Goal: Task Accomplishment & Management: Use online tool/utility

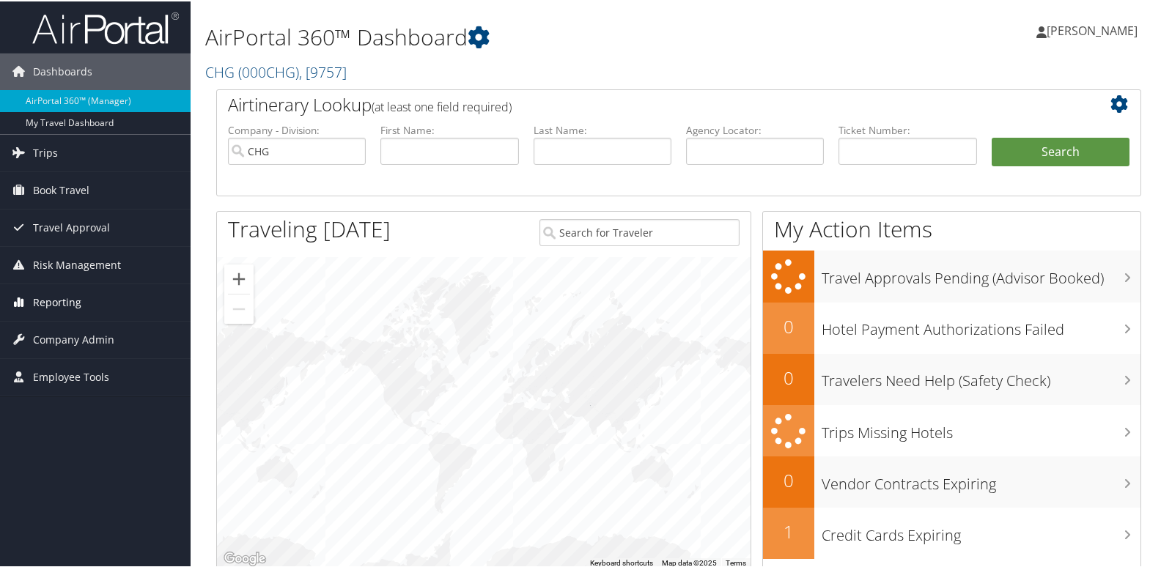
click at [65, 297] on span "Reporting" at bounding box center [57, 301] width 48 height 37
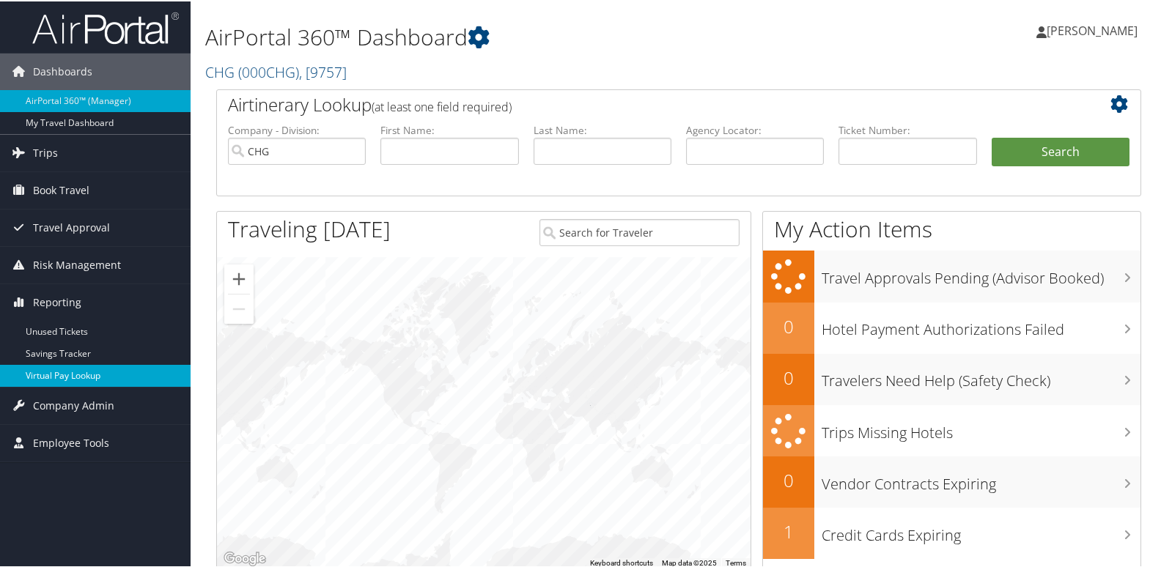
click at [56, 368] on link "Virtual Pay Lookup" at bounding box center [95, 374] width 190 height 22
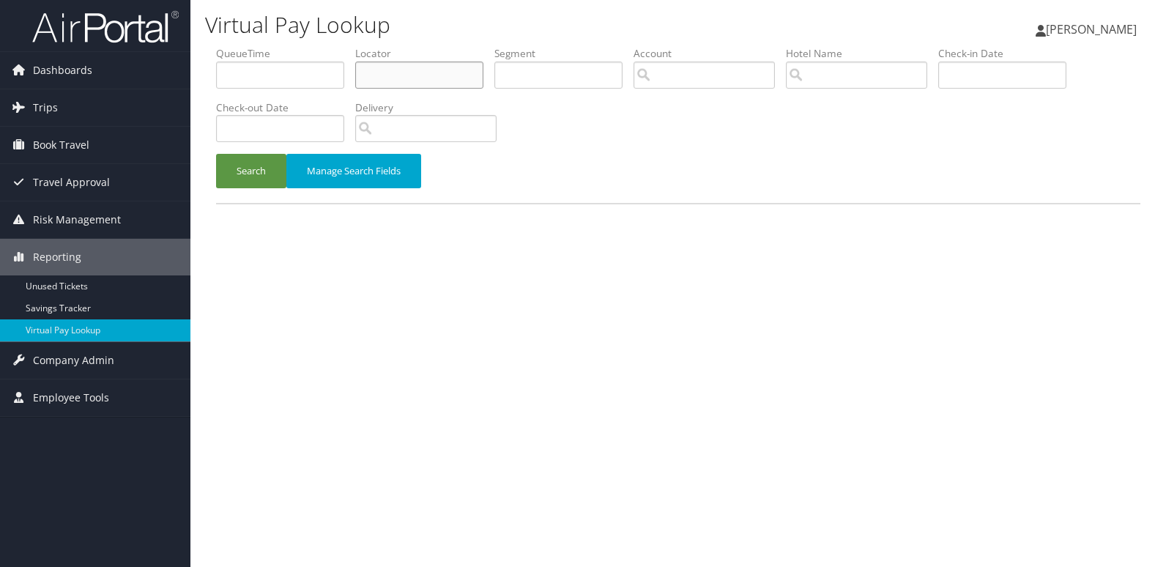
click at [378, 85] on input "text" at bounding box center [419, 75] width 128 height 27
paste input "DIMDZF"
type input "DIMDZF"
click at [216, 154] on button "Search" at bounding box center [251, 171] width 70 height 34
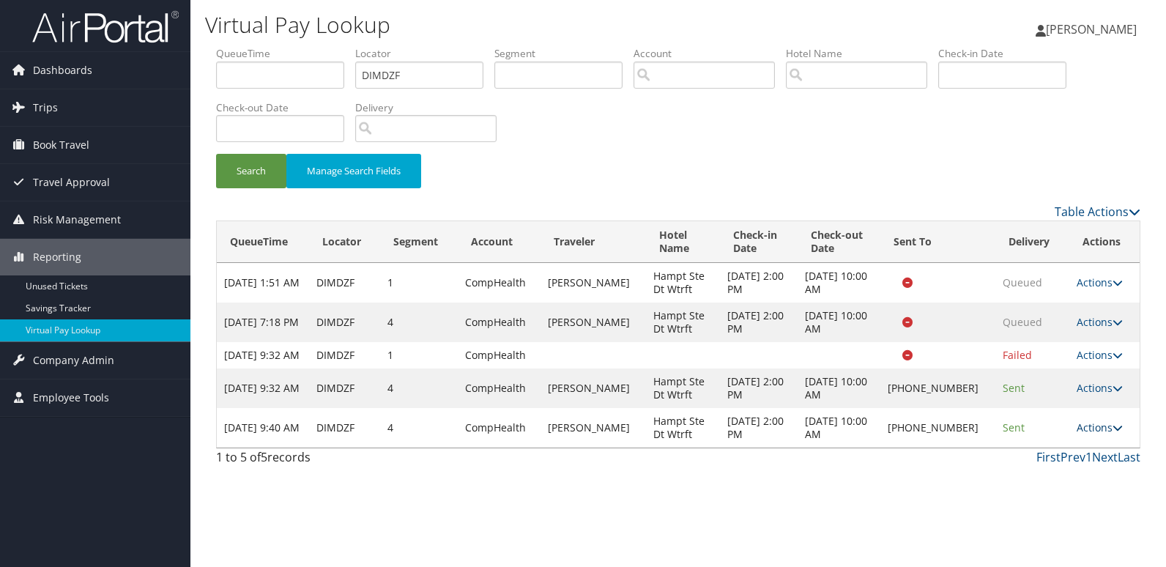
click at [1096, 434] on link "Actions" at bounding box center [1100, 428] width 46 height 14
click at [1043, 483] on link "Logs" at bounding box center [1050, 487] width 125 height 25
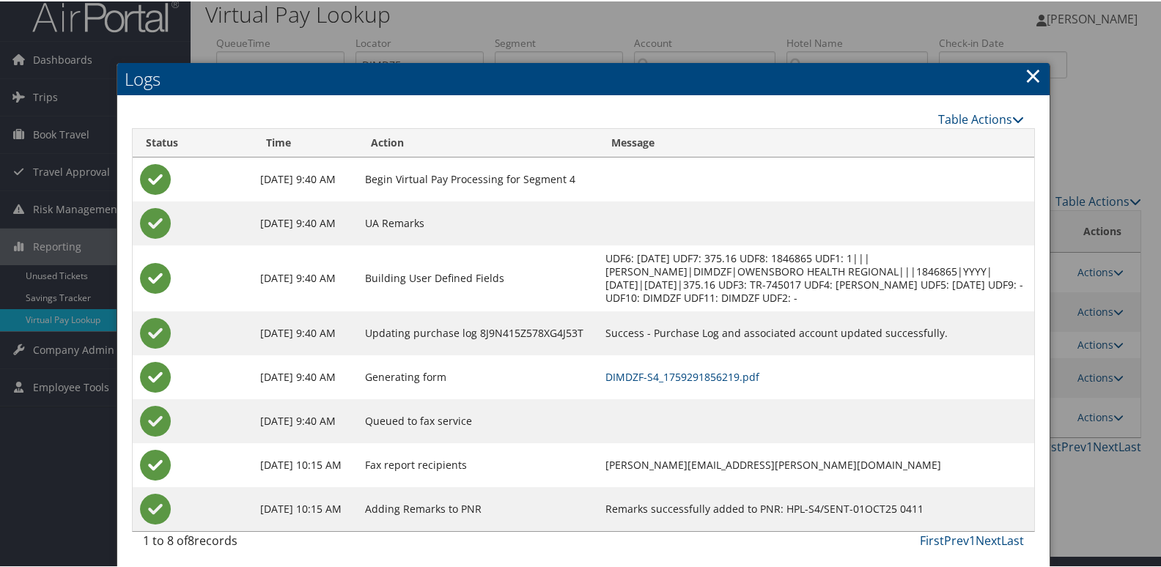
scroll to position [15, 0]
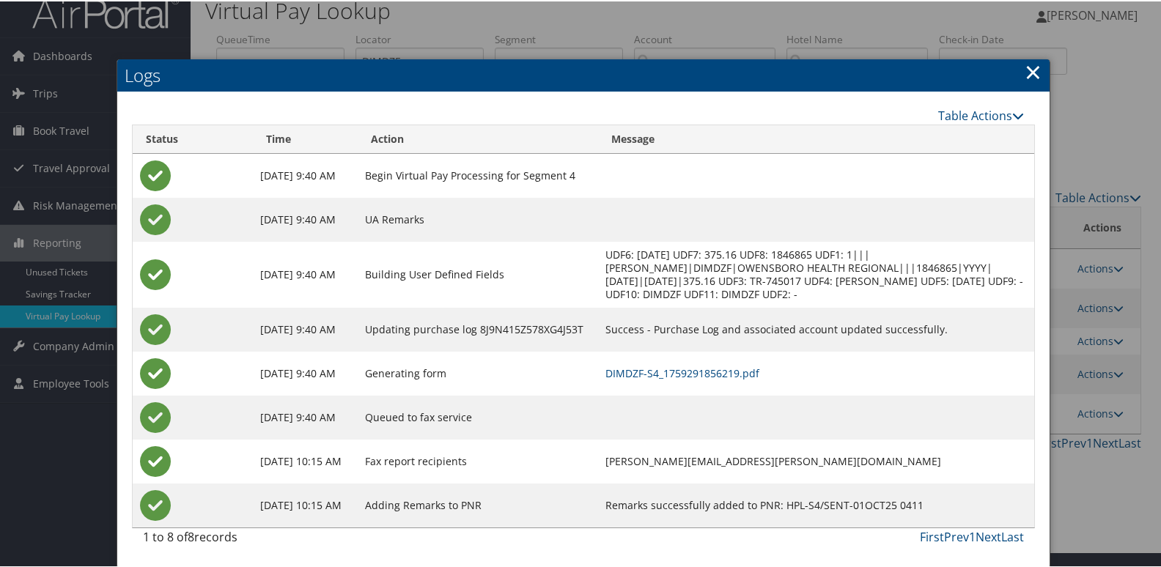
click at [721, 362] on td "DIMDZF-S4_1759291856219.pdf" at bounding box center [815, 372] width 435 height 44
click at [722, 367] on link "DIMDZF-S4_1759291856219.pdf" at bounding box center [682, 372] width 154 height 14
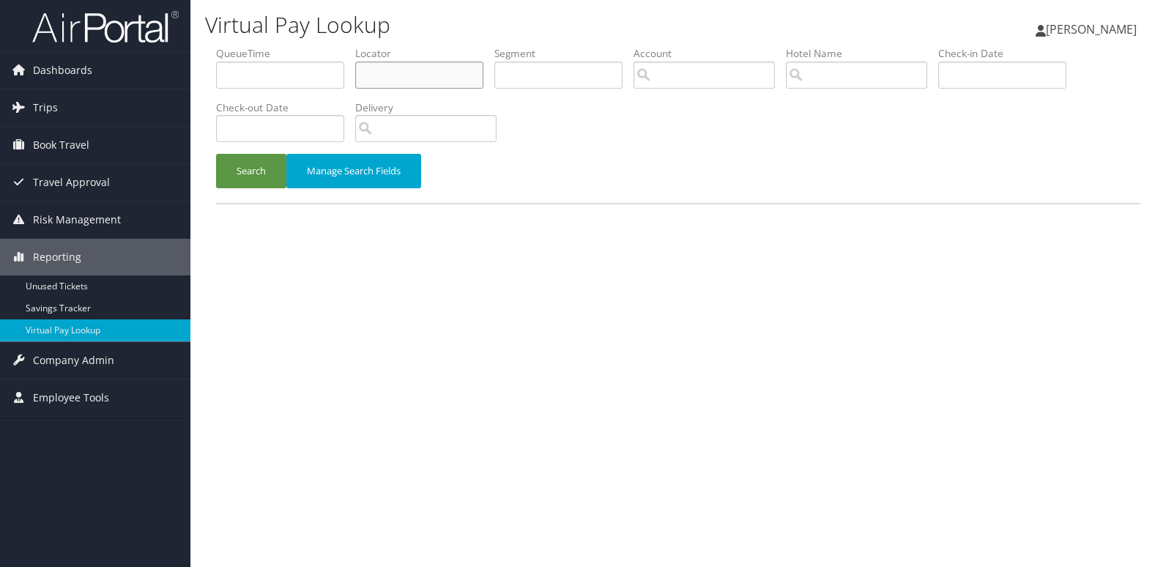
click at [388, 70] on input "text" at bounding box center [419, 75] width 128 height 27
paste input "EWDQAD"
click at [251, 170] on button "Search" at bounding box center [251, 171] width 70 height 34
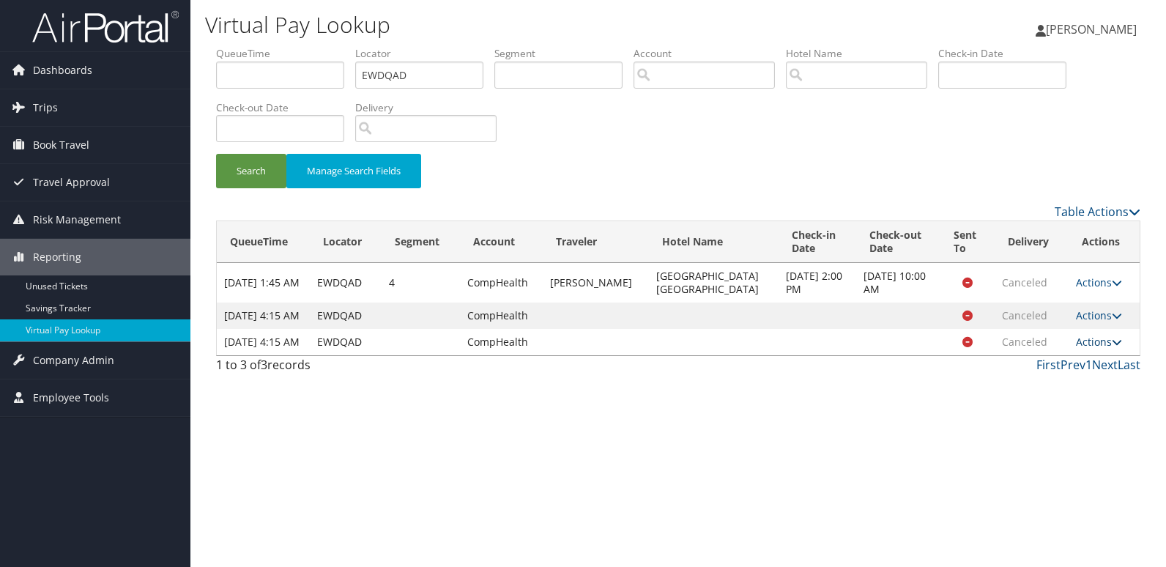
click at [1079, 349] on link "Actions" at bounding box center [1099, 342] width 46 height 14
click at [1097, 277] on link "Actions" at bounding box center [1099, 282] width 46 height 14
click at [857, 328] on td at bounding box center [899, 316] width 84 height 26
click at [246, 166] on button "Search" at bounding box center [251, 171] width 70 height 34
click at [1089, 280] on link "Actions" at bounding box center [1099, 282] width 46 height 14
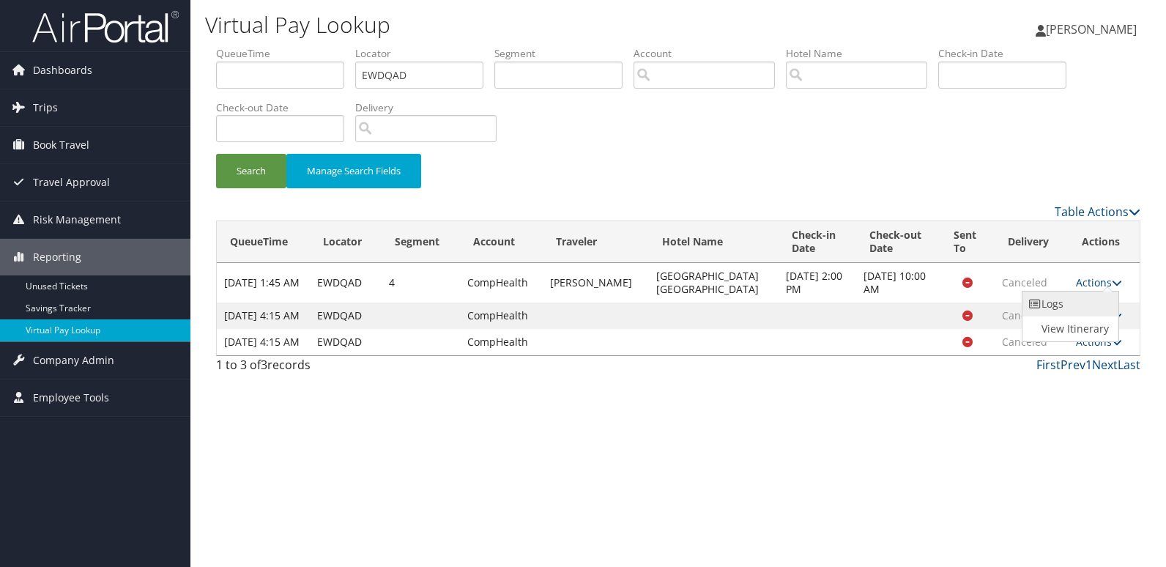
click at [1074, 312] on link "Logs" at bounding box center [1069, 304] width 92 height 25
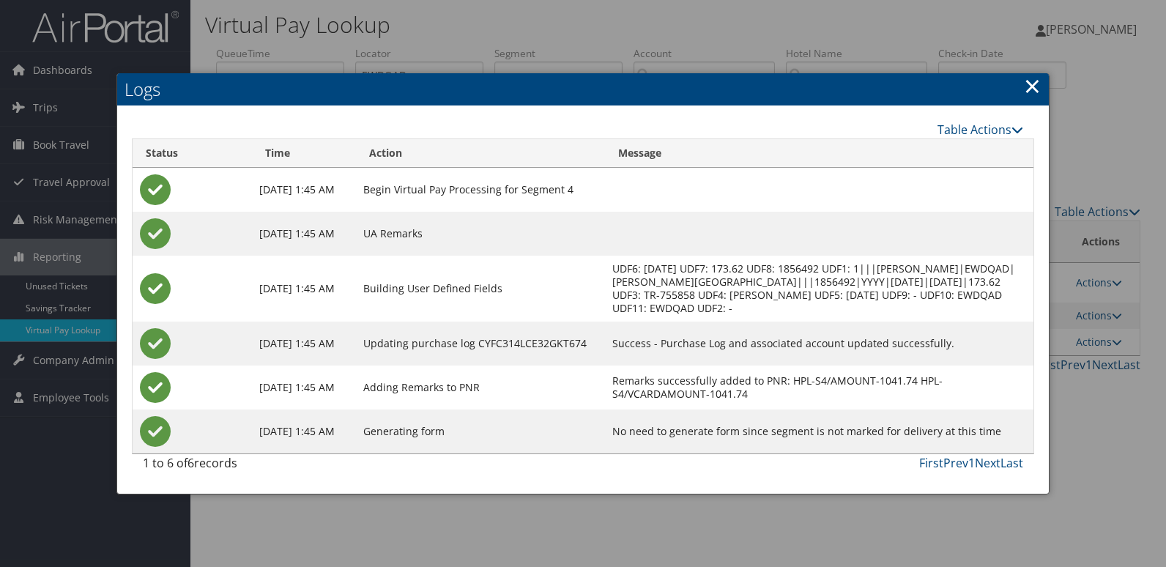
click at [1031, 88] on link "×" at bounding box center [1032, 85] width 17 height 29
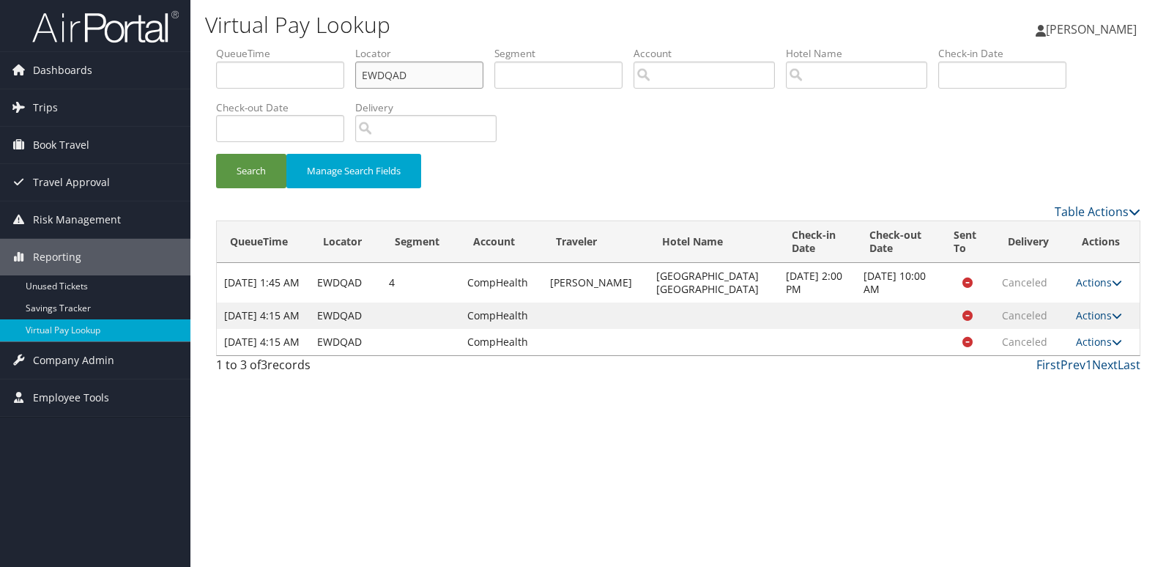
drag, startPoint x: 412, startPoint y: 80, endPoint x: 295, endPoint y: 83, distance: 117.3
click at [295, 46] on ul "QueueTime Locator EWDQAD Segment Account Traveler Hotel Name Check-in Date Chec…" at bounding box center [678, 46] width 925 height 0
paste input "CJMTKS"
type input "CJMTKS"
click at [216, 154] on button "Search" at bounding box center [251, 171] width 70 height 34
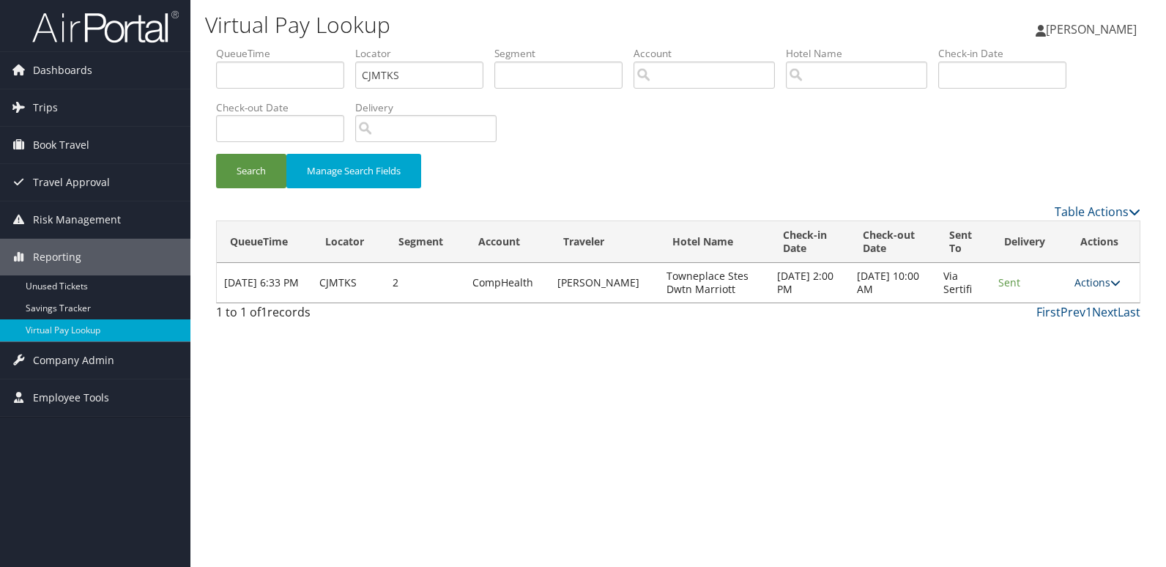
click at [1092, 286] on link "Actions" at bounding box center [1098, 282] width 46 height 14
click at [1071, 327] on link "Logs" at bounding box center [1069, 329] width 92 height 25
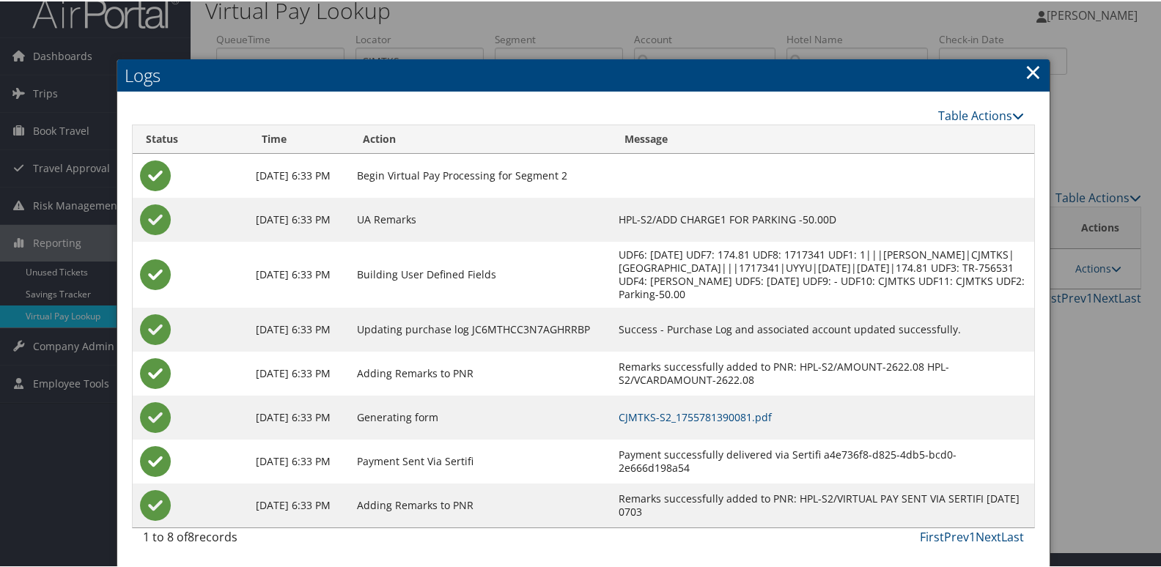
scroll to position [29, 0]
click at [736, 423] on td "CJMTKS-S2_1755781390081.pdf" at bounding box center [822, 416] width 422 height 44
click at [747, 415] on link "CJMTKS-S2_1755781390081.pdf" at bounding box center [694, 416] width 153 height 14
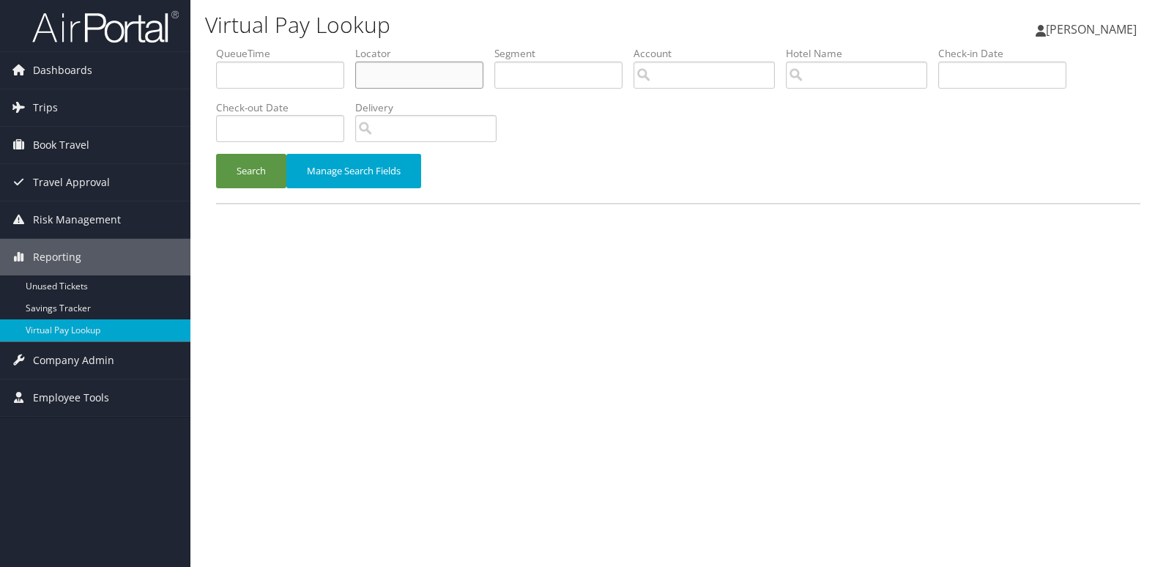
click at [398, 76] on input "text" at bounding box center [419, 75] width 128 height 27
paste input "WXXSOE"
type input "WXXSOE"
click at [257, 181] on button "Search" at bounding box center [251, 171] width 70 height 34
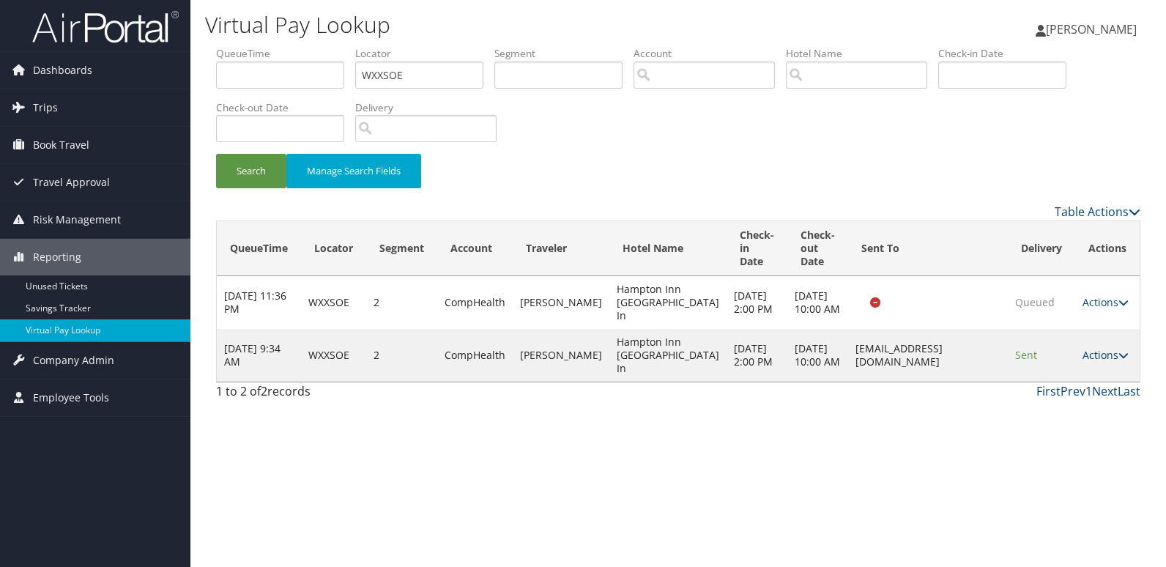
click at [1087, 362] on link "Actions" at bounding box center [1106, 355] width 46 height 14
click at [1051, 425] on link "Logs" at bounding box center [1077, 421] width 92 height 25
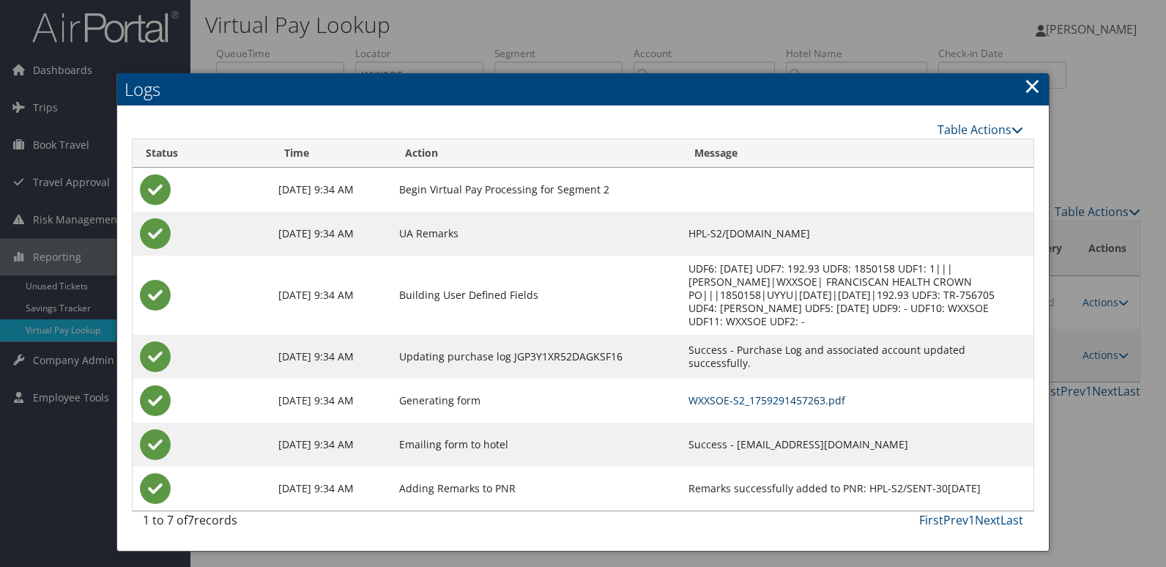
click at [689, 393] on link "WXXSOE-S2_1759291457263.pdf" at bounding box center [767, 400] width 157 height 14
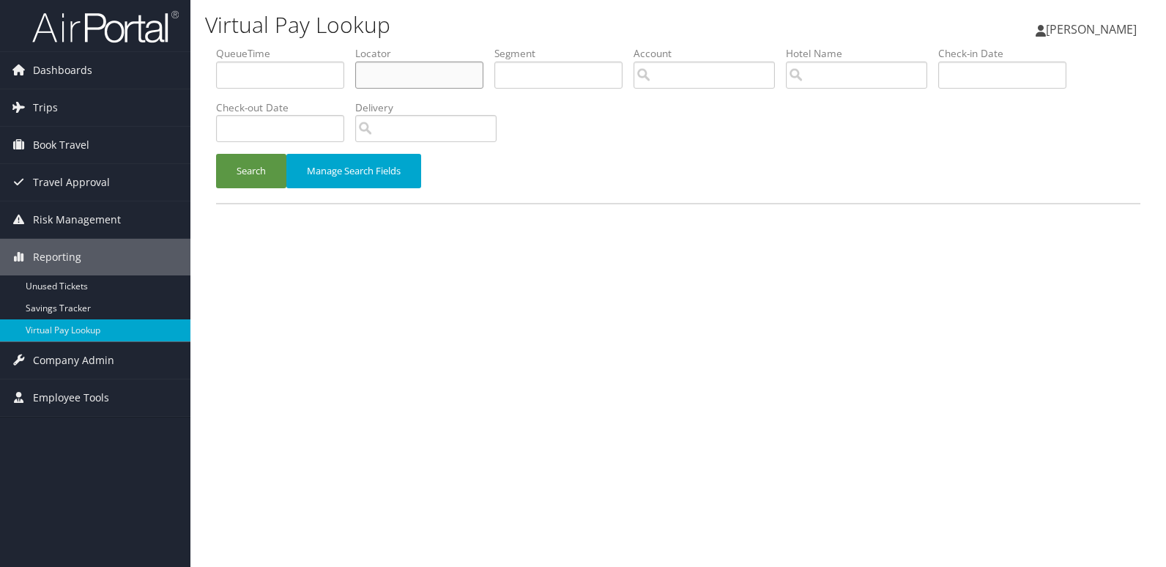
click at [374, 75] on input "text" at bounding box center [419, 75] width 128 height 27
paste input "SZOBQX"
type input "SZOBQX"
click at [246, 177] on button "Search" at bounding box center [251, 171] width 70 height 34
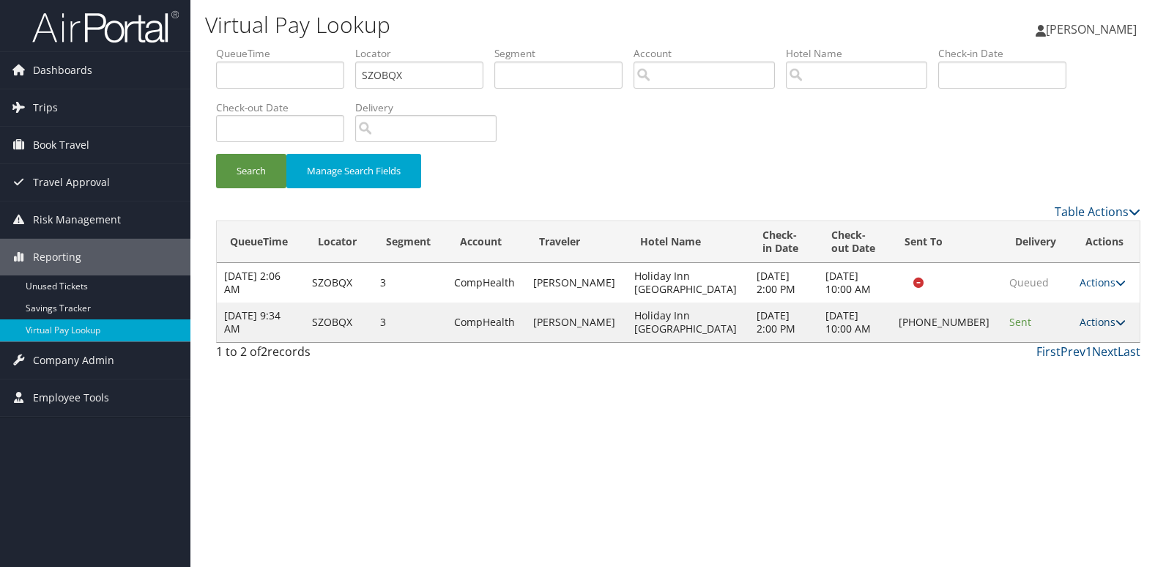
click at [1095, 328] on link "Actions" at bounding box center [1103, 322] width 46 height 14
click at [1072, 366] on link "Logs" at bounding box center [1051, 368] width 125 height 25
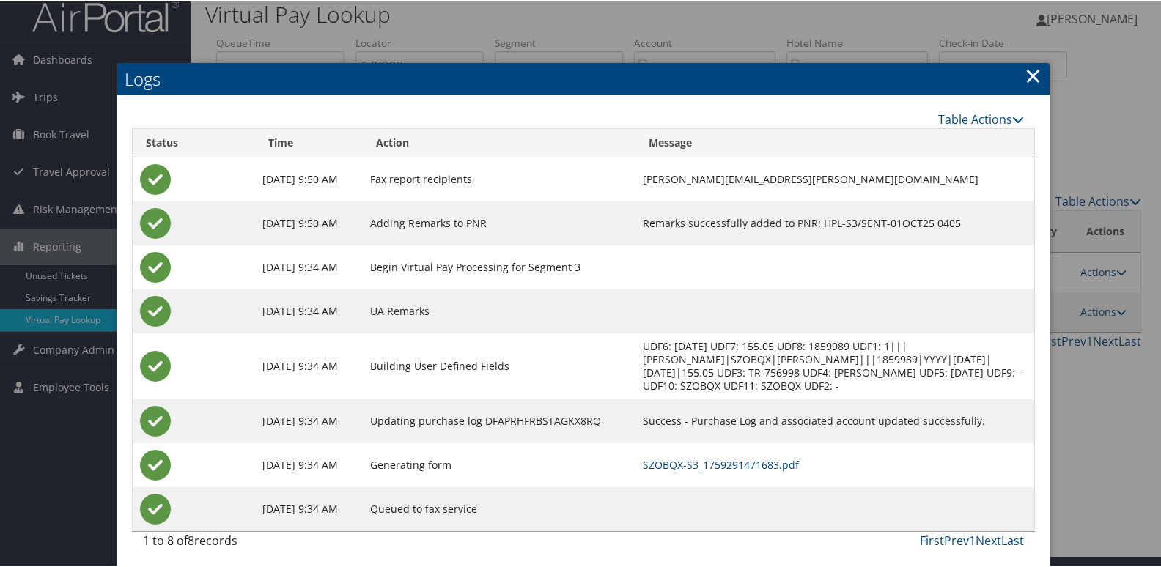
scroll to position [15, 0]
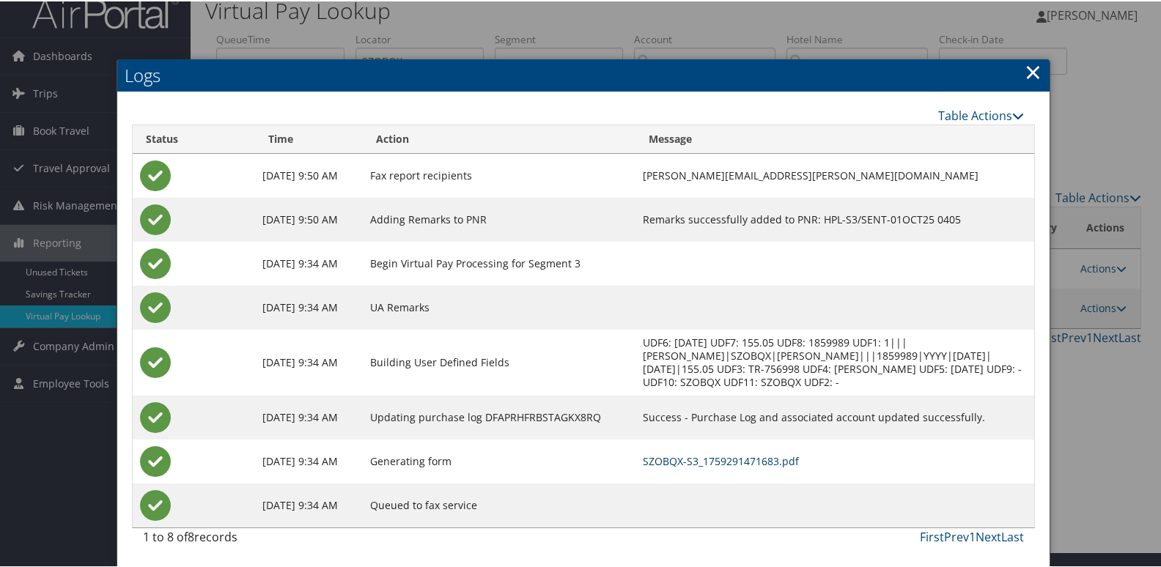
click at [706, 464] on link "SZOBQX-S3_1759291471683.pdf" at bounding box center [721, 460] width 156 height 14
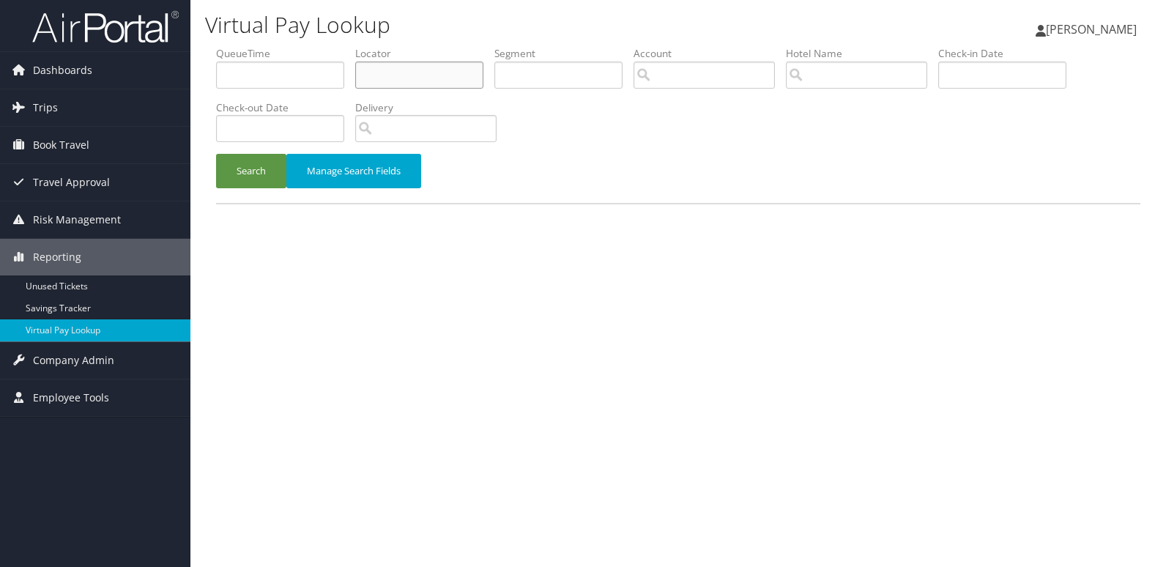
click at [380, 74] on input "text" at bounding box center [419, 75] width 128 height 27
paste input "AIRJEE"
type input "AIRJEE"
click at [263, 174] on button "Search" at bounding box center [251, 171] width 70 height 34
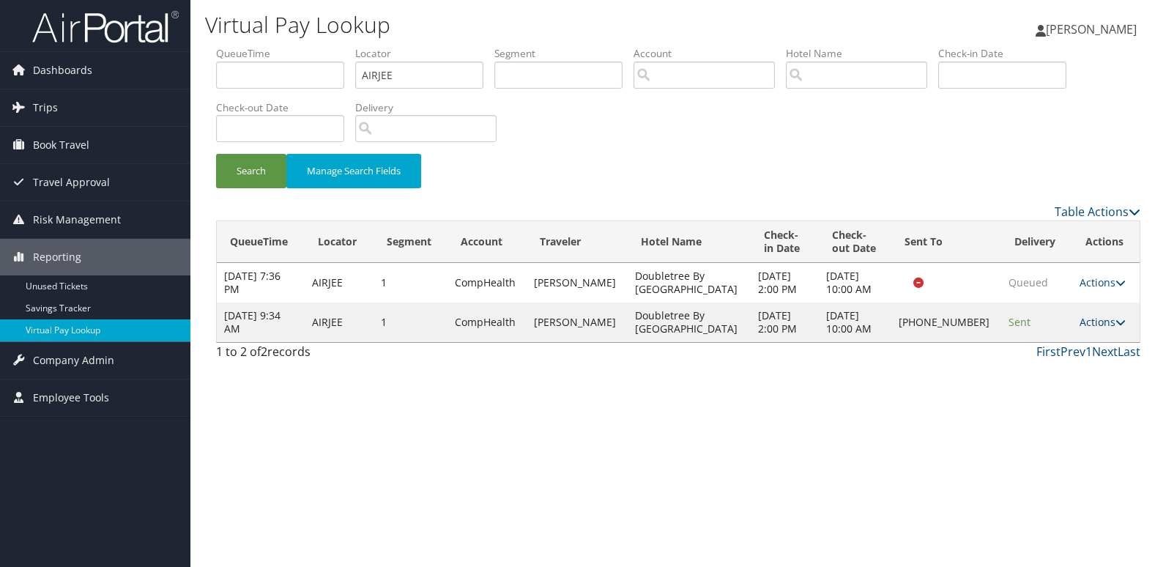
click at [1089, 326] on link "Actions" at bounding box center [1103, 322] width 46 height 14
click at [1043, 371] on link "Logs" at bounding box center [1051, 368] width 125 height 25
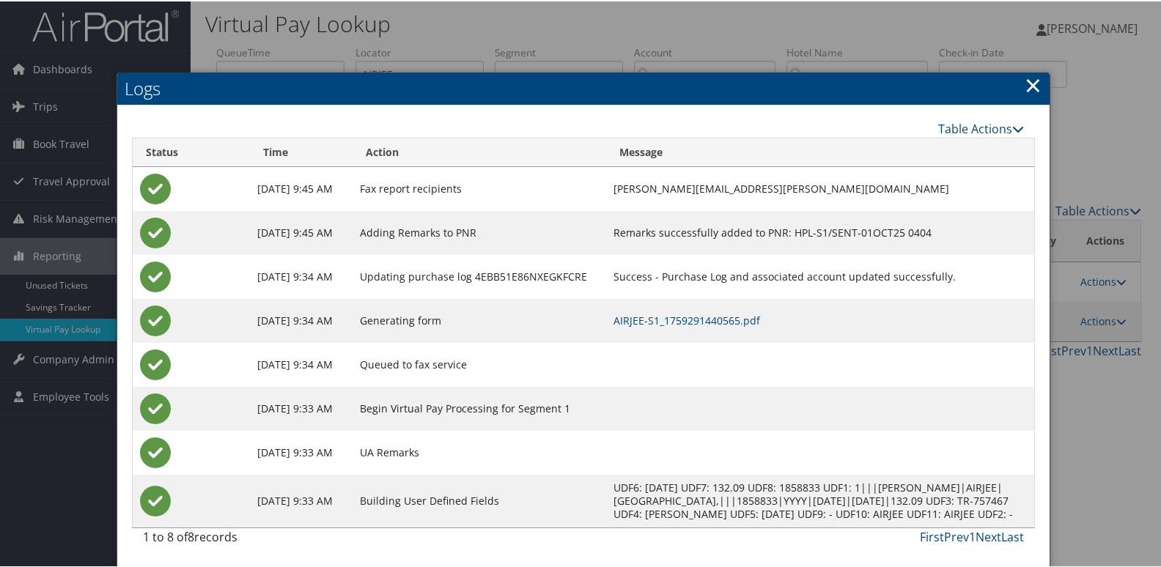
scroll to position [15, 0]
click at [686, 312] on link "AIRJEE-S1_1759291440565.pdf" at bounding box center [686, 319] width 147 height 14
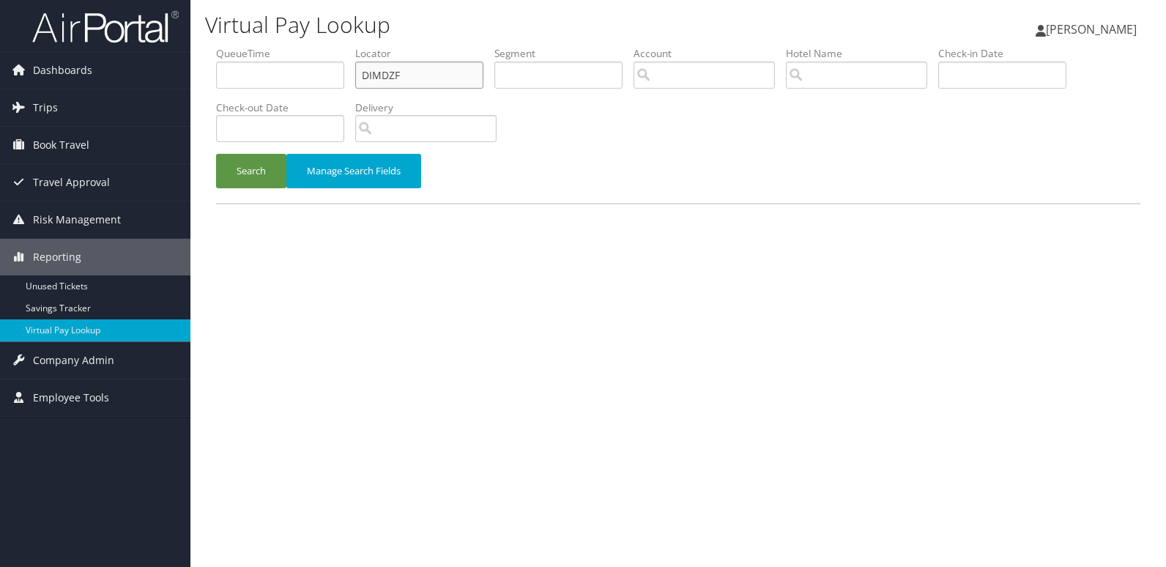
drag, startPoint x: 0, startPoint y: 0, endPoint x: 241, endPoint y: 92, distance: 258.1
click at [241, 46] on ul "QueueTime Locator DIMDZF Segment Account Traveler Hotel Name Check-in Date Chec…" at bounding box center [678, 46] width 925 height 0
paste input "ISNNKI"
type input "ISNNKI"
click at [251, 169] on button "Search" at bounding box center [251, 171] width 70 height 34
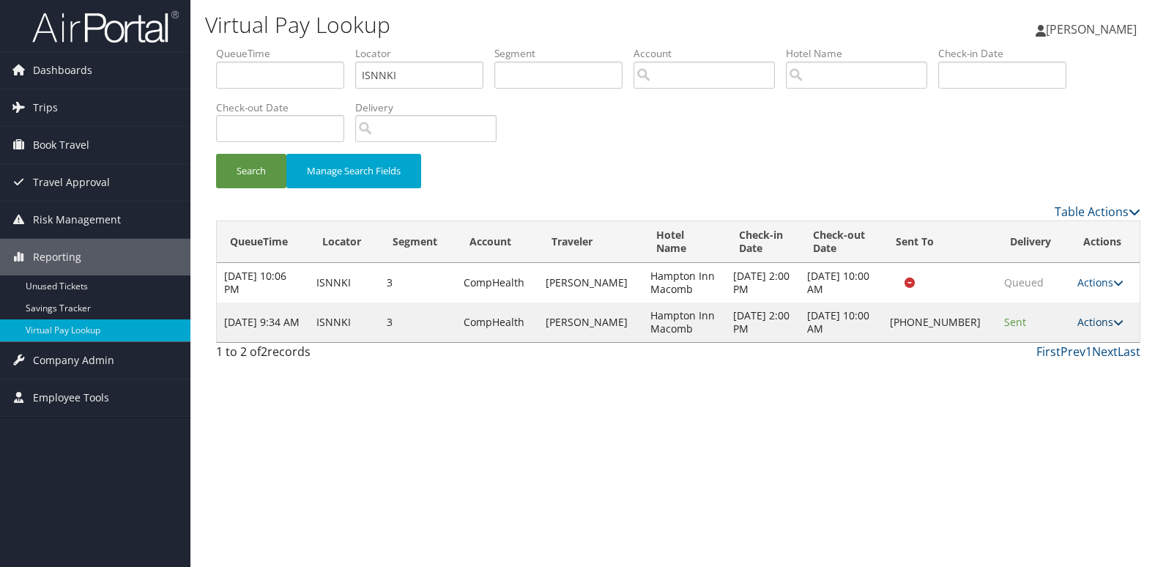
click at [1107, 320] on link "Actions" at bounding box center [1101, 322] width 46 height 14
click at [1053, 369] on link "Logs" at bounding box center [1050, 368] width 125 height 25
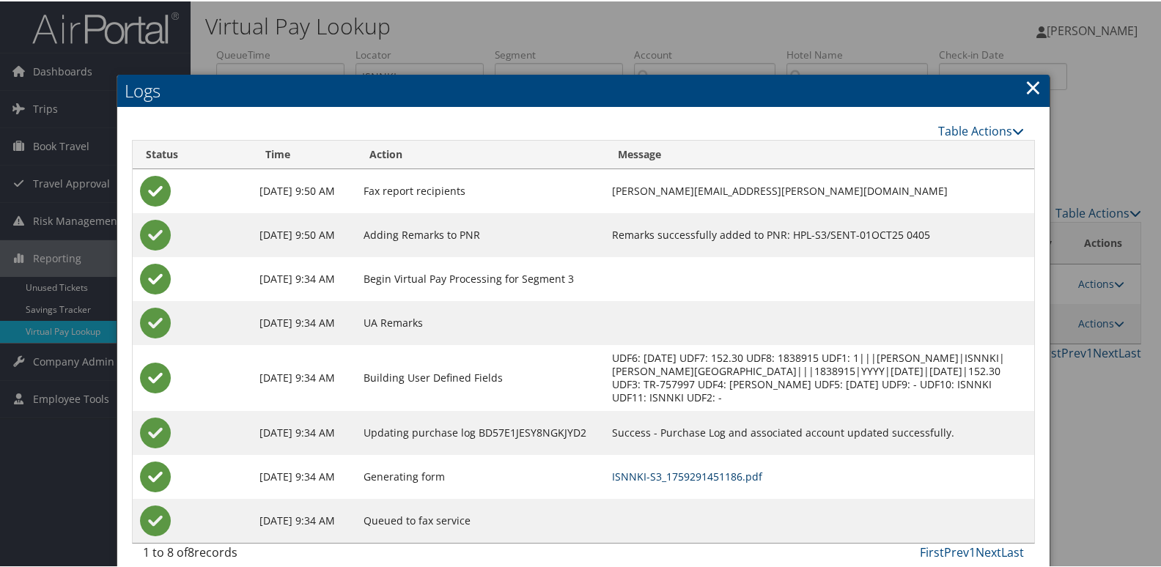
click at [651, 477] on link "ISNNKI-S3_1759291451186.pdf" at bounding box center [687, 475] width 150 height 14
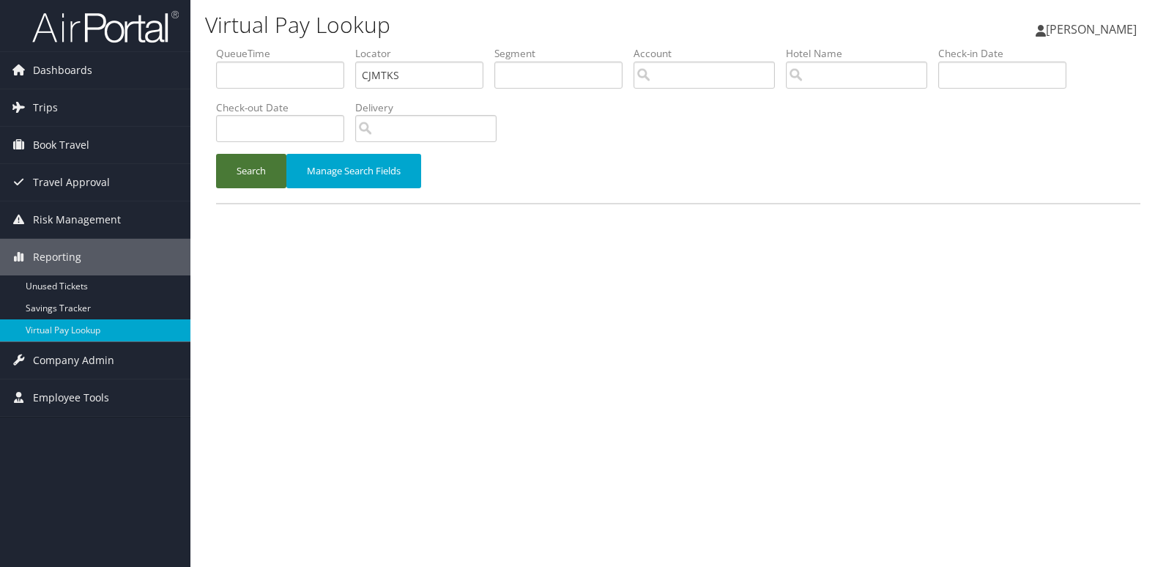
click at [246, 174] on button "Search" at bounding box center [251, 171] width 70 height 34
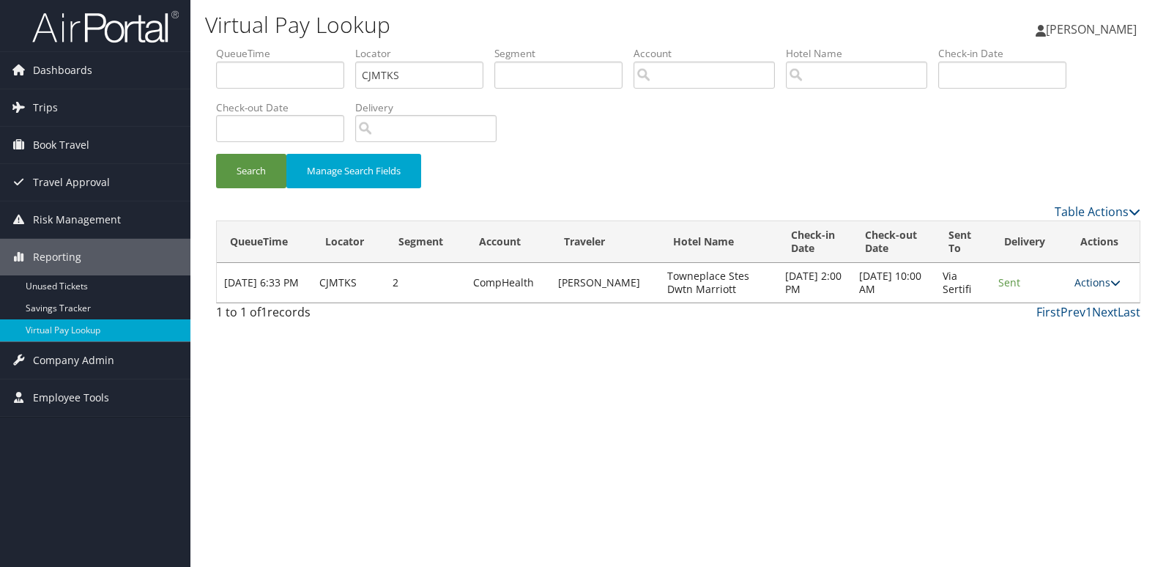
click at [1094, 281] on link "Actions" at bounding box center [1098, 282] width 46 height 14
click at [1081, 331] on link "Logs" at bounding box center [1069, 329] width 92 height 25
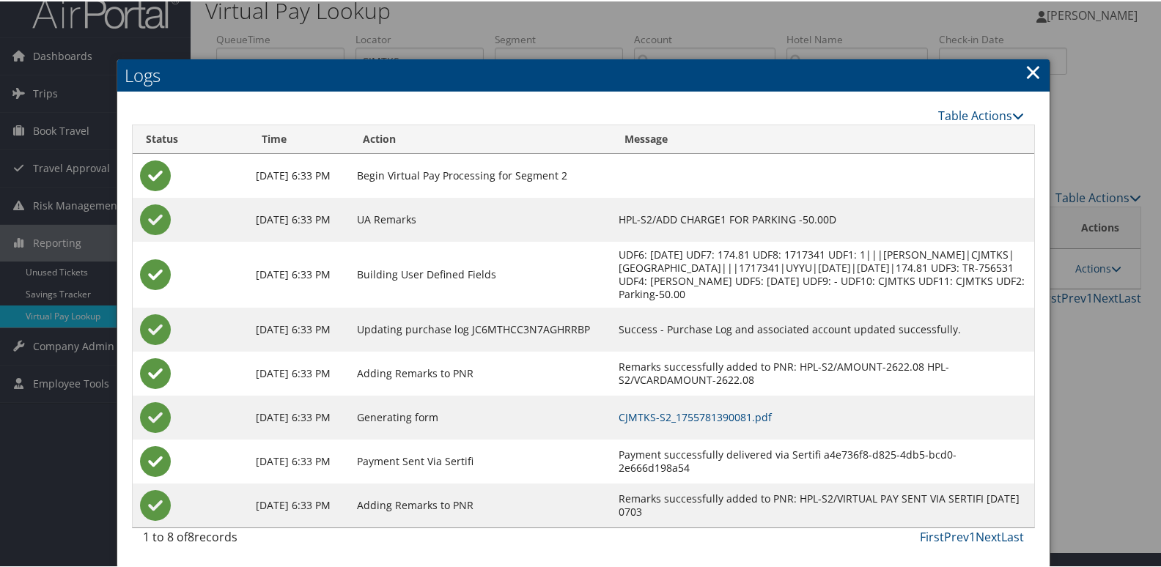
scroll to position [29, 0]
click at [716, 419] on link "CJMTKS-S2_1755781390081.pdf" at bounding box center [694, 416] width 153 height 14
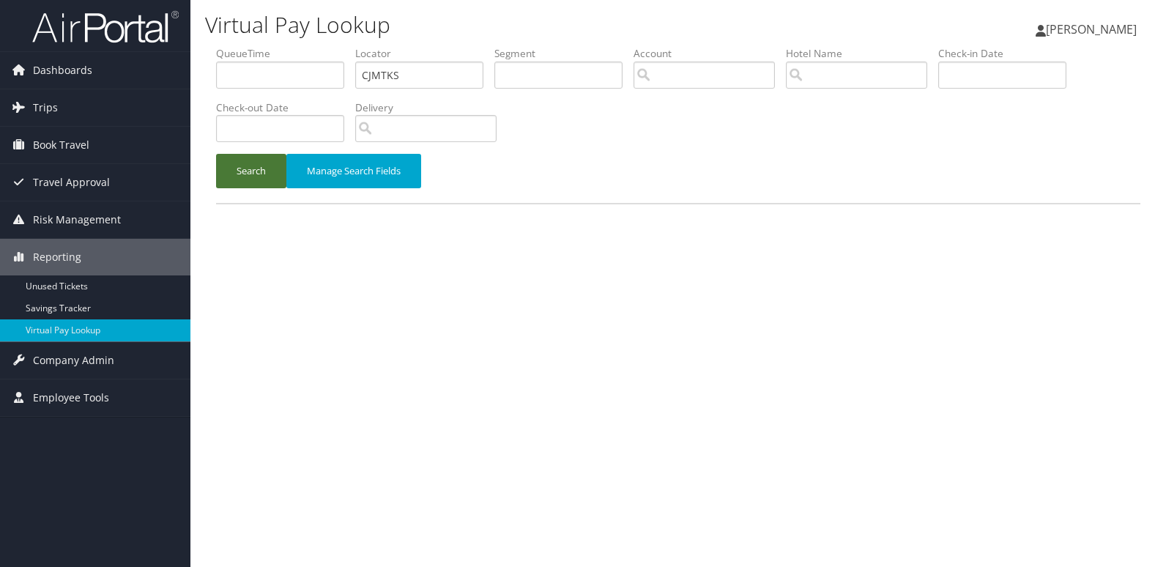
click at [244, 171] on button "Search" at bounding box center [251, 171] width 70 height 34
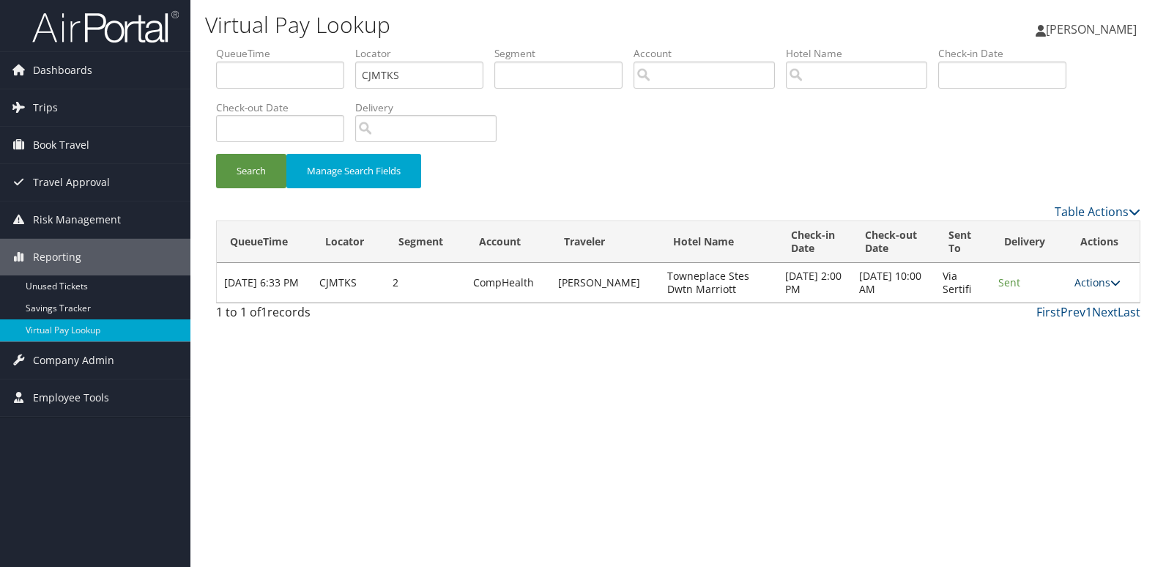
click at [1101, 281] on link "Actions" at bounding box center [1098, 282] width 46 height 14
click at [1081, 333] on link "Logs" at bounding box center [1069, 329] width 92 height 25
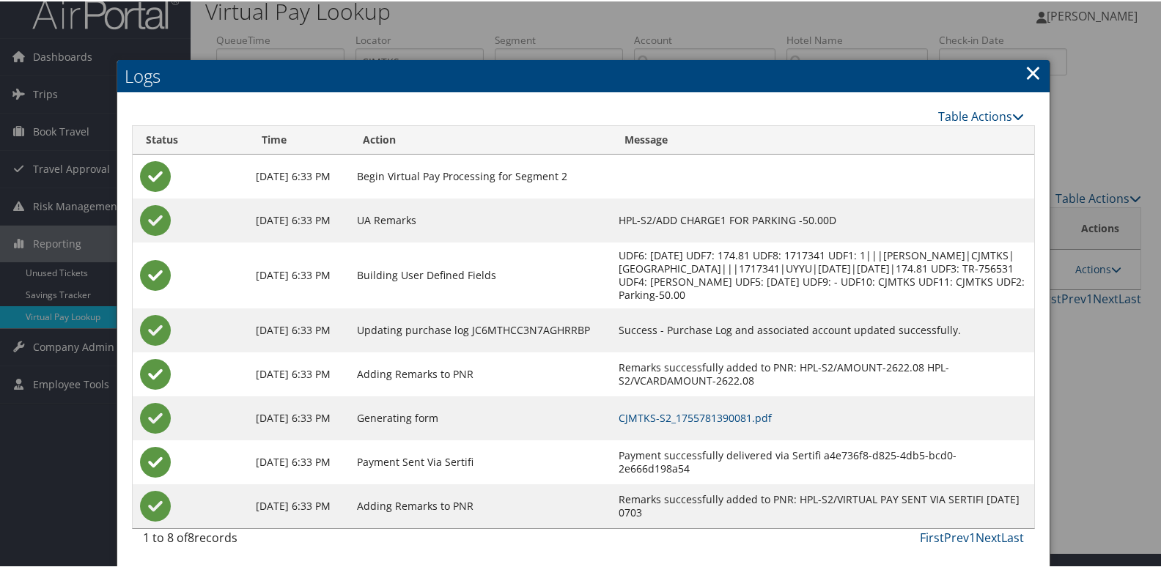
scroll to position [29, 0]
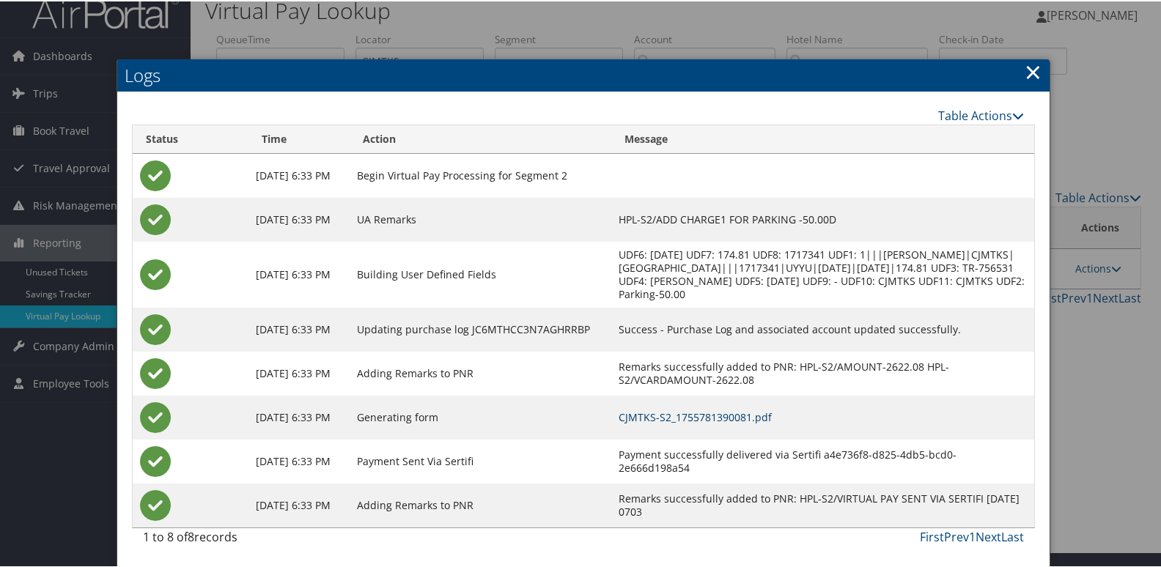
click at [772, 413] on link "CJMTKS-S2_1755781390081.pdf" at bounding box center [694, 416] width 153 height 14
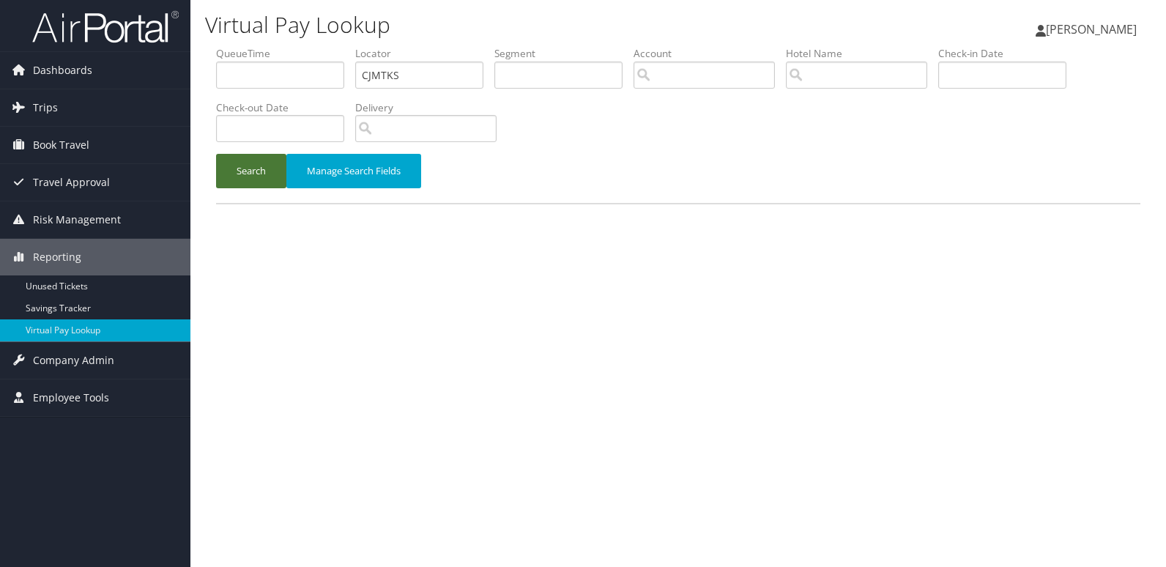
click at [256, 177] on button "Search" at bounding box center [251, 171] width 70 height 34
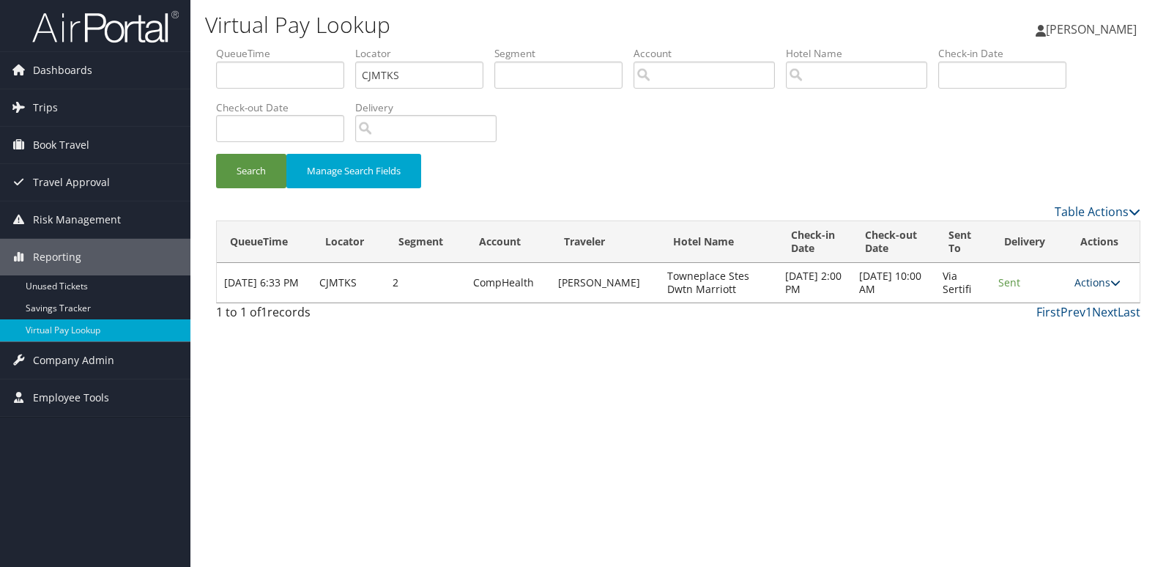
click at [1091, 284] on link "Actions" at bounding box center [1098, 282] width 46 height 14
click at [1078, 335] on link "Logs" at bounding box center [1069, 329] width 92 height 25
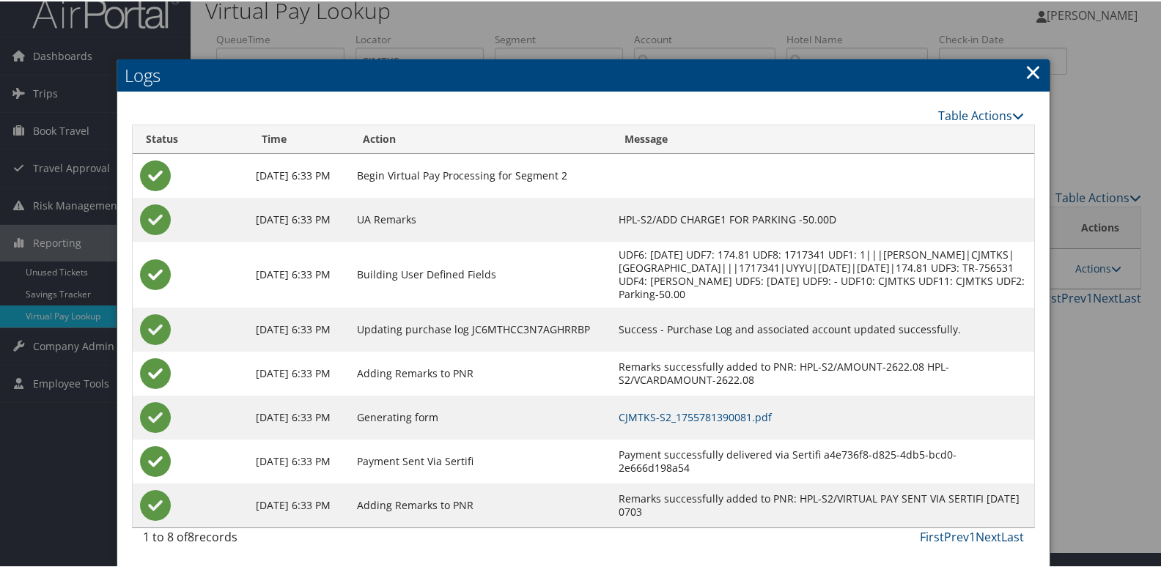
scroll to position [29, 0]
click at [751, 415] on link "CJMTKS-S2_1755781390081.pdf" at bounding box center [694, 416] width 153 height 14
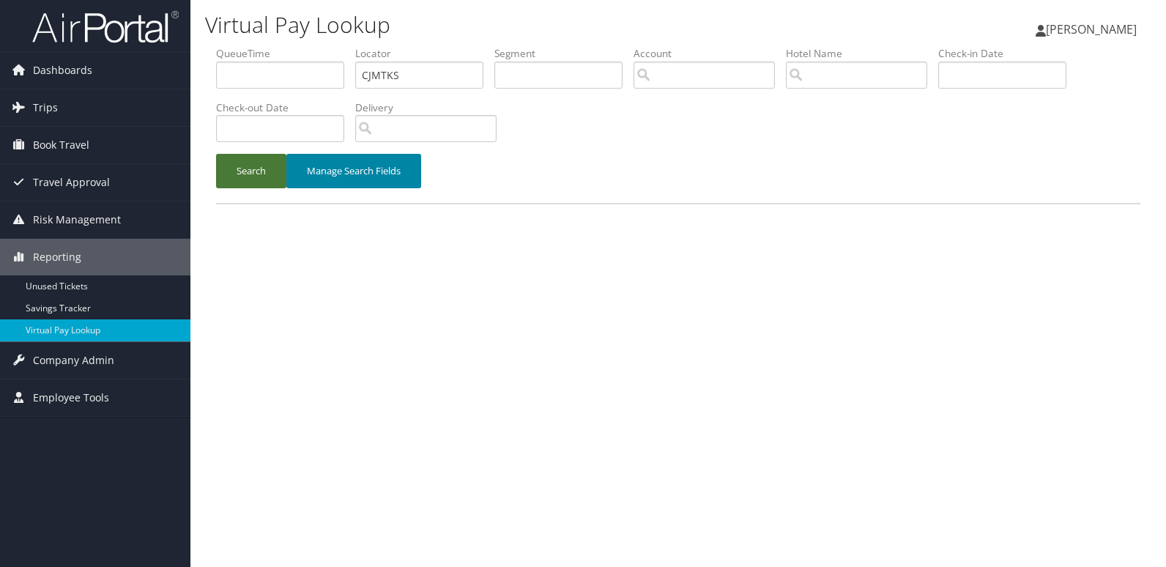
drag, startPoint x: 249, startPoint y: 178, endPoint x: 371, endPoint y: 182, distance: 121.7
click at [248, 177] on button "Search" at bounding box center [251, 171] width 70 height 34
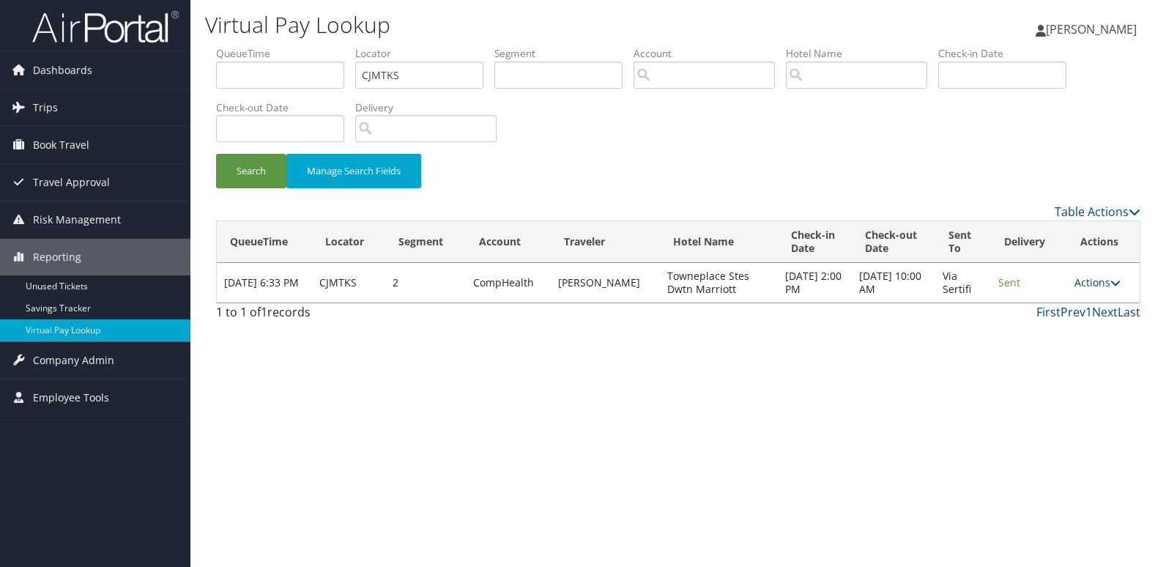
click at [1098, 283] on link "Actions" at bounding box center [1098, 282] width 46 height 14
click at [1080, 310] on link "Resend" at bounding box center [1069, 304] width 92 height 25
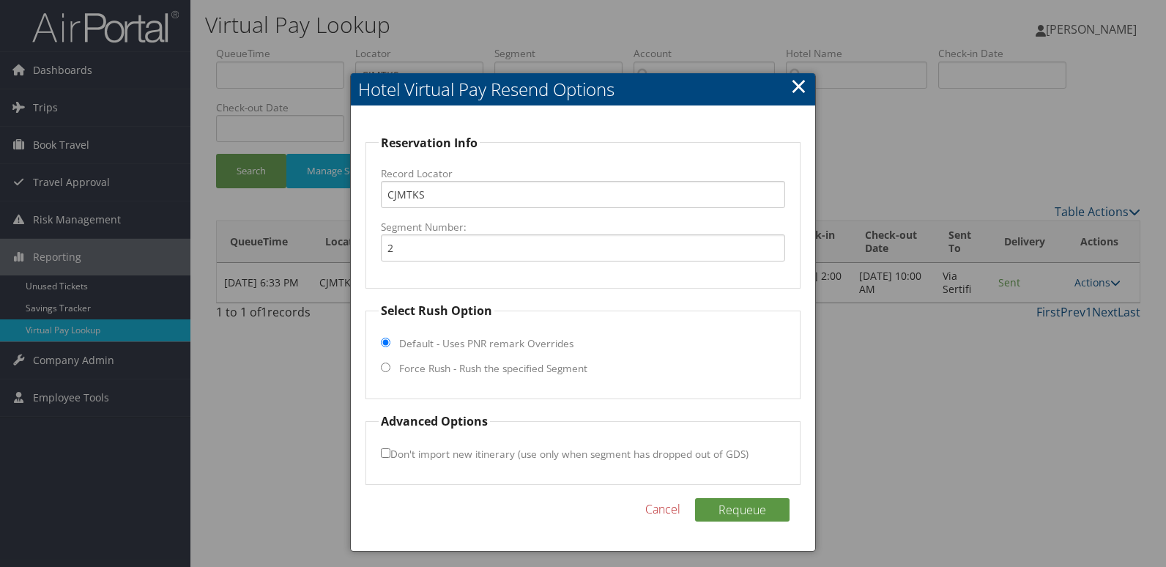
click at [424, 374] on label "Force Rush - Rush the specified Segment" at bounding box center [493, 368] width 188 height 15
click at [391, 372] on input "Force Rush - Rush the specified Segment" at bounding box center [386, 368] width 10 height 10
radio input "true"
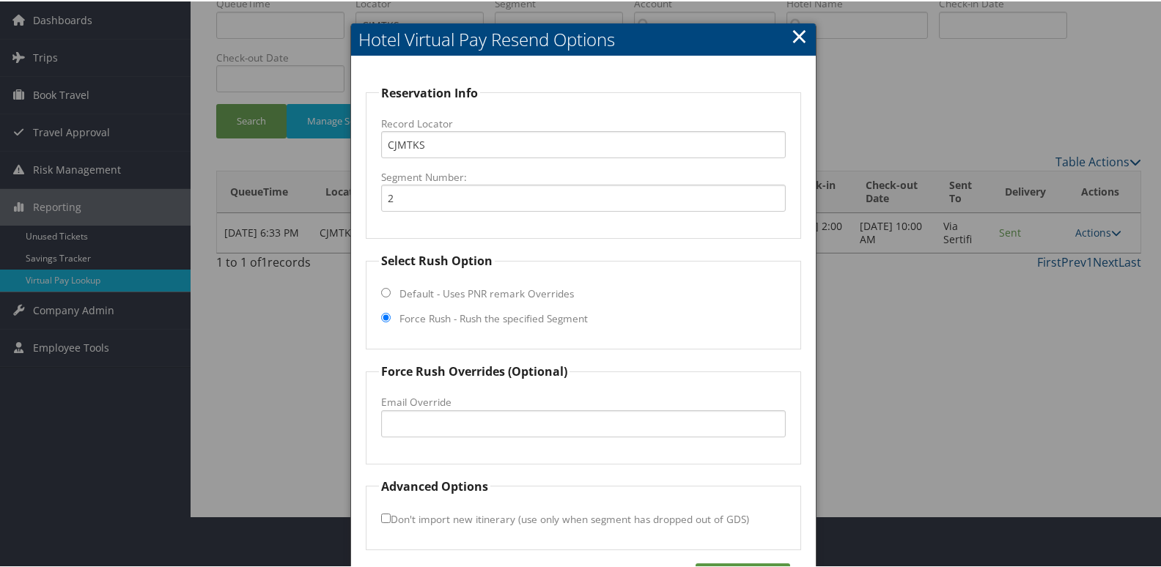
scroll to position [100, 0]
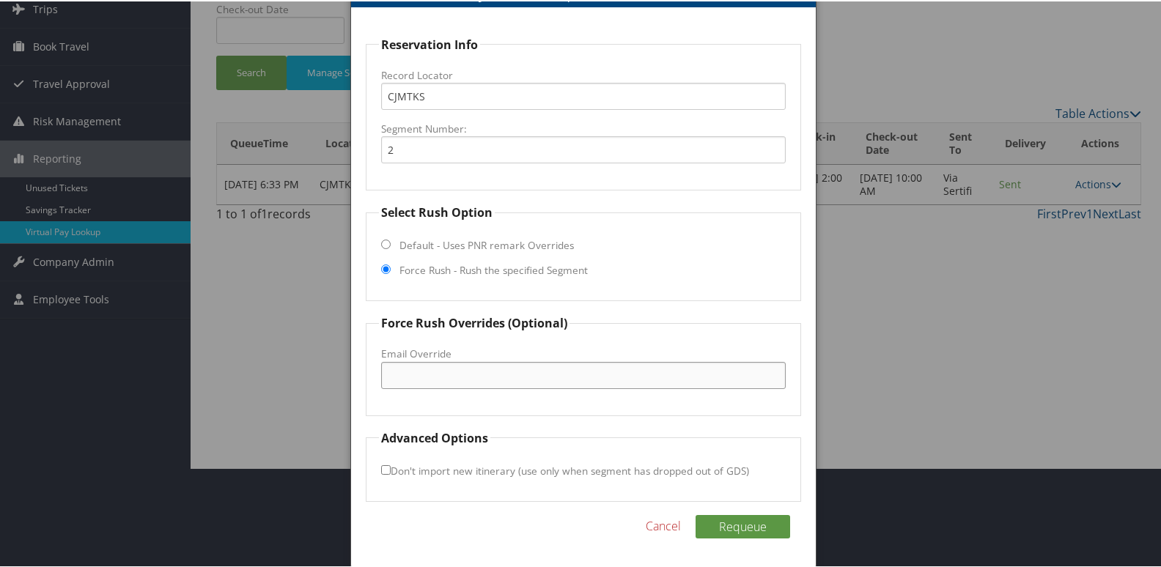
click at [429, 380] on input "Email Override" at bounding box center [583, 373] width 405 height 27
drag, startPoint x: 497, startPoint y: 374, endPoint x: 266, endPoint y: 374, distance: 231.5
click at [266, 374] on body "Menu Dashboards ► AirPortal 360™ (Manager) My Travel Dashboard Trips ► Airtiner…" at bounding box center [583, 183] width 1166 height 567
type input "tpsalbmc@gmail.com"
click at [722, 517] on button "Requeue" at bounding box center [742, 525] width 95 height 23
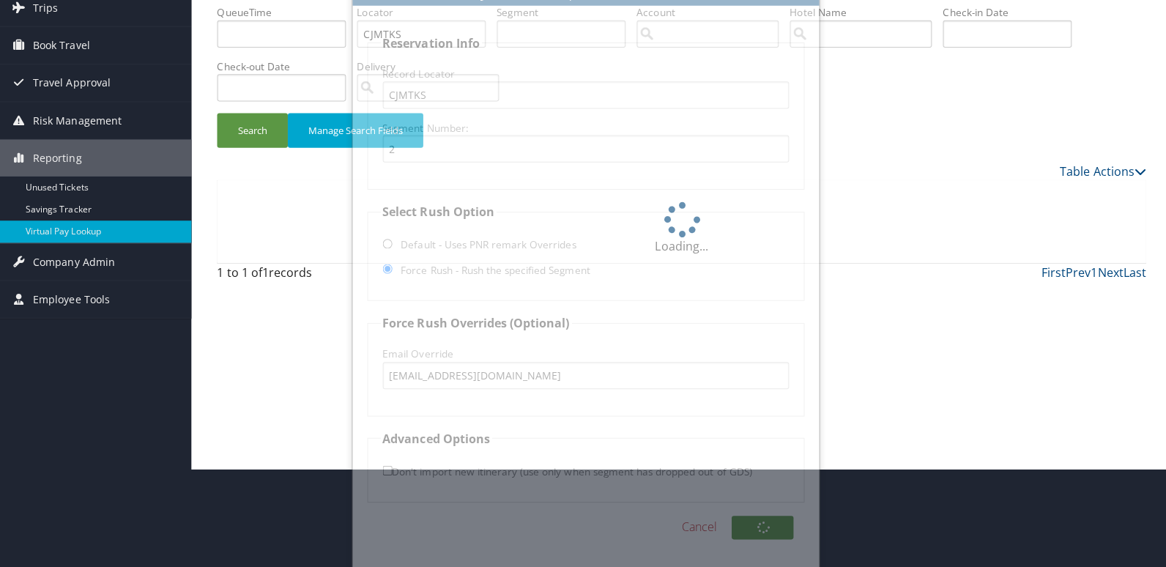
scroll to position [0, 0]
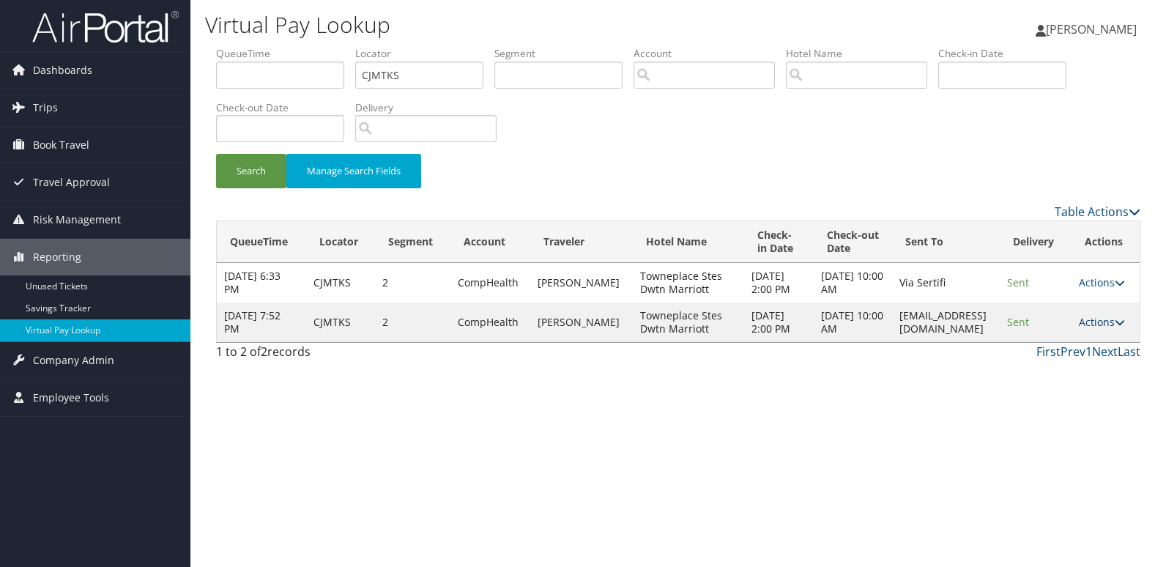
click at [1106, 322] on link "Actions" at bounding box center [1102, 322] width 46 height 14
click at [1071, 368] on link "Logs" at bounding box center [1075, 368] width 92 height 25
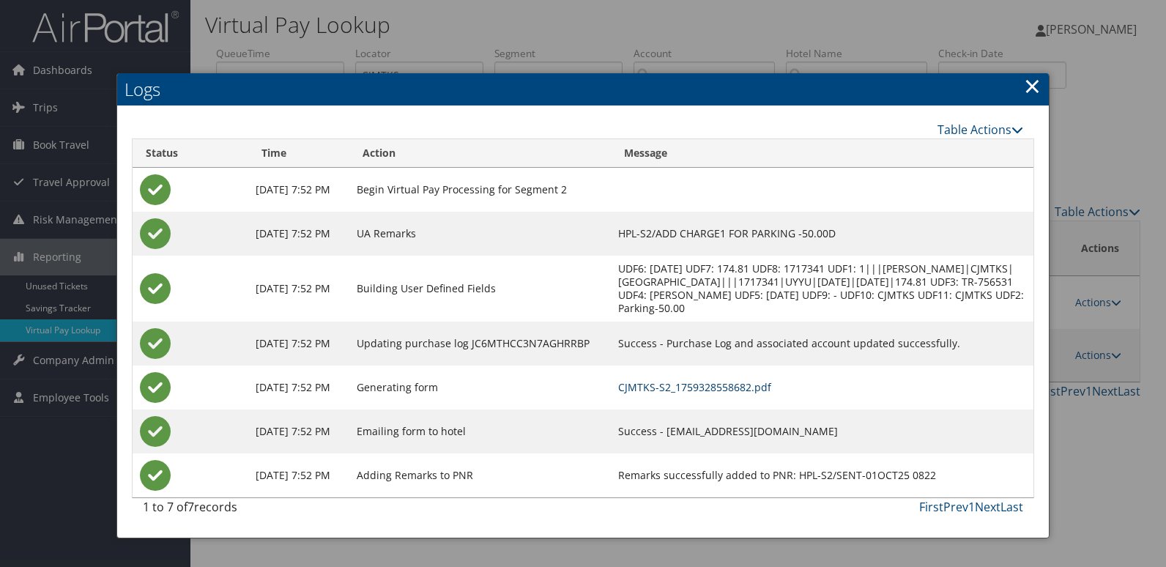
click at [721, 394] on link "CJMTKS-S2_1759328558682.pdf" at bounding box center [694, 387] width 153 height 14
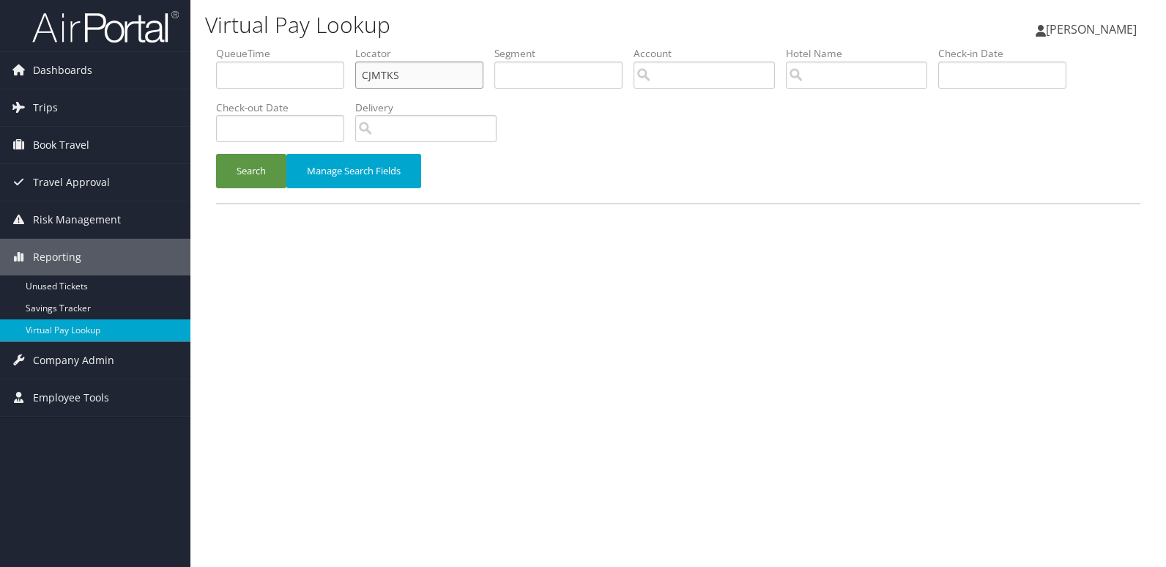
drag, startPoint x: 297, startPoint y: 78, endPoint x: 264, endPoint y: 84, distance: 32.6
click at [264, 46] on ul "QueueTime Locator CJMTKS Segment Account Traveler Hotel Name Check-in Date Chec…" at bounding box center [678, 46] width 925 height 0
paste input "FBYOWA"
type input "FBYOWA"
click at [216, 154] on button "Search" at bounding box center [251, 171] width 70 height 34
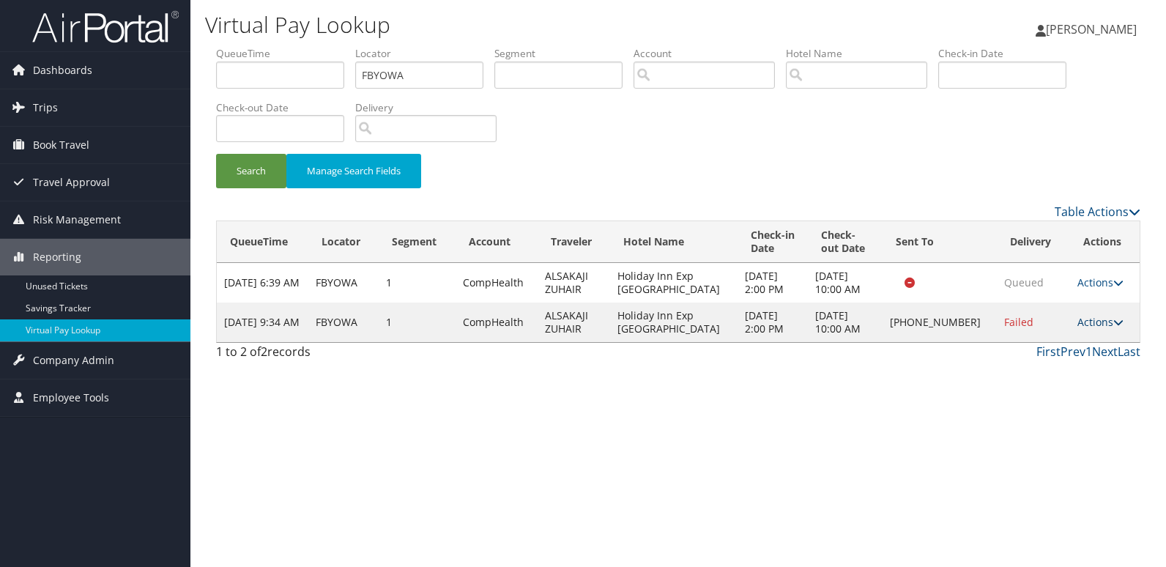
click at [1092, 324] on link "Actions" at bounding box center [1101, 322] width 46 height 14
click at [1053, 358] on link "Logs" at bounding box center [1051, 368] width 125 height 25
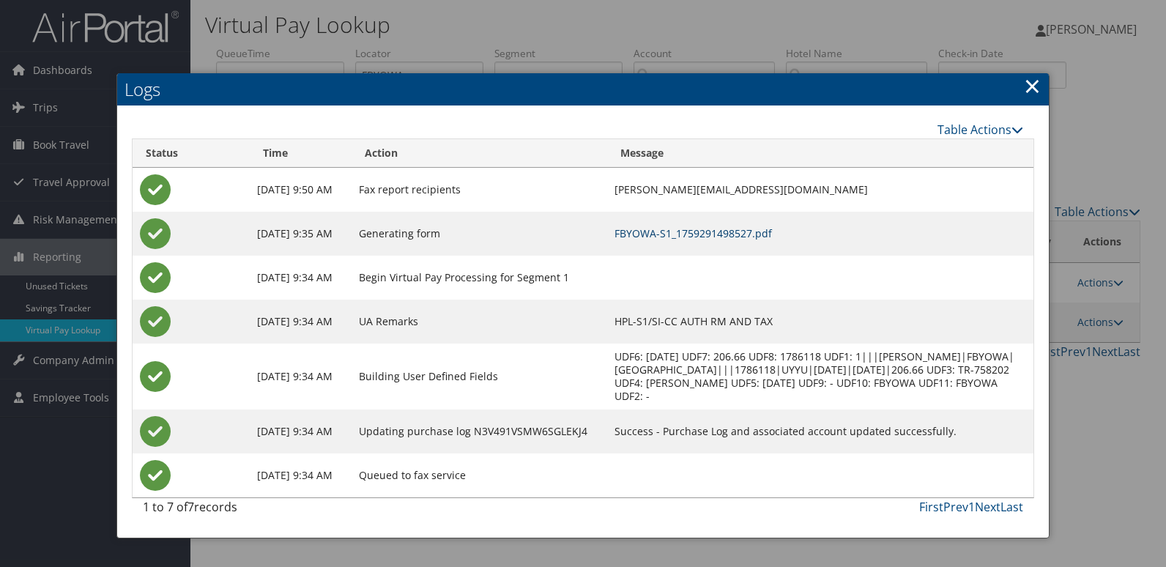
click at [730, 232] on link "FBYOWA-S1_1759291498527.pdf" at bounding box center [694, 233] width 158 height 14
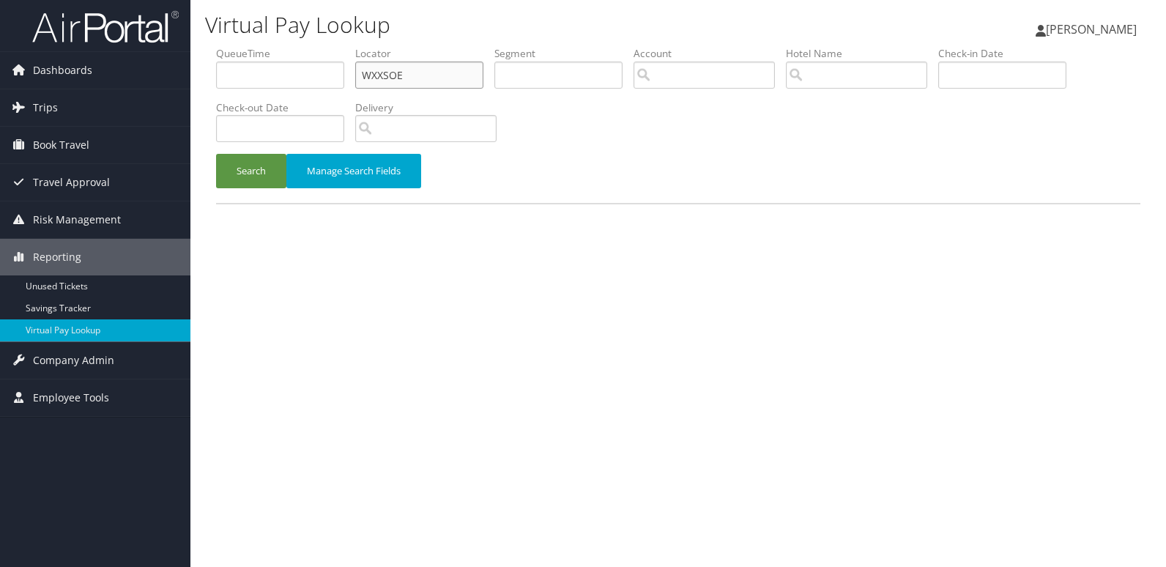
drag, startPoint x: 410, startPoint y: 77, endPoint x: 314, endPoint y: 65, distance: 96.7
click at [314, 46] on ul "QueueTime Locator WXXSOE Segment Account Traveler Hotel Name Check-in Date Chec…" at bounding box center [678, 46] width 925 height 0
paste input "JMWZOB"
type input "JMWZOB"
click at [216, 154] on button "Search" at bounding box center [251, 171] width 70 height 34
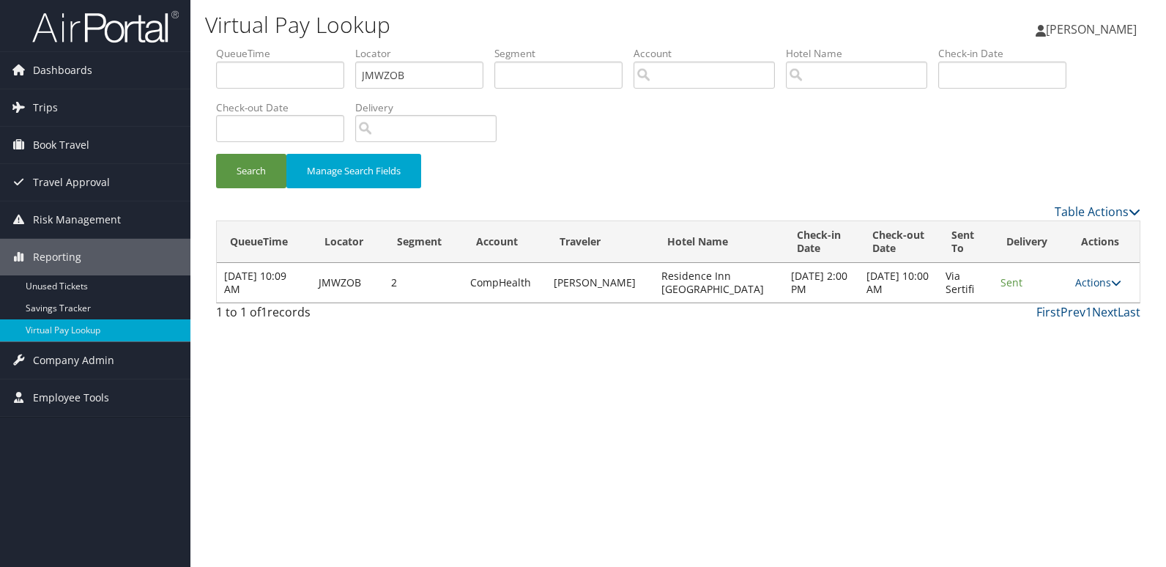
click at [860, 451] on div "Virtual Pay Lookup Luke Perry Luke Perry My Settings Travel Agency Contacts Vie…" at bounding box center [678, 283] width 976 height 567
click at [1086, 285] on link "Actions" at bounding box center [1099, 282] width 46 height 14
click at [1068, 333] on link "Logs" at bounding box center [1069, 329] width 92 height 25
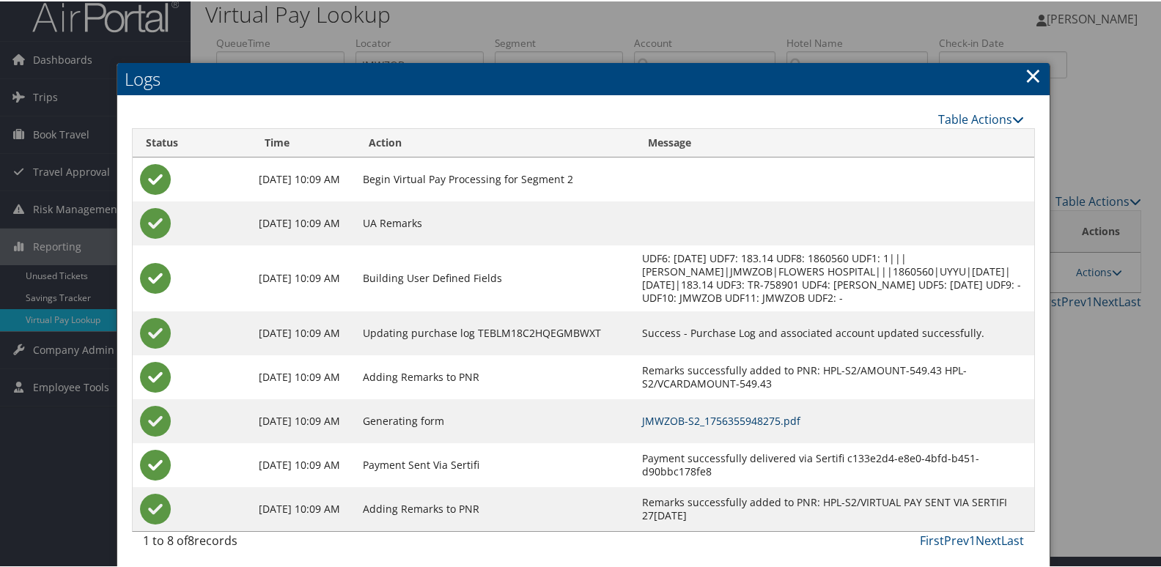
scroll to position [15, 0]
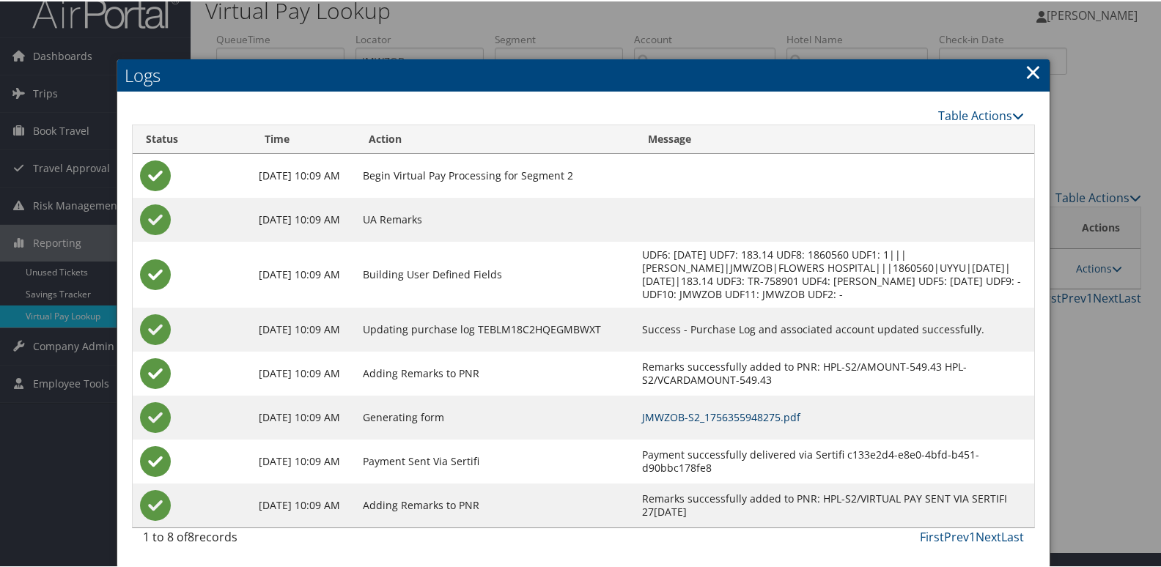
drag, startPoint x: 744, startPoint y: 410, endPoint x: 746, endPoint y: 418, distance: 7.5
click at [744, 410] on link "JMWZOB-S2_1756355948275.pdf" at bounding box center [721, 416] width 158 height 14
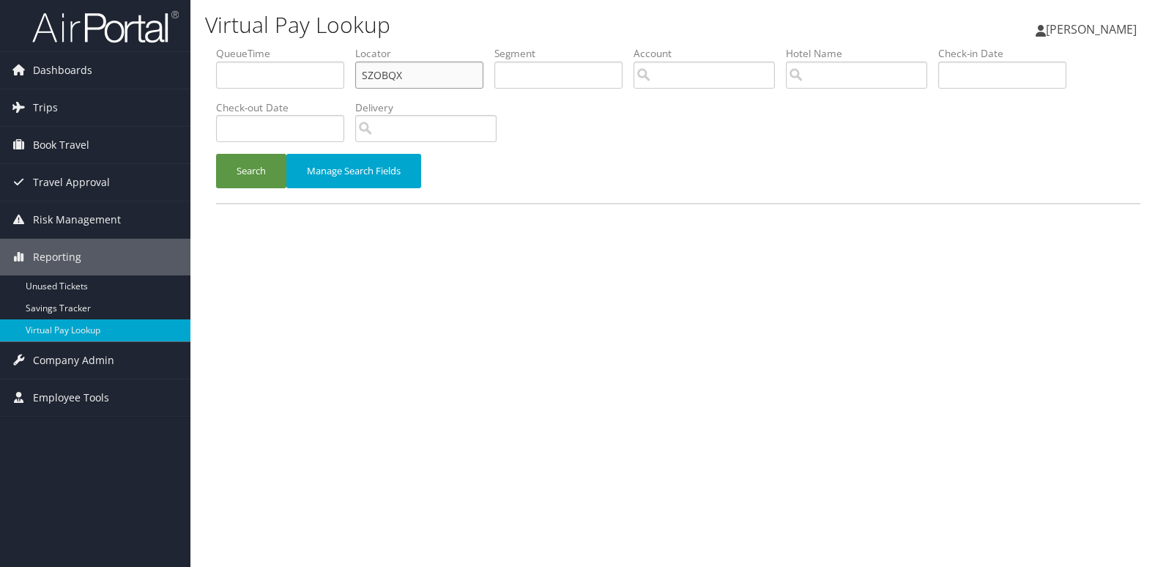
drag, startPoint x: 411, startPoint y: 79, endPoint x: 255, endPoint y: 79, distance: 156.1
click at [255, 46] on ul "QueueTime Locator SZOBQX Segment Account Traveler Hotel Name Check-in Date Chec…" at bounding box center [678, 46] width 925 height 0
paste input "WRNTAQ"
type input "WRNTAQ"
click at [262, 169] on button "Search" at bounding box center [251, 171] width 70 height 34
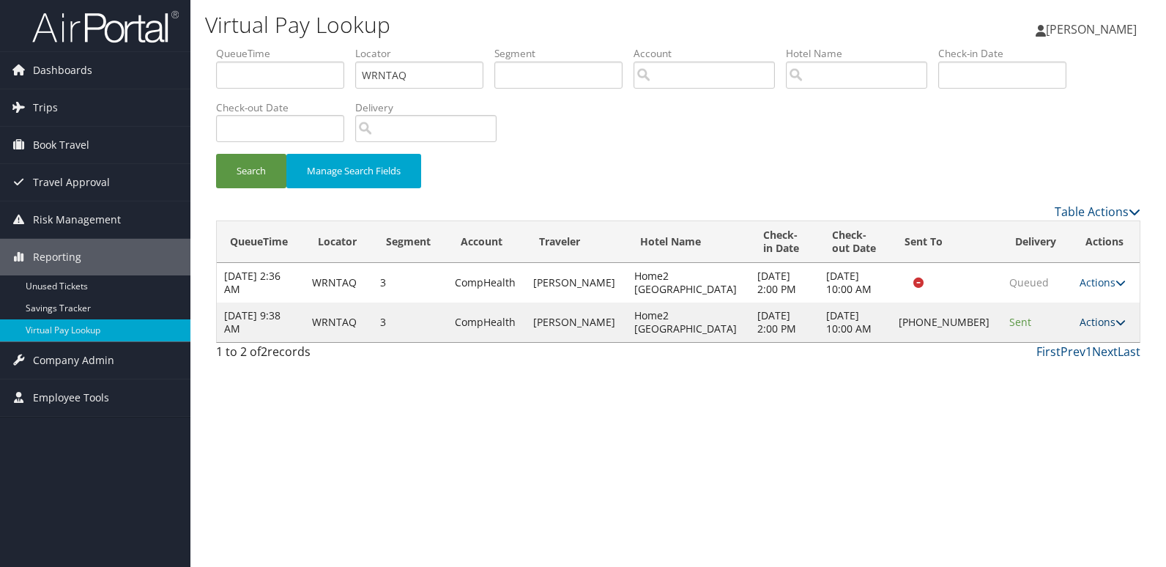
click at [1103, 327] on link "Actions" at bounding box center [1103, 322] width 46 height 14
click at [1054, 375] on link "Logs" at bounding box center [1051, 368] width 125 height 25
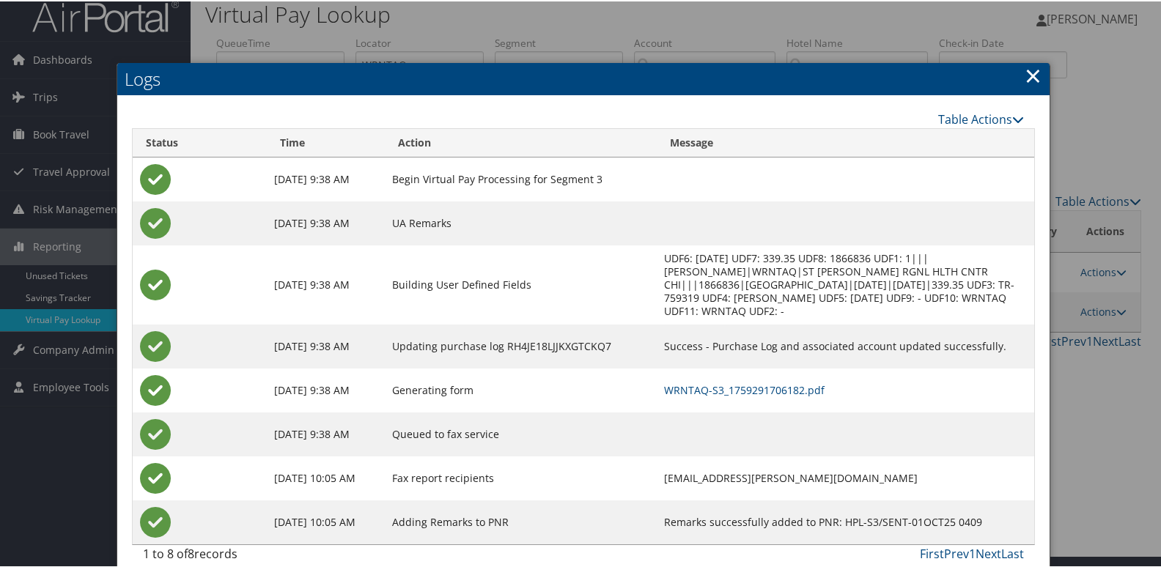
scroll to position [15, 0]
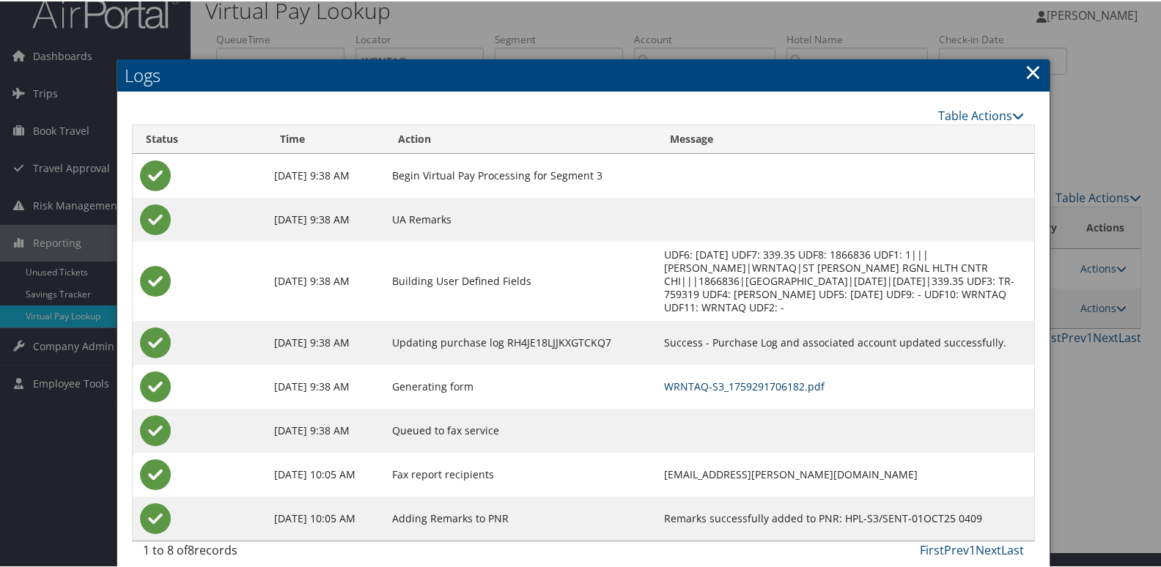
click at [730, 378] on link "WRNTAQ-S3_1759291706182.pdf" at bounding box center [744, 385] width 160 height 14
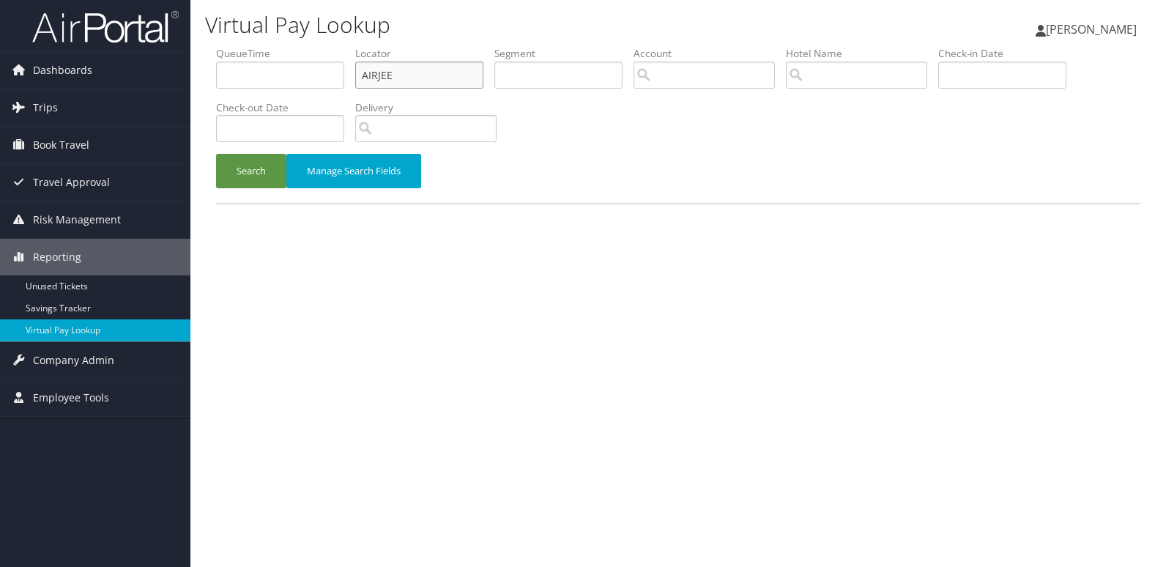
drag, startPoint x: 0, startPoint y: 0, endPoint x: 299, endPoint y: 84, distance: 310.6
click at [299, 46] on ul "QueueTime Locator AIRJEE Segment Account Traveler Hotel Name Check-in Date Chec…" at bounding box center [678, 46] width 925 height 0
paste input "FNTDYR"
click at [216, 154] on button "Search" at bounding box center [251, 171] width 70 height 34
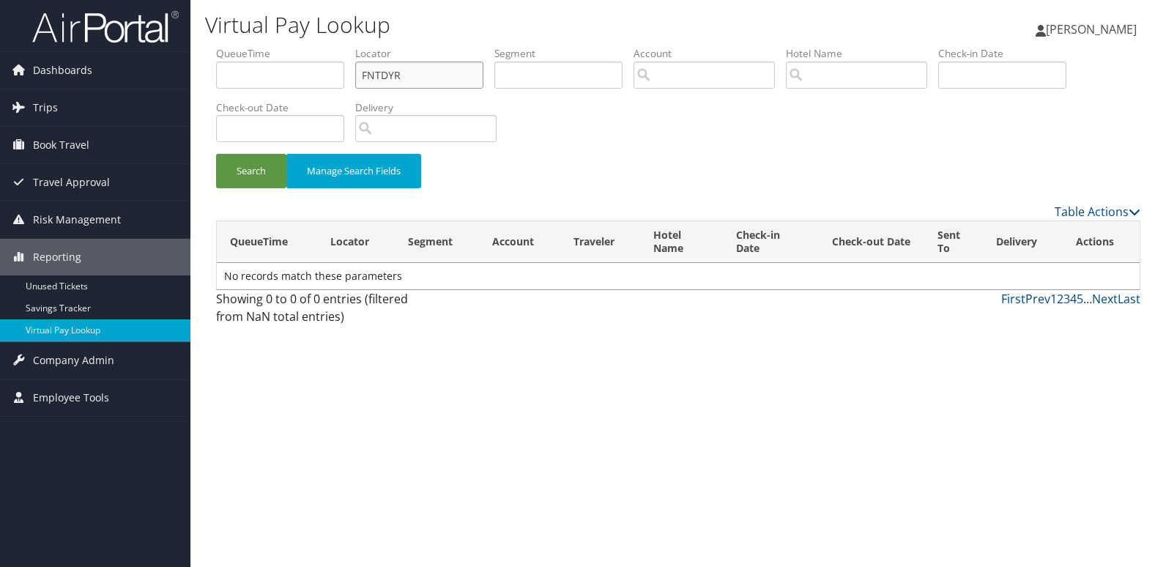
type input "FNTDYR"
click at [216, 154] on button "Search" at bounding box center [251, 171] width 70 height 34
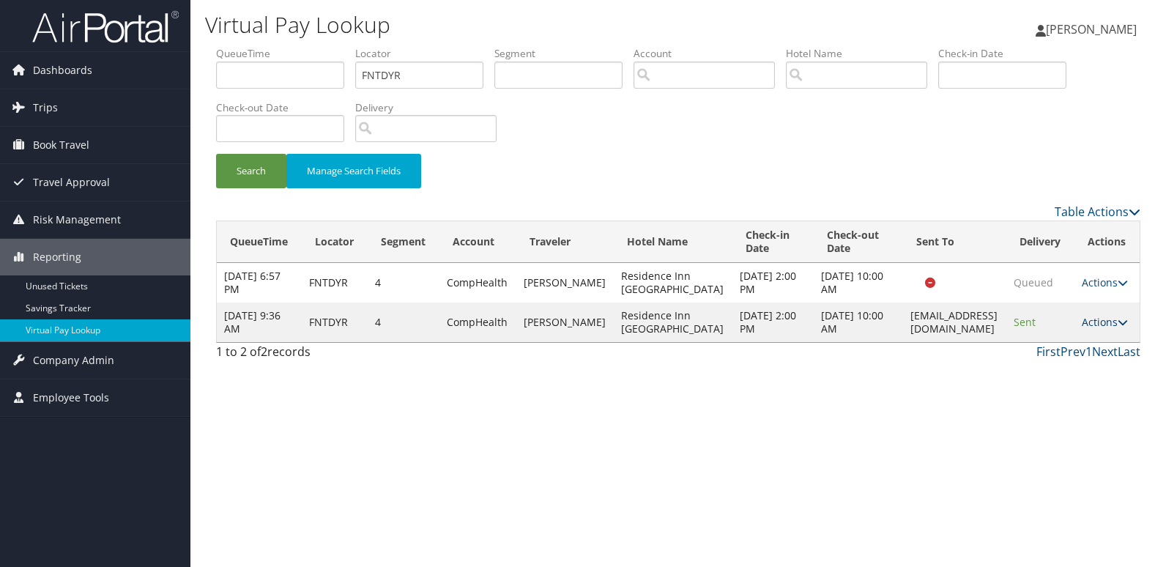
click at [1108, 329] on link "Actions" at bounding box center [1105, 322] width 46 height 14
click at [1080, 407] on link "Logs" at bounding box center [1080, 408] width 92 height 25
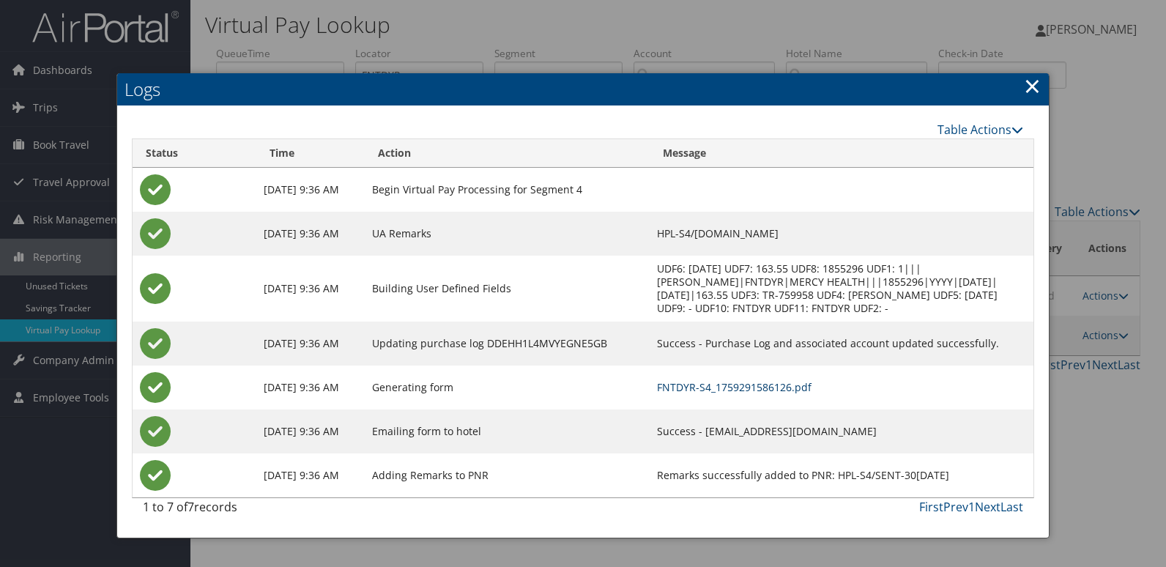
click at [713, 385] on link "FNTDYR-S4_1759291586126.pdf" at bounding box center [734, 387] width 155 height 14
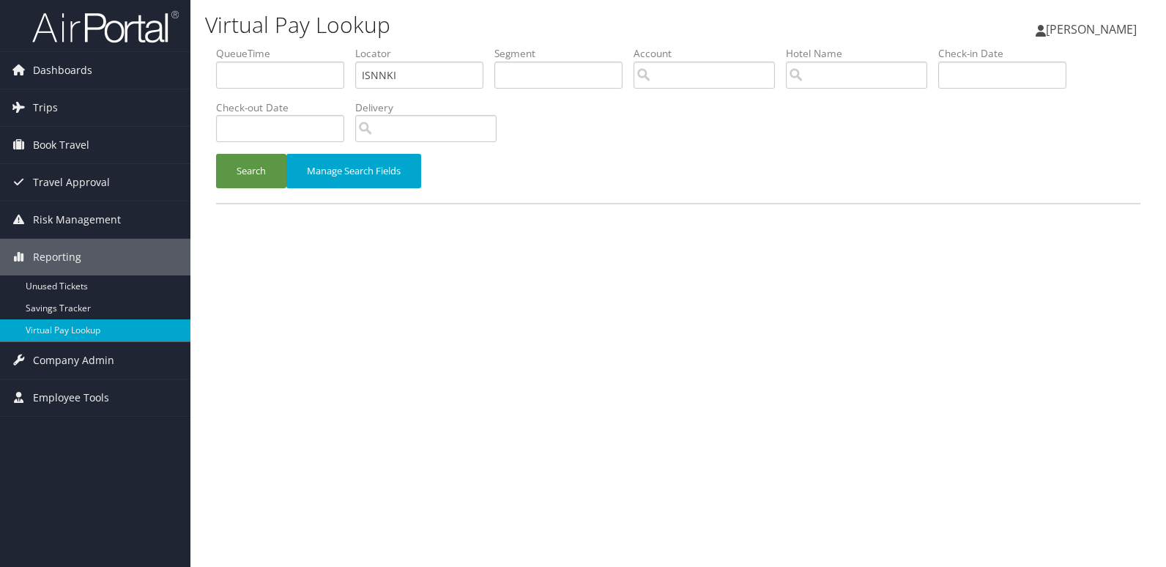
click at [240, 46] on ul "QueueTime Locator ISNNKI Segment Account Traveler Hotel Name Check-in Date Chec…" at bounding box center [678, 46] width 925 height 0
type input "LCNEOW"
click at [252, 193] on div "Search Manage Search Fields" at bounding box center [678, 178] width 947 height 49
click at [259, 174] on button "Search" at bounding box center [251, 171] width 70 height 34
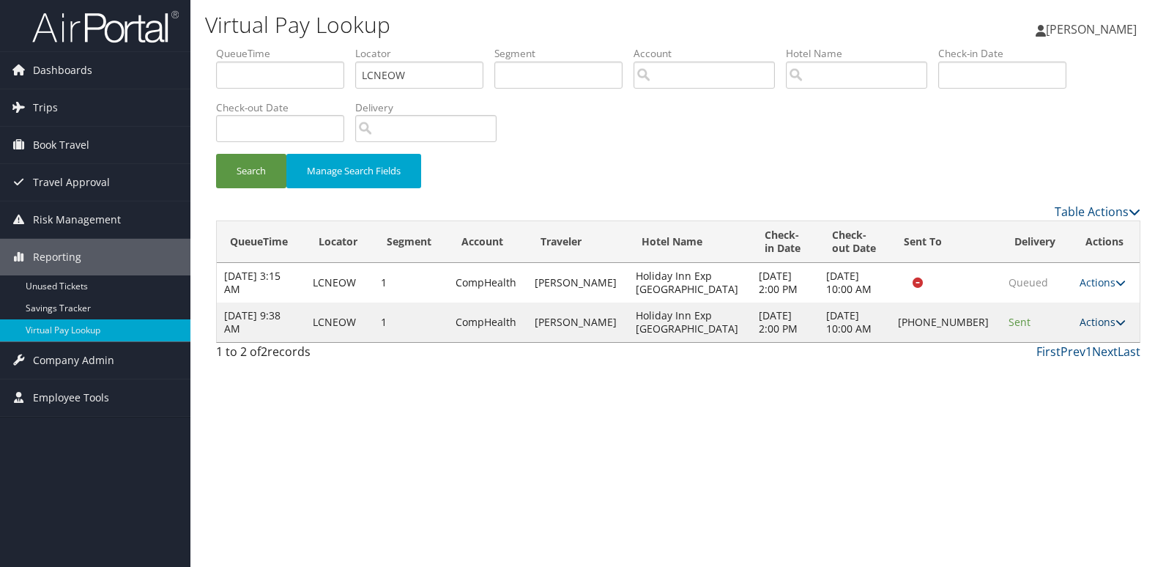
click at [1087, 322] on link "Actions" at bounding box center [1103, 322] width 46 height 14
click at [1035, 371] on link "Logs" at bounding box center [1051, 368] width 125 height 25
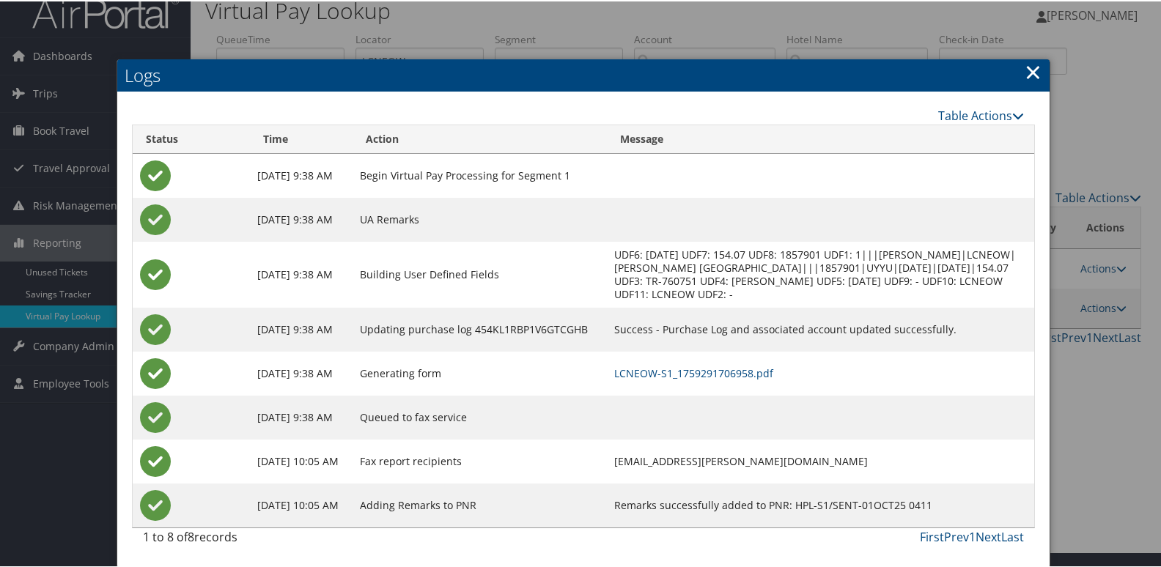
scroll to position [29, 0]
click at [742, 366] on link "LCNEOW-S1_1759291706958.pdf" at bounding box center [693, 372] width 159 height 14
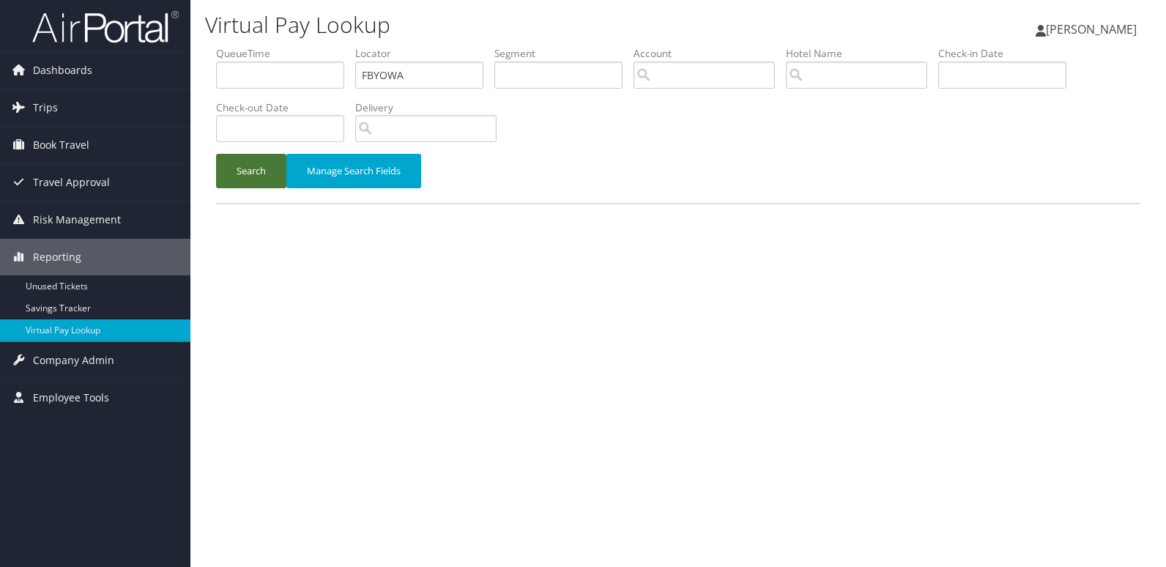
click at [237, 181] on button "Search" at bounding box center [251, 171] width 70 height 34
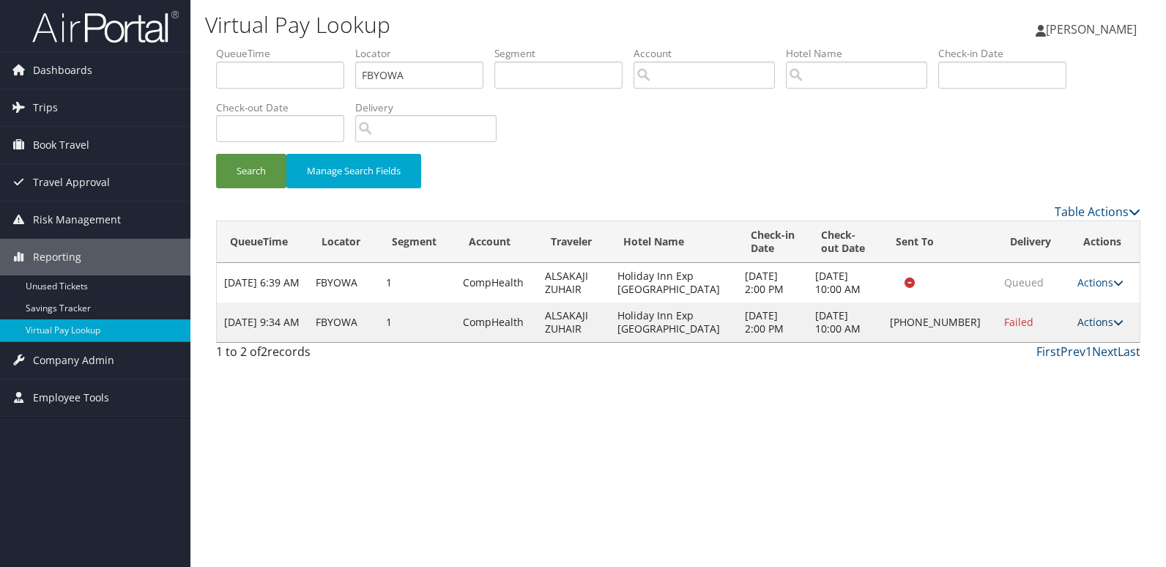
click at [1090, 323] on link "Actions" at bounding box center [1101, 322] width 46 height 14
click at [1059, 346] on link "Resend" at bounding box center [1051, 343] width 125 height 25
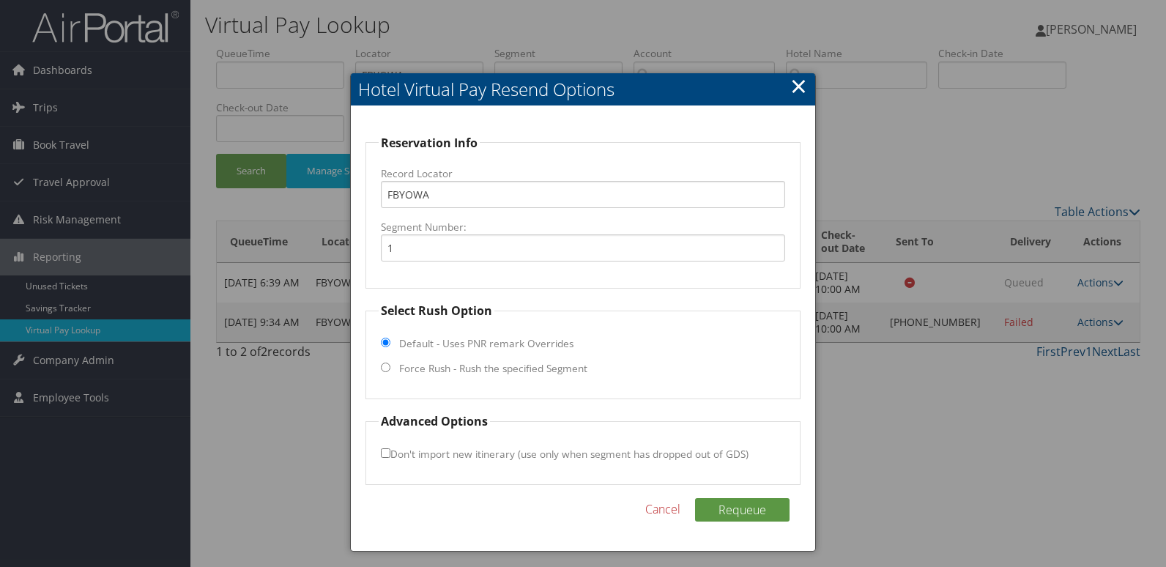
click at [481, 371] on label "Force Rush - Rush the specified Segment" at bounding box center [493, 368] width 188 height 15
click at [391, 371] on input "Force Rush - Rush the specified Segment" at bounding box center [386, 368] width 10 height 10
radio input "true"
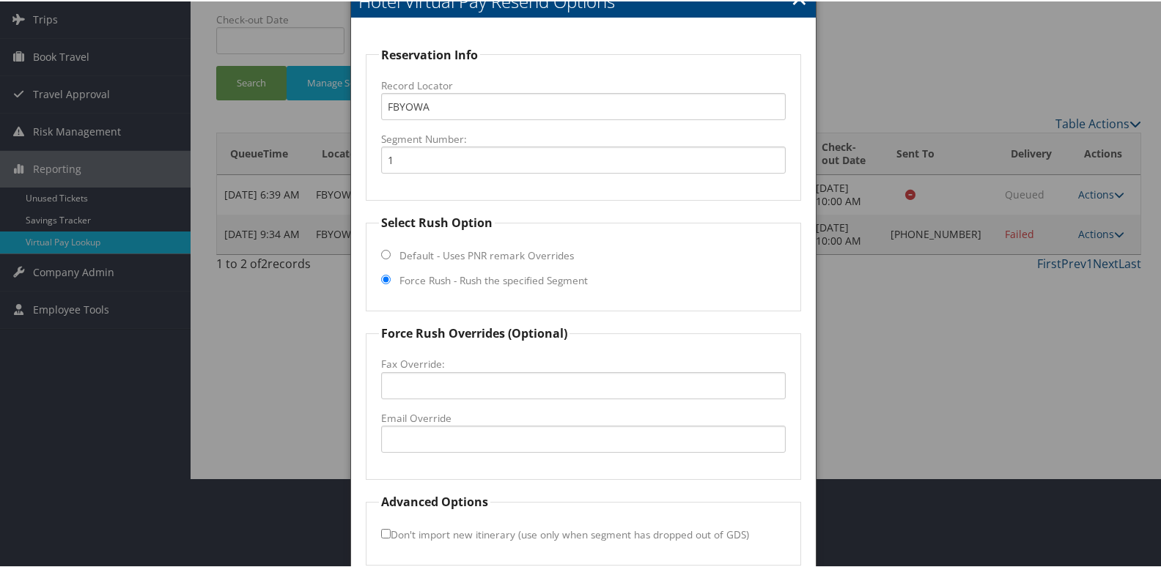
scroll to position [153, 0]
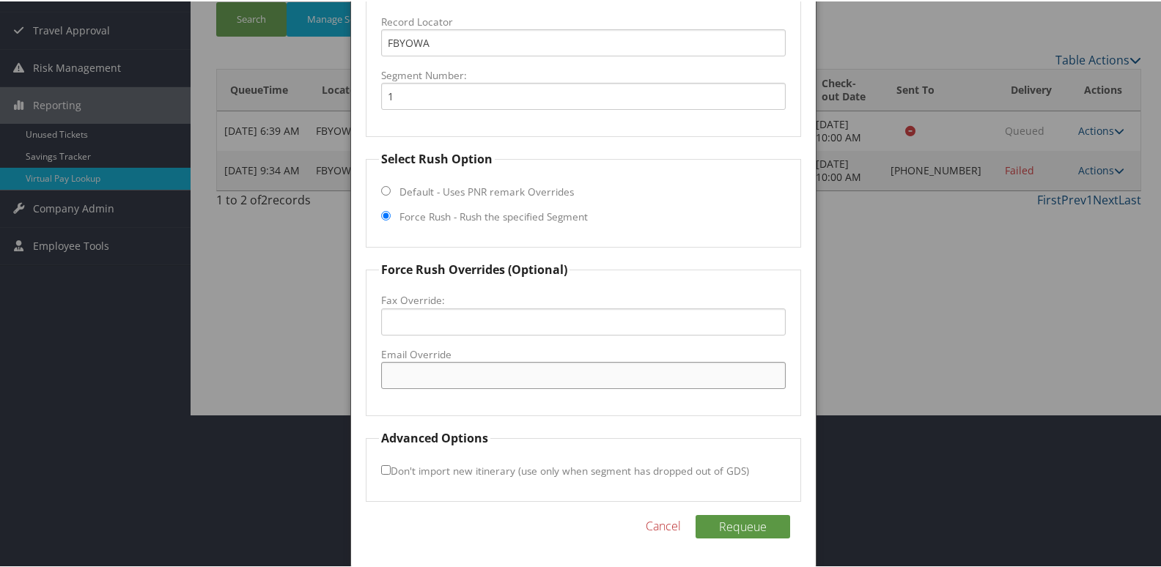
click at [443, 377] on input "Email Override" at bounding box center [583, 373] width 405 height 27
drag, startPoint x: 602, startPoint y: 371, endPoint x: 212, endPoint y: 370, distance: 390.5
click at [212, 370] on body "Menu Dashboards ► AirPortal 360™ (Manager) My Travel Dashboard Trips ► Airtiner…" at bounding box center [583, 130] width 1166 height 567
type input "hiexpressrockfallsfrontdesk@gmail.com"
click at [733, 528] on button "Requeue" at bounding box center [742, 525] width 95 height 23
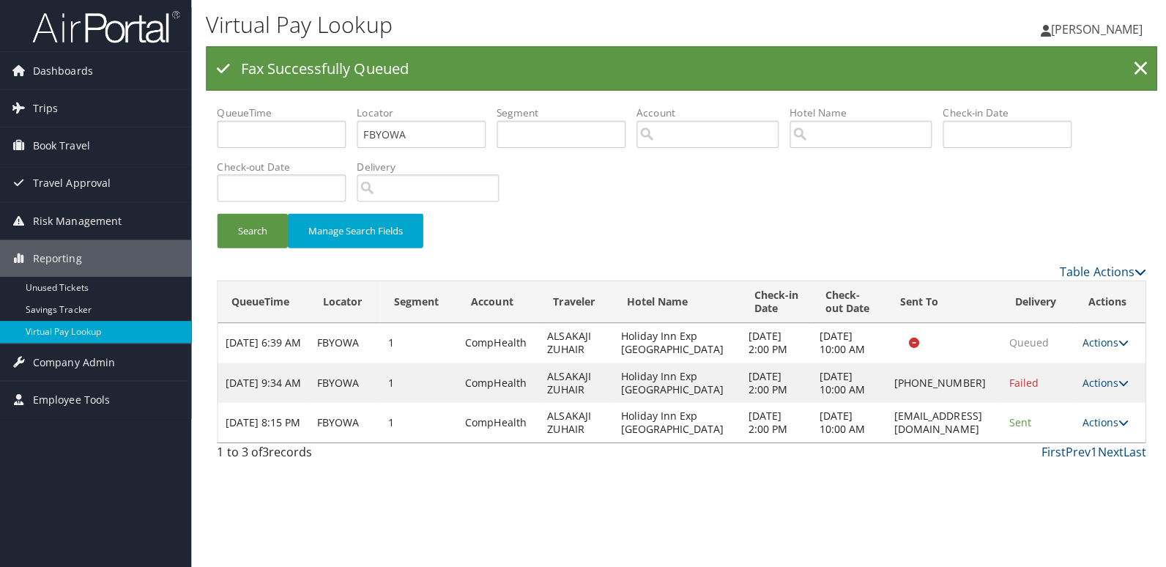
scroll to position [0, 0]
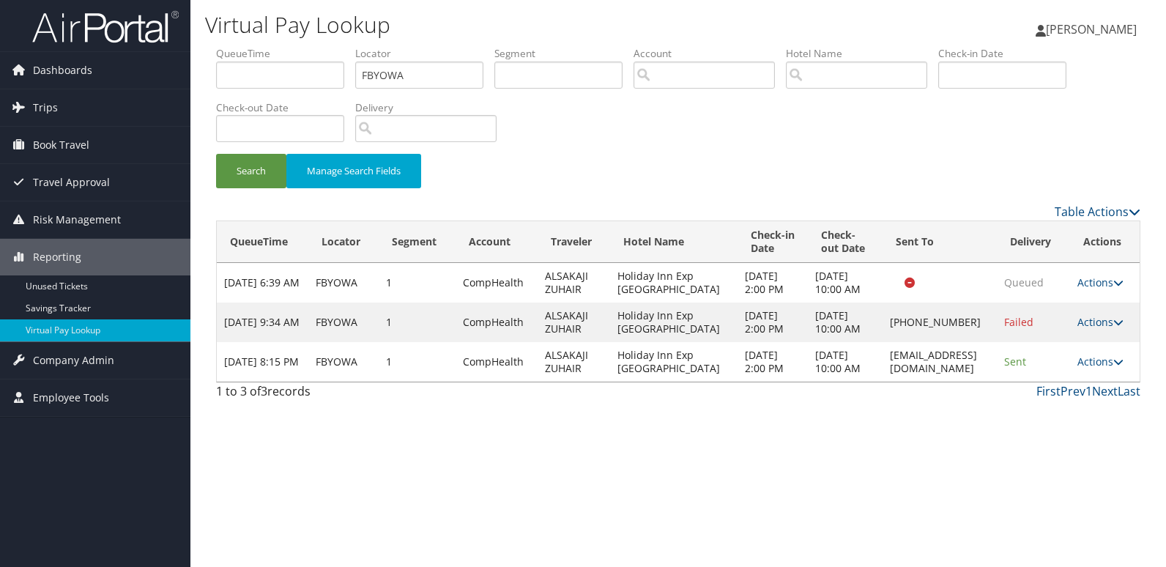
drag, startPoint x: 988, startPoint y: 407, endPoint x: 811, endPoint y: 419, distance: 177.7
click at [883, 382] on td "hiexpressrockfallsfrontdesk@gmail.com" at bounding box center [940, 362] width 114 height 40
click at [1090, 369] on link "Actions" at bounding box center [1101, 362] width 46 height 14
click at [1058, 451] on link "Logs" at bounding box center [1080, 454] width 92 height 25
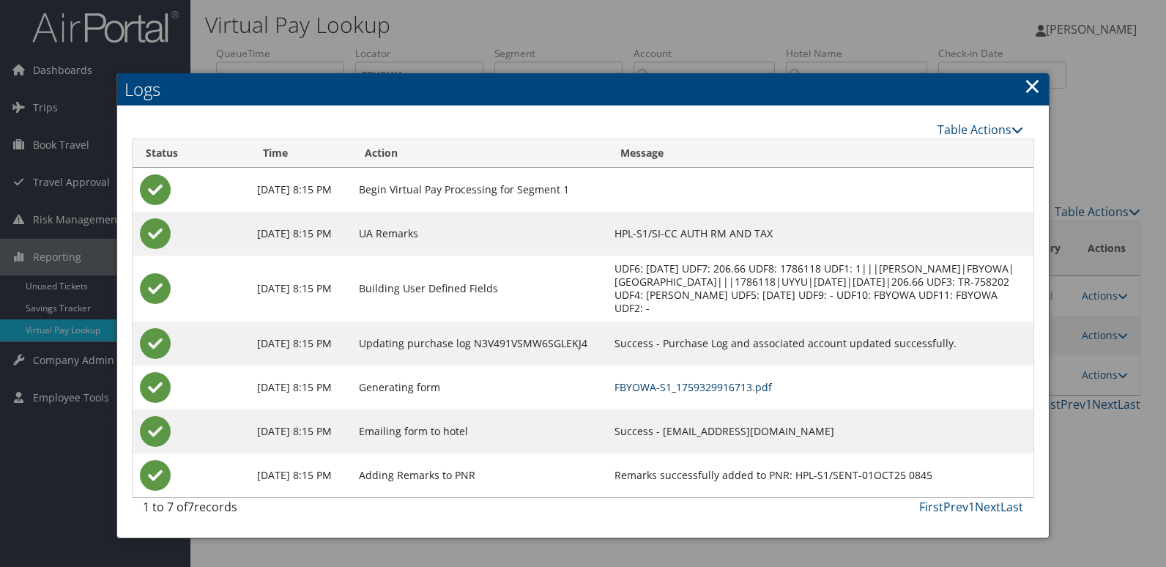
click at [748, 395] on td "FBYOWA-S1_1759329916713.pdf" at bounding box center [820, 388] width 426 height 44
click at [742, 388] on link "FBYOWA-S1_1759329916713.pdf" at bounding box center [694, 387] width 158 height 14
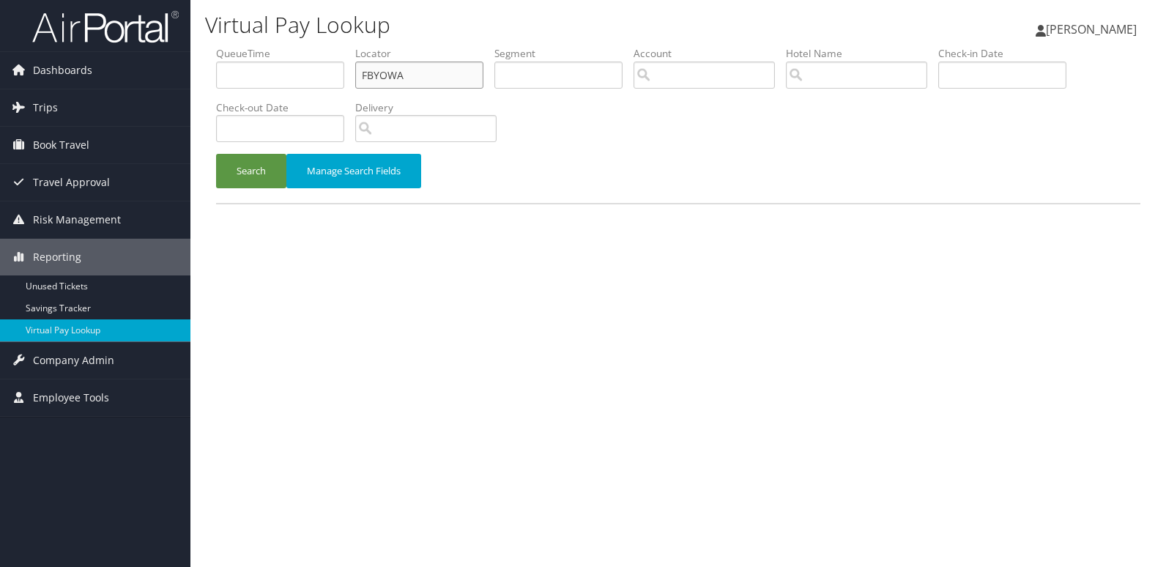
drag, startPoint x: 404, startPoint y: 73, endPoint x: 294, endPoint y: 89, distance: 111.7
click at [294, 46] on ul "QueueTime Locator FBYOWA Segment Account Traveler Hotel Name Check-in Date Chec…" at bounding box center [678, 46] width 925 height 0
paste input "AELPCS"
type input "AELPCS"
click at [216, 154] on button "Search" at bounding box center [251, 171] width 70 height 34
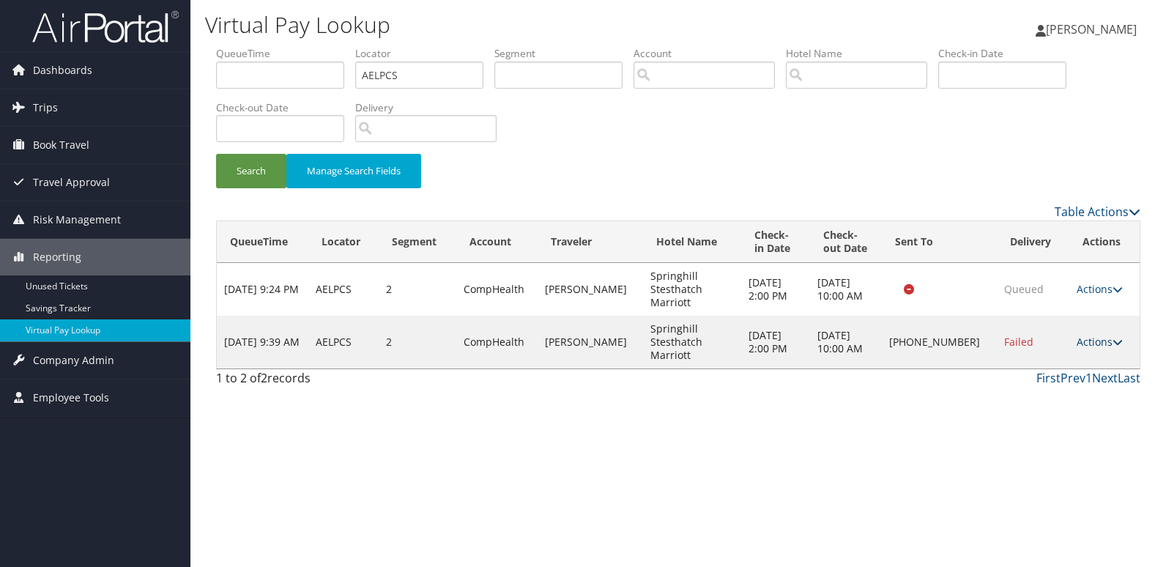
click at [1095, 338] on link "Actions" at bounding box center [1100, 342] width 46 height 14
click at [1055, 382] on link "Logs" at bounding box center [1051, 388] width 125 height 25
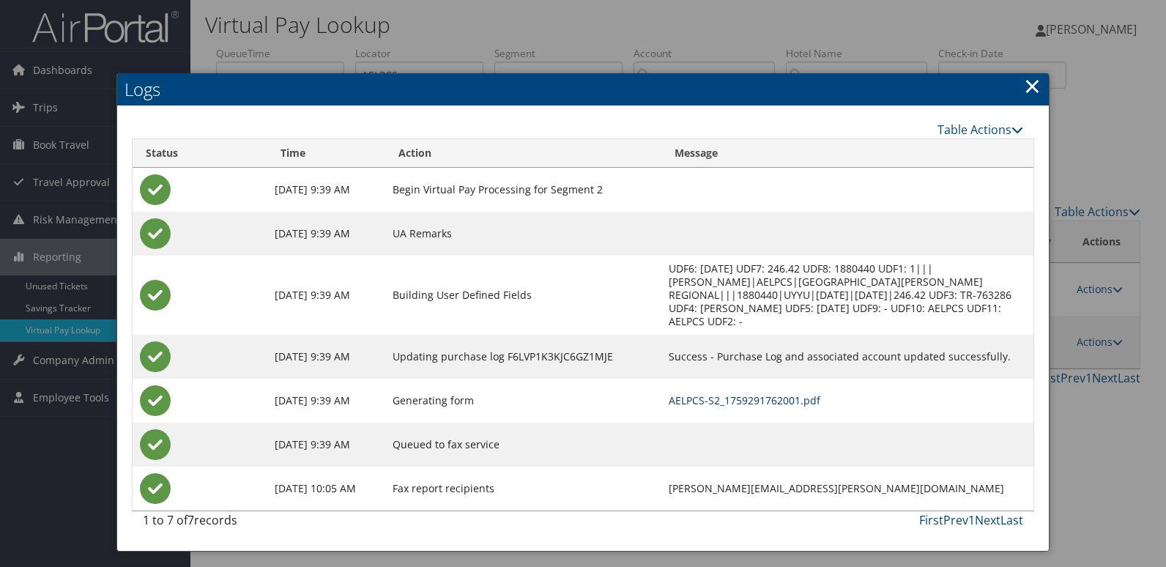
click at [744, 393] on link "AELPCS-S2_1759291762001.pdf" at bounding box center [745, 400] width 152 height 14
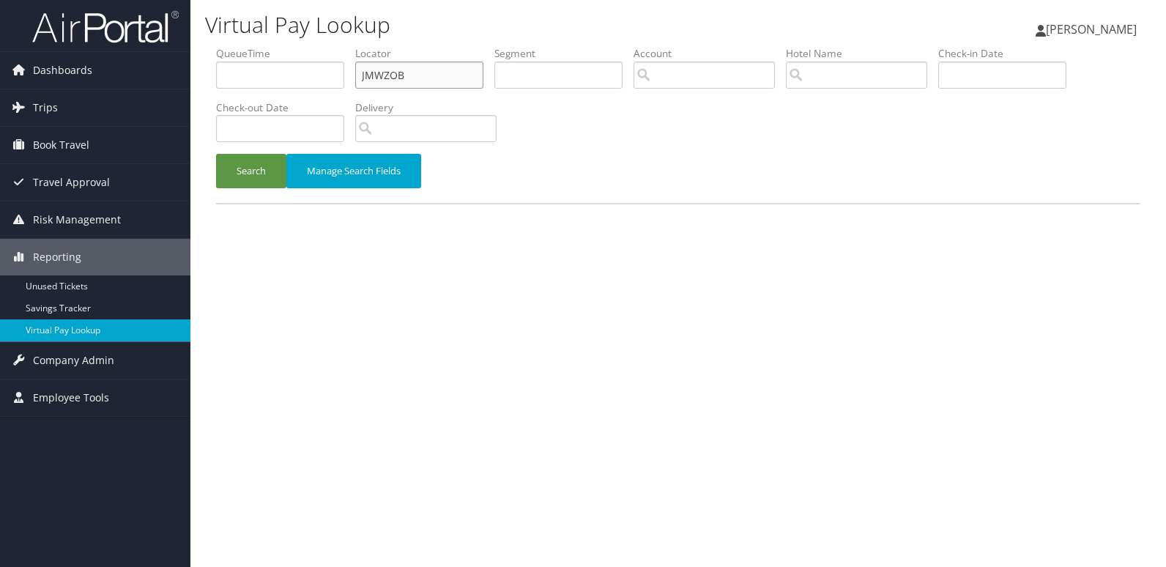
drag, startPoint x: 407, startPoint y: 82, endPoint x: 274, endPoint y: 82, distance: 132.6
click at [274, 46] on ul "QueueTime Locator JMWZOB Segment Account Traveler Hotel Name Check-in Date Chec…" at bounding box center [678, 46] width 925 height 0
drag, startPoint x: 423, startPoint y: 75, endPoint x: 267, endPoint y: 75, distance: 156.1
click at [267, 46] on ul "QueueTime Locator JMWZOB Segment Account Traveler Hotel Name Check-in Date Chec…" at bounding box center [678, 46] width 925 height 0
paste input "DDIYUY"
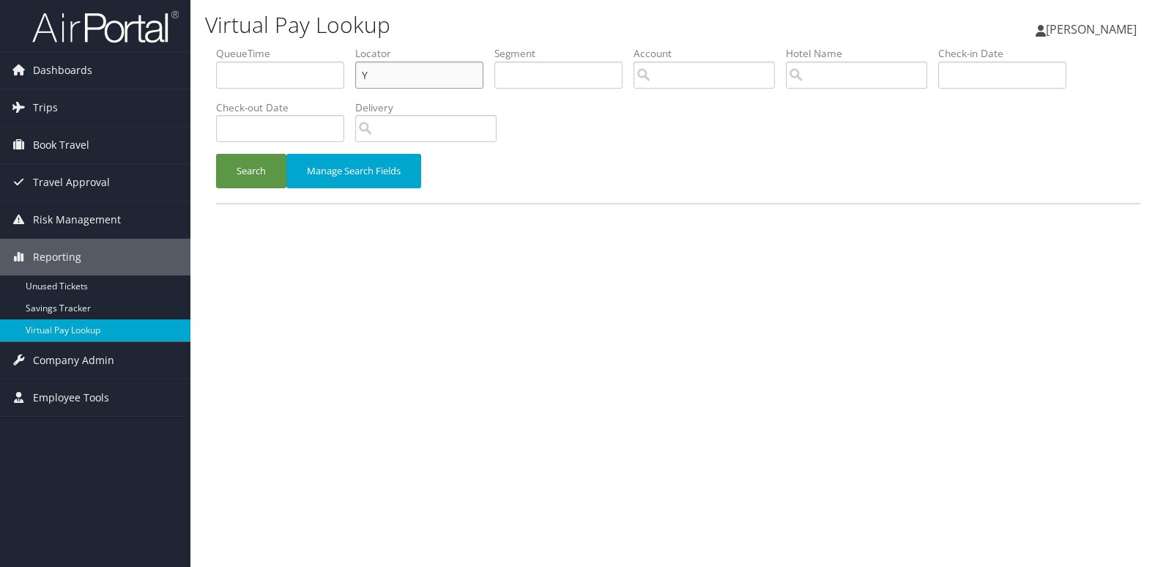
click at [216, 154] on button "Search" at bounding box center [251, 171] width 70 height 34
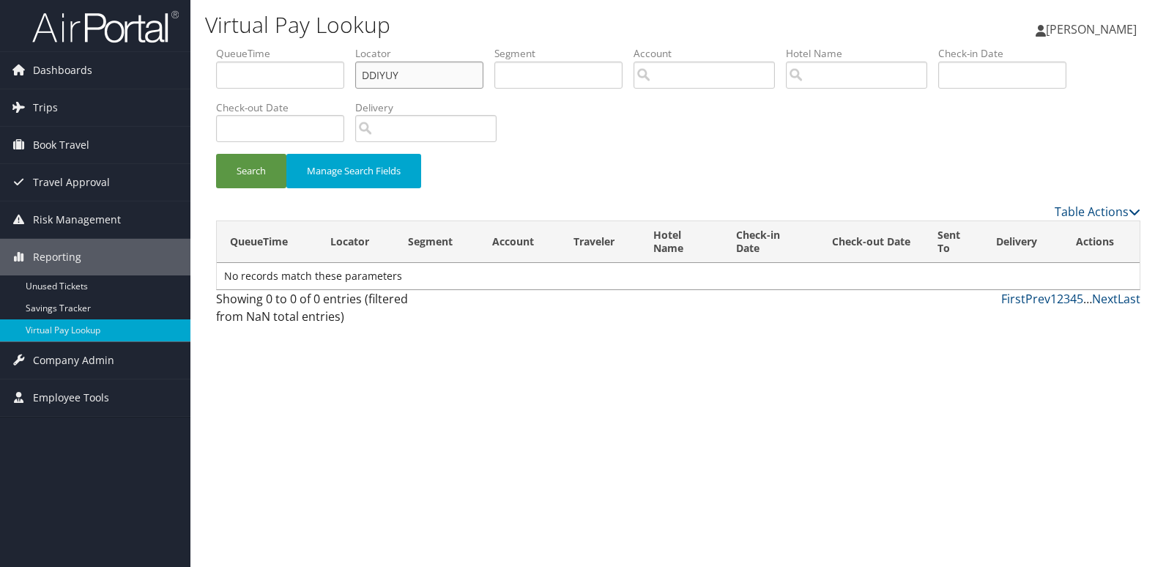
type input "DDIYUY"
click at [216, 154] on button "Search" at bounding box center [251, 171] width 70 height 34
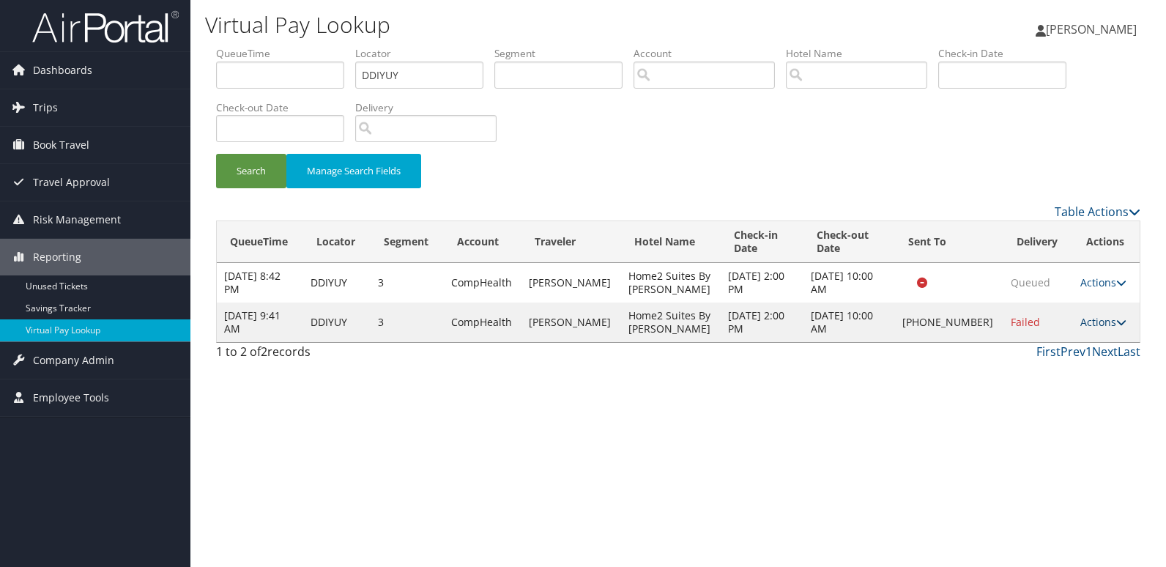
click at [1097, 329] on link "Actions" at bounding box center [1104, 322] width 46 height 14
click at [1062, 394] on link "Logs" at bounding box center [1052, 388] width 125 height 25
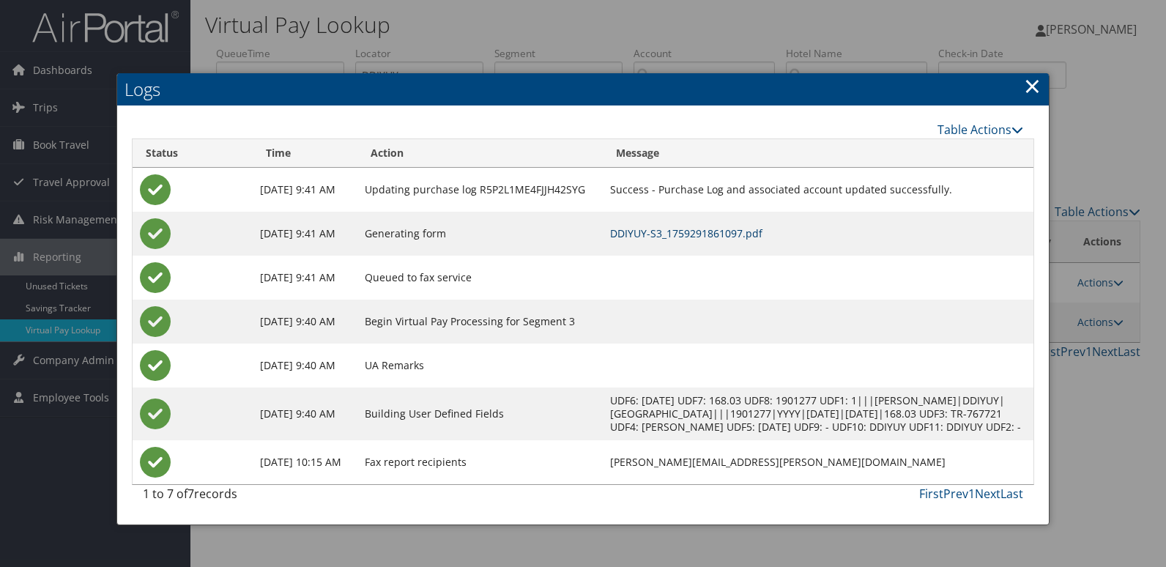
click at [711, 229] on link "DDIYUY-S3_1759291861097.pdf" at bounding box center [686, 233] width 152 height 14
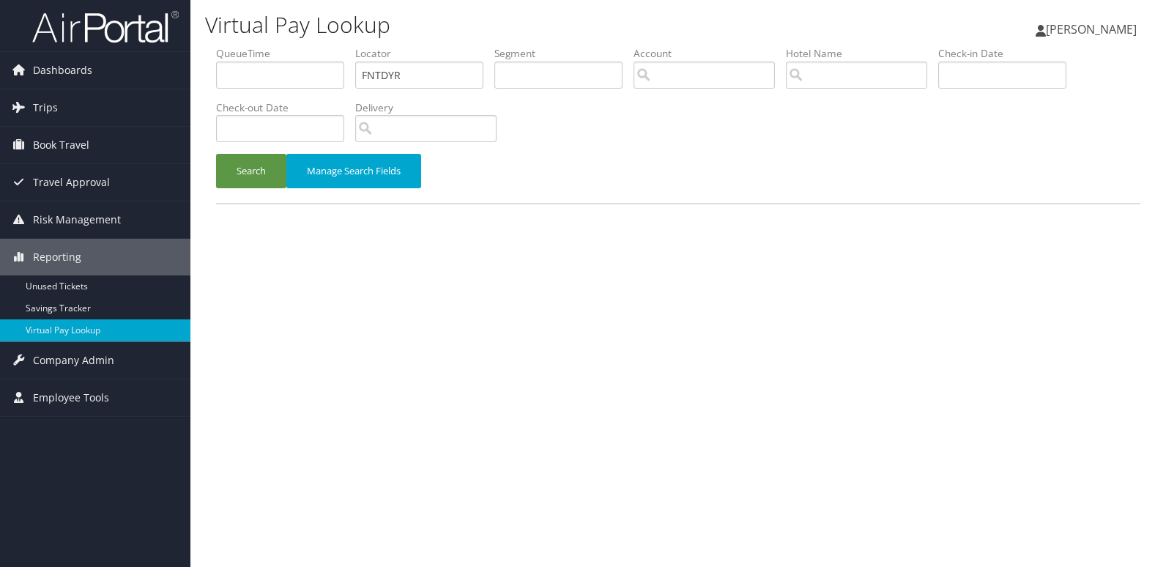
click at [232, 190] on div "Search Manage Search Fields" at bounding box center [678, 178] width 947 height 49
drag, startPoint x: 250, startPoint y: 167, endPoint x: 382, endPoint y: 185, distance: 133.9
click at [251, 167] on button "Search" at bounding box center [251, 171] width 70 height 34
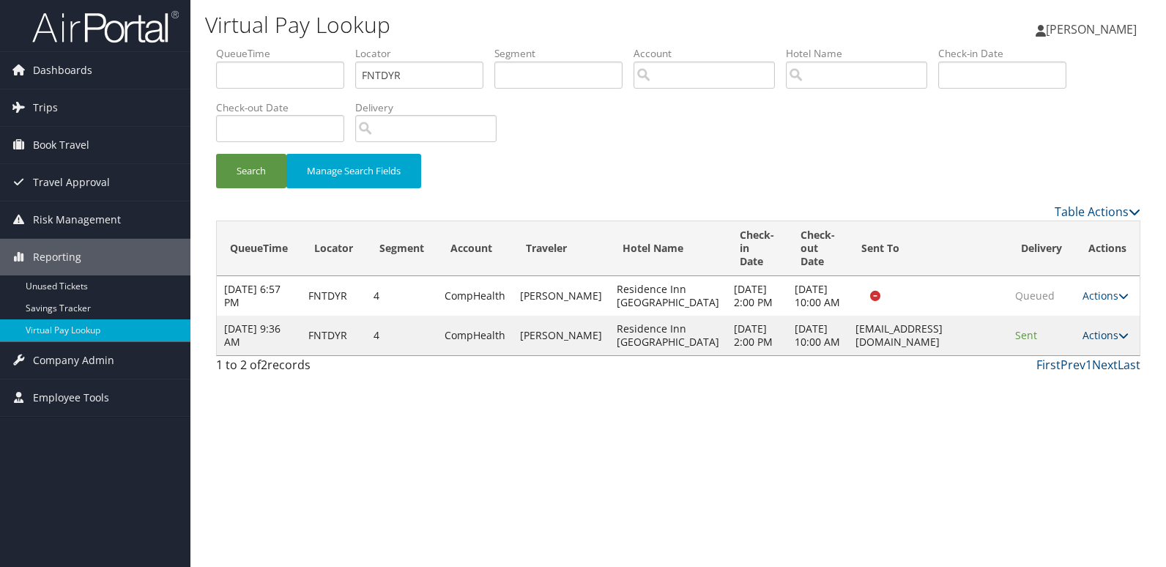
click at [1094, 342] on link "Actions" at bounding box center [1106, 335] width 46 height 14
click at [1080, 415] on link "Logs" at bounding box center [1077, 421] width 92 height 25
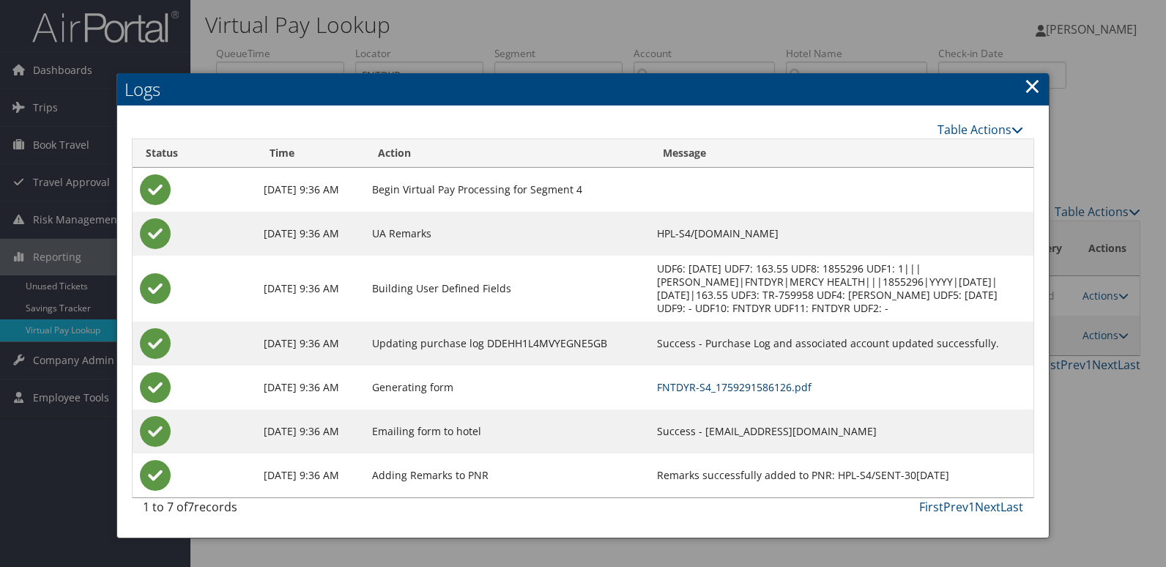
click at [734, 388] on link "FNTDYR-S4_1759291586126.pdf" at bounding box center [734, 387] width 155 height 14
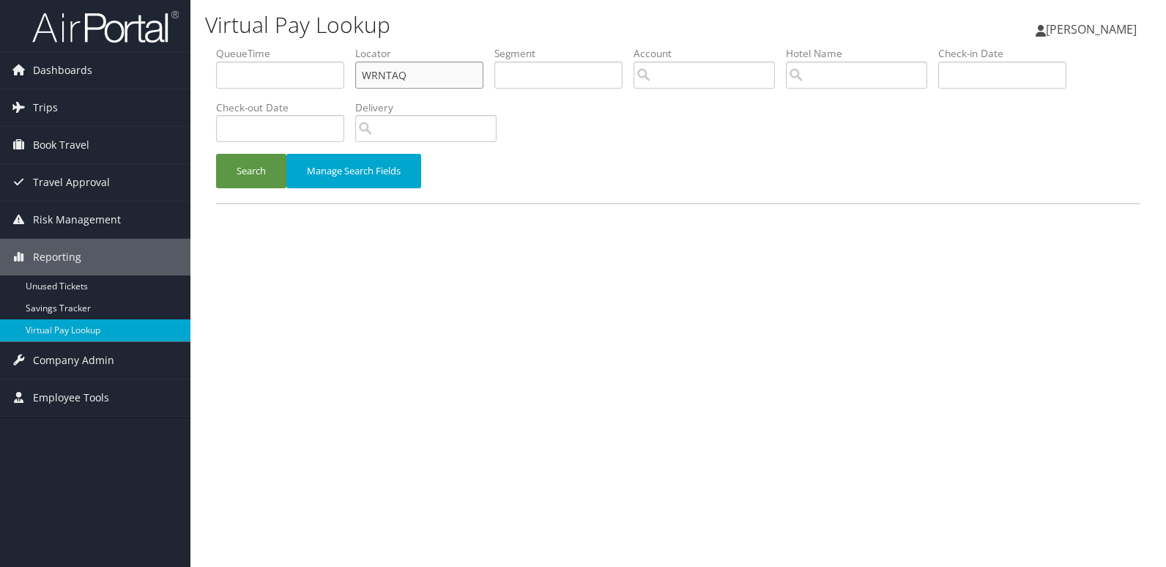
drag, startPoint x: 347, startPoint y: 88, endPoint x: 230, endPoint y: 91, distance: 116.5
click at [230, 46] on ul "QueueTime Locator WRNTAQ Segment Account Traveler Hotel Name Check-in Date Chec…" at bounding box center [678, 46] width 925 height 0
paste input "OCKRWS"
type input "OCKRWS"
click at [216, 154] on button "Search" at bounding box center [251, 171] width 70 height 34
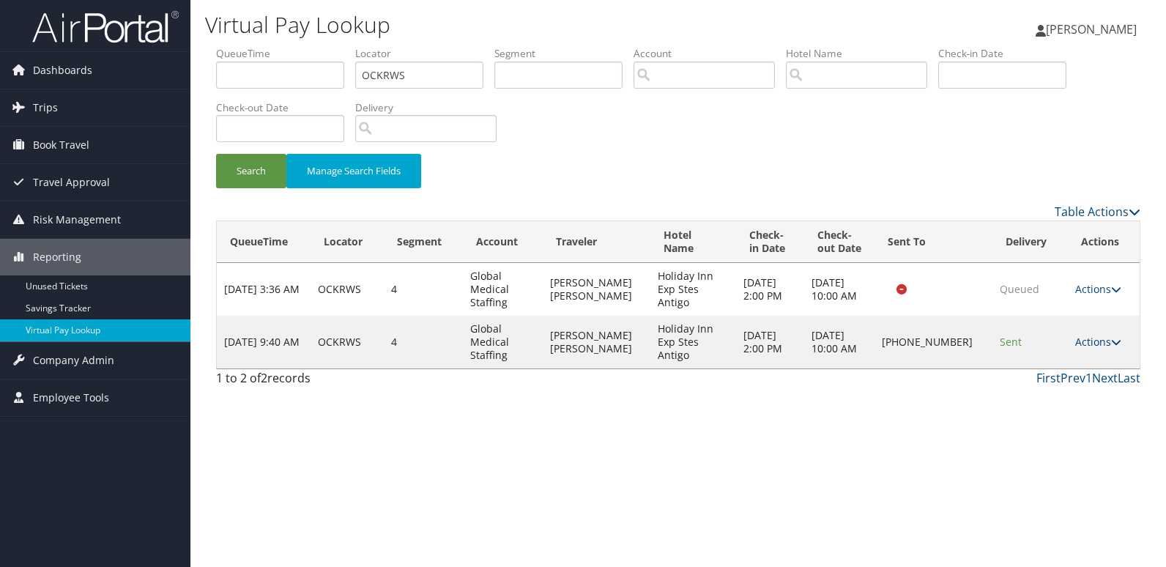
click at [1097, 335] on link "Actions" at bounding box center [1099, 342] width 46 height 14
click at [1024, 363] on link "Logs" at bounding box center [1048, 368] width 125 height 25
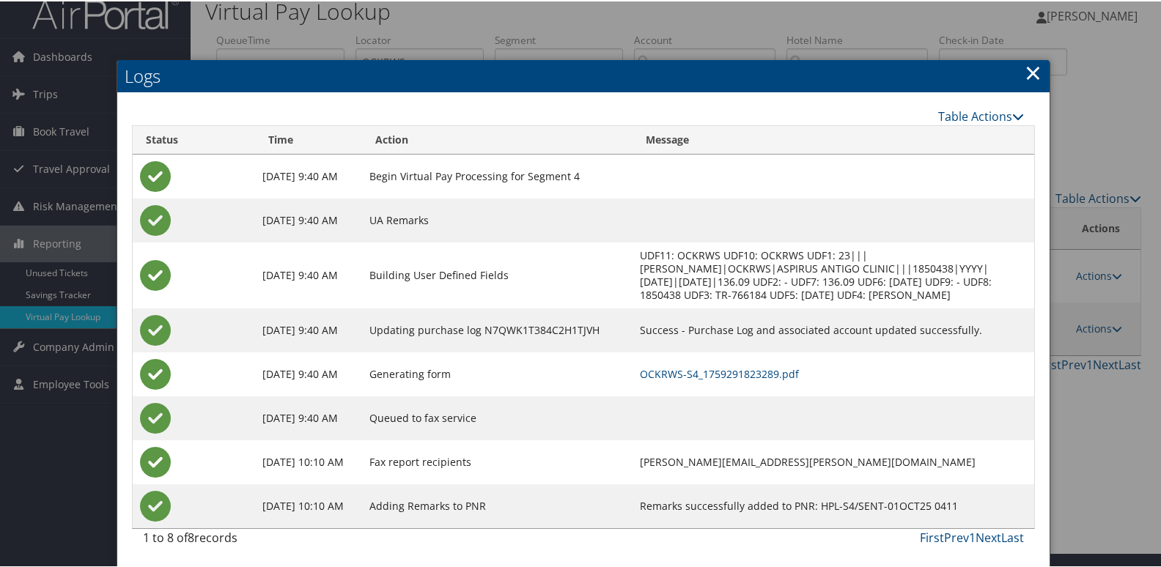
scroll to position [29, 0]
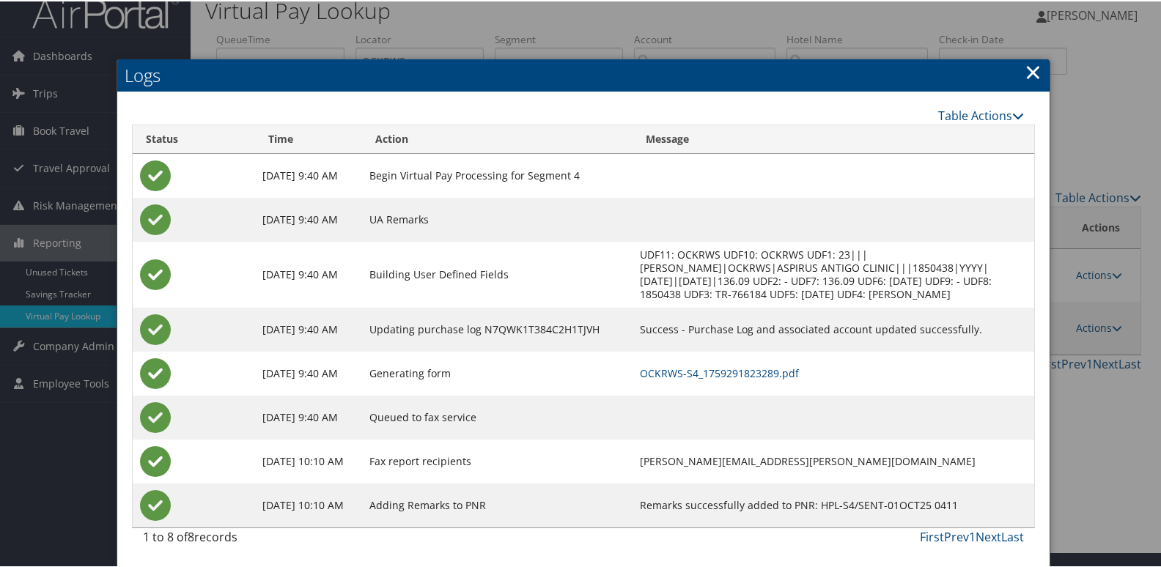
click at [780, 381] on td "OCKRWS-S4_1759291823289.pdf" at bounding box center [833, 372] width 402 height 44
click at [780, 378] on link "OCKRWS-S4_1759291823289.pdf" at bounding box center [719, 372] width 159 height 14
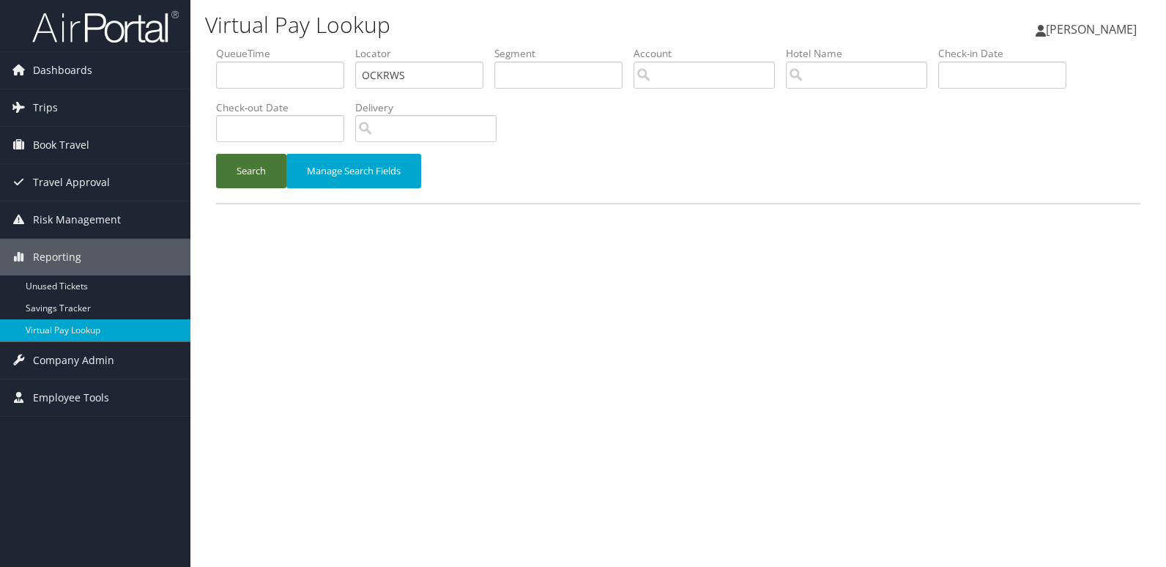
click at [237, 174] on button "Search" at bounding box center [251, 171] width 70 height 34
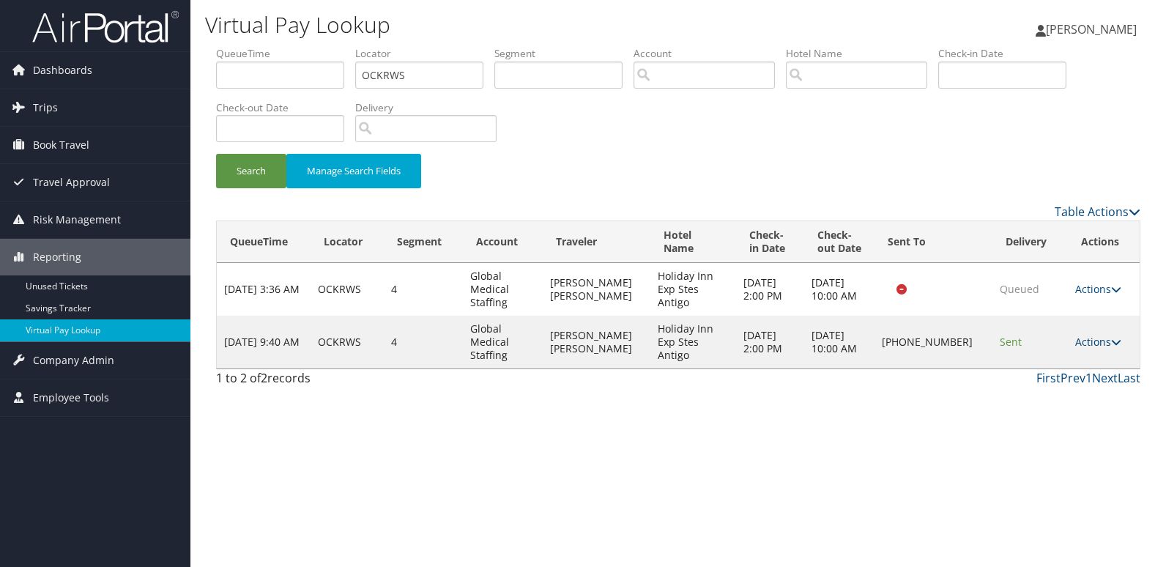
click at [1089, 335] on link "Actions" at bounding box center [1099, 342] width 46 height 14
click at [1034, 377] on link "Logs" at bounding box center [1048, 368] width 125 height 25
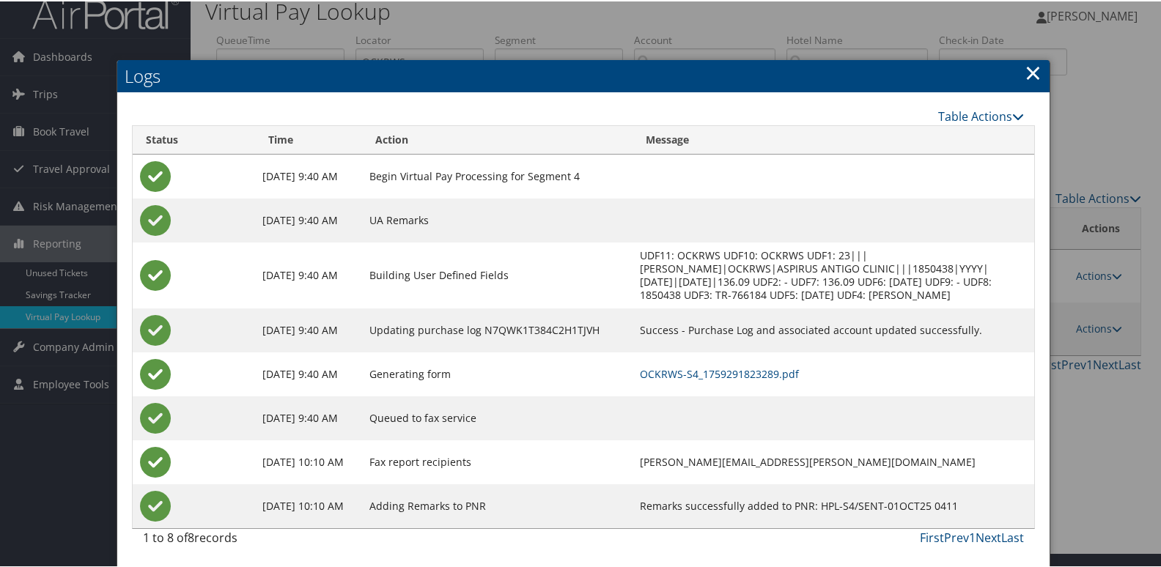
scroll to position [29, 0]
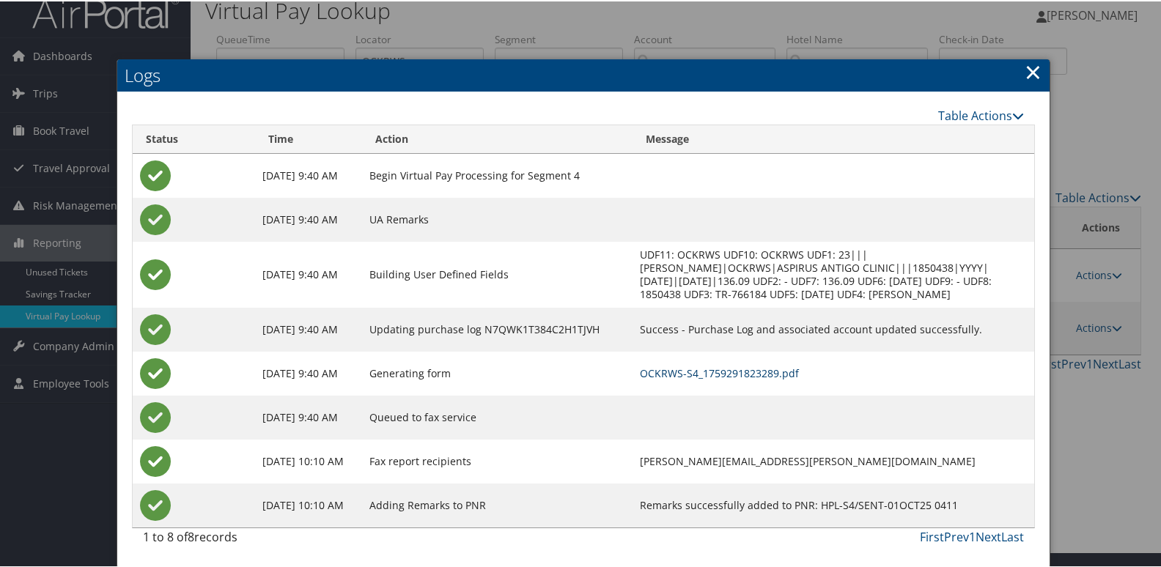
drag, startPoint x: 711, startPoint y: 366, endPoint x: 744, endPoint y: 380, distance: 36.5
click at [711, 366] on link "OCKRWS-S4_1759291823289.pdf" at bounding box center [719, 372] width 159 height 14
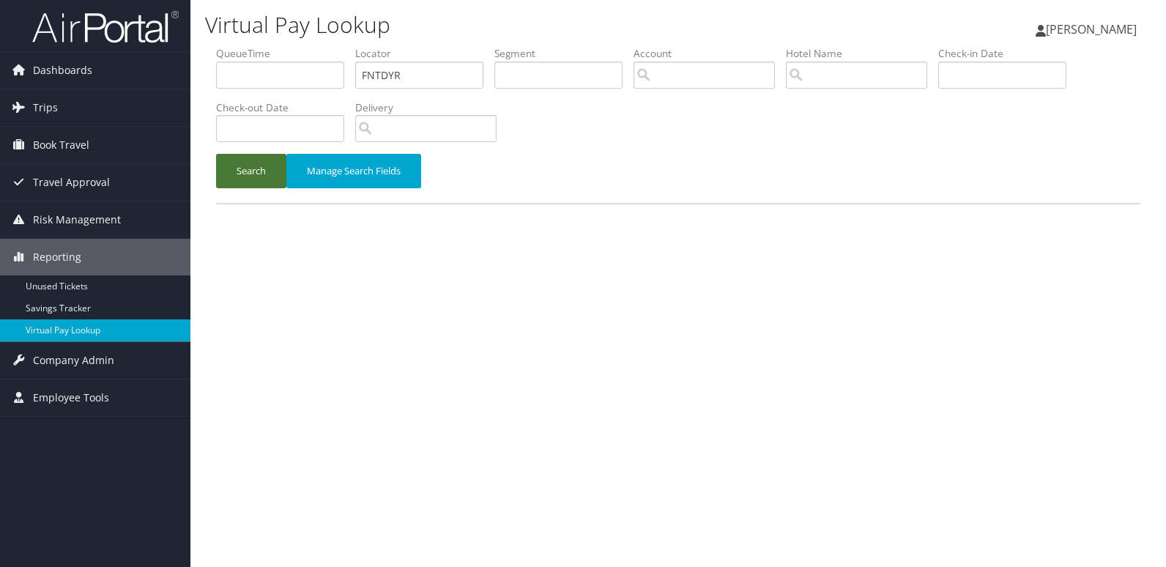
click at [259, 172] on button "Search" at bounding box center [251, 171] width 70 height 34
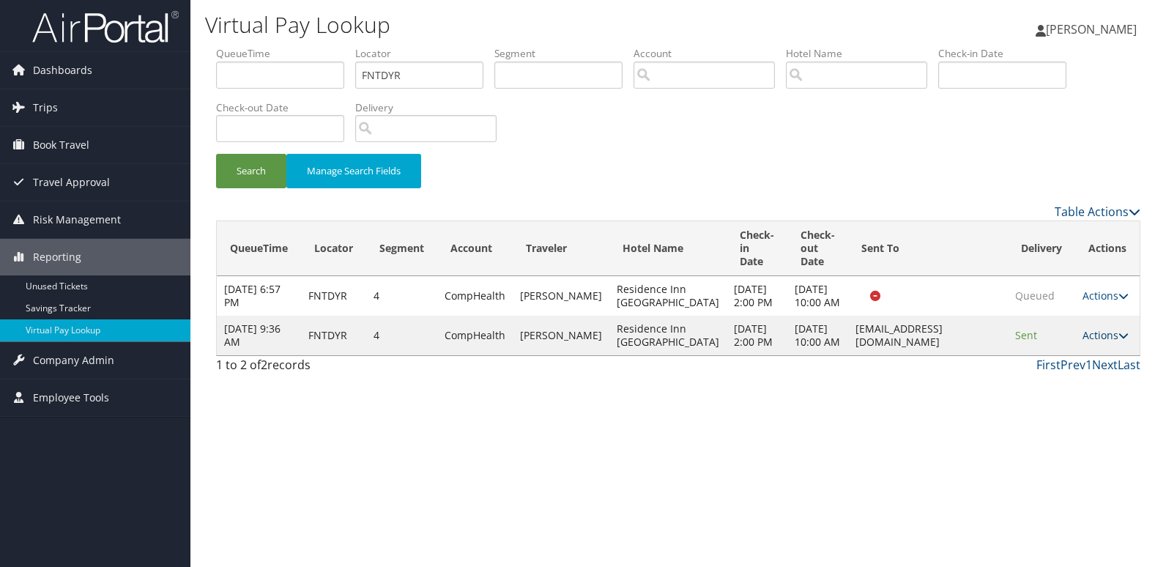
click at [1102, 342] on link "Actions" at bounding box center [1106, 335] width 46 height 14
click at [1073, 409] on link "Logs" at bounding box center [1077, 421] width 92 height 25
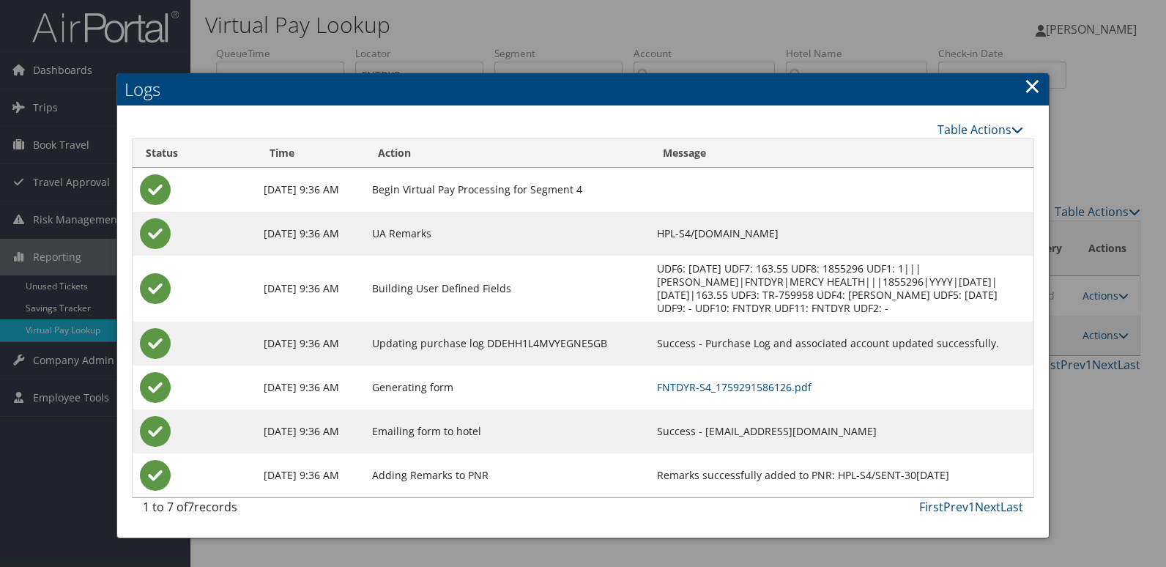
click at [1034, 84] on link "×" at bounding box center [1032, 85] width 17 height 29
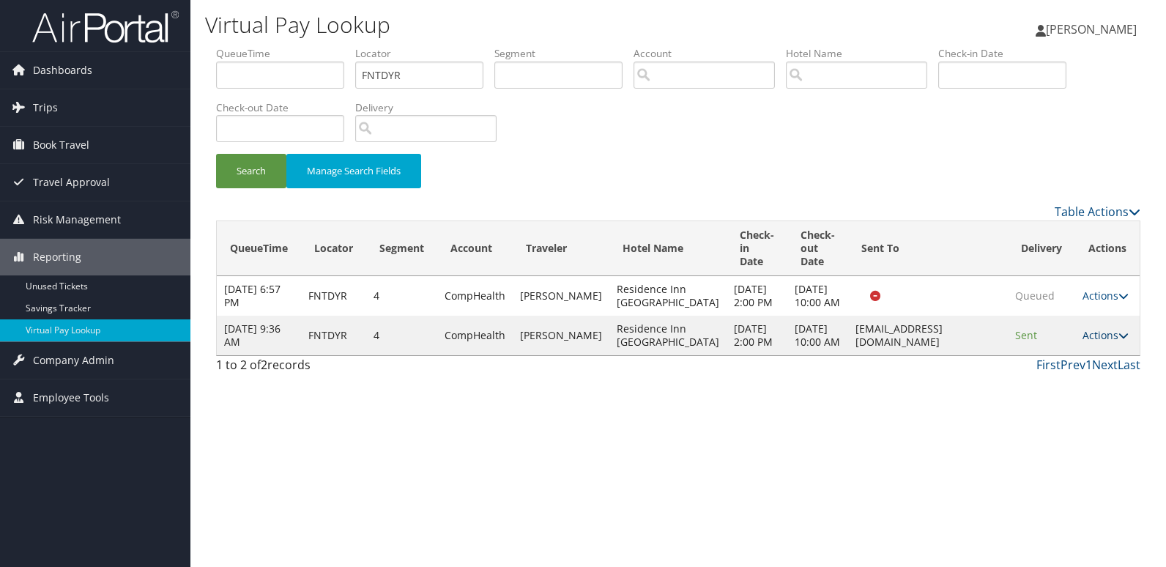
click at [1093, 342] on link "Actions" at bounding box center [1106, 335] width 46 height 14
drag, startPoint x: 1079, startPoint y: 380, endPoint x: 1073, endPoint y: 389, distance: 11.6
click at [1079, 355] on td "Actions Resend Logs View Itinerary" at bounding box center [1108, 336] width 64 height 40
click at [1071, 355] on td "Sent" at bounding box center [1041, 336] width 67 height 40
click at [1106, 342] on link "Actions" at bounding box center [1106, 335] width 46 height 14
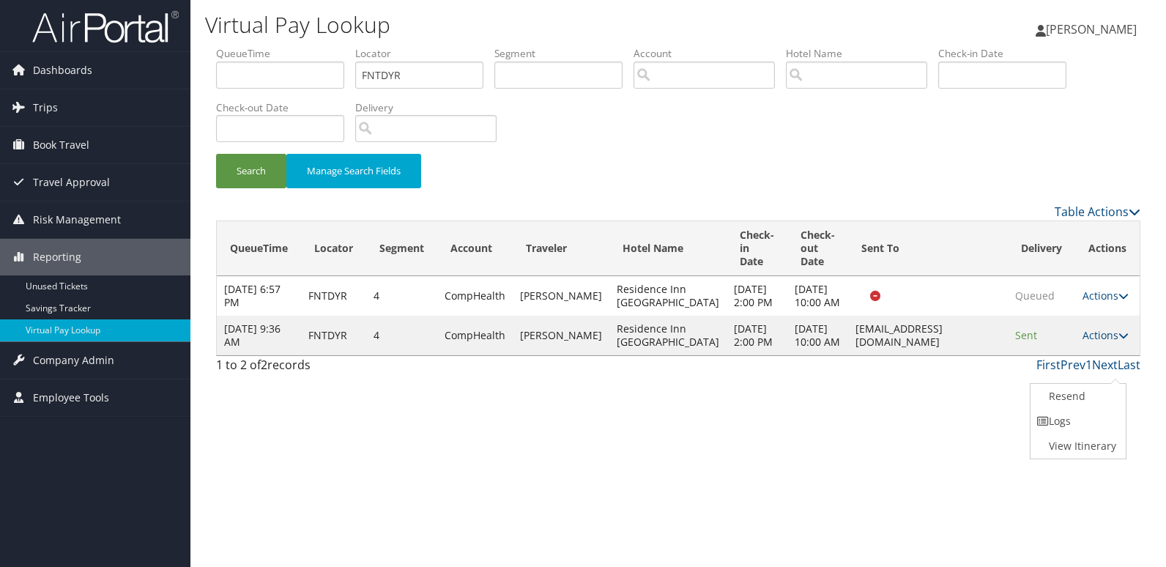
click at [1079, 389] on link "Resend" at bounding box center [1077, 396] width 92 height 25
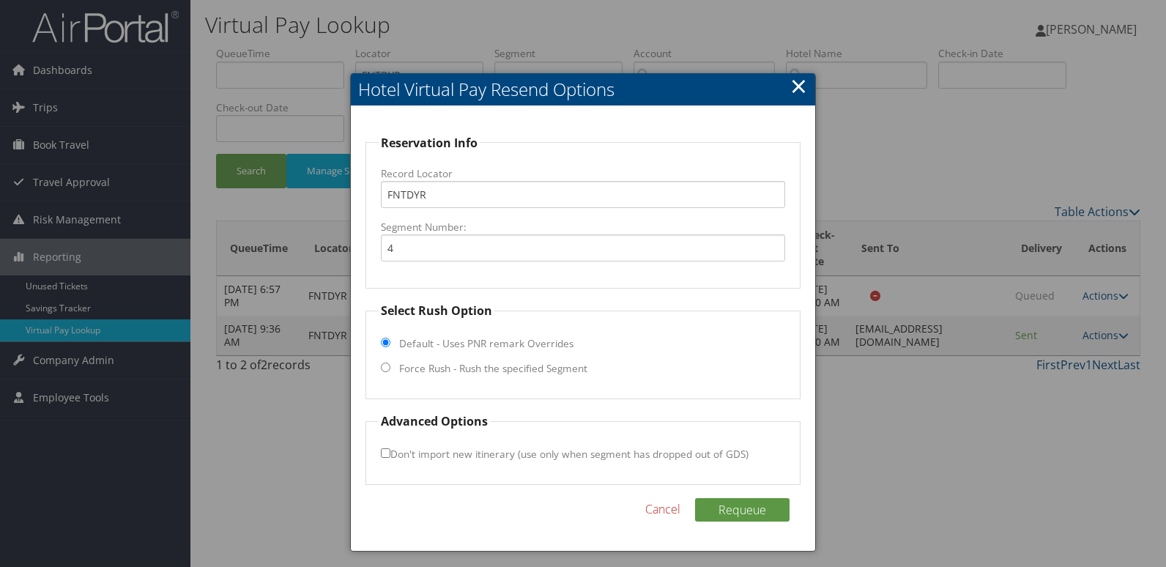
click at [411, 371] on label "Force Rush - Rush the specified Segment" at bounding box center [493, 368] width 188 height 15
click at [391, 371] on input "Force Rush - Rush the specified Segment" at bounding box center [386, 368] width 10 height 10
radio input "true"
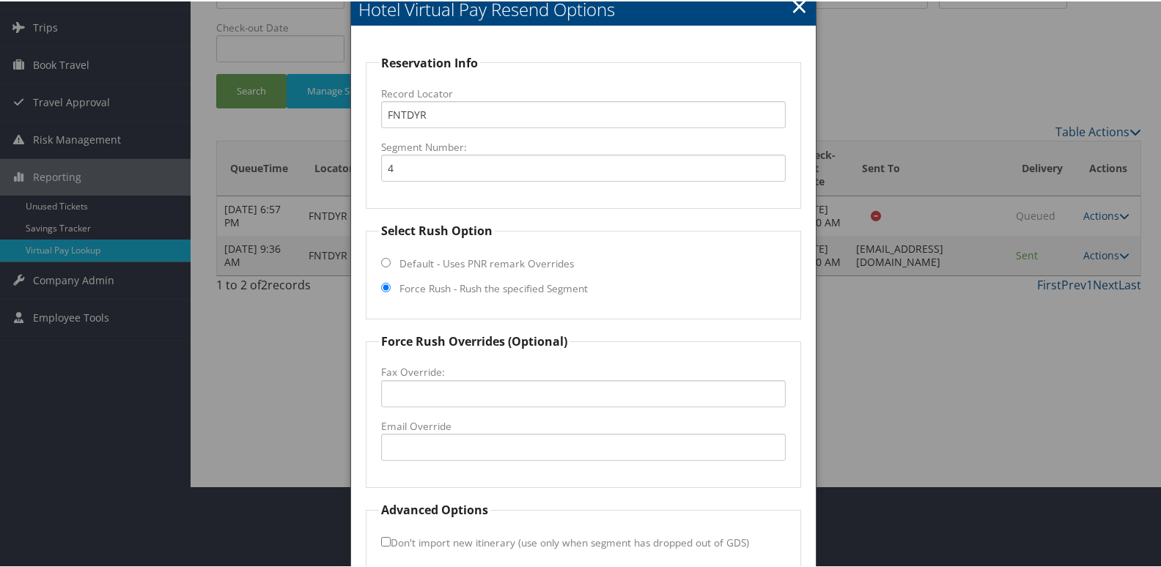
scroll to position [153, 0]
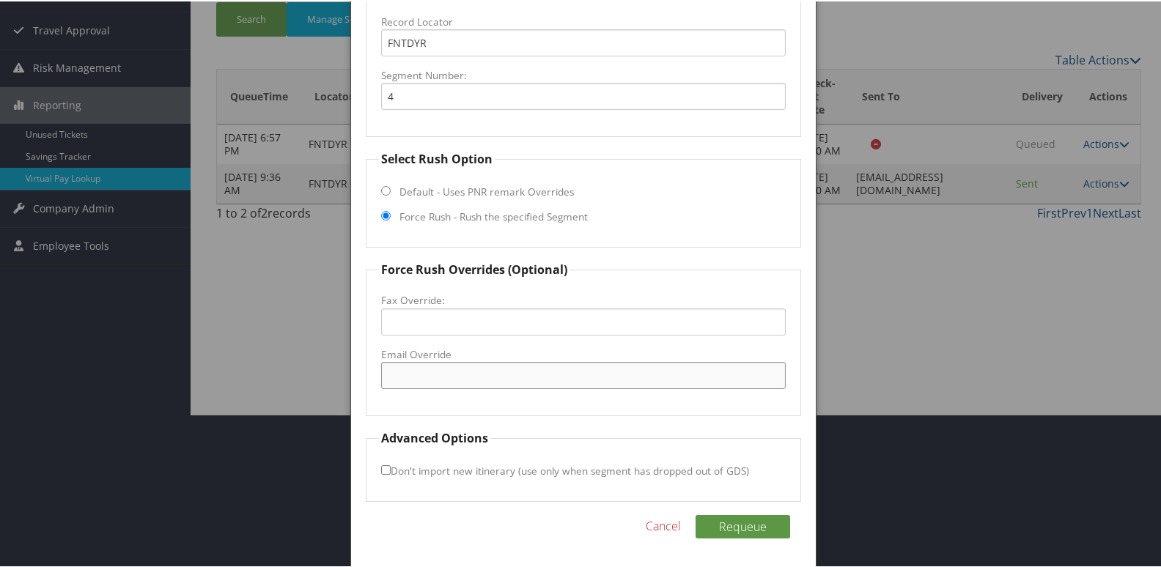
click at [434, 369] on input "Email Override" at bounding box center [583, 373] width 405 height 27
type input "frontoffice@residencepaducah.com"
click at [754, 518] on button "Requeue" at bounding box center [742, 525] width 95 height 23
drag, startPoint x: 577, startPoint y: 377, endPoint x: 238, endPoint y: 402, distance: 339.4
click at [238, 402] on body "Menu Dashboards ► AirPortal 360™ (Manager) My Travel Dashboard Trips ► Airtiner…" at bounding box center [583, 130] width 1166 height 567
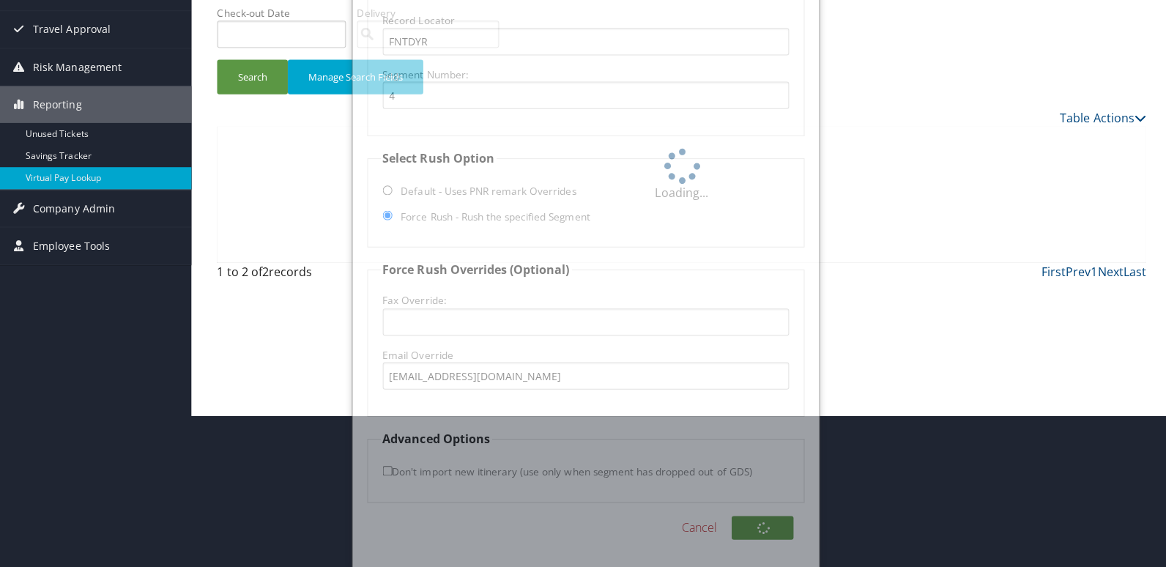
scroll to position [0, 0]
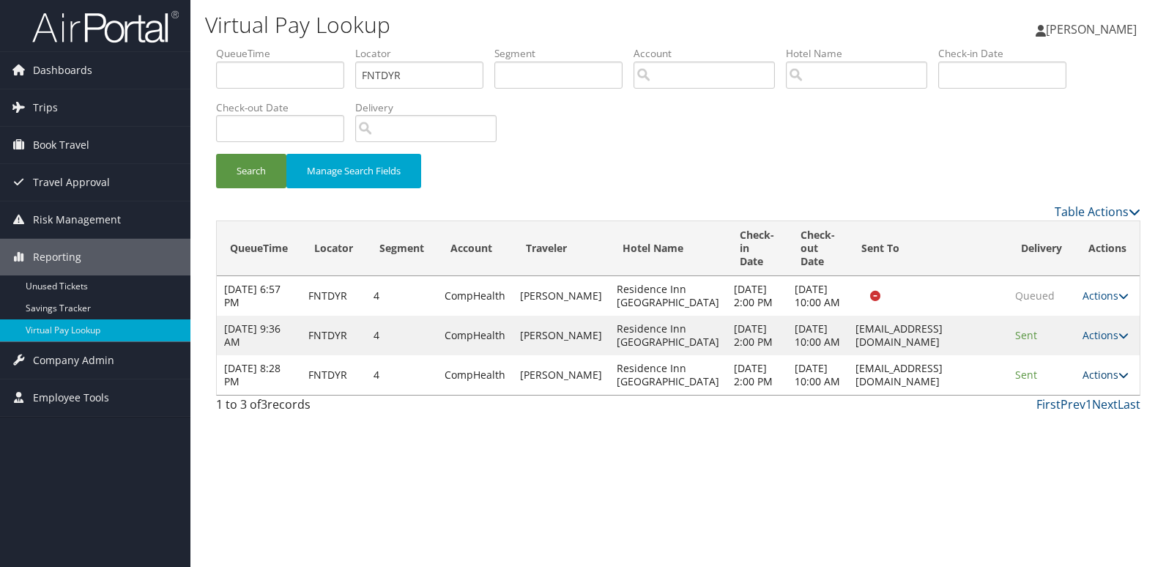
click at [1093, 382] on link "Actions" at bounding box center [1106, 375] width 46 height 14
click at [1062, 486] on link "Logs" at bounding box center [1077, 487] width 92 height 25
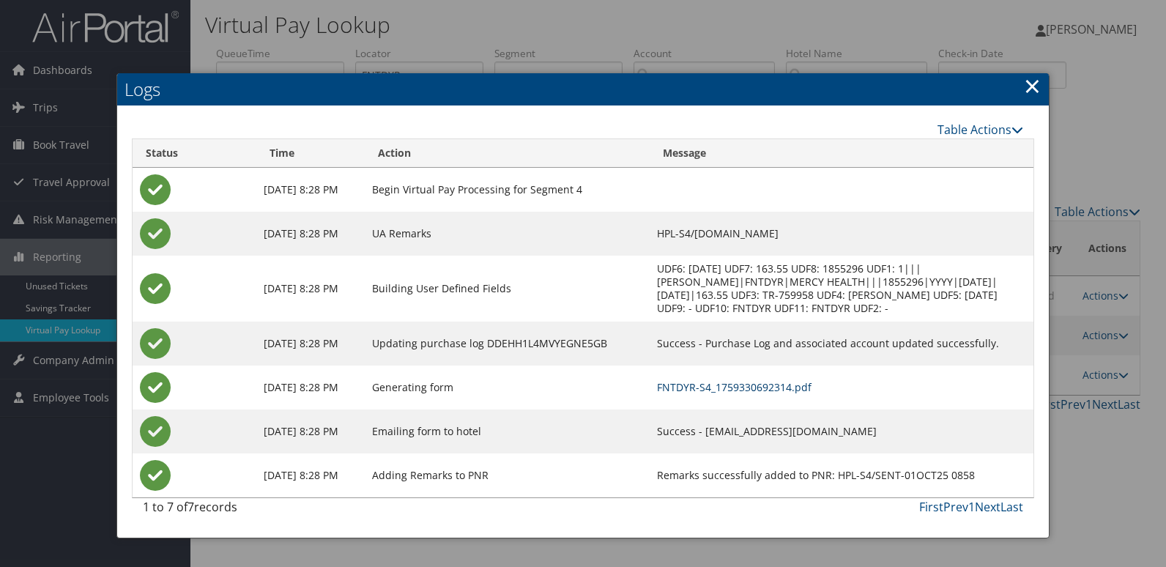
click at [696, 388] on link "FNTDYR-S4_1759330692314.pdf" at bounding box center [734, 387] width 155 height 14
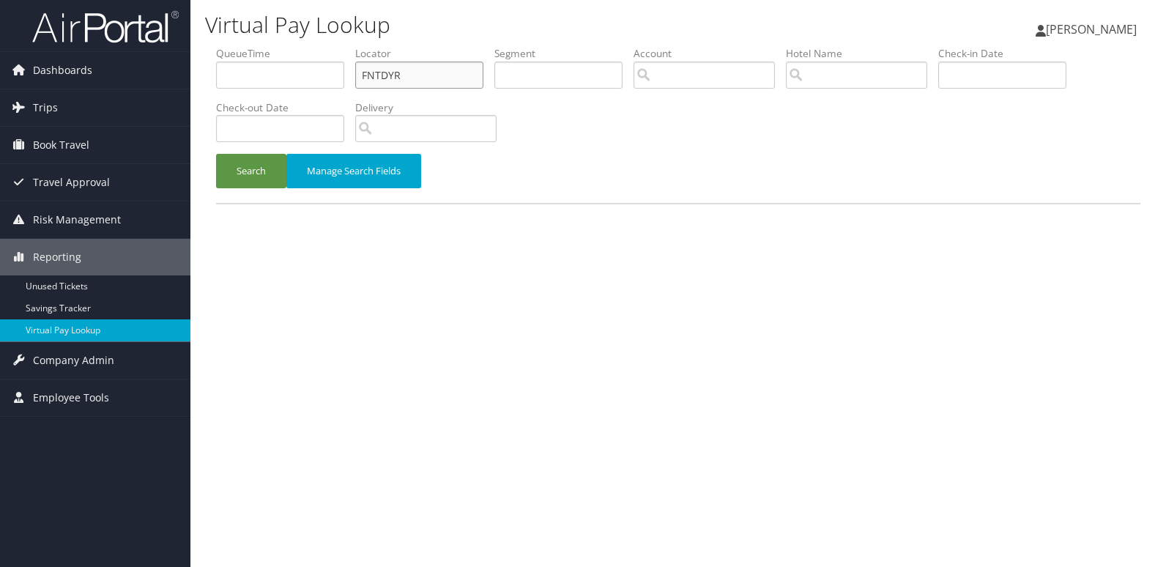
drag, startPoint x: 416, startPoint y: 81, endPoint x: 212, endPoint y: 101, distance: 204.7
click at [216, 101] on form "QueueTime Locator FNTDYR Segment Account Traveler Hotel Name Check-in Date Chec…" at bounding box center [678, 124] width 925 height 157
paste input "DSRPTD"
type input "DSRPTD"
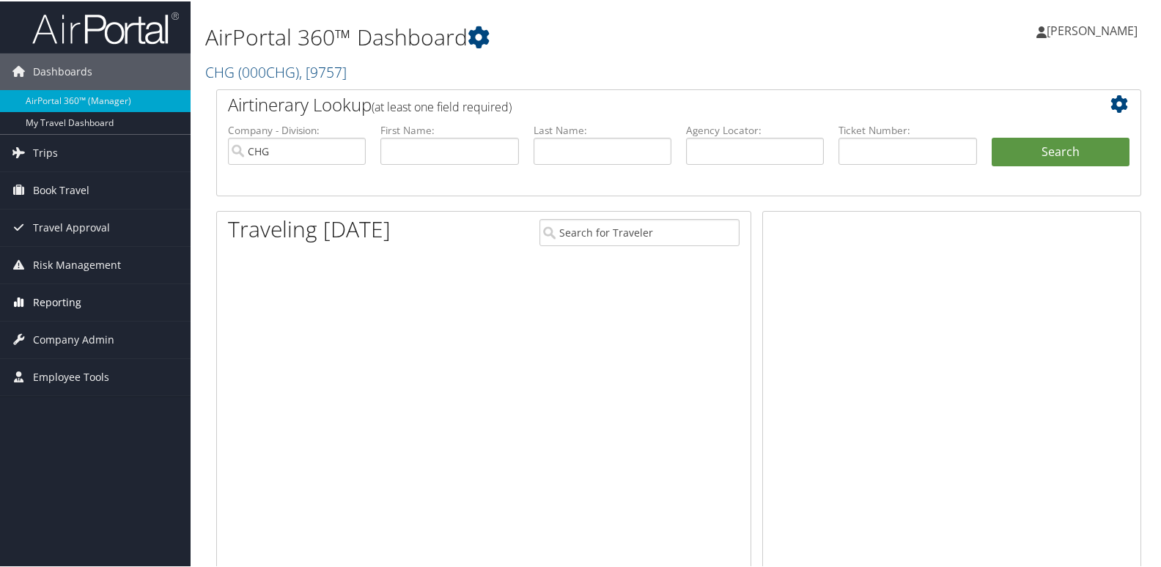
click at [44, 300] on span "Reporting" at bounding box center [57, 301] width 48 height 37
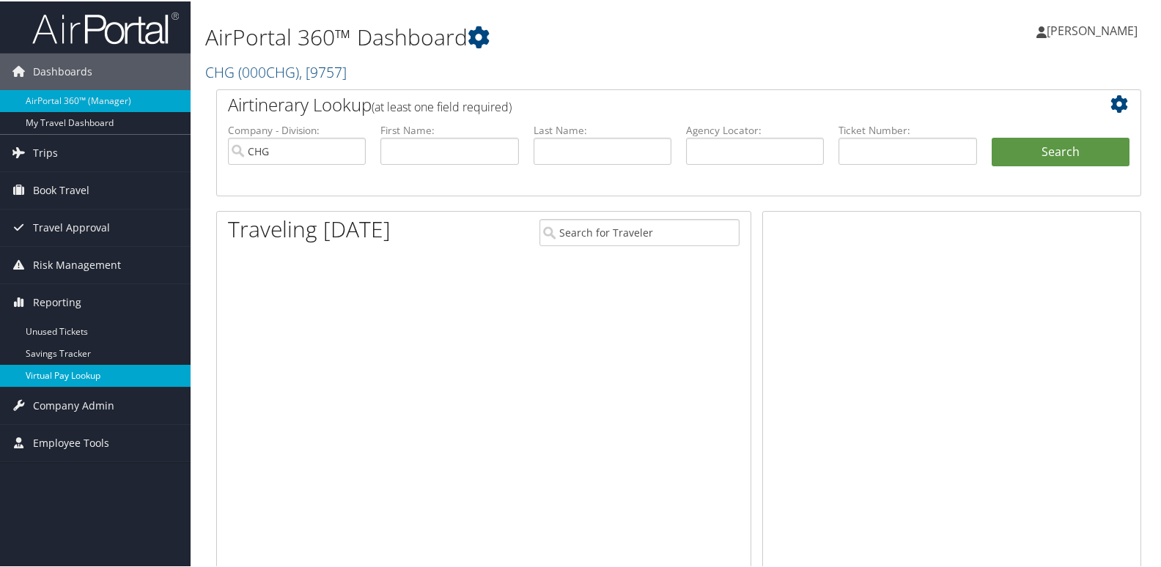
click at [51, 370] on link "Virtual Pay Lookup" at bounding box center [95, 374] width 190 height 22
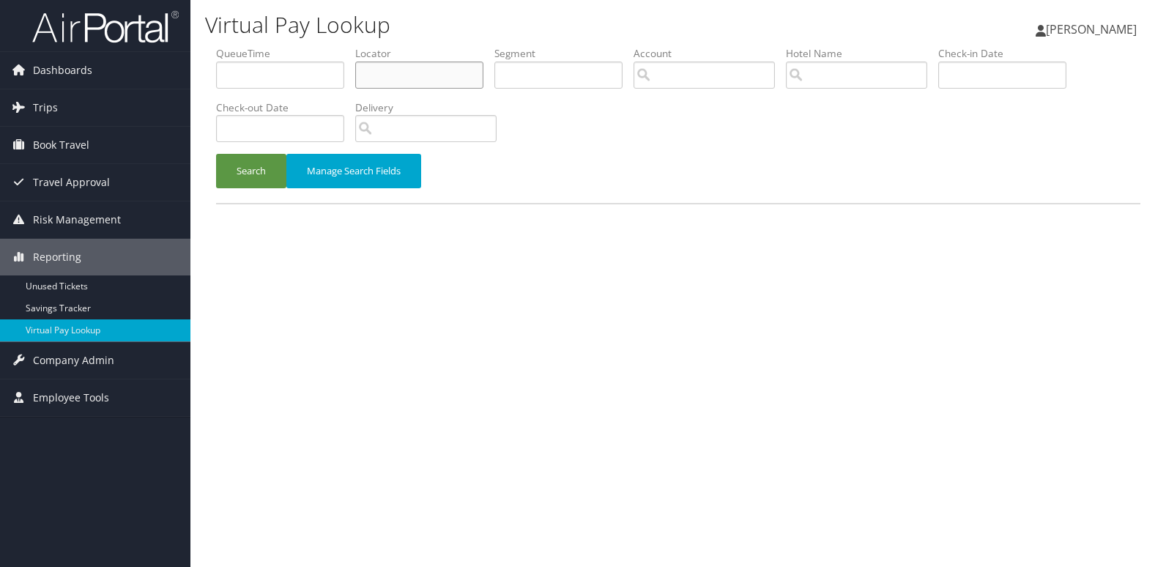
click at [382, 78] on input "text" at bounding box center [419, 75] width 128 height 27
paste input "DSRPTD"
type input "DSRPTD"
click at [216, 154] on button "Search" at bounding box center [251, 171] width 70 height 34
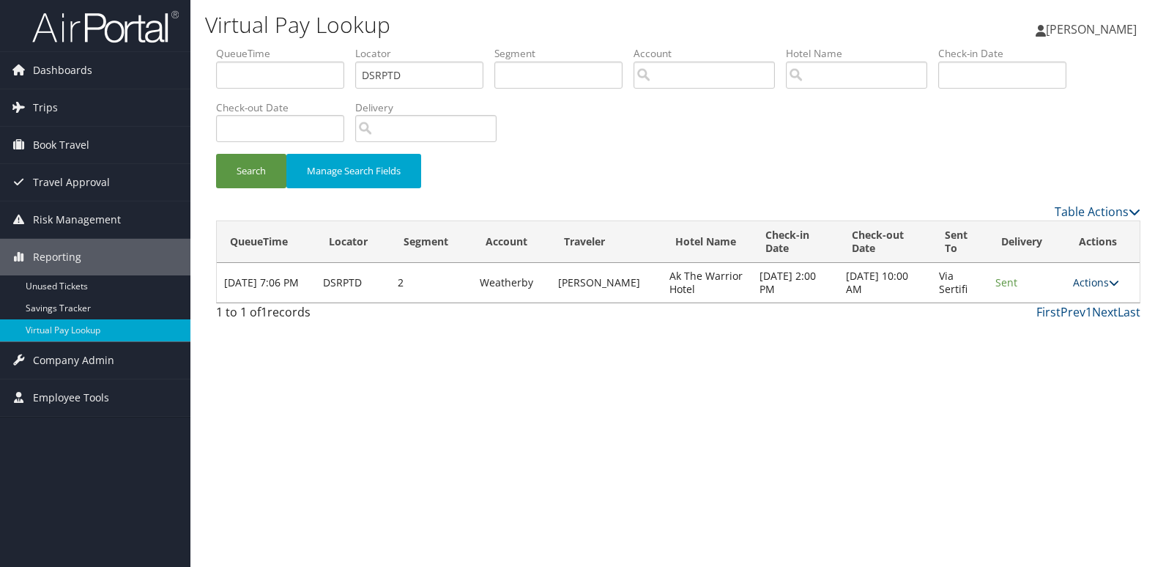
click at [1092, 284] on link "Actions" at bounding box center [1096, 282] width 46 height 14
click at [1057, 322] on link "Logs" at bounding box center [1068, 329] width 92 height 25
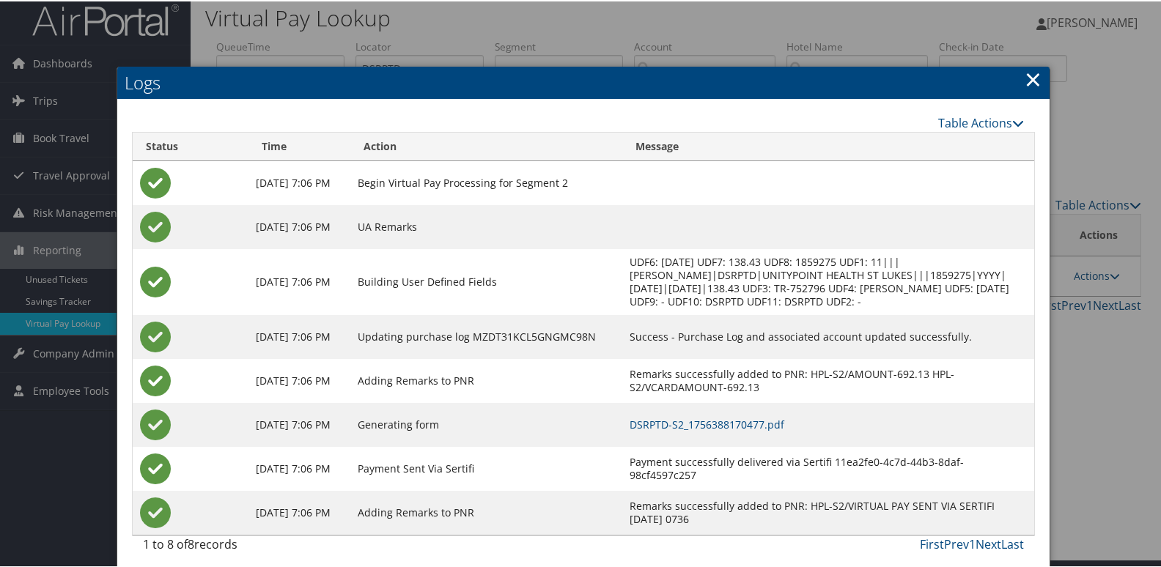
scroll to position [15, 0]
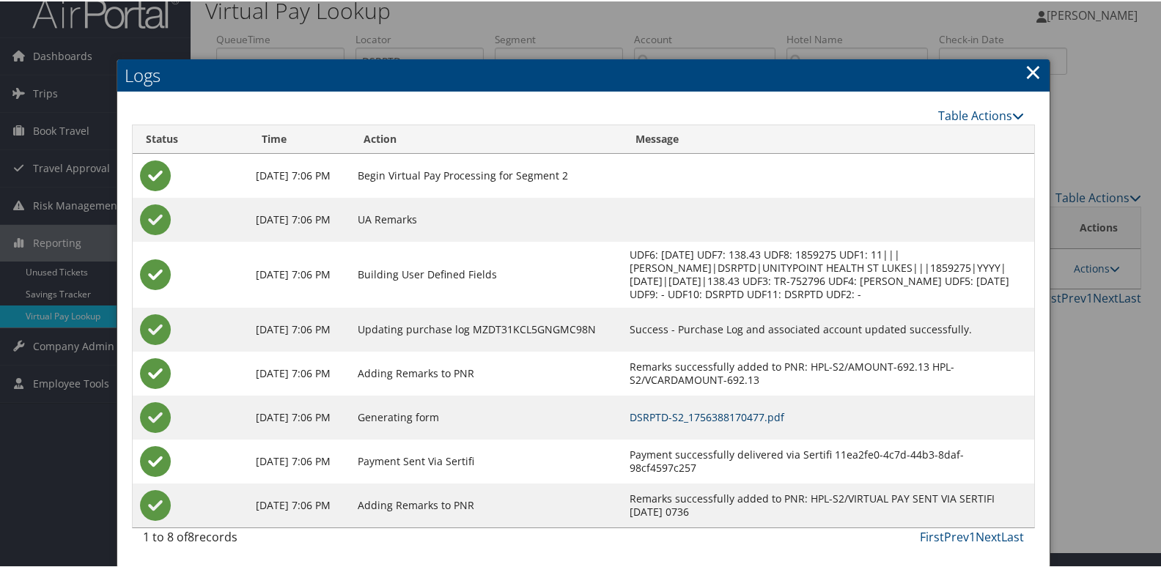
click at [724, 414] on link "DSRPTD-S2_1756388170477.pdf" at bounding box center [706, 416] width 155 height 14
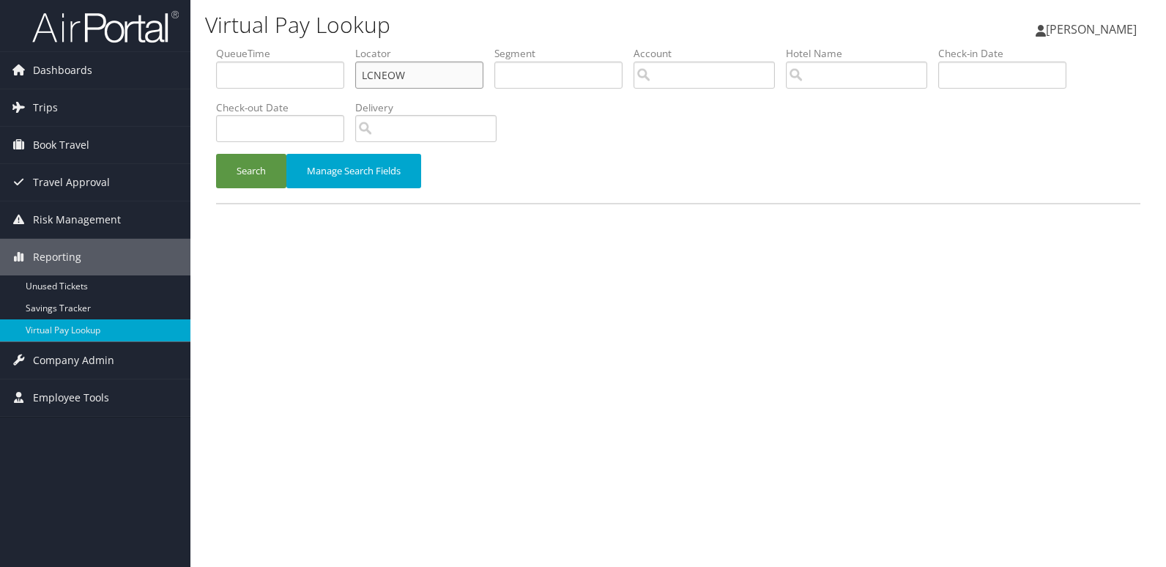
drag, startPoint x: 407, startPoint y: 74, endPoint x: 283, endPoint y: 79, distance: 123.9
click at [283, 46] on ul "QueueTime Locator LCNEOW Segment Account Traveler Hotel Name Check-in Date Chec…" at bounding box center [678, 46] width 925 height 0
paste input "JMLJAM"
type input "JMLJAM"
click at [216, 154] on button "Search" at bounding box center [251, 171] width 70 height 34
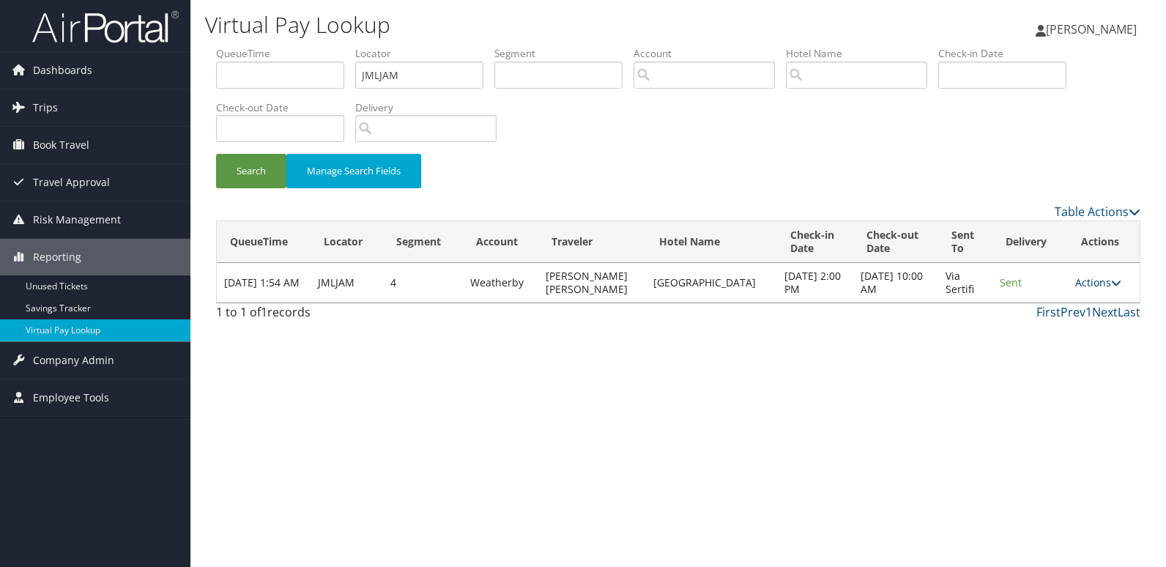
click at [1087, 286] on link "Actions" at bounding box center [1099, 282] width 46 height 14
click at [1076, 327] on link "Logs" at bounding box center [1069, 329] width 92 height 25
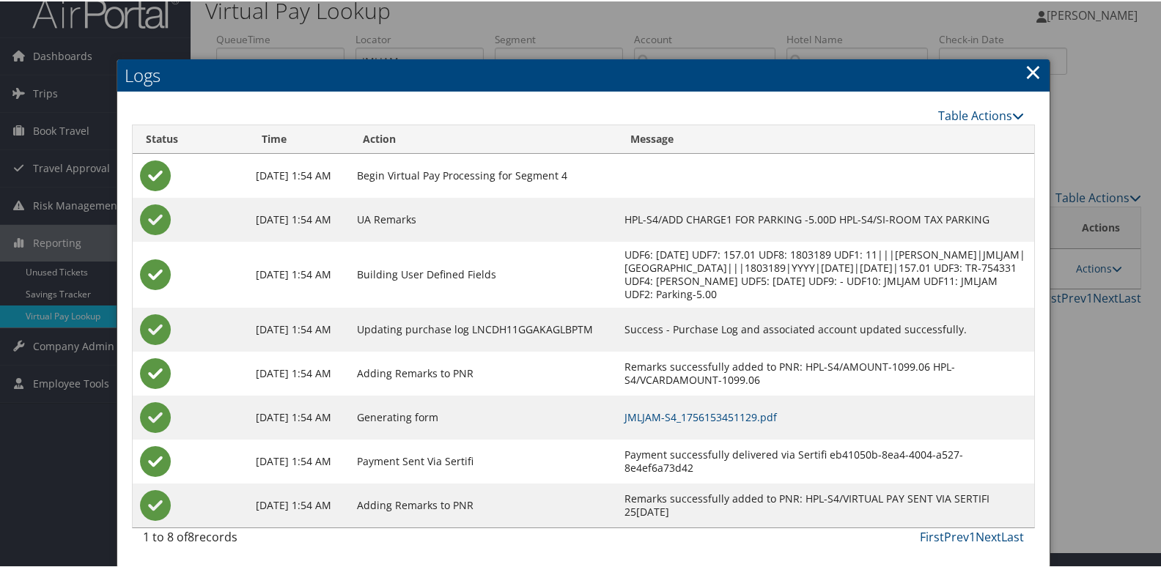
scroll to position [29, 0]
click at [755, 414] on link "JMLJAM-S4_1756153451129.pdf" at bounding box center [700, 416] width 152 height 14
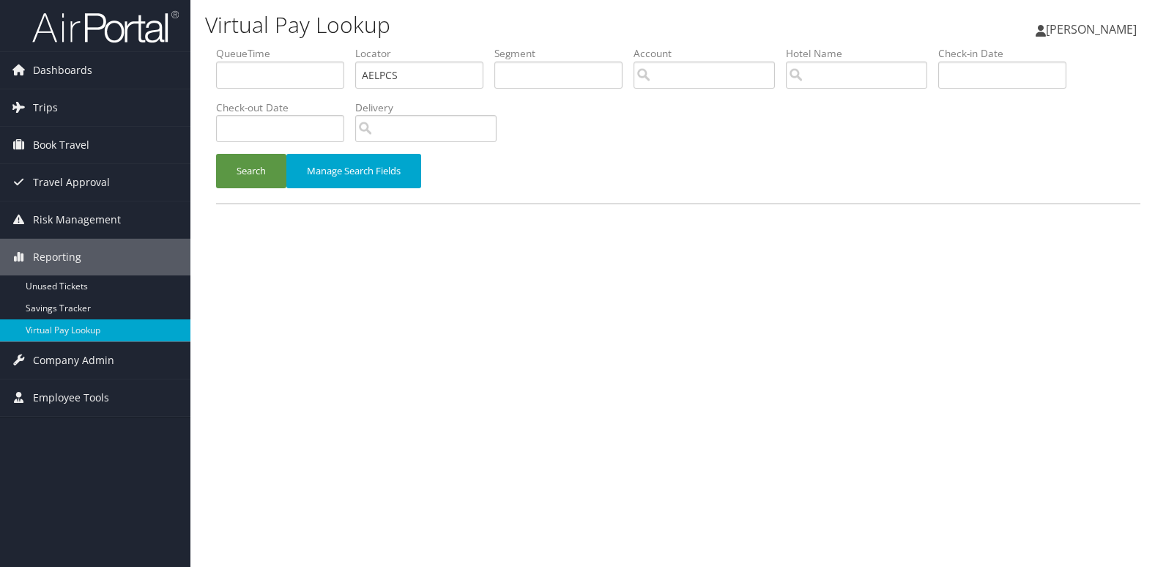
click at [265, 177] on button "Search" at bounding box center [251, 171] width 70 height 34
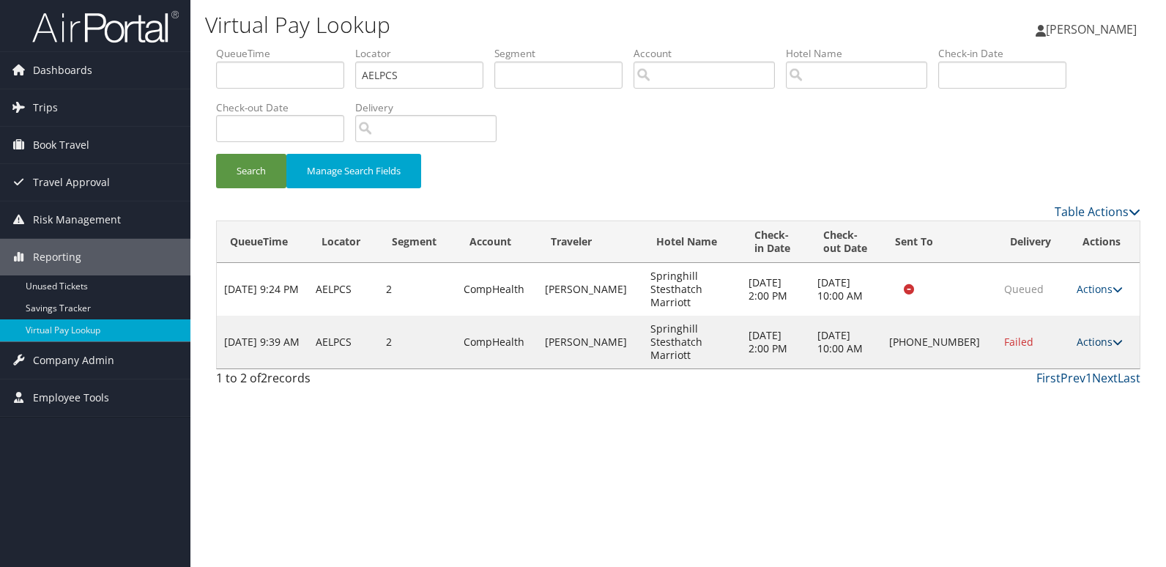
click at [1079, 345] on link "Actions" at bounding box center [1100, 342] width 46 height 14
click at [1033, 380] on link "Logs" at bounding box center [1051, 388] width 125 height 25
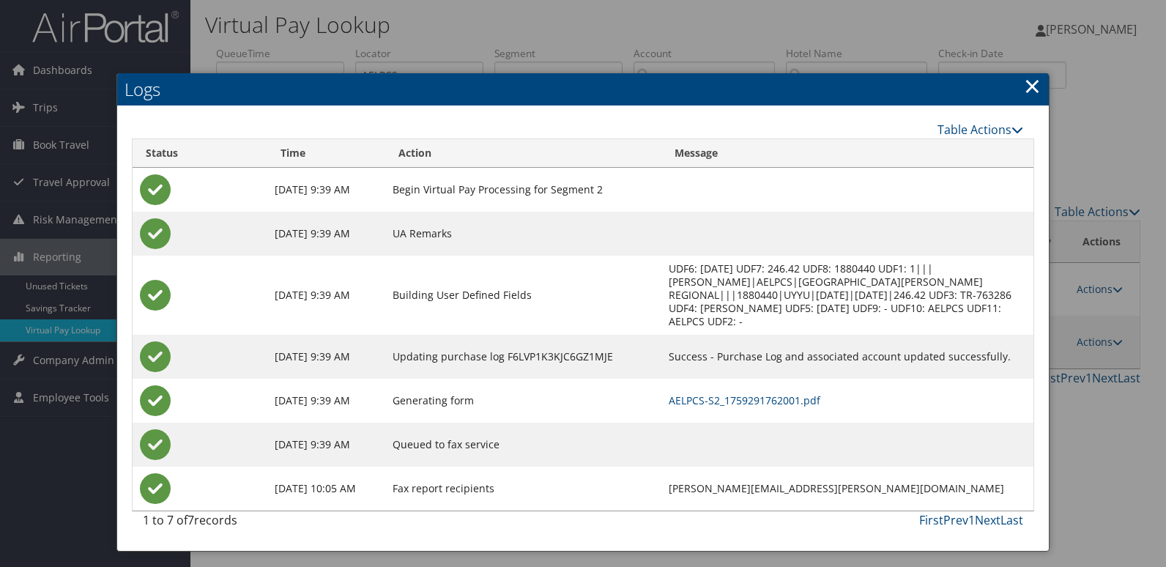
drag, startPoint x: 1031, startPoint y: 90, endPoint x: 1033, endPoint y: 153, distance: 63.0
click at [1031, 90] on link "×" at bounding box center [1032, 85] width 17 height 29
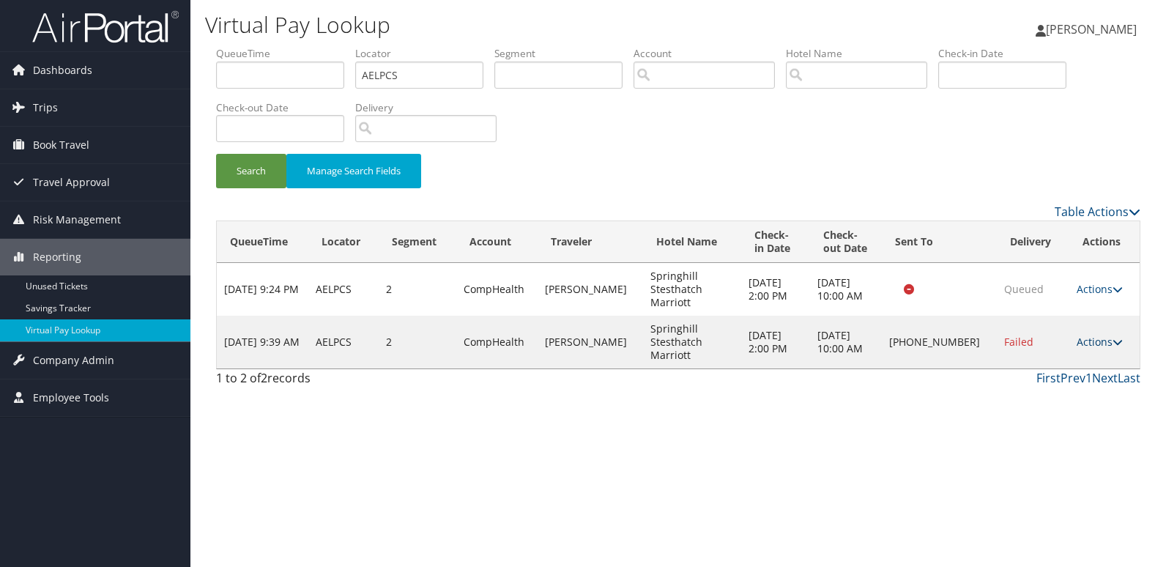
click at [1089, 341] on link "Actions" at bounding box center [1100, 342] width 46 height 14
drag, startPoint x: 1048, startPoint y: 348, endPoint x: 1042, endPoint y: 353, distance: 8.4
click at [1047, 349] on td "Failed" at bounding box center [1033, 342] width 73 height 53
click at [1092, 336] on link "Actions" at bounding box center [1100, 342] width 46 height 14
drag, startPoint x: 1051, startPoint y: 363, endPoint x: 1034, endPoint y: 363, distance: 16.9
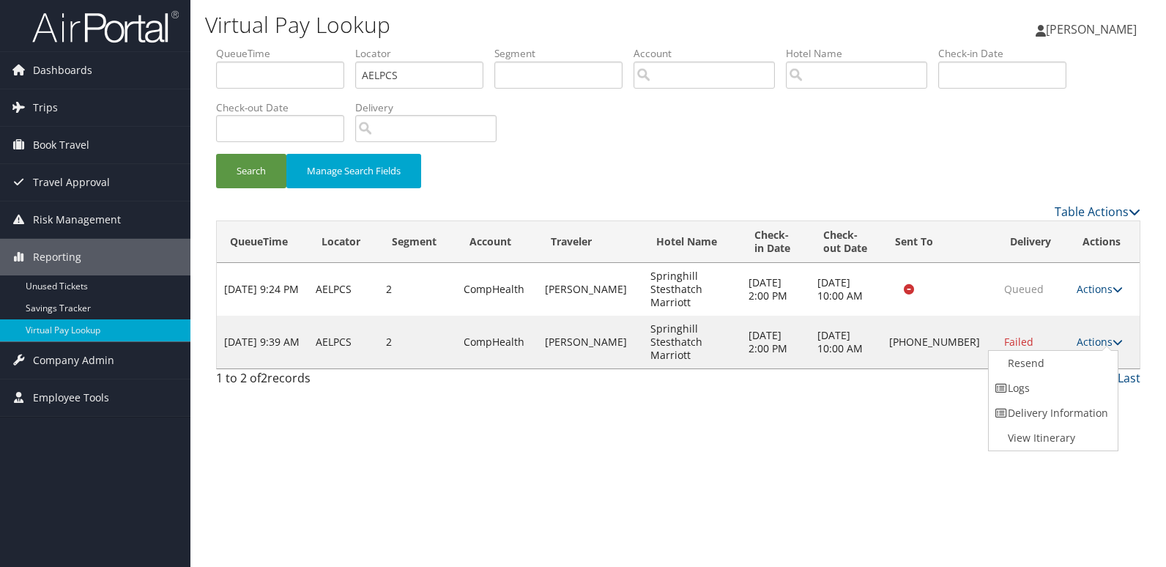
click at [1050, 363] on link "Resend" at bounding box center [1051, 363] width 125 height 25
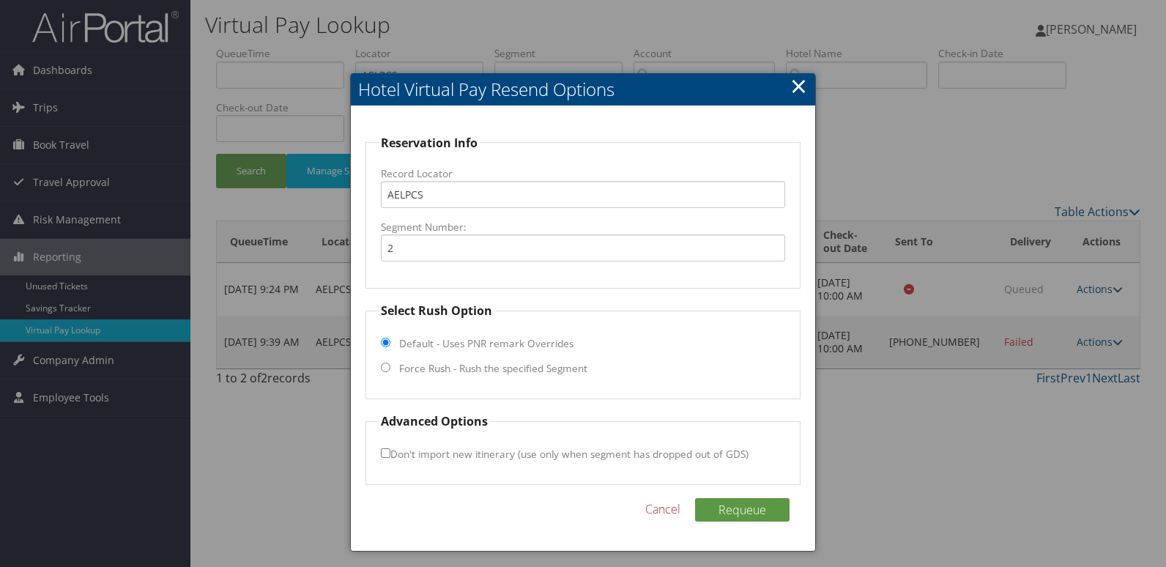
click at [377, 367] on fieldset "Select Rush Option Default - Uses PNR remark Overrides Force Rush - Rush the sp…" at bounding box center [584, 350] width 436 height 97
click at [385, 365] on input "Force Rush - Rush the specified Segment" at bounding box center [386, 368] width 10 height 10
radio input "true"
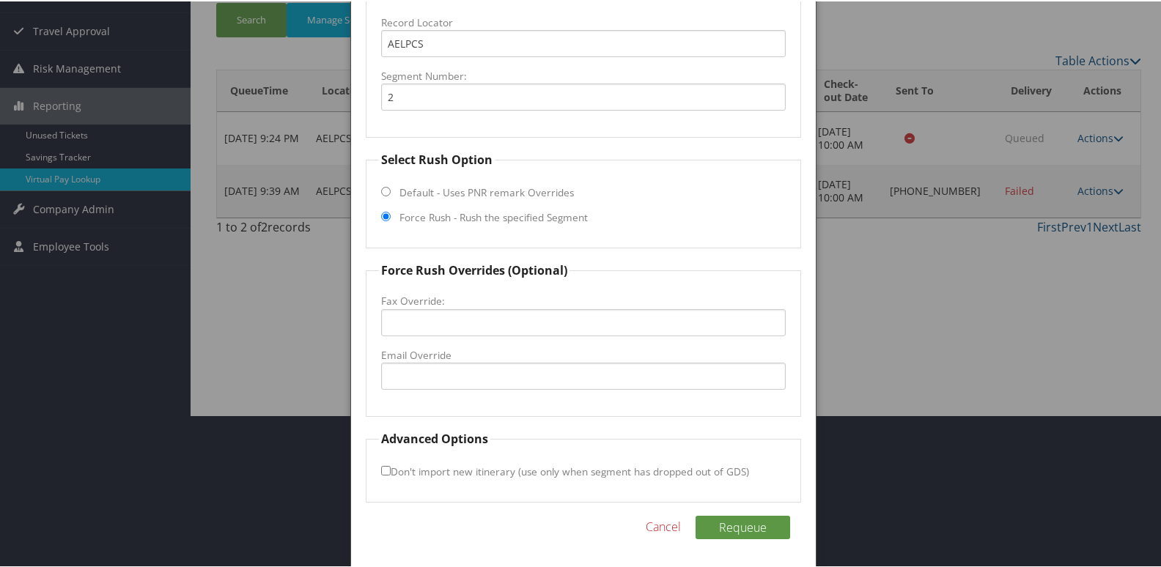
scroll to position [153, 0]
click at [410, 389] on fieldset "Force Rush Overrides (Optional) Fax Override: Email Override" at bounding box center [584, 336] width 436 height 155
click at [426, 372] on input "Email Override" at bounding box center [583, 373] width 405 height 27
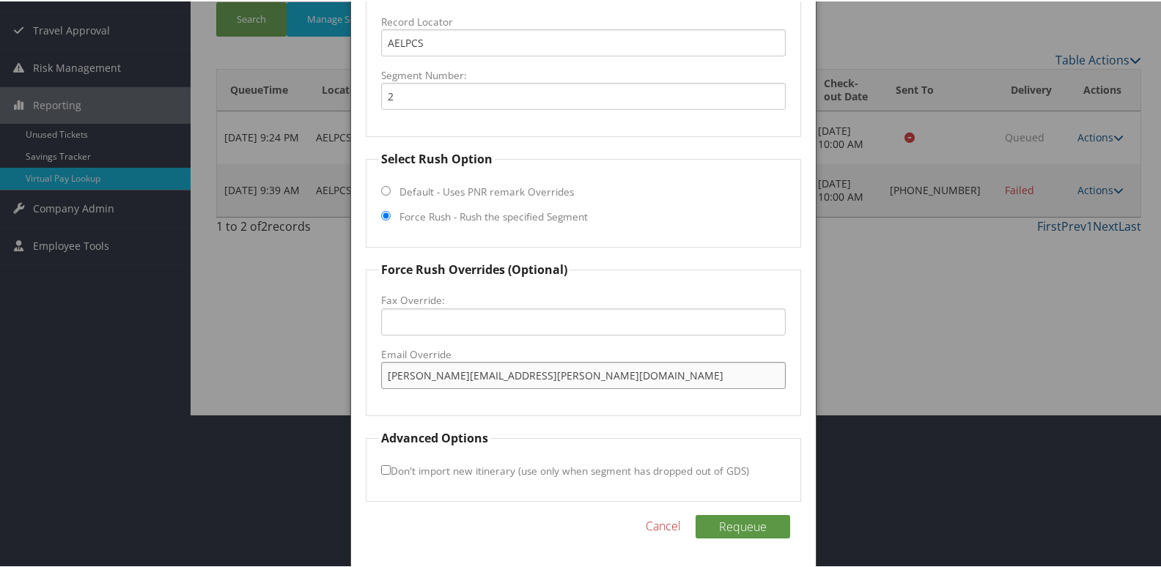
drag, startPoint x: 607, startPoint y: 377, endPoint x: 263, endPoint y: 373, distance: 343.7
click at [263, 373] on body "Menu Dashboards ► AirPortal 360™ (Manager) My Travel Dashboard Trips ► Airtiner…" at bounding box center [583, 130] width 1166 height 567
type input "martin.moreno@sunridgehotels.com"
drag, startPoint x: 739, startPoint y: 533, endPoint x: 748, endPoint y: 539, distance: 11.0
click at [739, 532] on button "Requeue" at bounding box center [742, 525] width 95 height 23
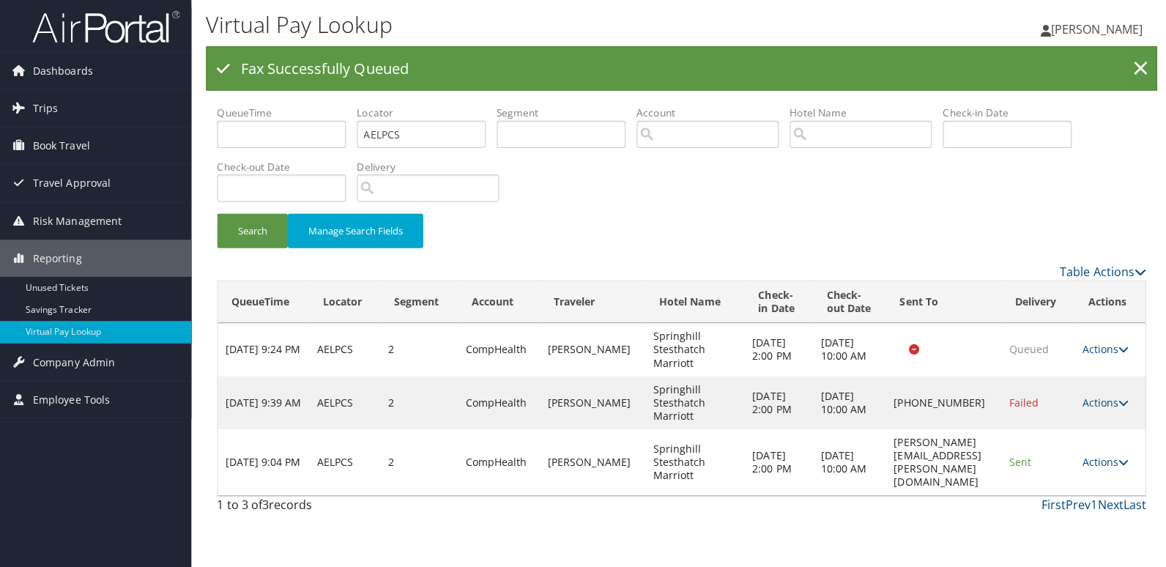
scroll to position [0, 0]
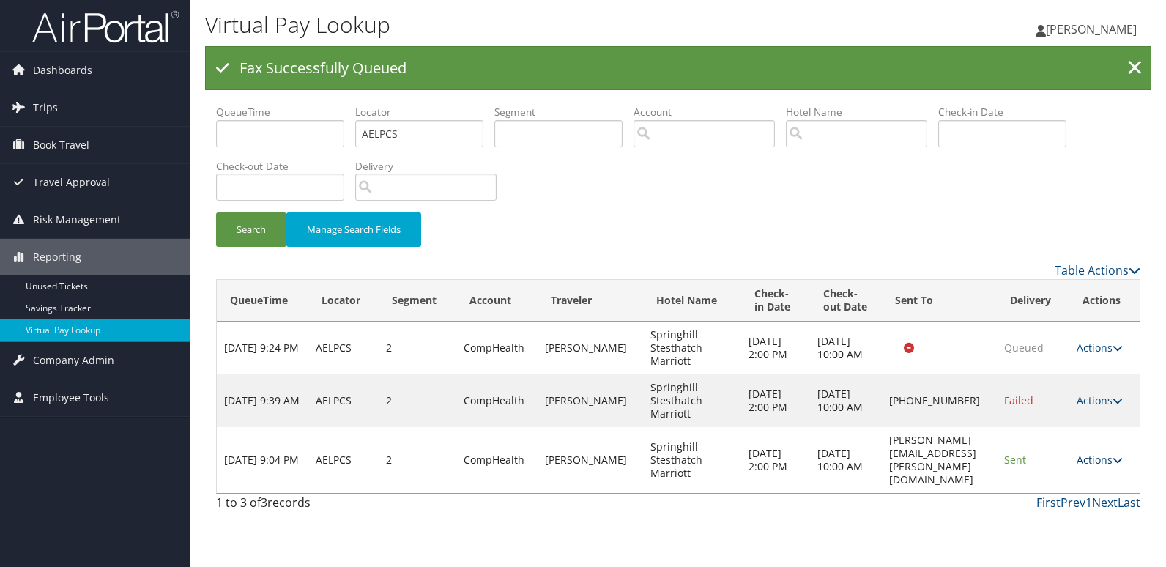
click at [1094, 465] on link "Actions" at bounding box center [1100, 460] width 46 height 14
click at [1068, 503] on link "Logs" at bounding box center [1080, 512] width 92 height 25
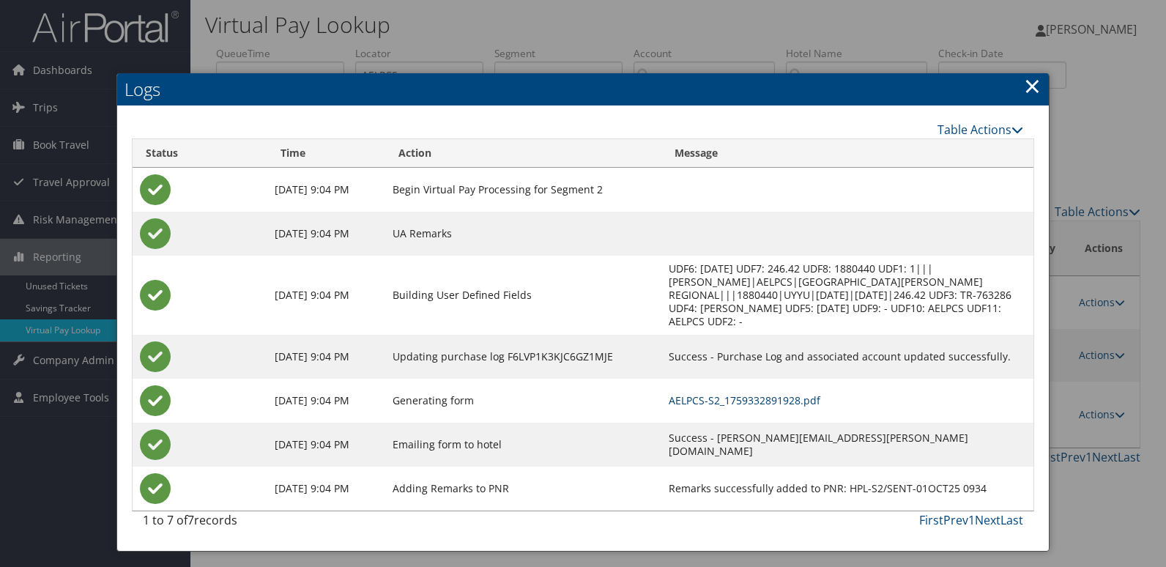
click at [751, 393] on link "AELPCS-S2_1759332891928.pdf" at bounding box center [745, 400] width 152 height 14
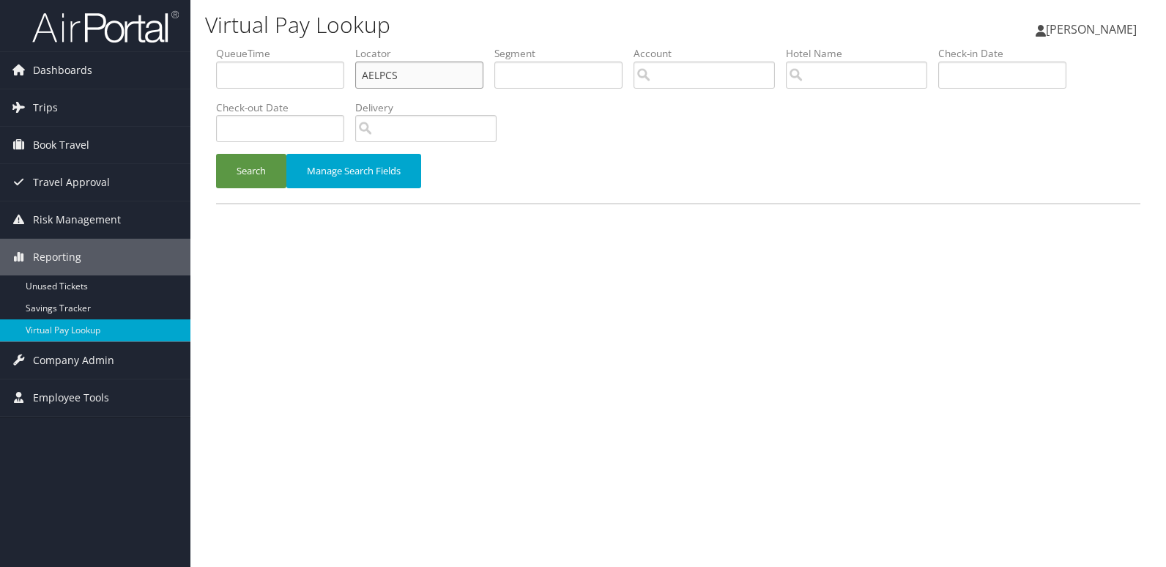
click at [240, 46] on ul "QueueTime Locator AELPCS Segment Account Traveler Hotel Name Check-in Date Chec…" at bounding box center [678, 46] width 925 height 0
paste input "GGOINA"
type input "GGOINA"
click at [216, 154] on button "Search" at bounding box center [251, 171] width 70 height 34
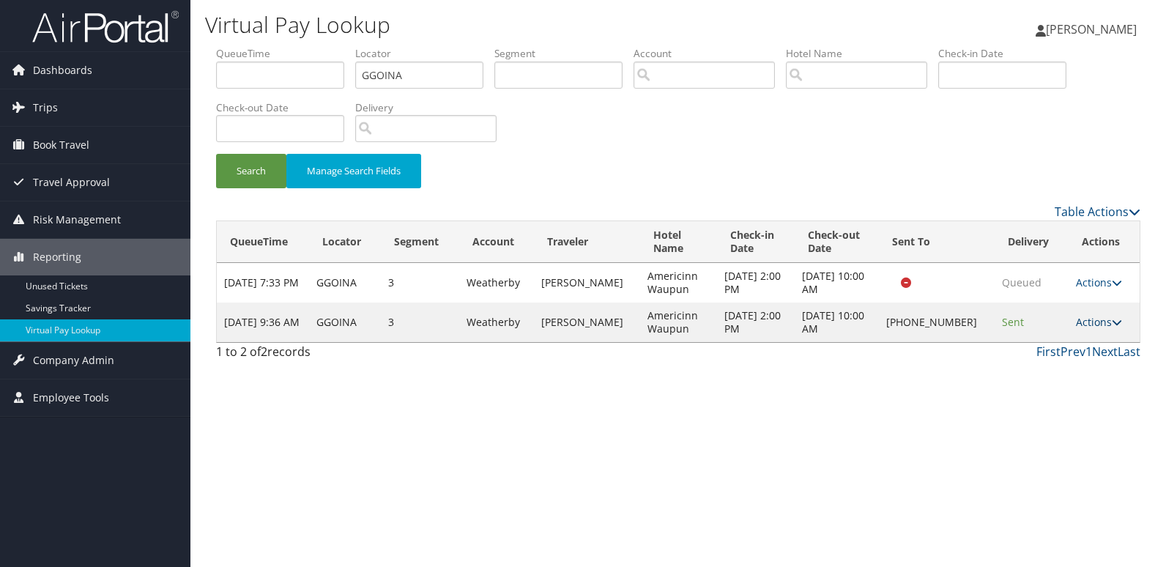
click at [1089, 324] on link "Actions" at bounding box center [1099, 322] width 46 height 14
click at [1051, 370] on link "Logs" at bounding box center [1050, 368] width 125 height 25
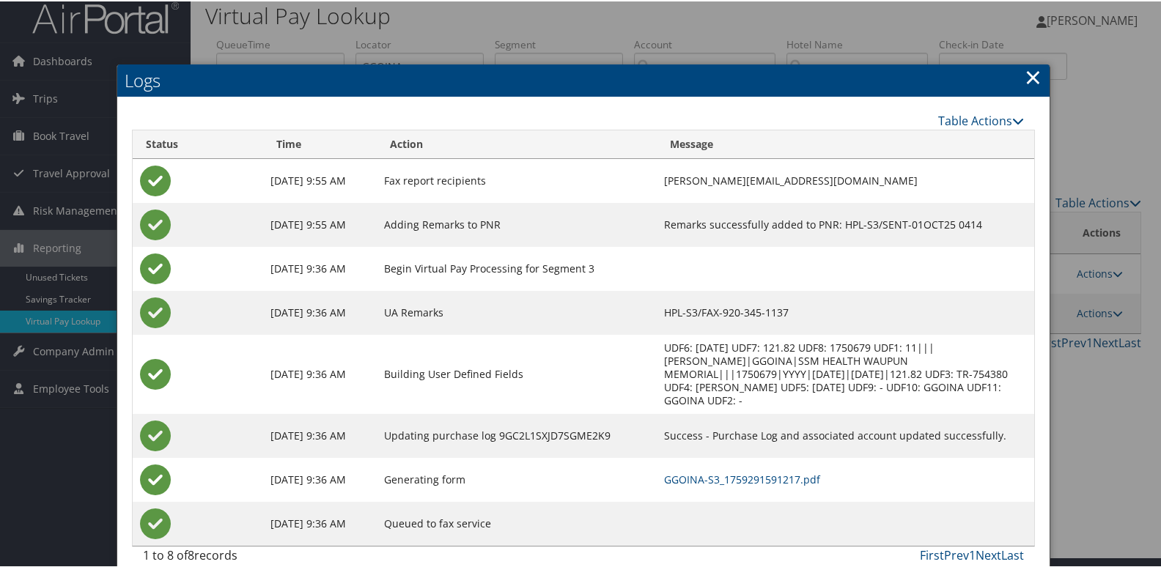
scroll to position [15, 0]
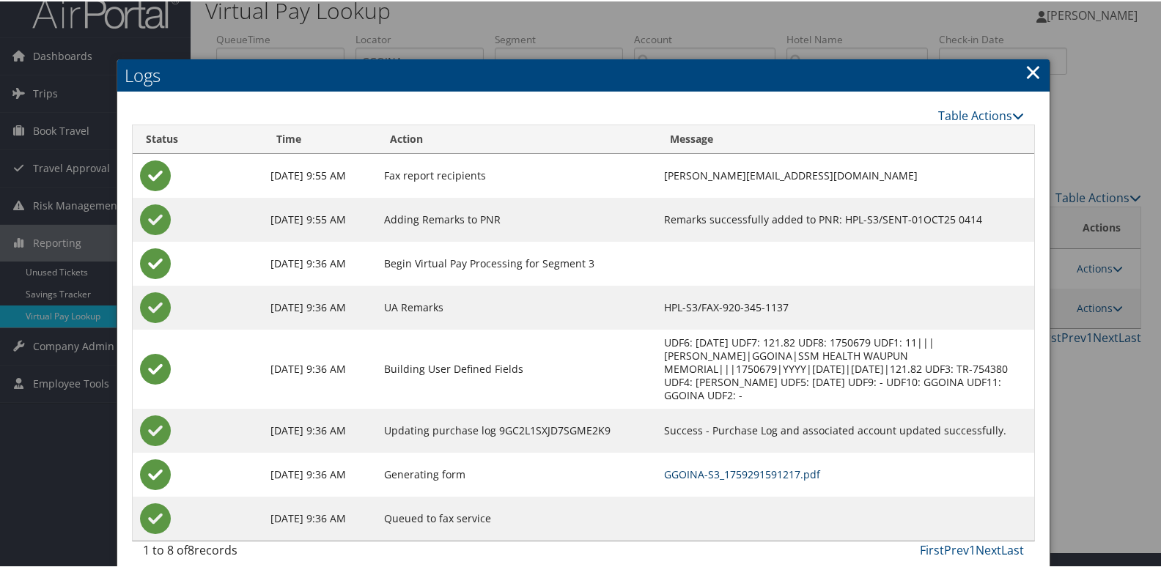
click at [683, 466] on link "GGOINA-S3_1759291591217.pdf" at bounding box center [742, 473] width 156 height 14
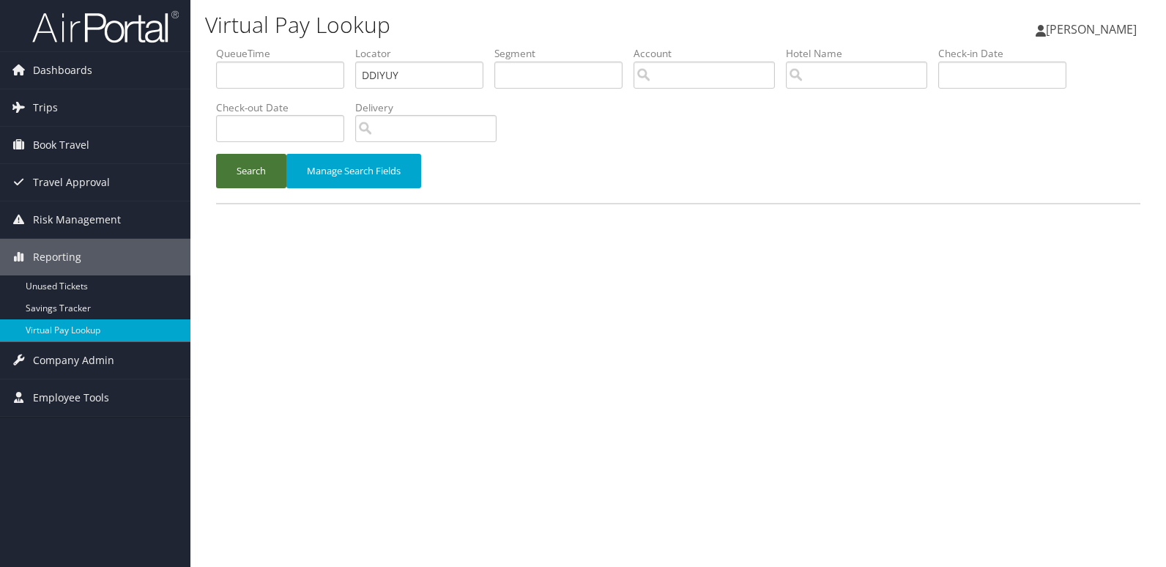
click at [236, 170] on button "Search" at bounding box center [251, 171] width 70 height 34
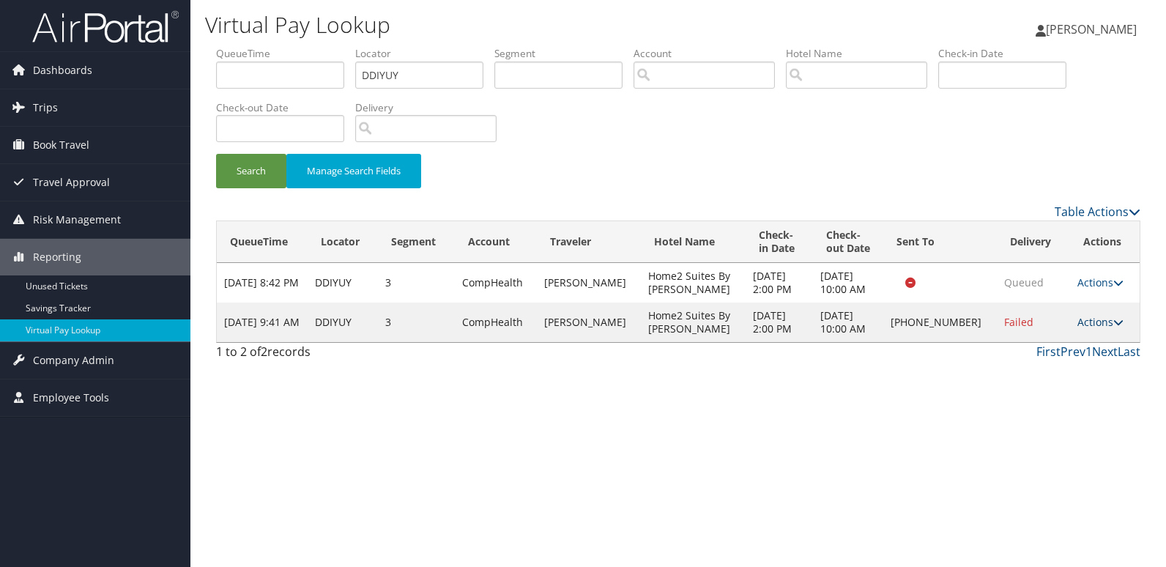
click at [1081, 320] on link "Actions" at bounding box center [1101, 322] width 46 height 14
click at [1038, 369] on link "Logs" at bounding box center [1050, 368] width 125 height 25
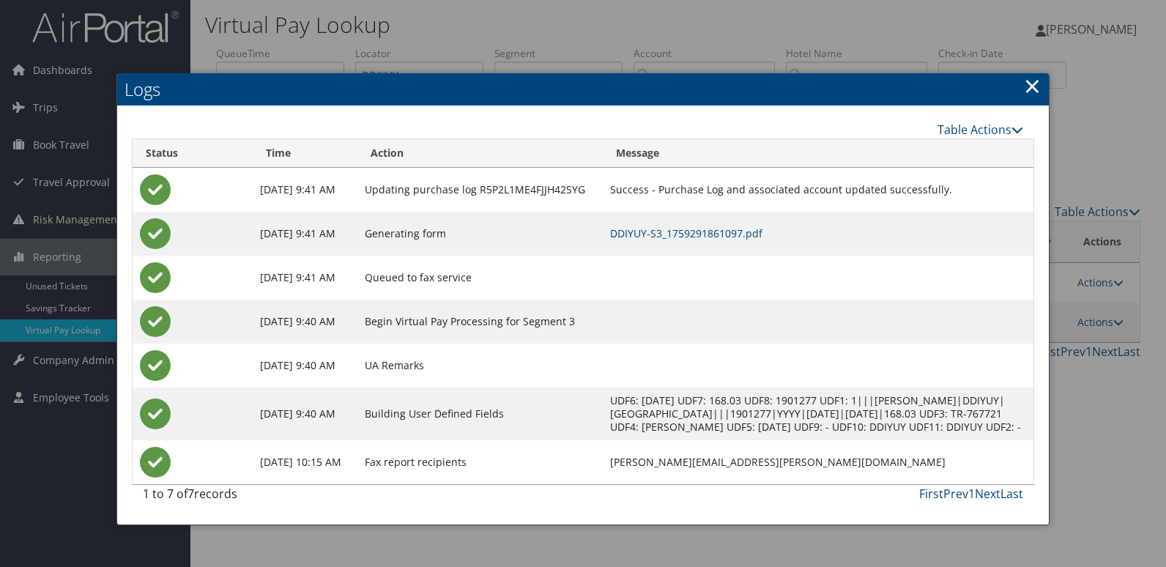
click at [728, 225] on td "DDIYUY-S3_1759291861097.pdf" at bounding box center [818, 234] width 431 height 44
click at [732, 237] on link "DDIYUY-S3_1759291861097.pdf" at bounding box center [686, 233] width 152 height 14
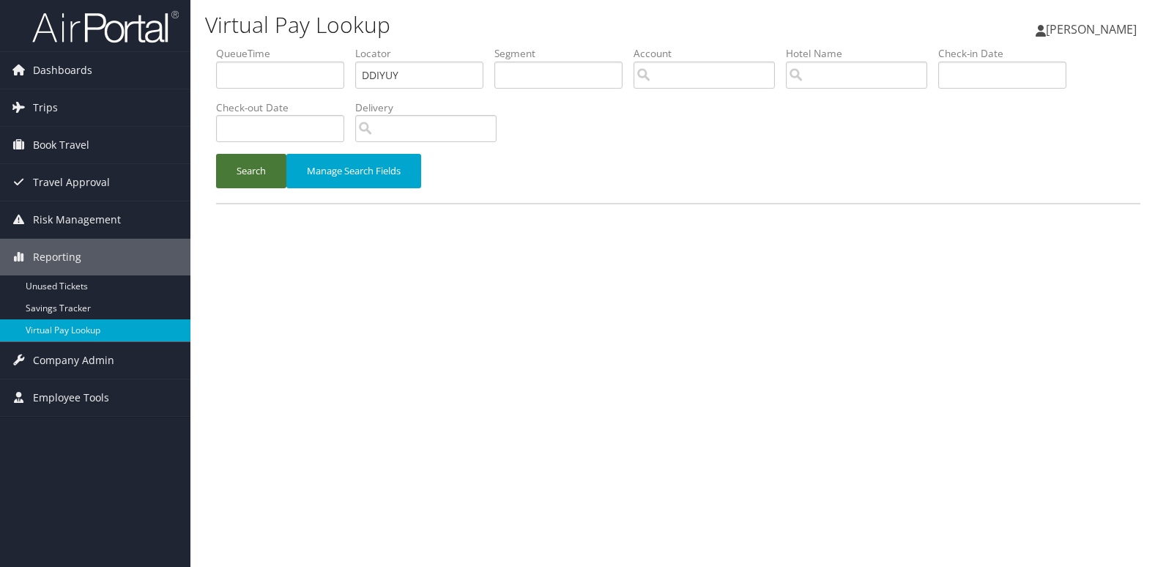
click at [240, 169] on button "Search" at bounding box center [251, 171] width 70 height 34
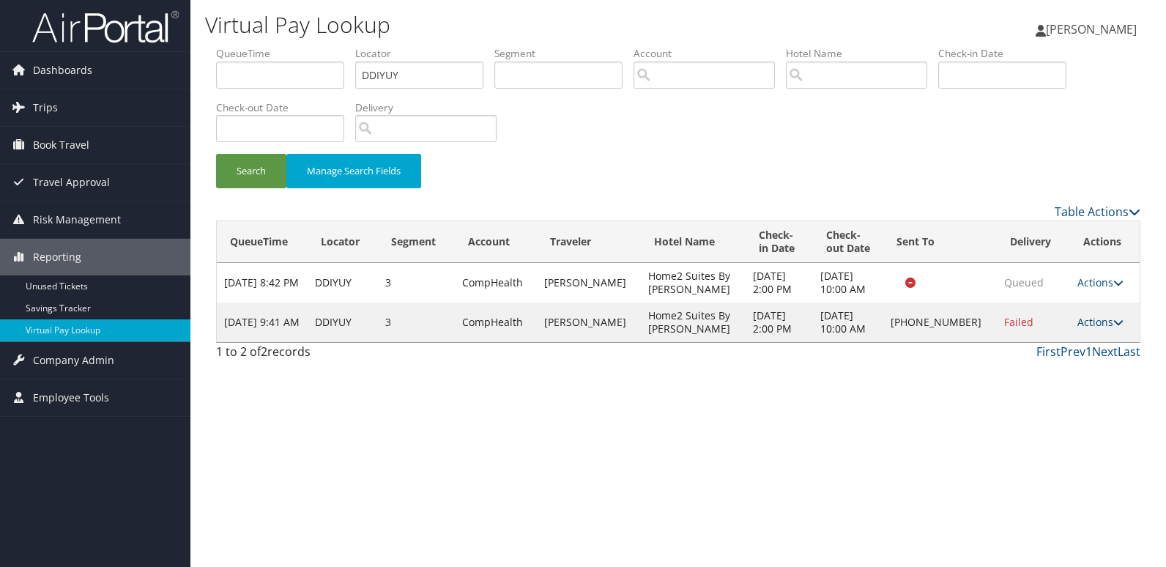
click at [1087, 318] on link "Actions" at bounding box center [1101, 322] width 46 height 14
click at [1055, 363] on link "Logs" at bounding box center [1050, 368] width 125 height 25
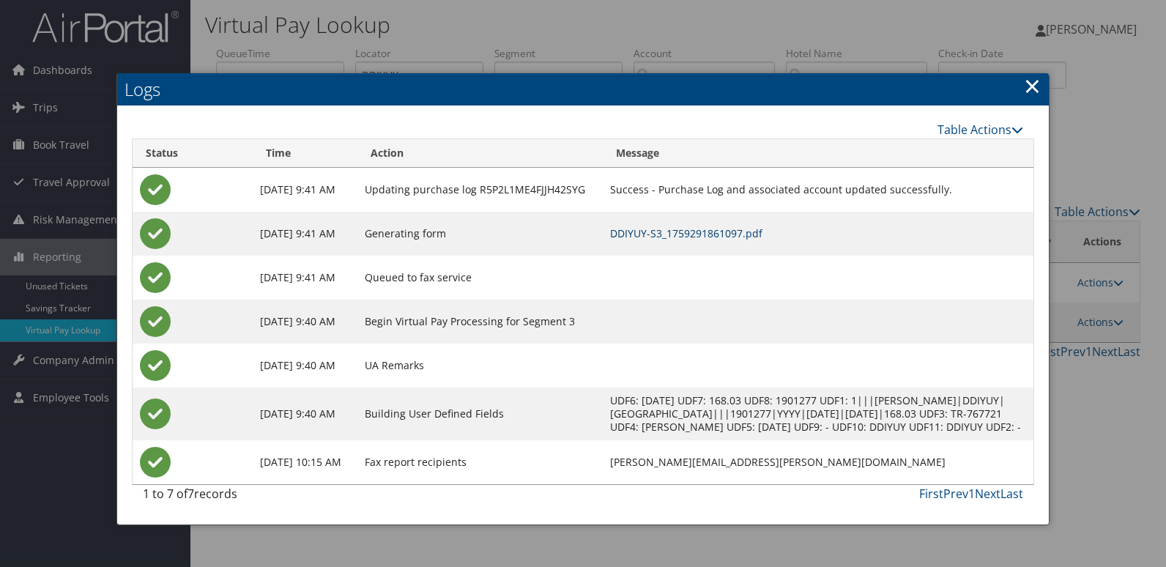
click at [720, 237] on link "DDIYUY-S3_1759291861097.pdf" at bounding box center [686, 233] width 152 height 14
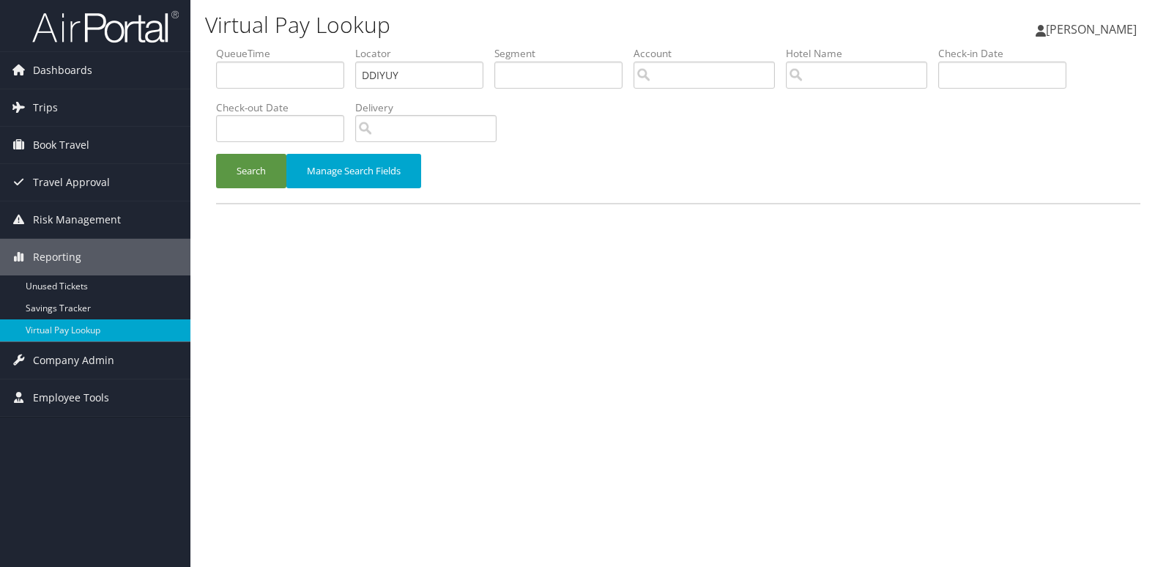
click at [257, 172] on button "Search" at bounding box center [251, 171] width 70 height 34
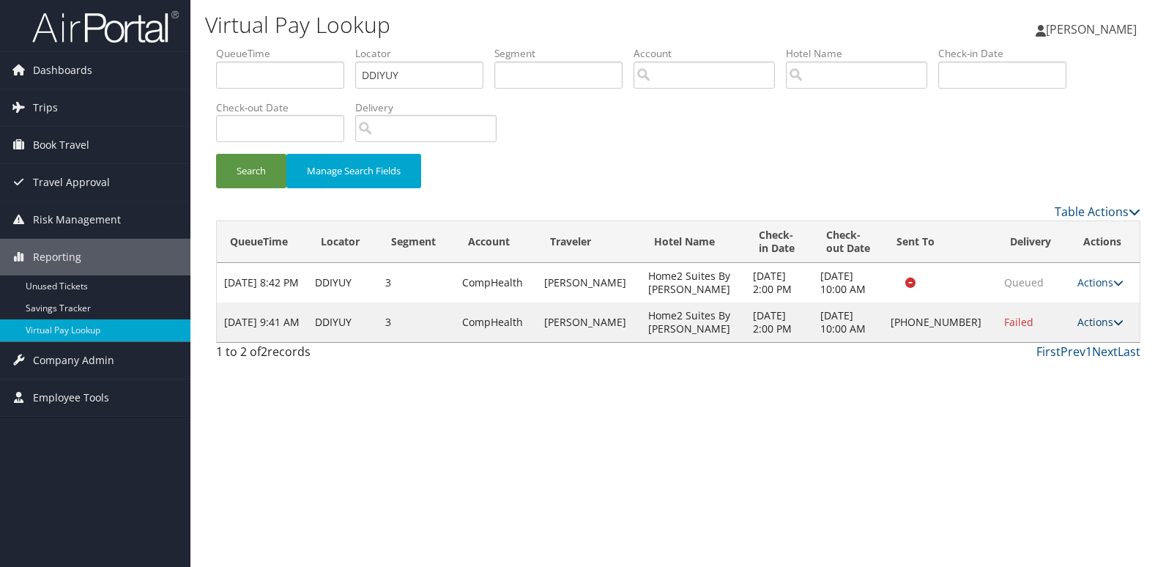
click at [1081, 319] on link "Actions" at bounding box center [1101, 322] width 46 height 14
click at [1055, 356] on link "Logs" at bounding box center [1050, 368] width 125 height 25
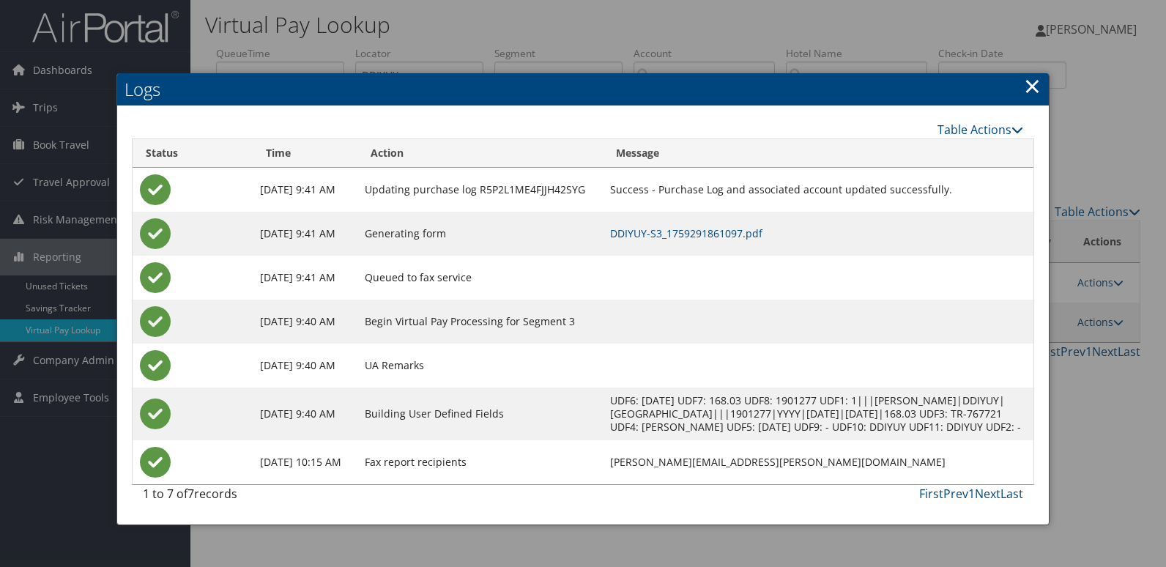
click at [943, 326] on td at bounding box center [818, 322] width 431 height 44
click at [1031, 74] on link "×" at bounding box center [1032, 85] width 17 height 29
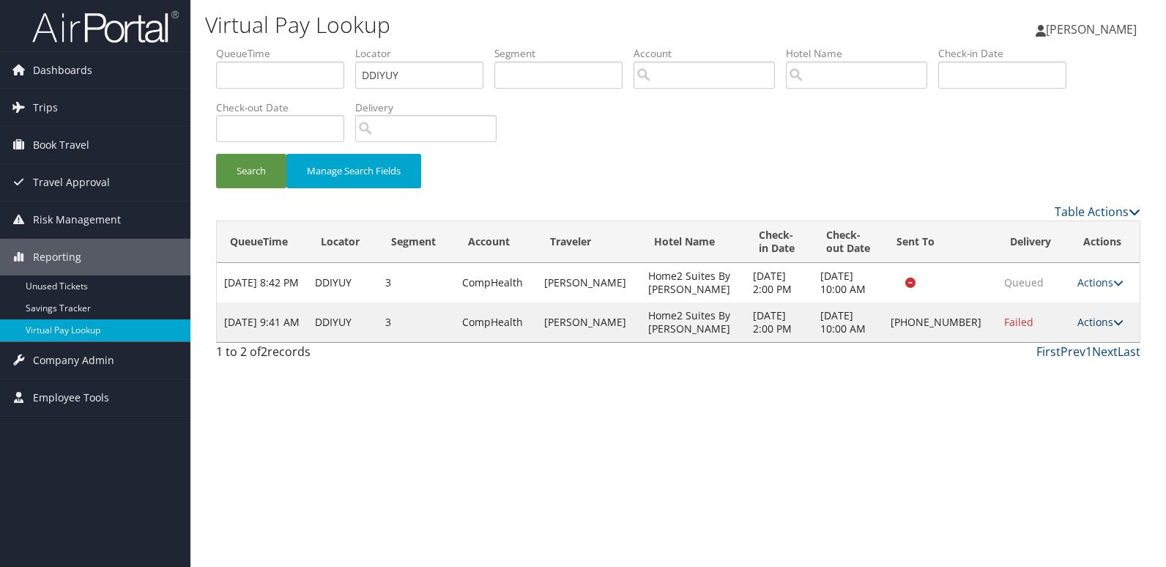
click at [1098, 328] on link "Actions" at bounding box center [1101, 322] width 46 height 14
drag, startPoint x: 1044, startPoint y: 347, endPoint x: 1017, endPoint y: 355, distance: 28.1
click at [1043, 348] on link "Resend" at bounding box center [1050, 343] width 125 height 25
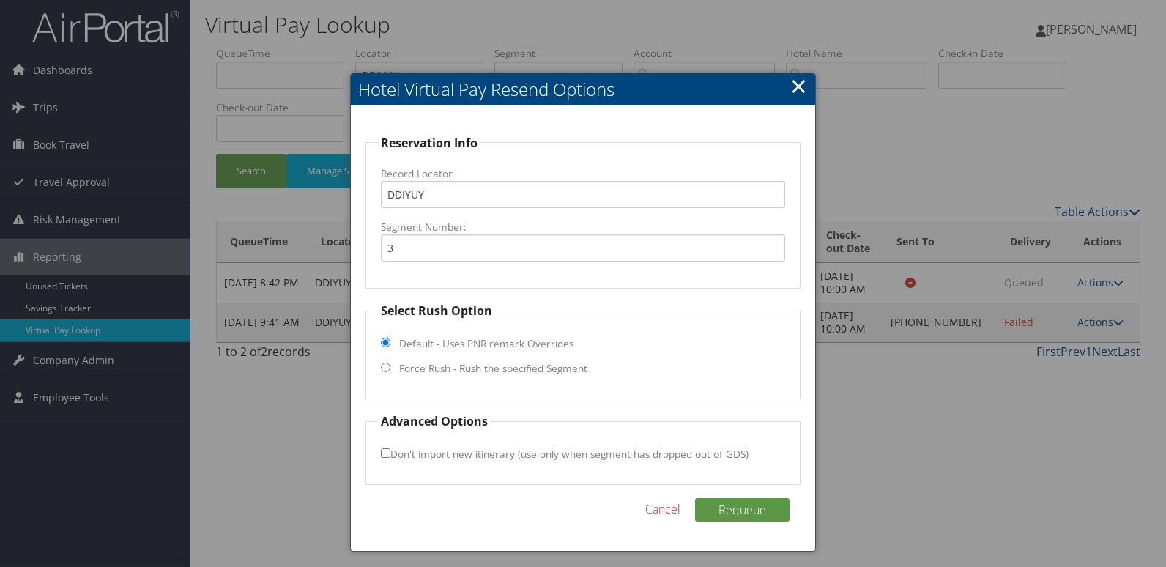
click at [439, 372] on label "Force Rush - Rush the specified Segment" at bounding box center [493, 368] width 188 height 15
click at [391, 372] on input "Force Rush - Rush the specified Segment" at bounding box center [386, 368] width 10 height 10
radio input "true"
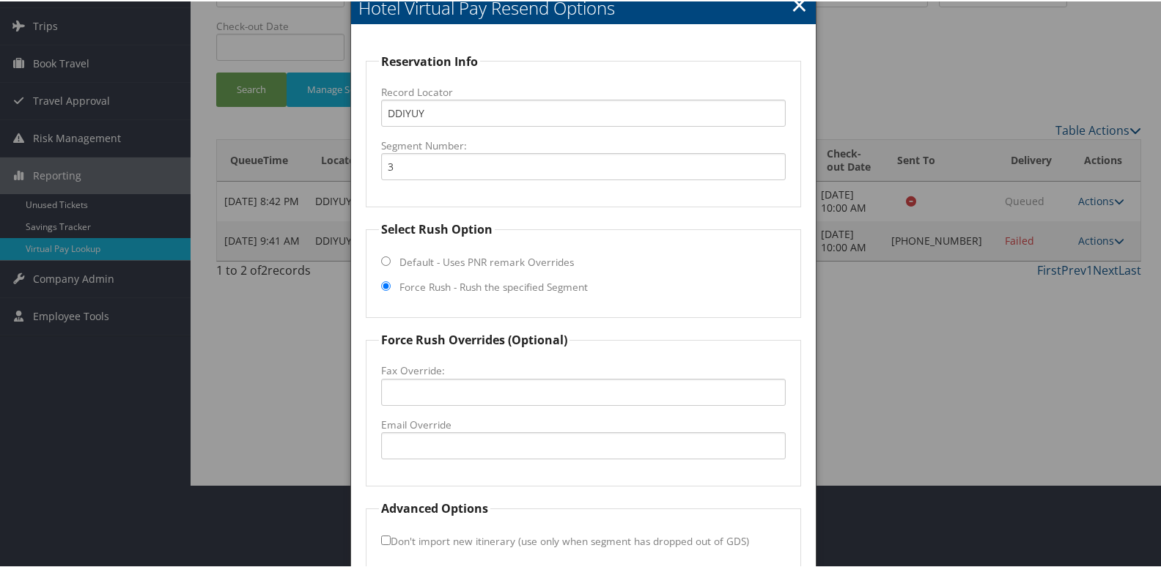
scroll to position [153, 0]
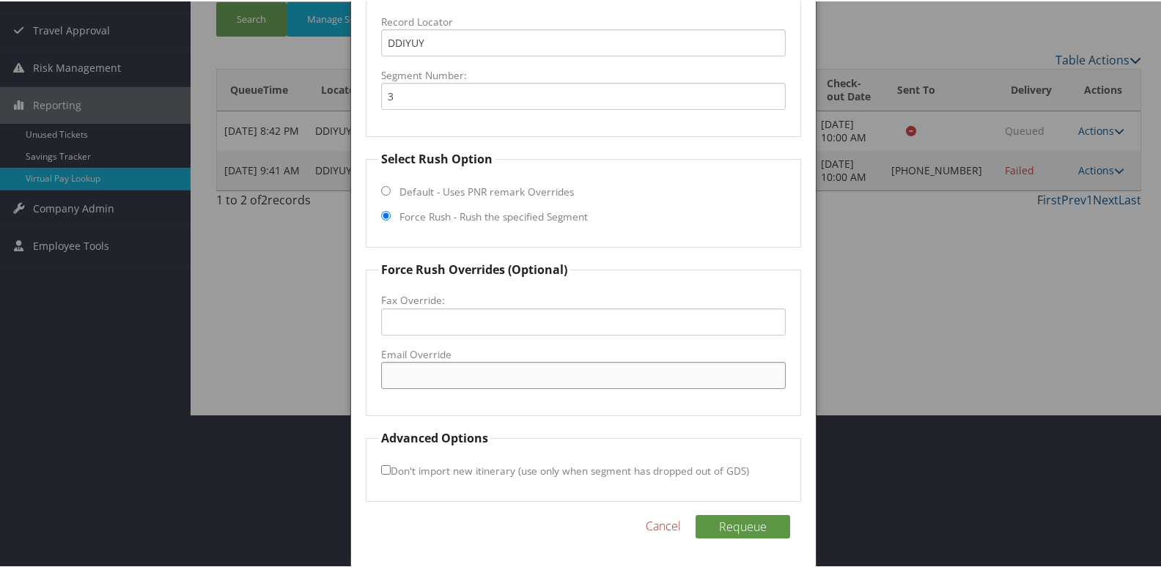
click at [443, 385] on input "Email Override" at bounding box center [583, 373] width 405 height 27
drag, startPoint x: 525, startPoint y: 377, endPoint x: 235, endPoint y: 377, distance: 289.4
click at [235, 377] on body "Menu Dashboards ► AirPortal 360™ (Manager) My Travel Dashboard Trips ► Airtiner…" at bounding box center [583, 130] width 1166 height 567
type input "[EMAIL_ADDRESS][DOMAIN_NAME]"
click at [761, 540] on div "Requeue Cancel" at bounding box center [584, 533] width 436 height 38
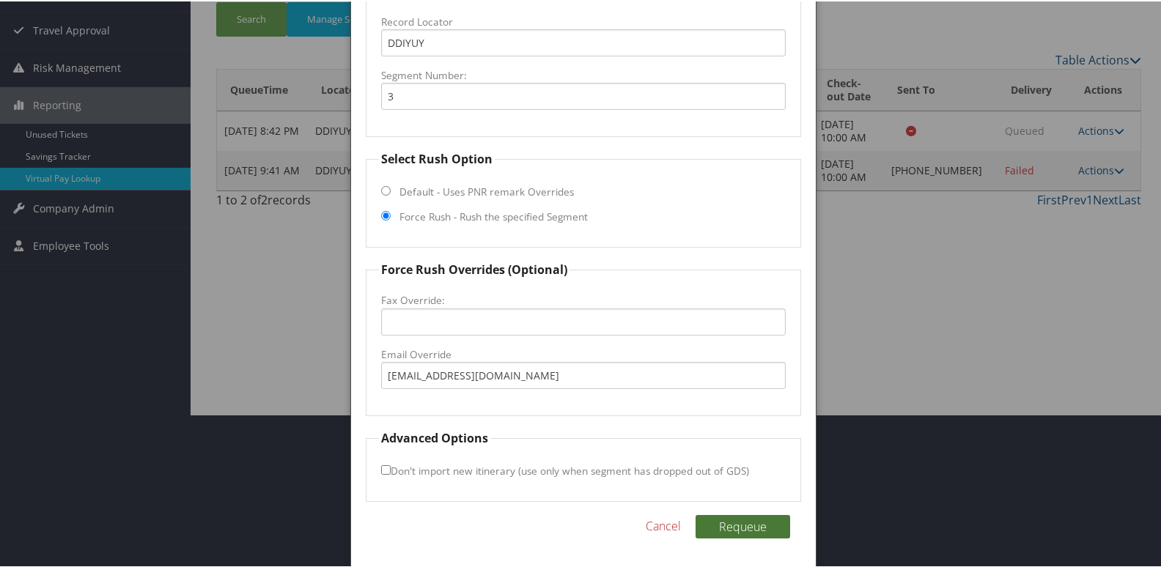
click at [756, 536] on button "Requeue" at bounding box center [742, 525] width 95 height 23
drag, startPoint x: 528, startPoint y: 371, endPoint x: 253, endPoint y: 377, distance: 275.6
click at [253, 377] on body "Menu Dashboards ► AirPortal 360™ (Manager) My Travel Dashboard Trips ► Airtiner…" at bounding box center [583, 130] width 1166 height 567
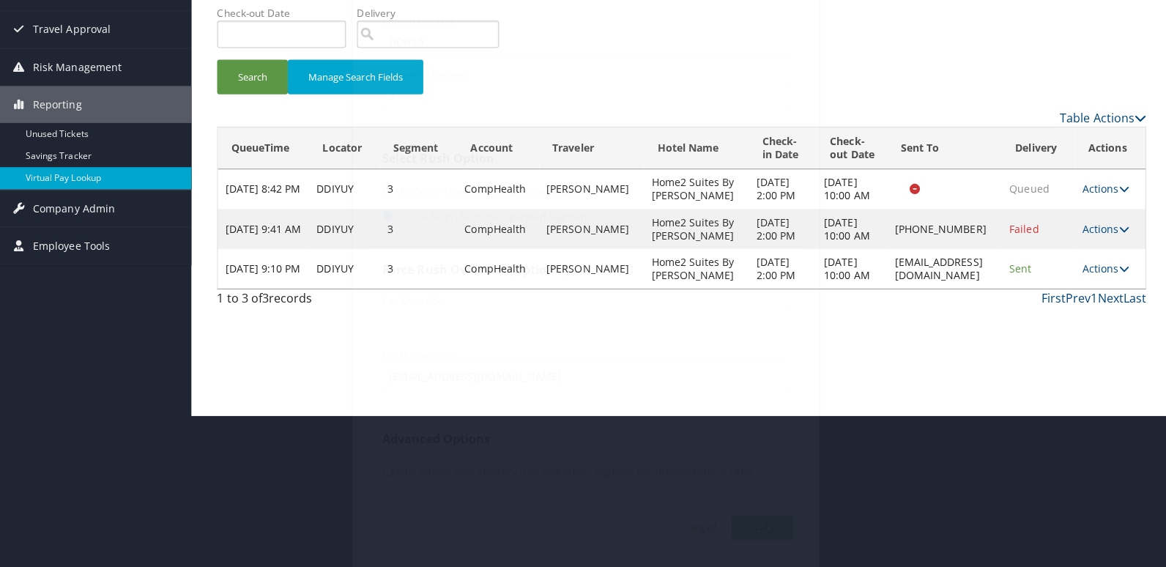
scroll to position [0, 0]
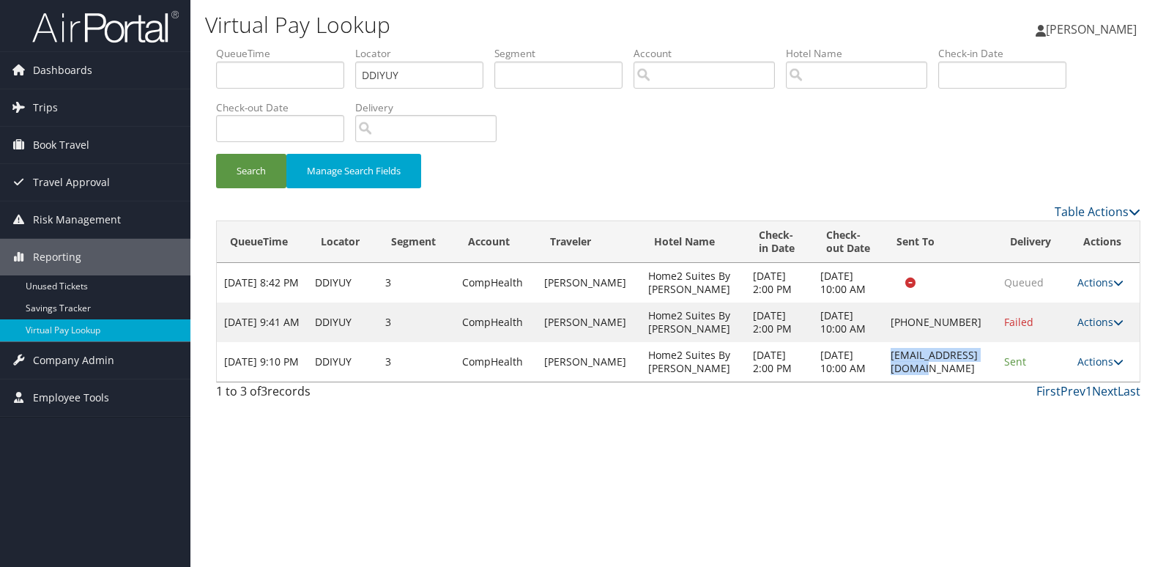
drag, startPoint x: 991, startPoint y: 410, endPoint x: 855, endPoint y: 415, distance: 135.7
click at [884, 382] on td "[EMAIL_ADDRESS][DOMAIN_NAME]" at bounding box center [941, 362] width 114 height 40
copy td "[EMAIL_ADDRESS][DOMAIN_NAME]"
click at [1095, 369] on link "Actions" at bounding box center [1101, 362] width 46 height 14
click at [1057, 450] on link "Logs" at bounding box center [1075, 454] width 92 height 25
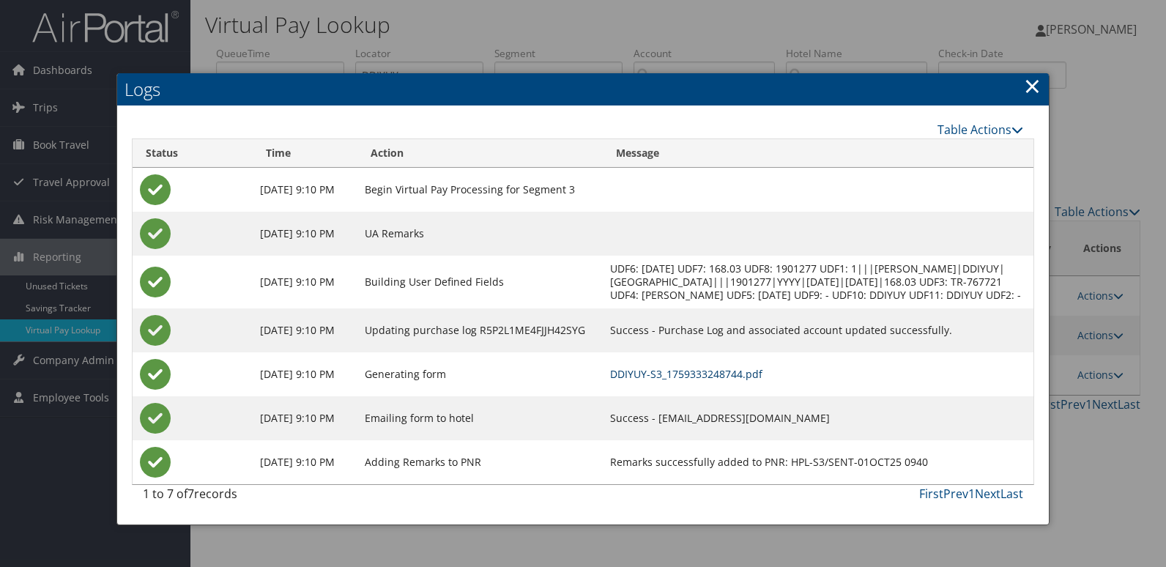
click at [716, 381] on link "DDIYUY-S3_1759333248744.pdf" at bounding box center [686, 374] width 152 height 14
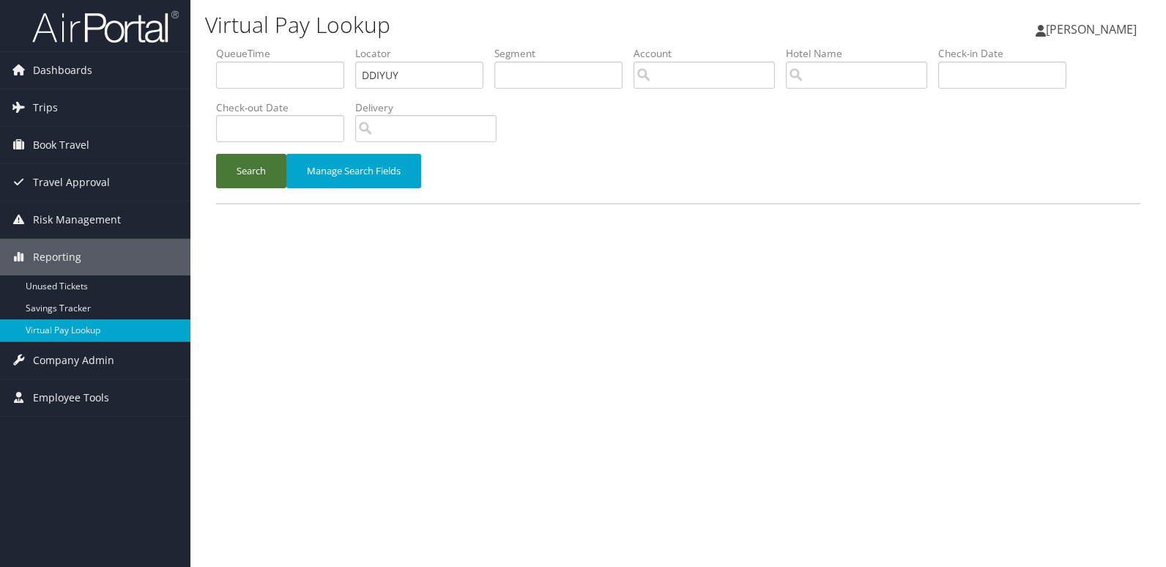
click at [270, 178] on button "Search" at bounding box center [251, 171] width 70 height 34
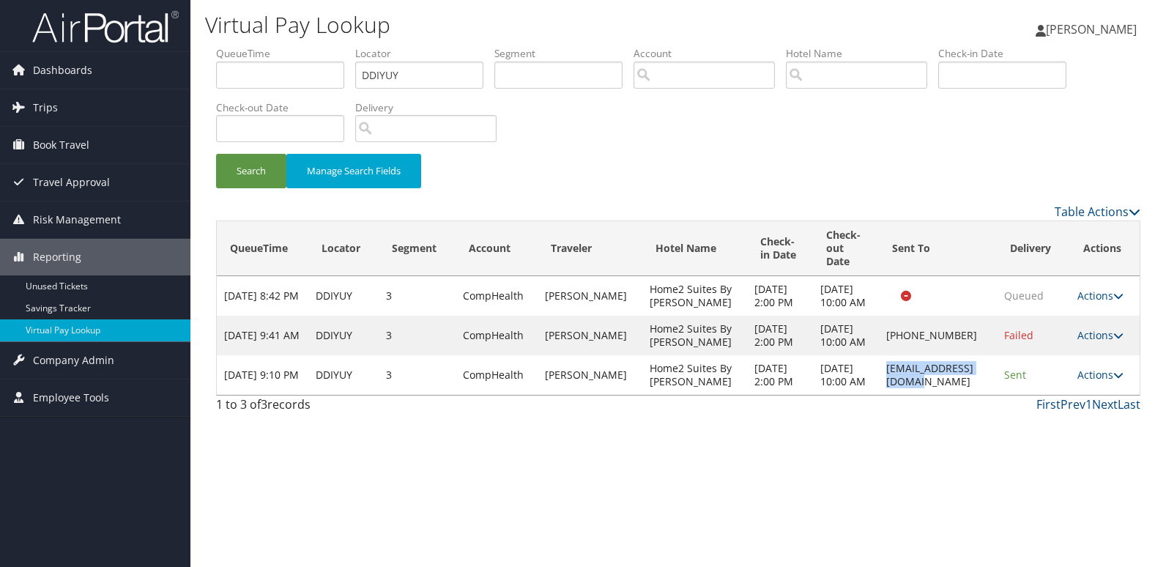
drag, startPoint x: 971, startPoint y: 441, endPoint x: 847, endPoint y: 451, distance: 124.2
click at [879, 395] on td "[EMAIL_ADDRESS][DOMAIN_NAME]" at bounding box center [938, 375] width 118 height 40
copy td "[EMAIL_ADDRESS][DOMAIN_NAME]"
click at [1102, 382] on link "Actions" at bounding box center [1101, 375] width 46 height 14
click at [1077, 475] on link "Logs" at bounding box center [1072, 487] width 92 height 25
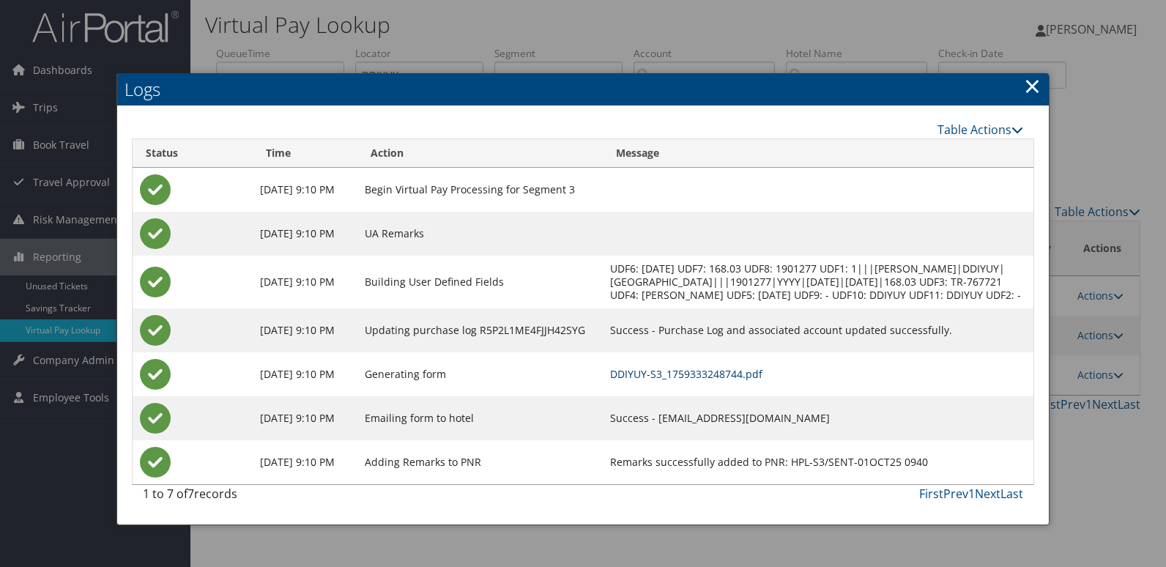
click at [795, 394] on td "DDIYUY-S3_1759333248744.pdf" at bounding box center [818, 374] width 431 height 44
click at [763, 381] on link "DDIYUY-S3_1759333248744.pdf" at bounding box center [686, 374] width 152 height 14
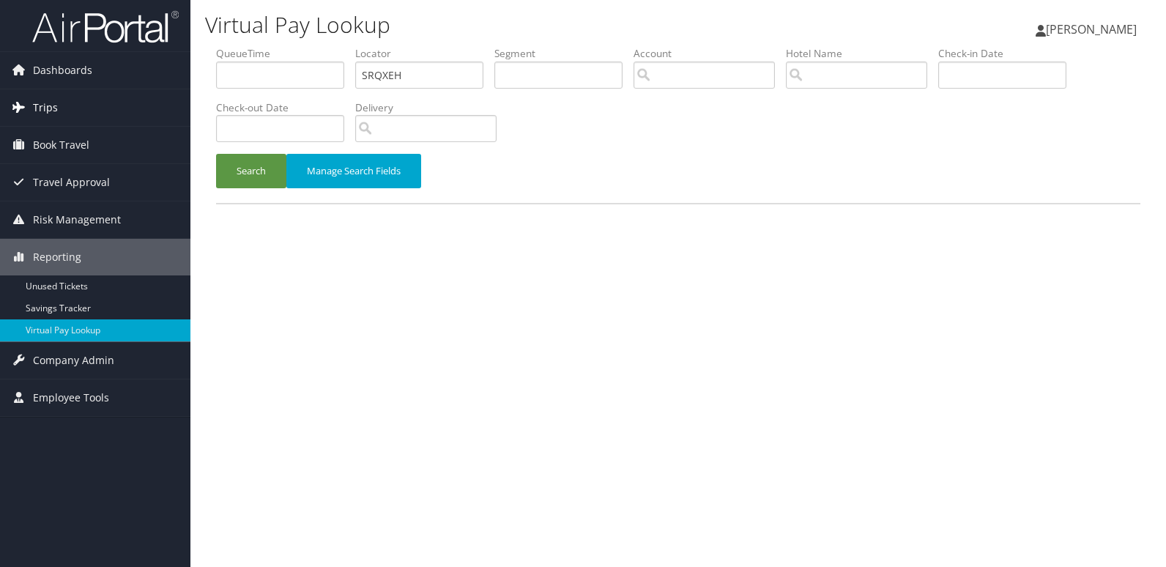
drag, startPoint x: 402, startPoint y: 77, endPoint x: 155, endPoint y: 115, distance: 250.6
click at [155, 115] on div "Dashboards AirPortal 360™ (Manager) My Travel Dashboard Trips Airtinerary® Look…" at bounding box center [583, 283] width 1166 height 567
type input "SRQXEH"
click at [244, 175] on button "Search" at bounding box center [251, 171] width 70 height 34
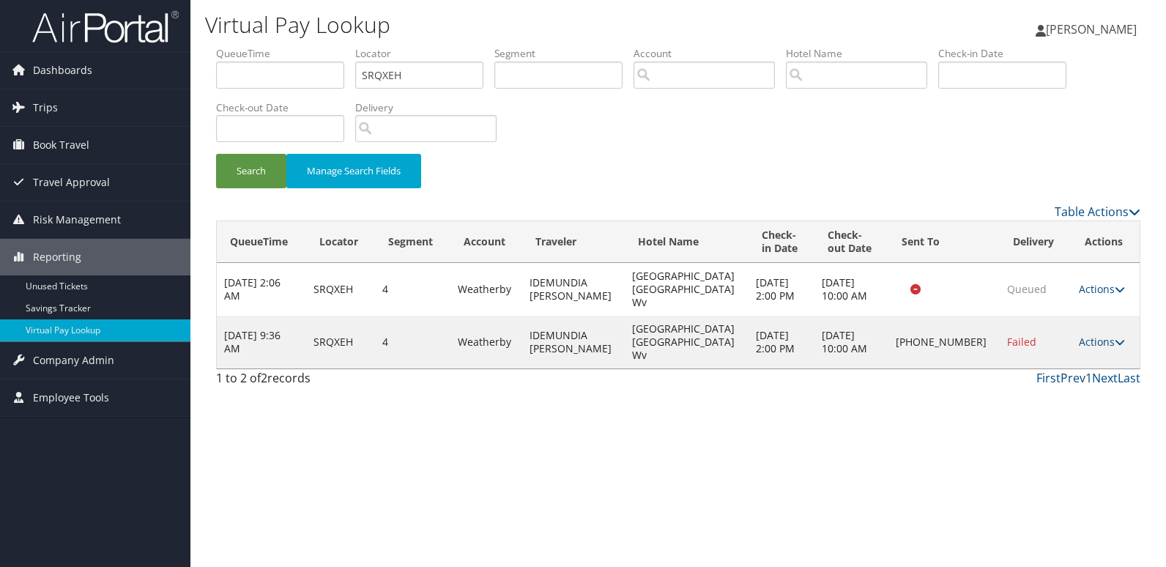
click at [1092, 331] on td "Actions Resend Logs Delivery Information View Itinerary" at bounding box center [1106, 342] width 68 height 53
click at [1092, 335] on link "Actions" at bounding box center [1102, 342] width 46 height 14
click at [1065, 359] on link "Logs" at bounding box center [1051, 368] width 125 height 25
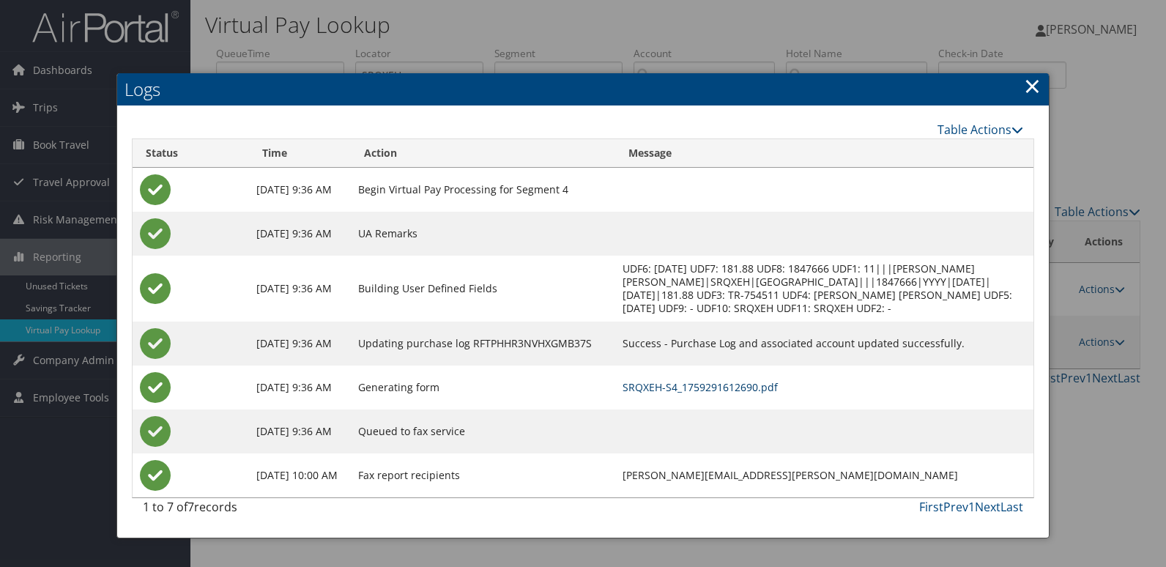
click at [745, 408] on td "SRQXEH-S4_1759291612690.pdf" at bounding box center [824, 388] width 418 height 44
click at [750, 394] on link "SRQXEH-S4_1759291612690.pdf" at bounding box center [700, 387] width 155 height 14
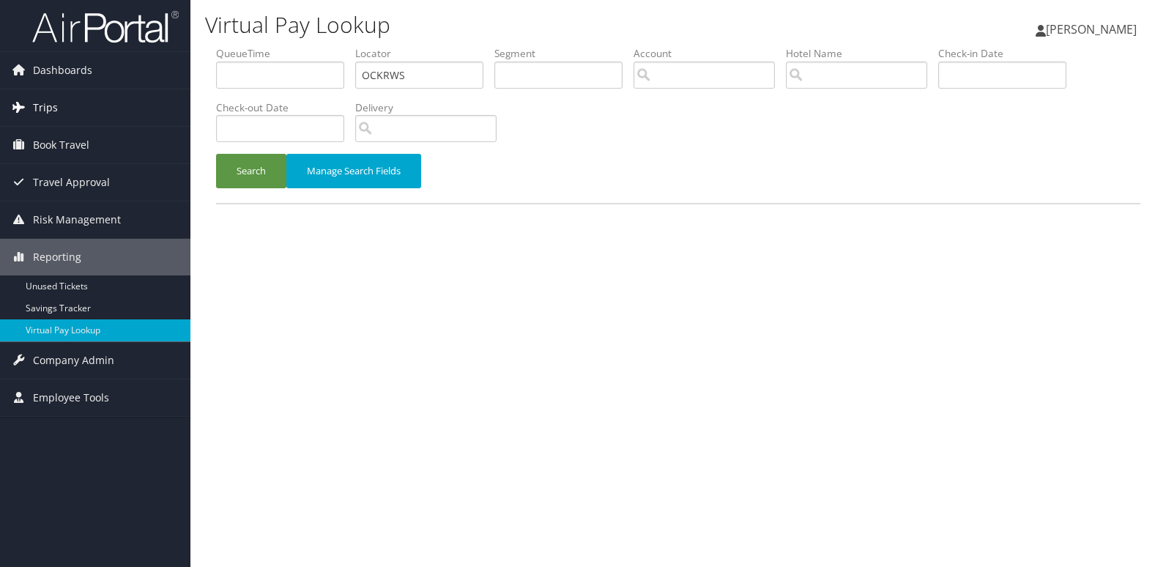
click at [183, 95] on div "Dashboards AirPortal 360™ (Manager) My Travel Dashboard Trips Airtinerary® Look…" at bounding box center [583, 283] width 1166 height 567
type input "HEABEU"
click at [226, 177] on button "Search" at bounding box center [251, 171] width 70 height 34
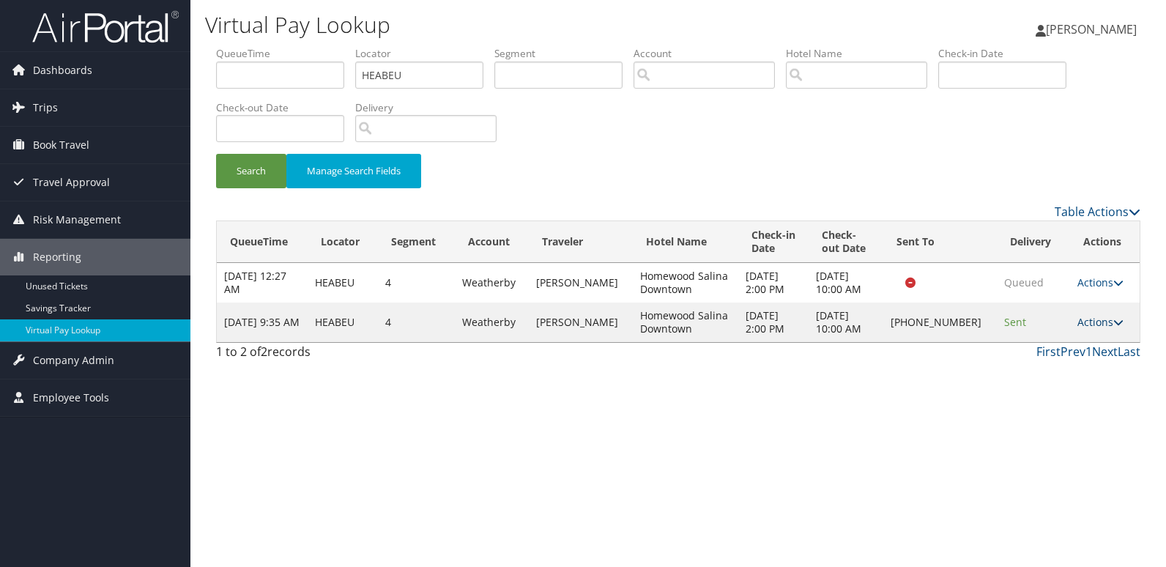
click at [1096, 325] on link "Actions" at bounding box center [1101, 322] width 46 height 14
click at [1043, 369] on link "Logs" at bounding box center [1051, 368] width 125 height 25
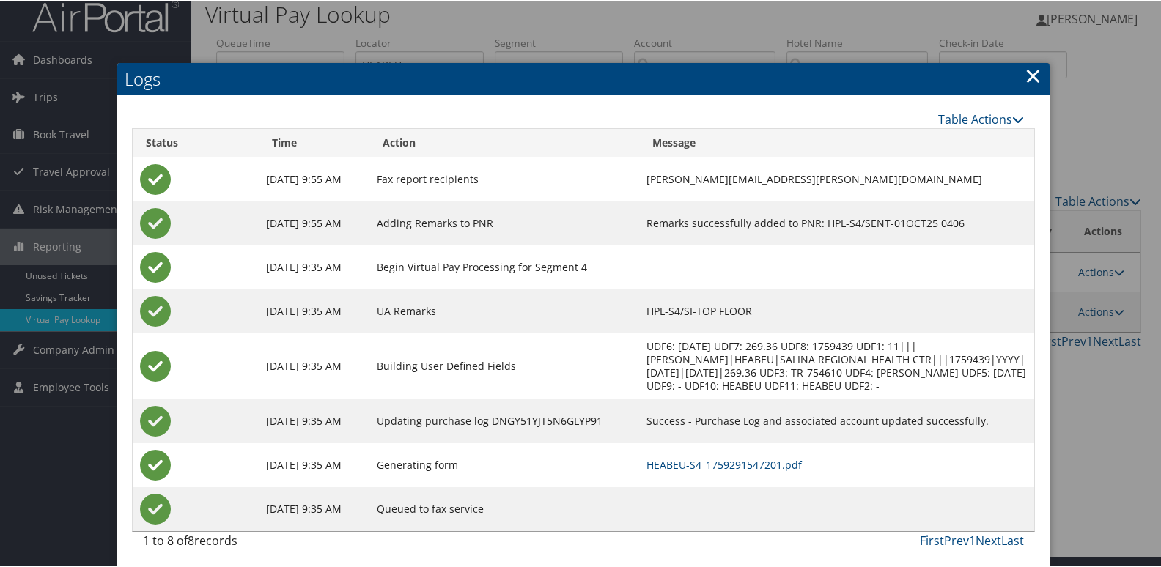
scroll to position [15, 0]
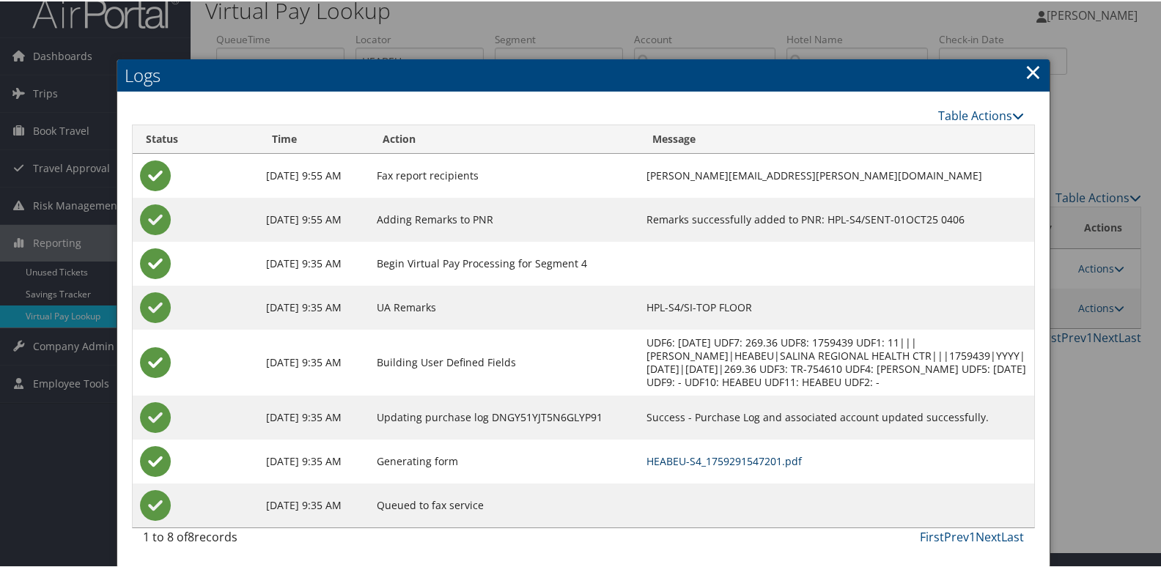
click at [742, 459] on link "HEABEU-S4_1759291547201.pdf" at bounding box center [723, 460] width 155 height 14
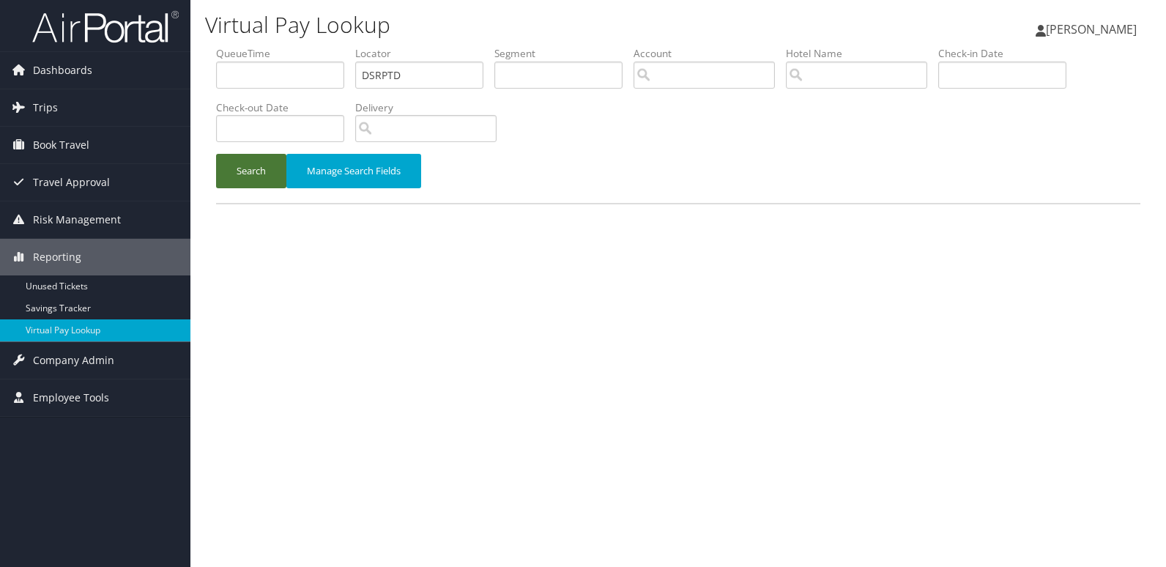
click at [254, 172] on button "Search" at bounding box center [251, 171] width 70 height 34
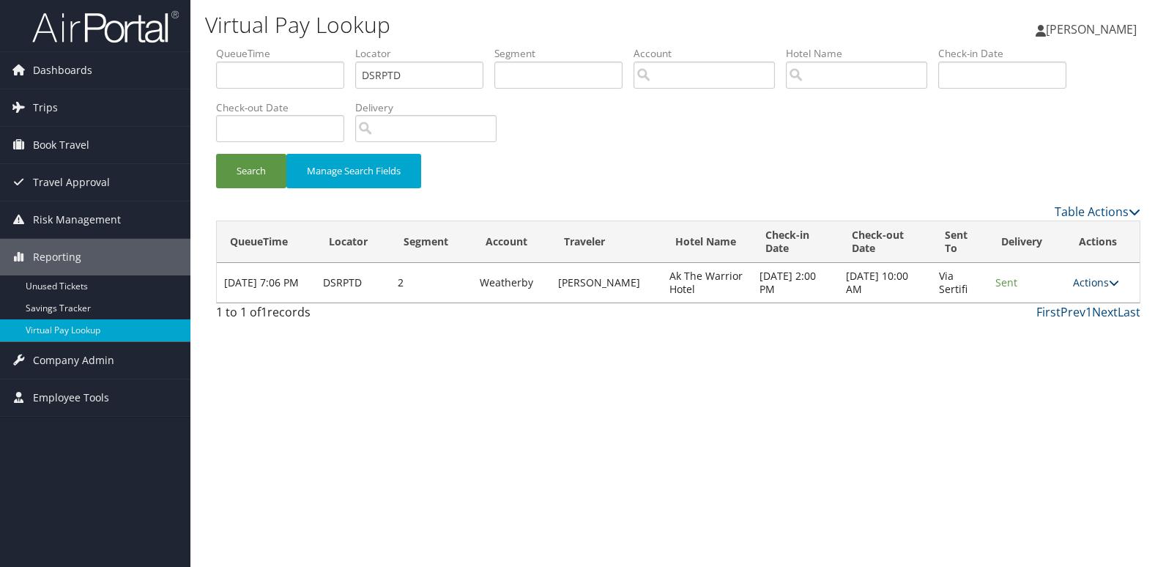
click at [1090, 285] on link "Actions" at bounding box center [1096, 282] width 46 height 14
click at [1068, 322] on link "Logs" at bounding box center [1068, 329] width 92 height 25
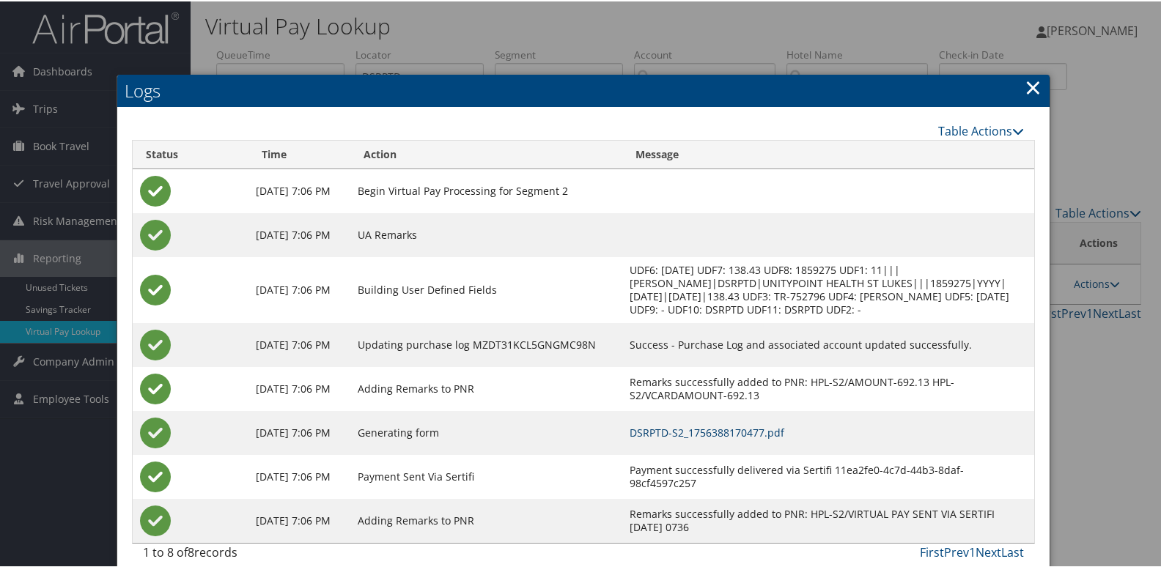
click at [772, 429] on link "DSRPTD-S2_1756388170477.pdf" at bounding box center [706, 431] width 155 height 14
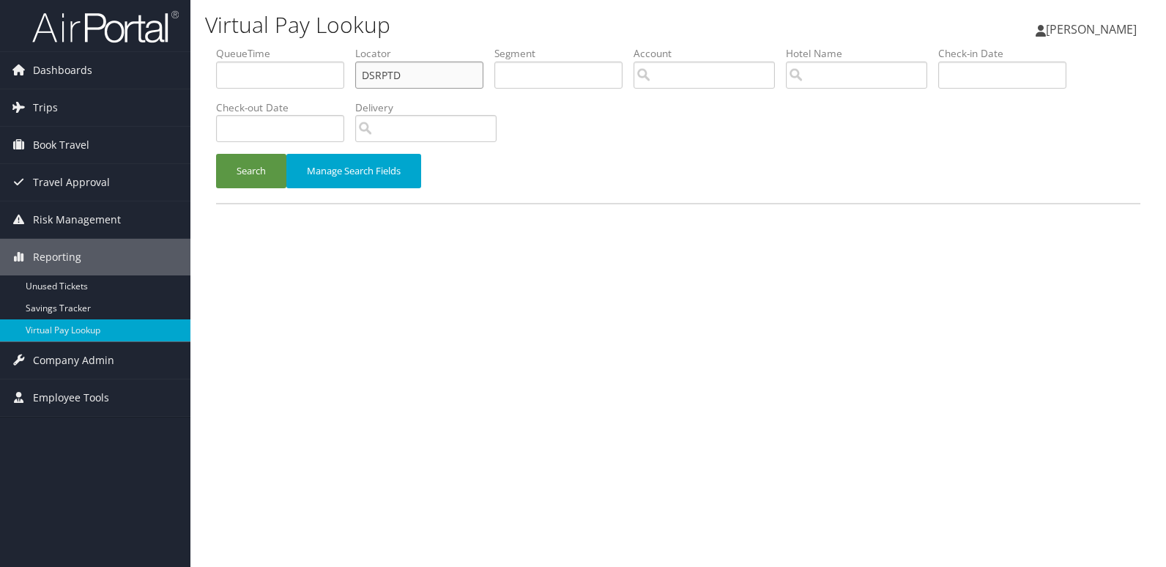
drag, startPoint x: 415, startPoint y: 75, endPoint x: 262, endPoint y: 91, distance: 153.2
click at [262, 46] on ul "QueueTime Locator DSRPTD Segment Account Traveler Hotel Name Check-in Date Chec…" at bounding box center [678, 46] width 925 height 0
paste input "GFKEHI"
type input "GFKEHI"
click at [251, 163] on button "Search" at bounding box center [251, 171] width 70 height 34
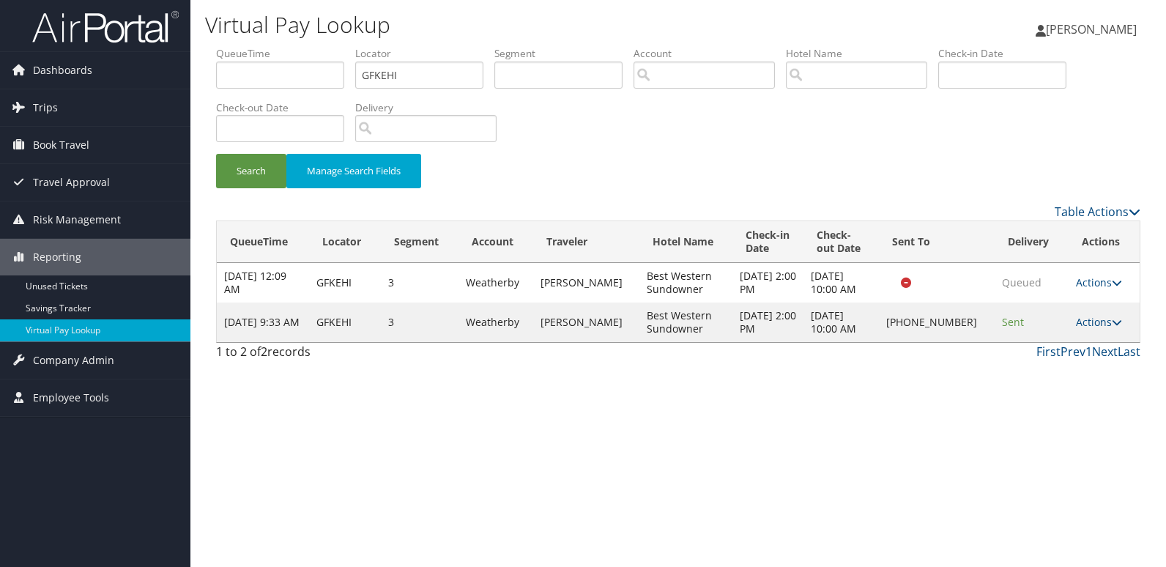
click at [1093, 313] on td "Actions Resend Logs Delivery Information View Itinerary" at bounding box center [1104, 323] width 71 height 40
click at [1079, 323] on link "Actions" at bounding box center [1099, 322] width 46 height 14
click at [1029, 369] on link "Logs" at bounding box center [1050, 368] width 125 height 25
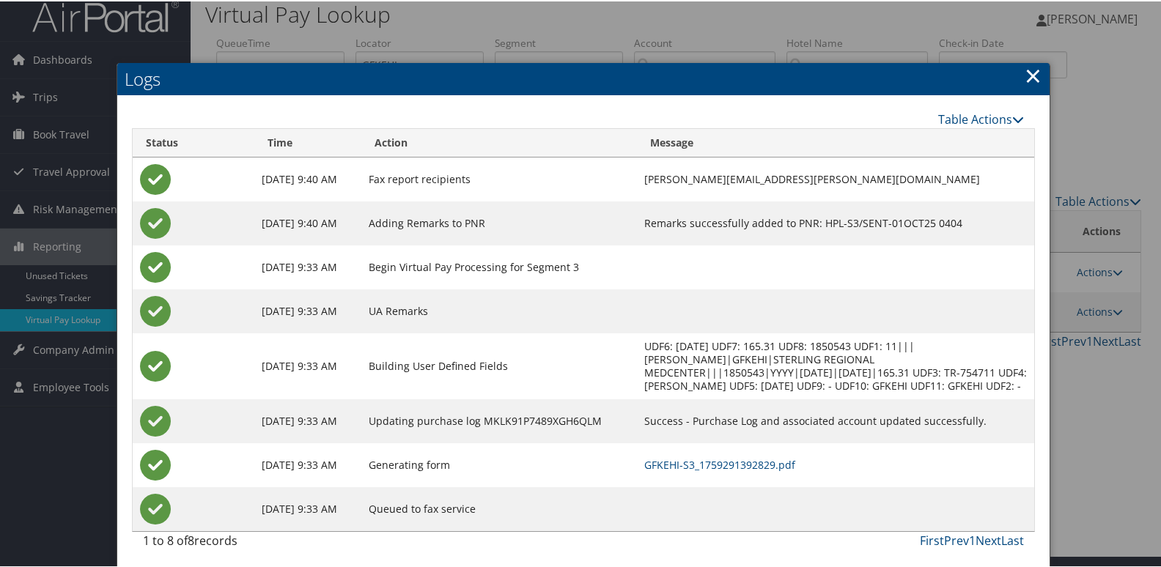
scroll to position [15, 0]
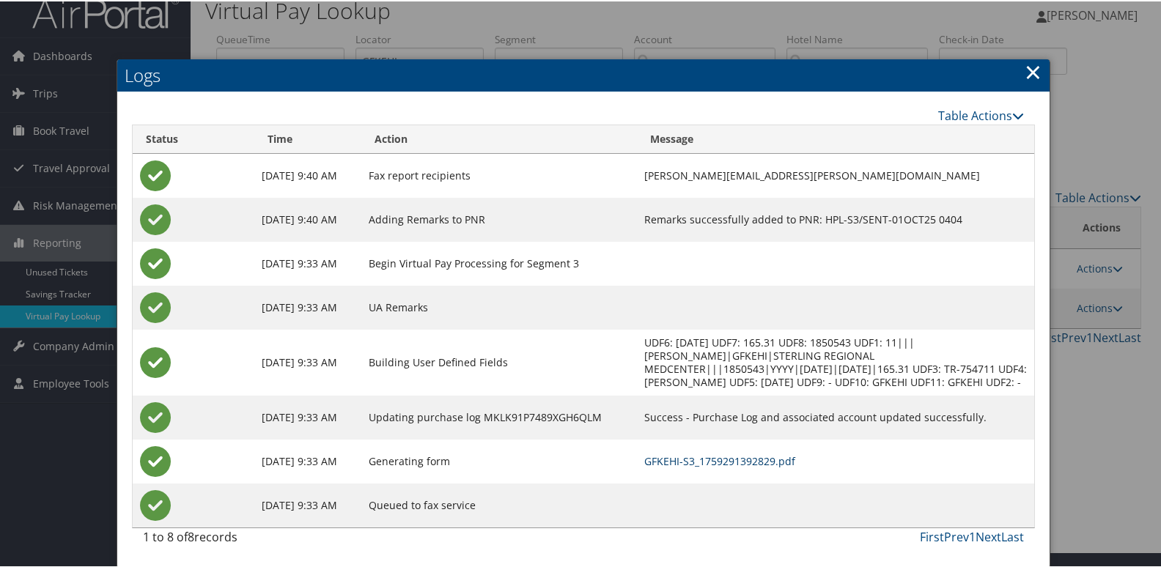
click at [718, 459] on link "GFKEHI-S3_1759291392829.pdf" at bounding box center [719, 460] width 151 height 14
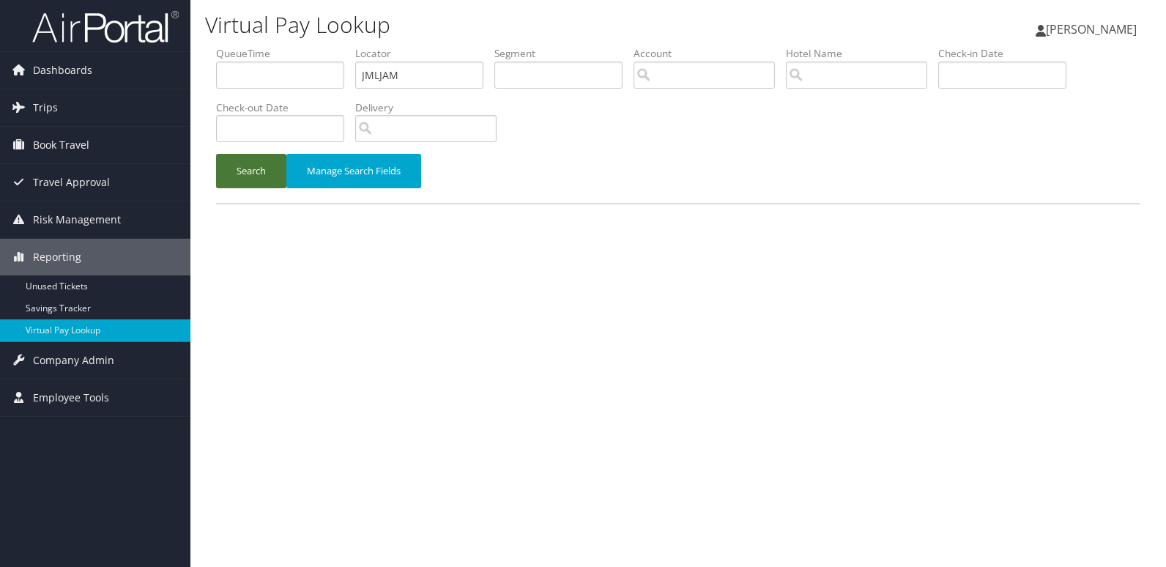
click at [233, 168] on button "Search" at bounding box center [251, 171] width 70 height 34
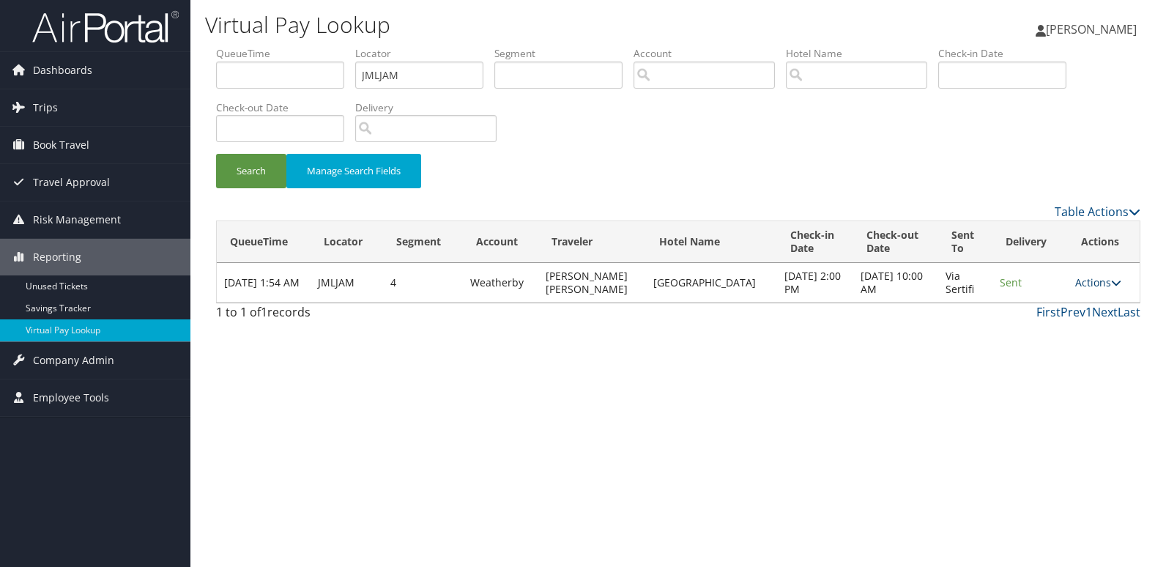
click at [1100, 287] on link "Actions" at bounding box center [1099, 282] width 46 height 14
click at [1079, 325] on link "Logs" at bounding box center [1069, 329] width 92 height 25
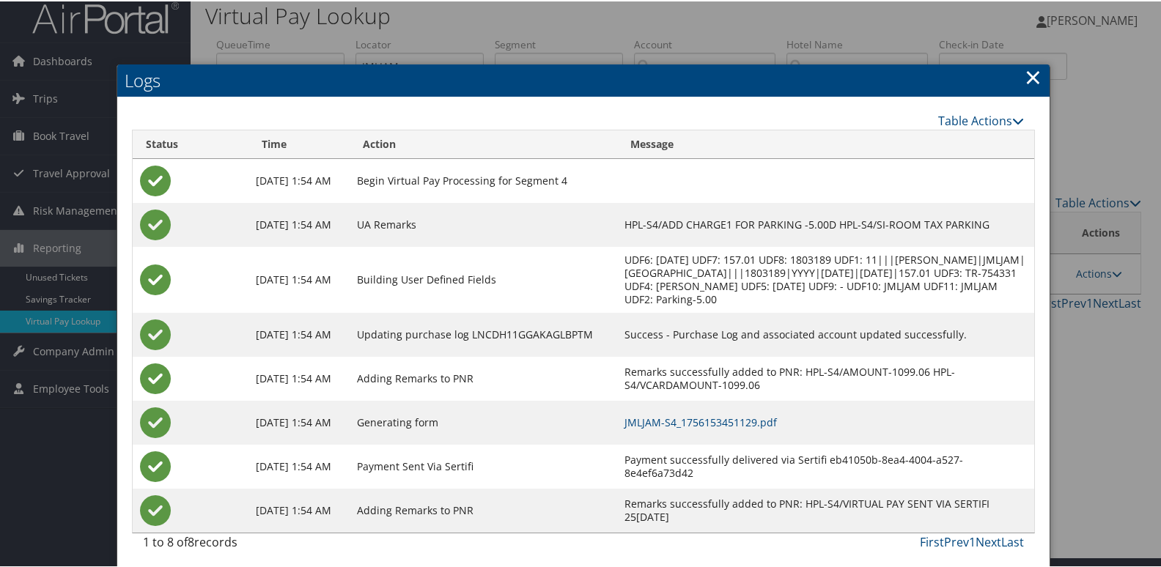
scroll to position [29, 0]
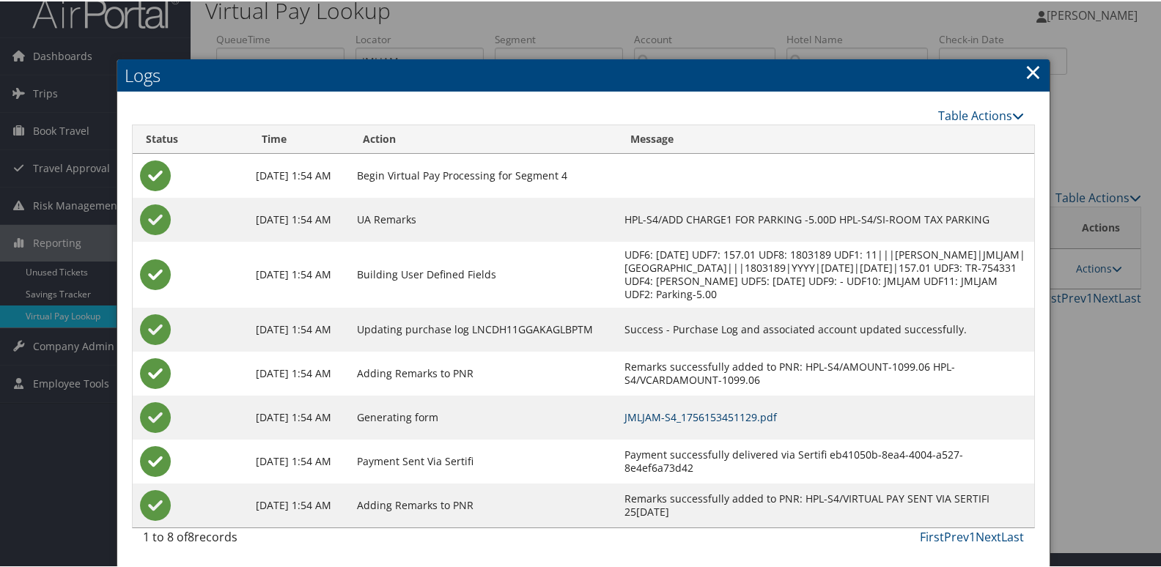
click at [742, 414] on link "JMLJAM-S4_1756153451129.pdf" at bounding box center [700, 416] width 152 height 14
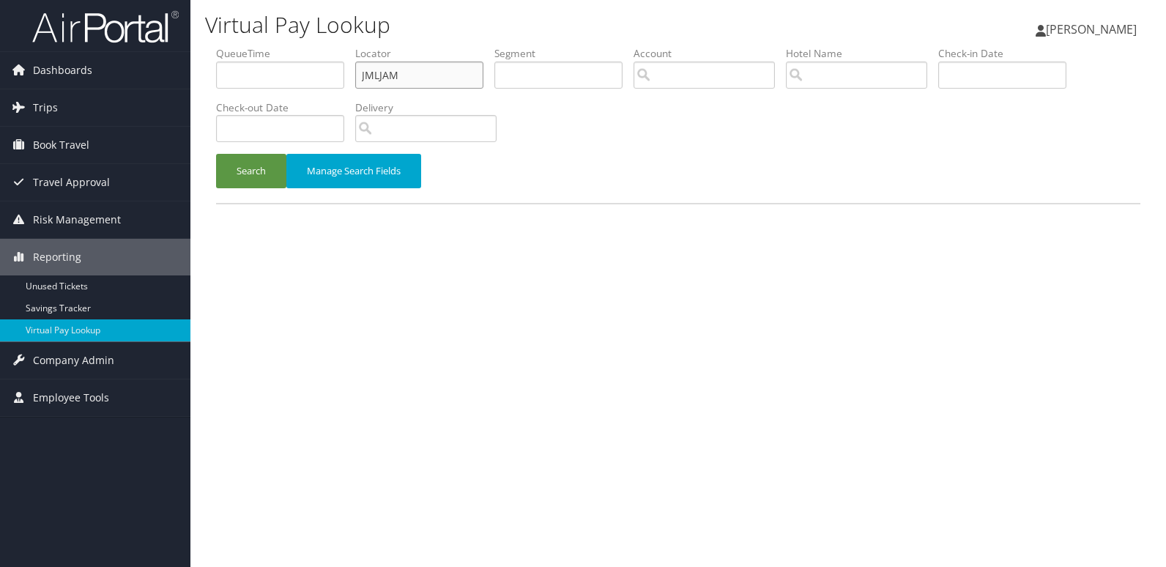
click at [281, 46] on ul "QueueTime Locator JMLJAM Segment Account Traveler Hotel Name Check-in Date Chec…" at bounding box center [678, 46] width 925 height 0
paste input "YSGDTZ"
type input "YSGDTZ"
click at [259, 177] on button "Search" at bounding box center [251, 171] width 70 height 34
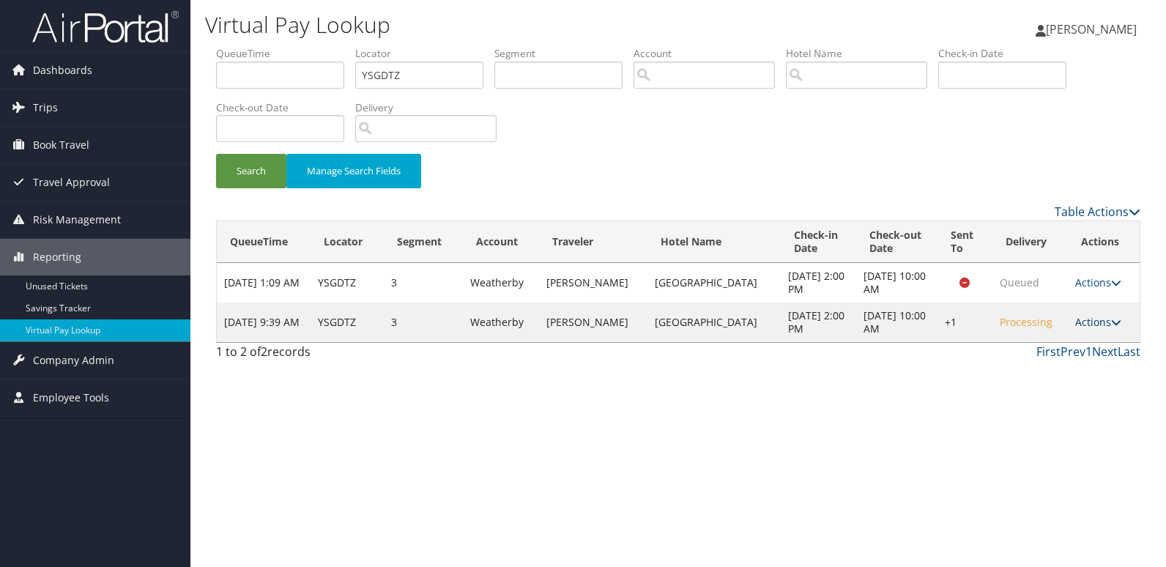
click at [1078, 324] on link "Actions" at bounding box center [1099, 322] width 46 height 14
click at [1056, 365] on link "Logs" at bounding box center [1053, 368] width 125 height 25
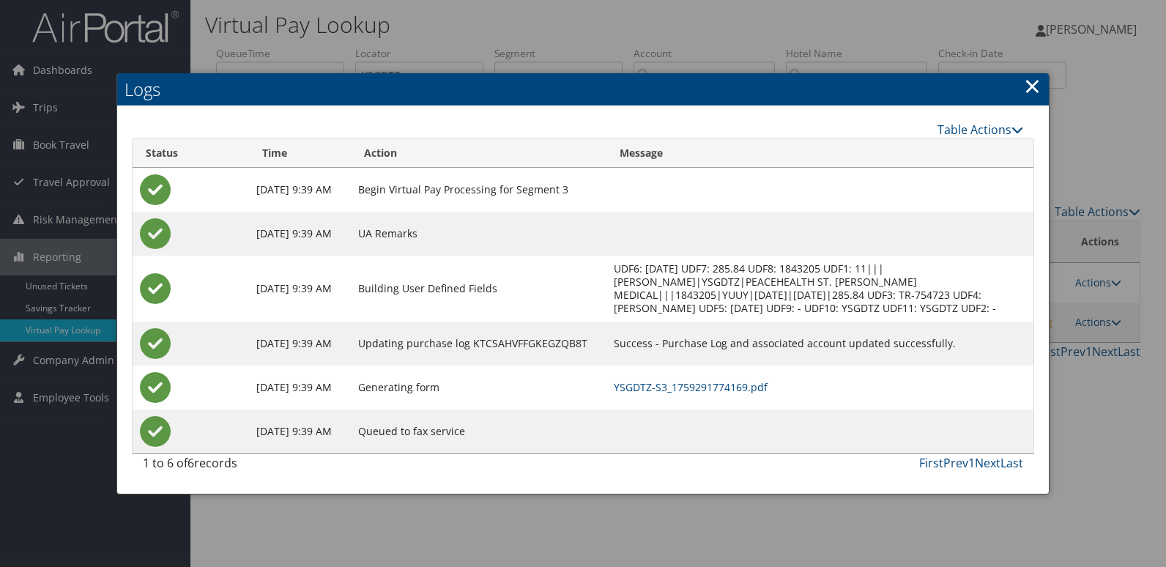
click at [774, 378] on td "YSGDTZ-S3_1759291774169.pdf" at bounding box center [820, 388] width 427 height 44
click at [768, 384] on link "YSGDTZ-S3_1759291774169.pdf" at bounding box center [691, 387] width 154 height 14
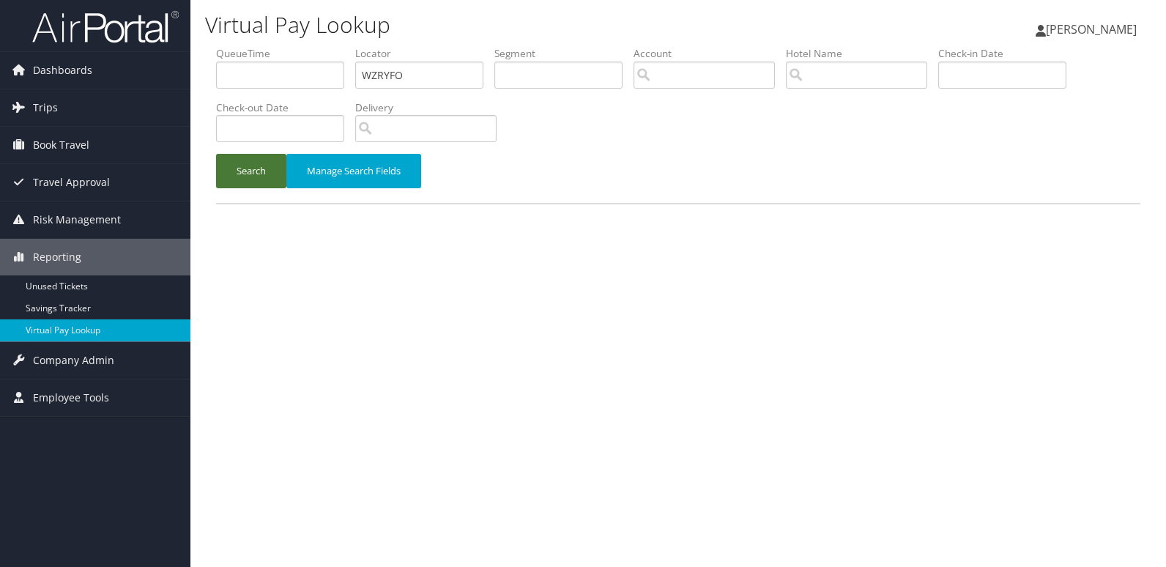
type input "WZRYFO"
click at [234, 175] on button "Search" at bounding box center [251, 171] width 70 height 34
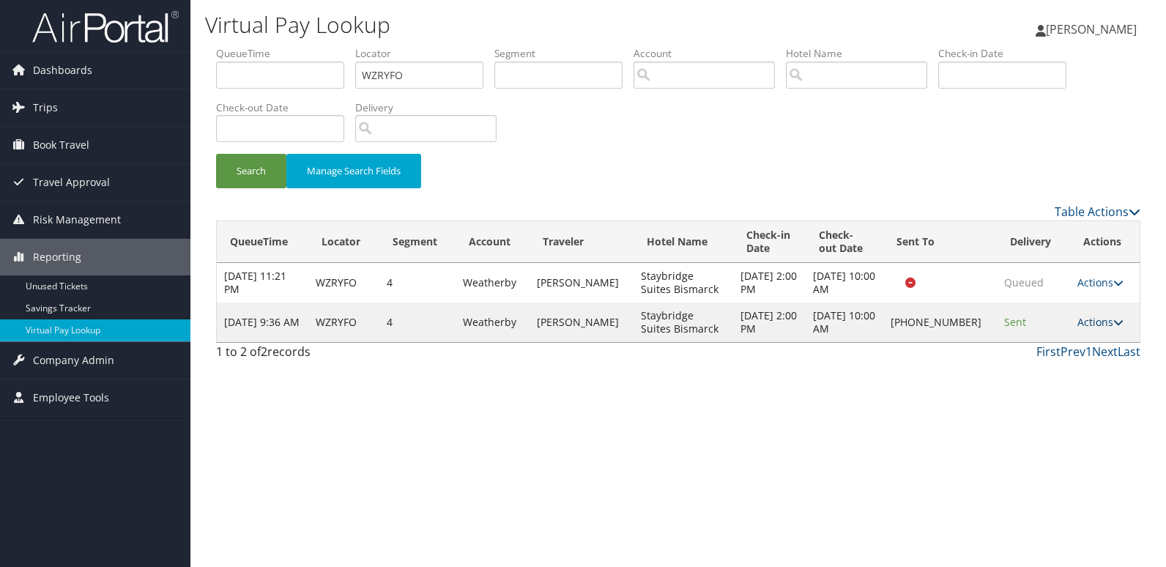
click at [1100, 328] on link "Actions" at bounding box center [1101, 322] width 46 height 14
click at [1035, 372] on link "Logs" at bounding box center [1051, 368] width 125 height 25
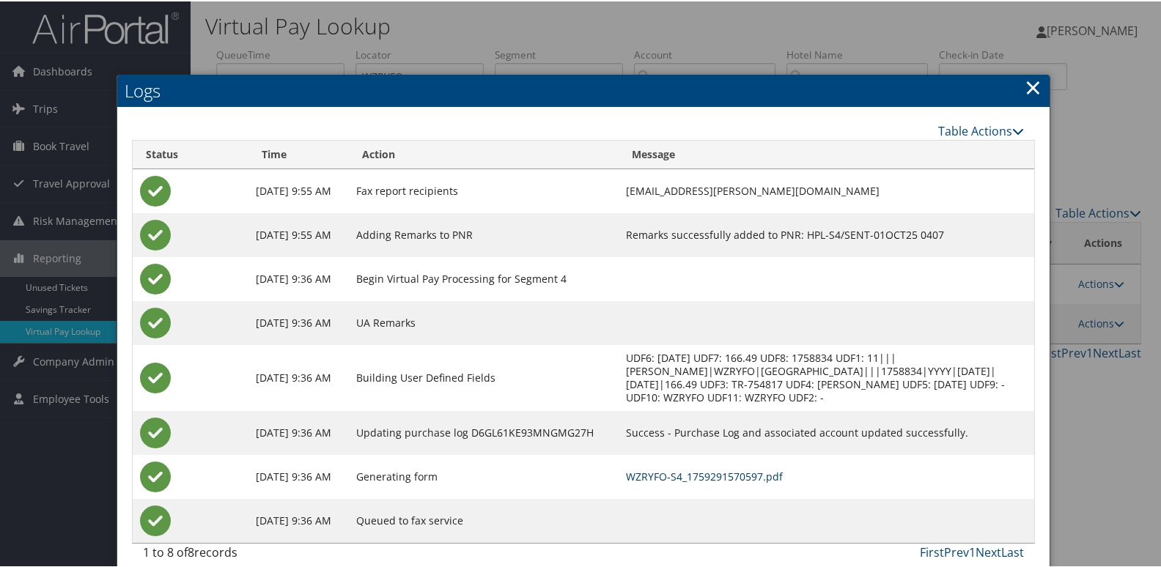
click at [722, 474] on link "WZRYFO-S4_1759291570597.pdf" at bounding box center [704, 475] width 157 height 14
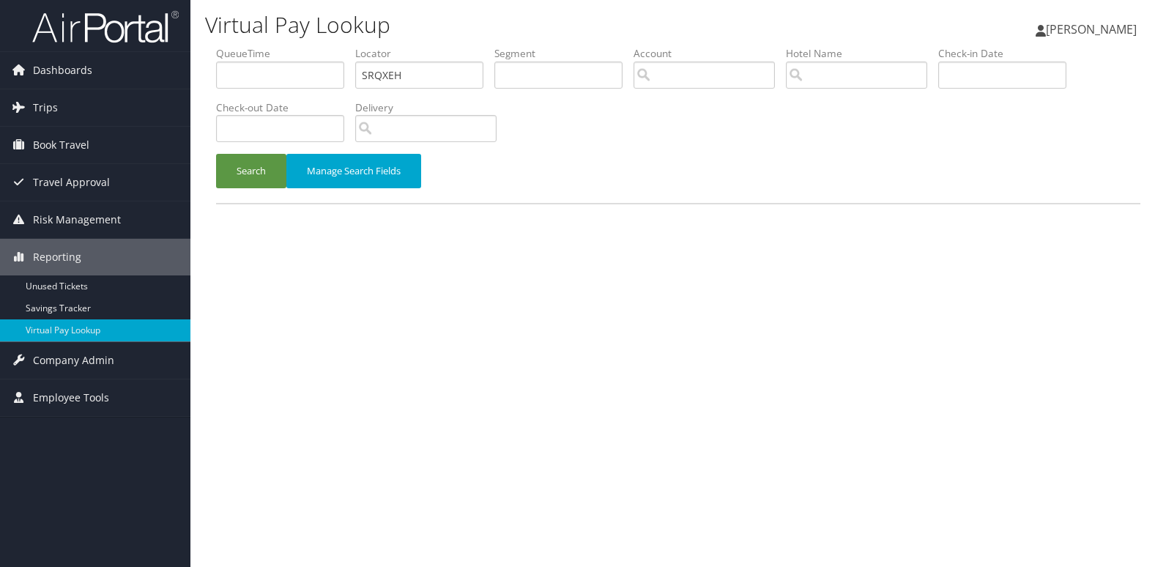
click at [262, 46] on ul "QueueTime Locator SRQXEH Segment Account Traveler Hotel Name Check-in Date Chec…" at bounding box center [678, 46] width 925 height 0
click at [216, 154] on button "Search" at bounding box center [251, 171] width 70 height 34
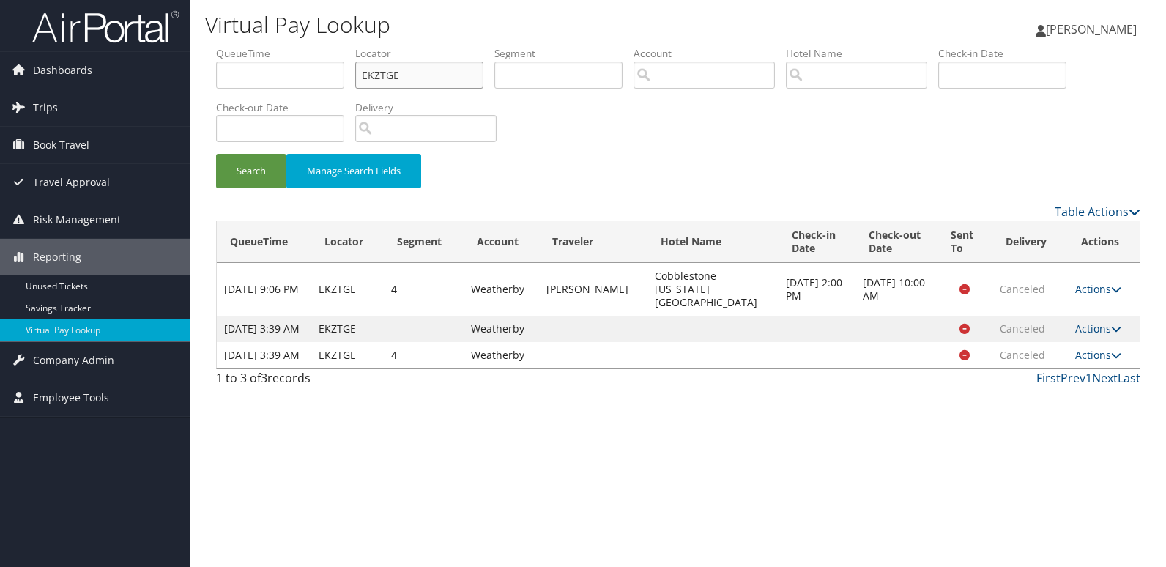
drag, startPoint x: 363, startPoint y: 78, endPoint x: 269, endPoint y: 91, distance: 94.7
click at [270, 46] on ul "QueueTime Locator EKZTGE Segment Account Traveler Hotel Name Check-in Date Chec…" at bounding box center [678, 46] width 925 height 0
paste input "MPMUIX"
type input "MPMUIX"
click at [264, 166] on button "Search" at bounding box center [251, 171] width 70 height 34
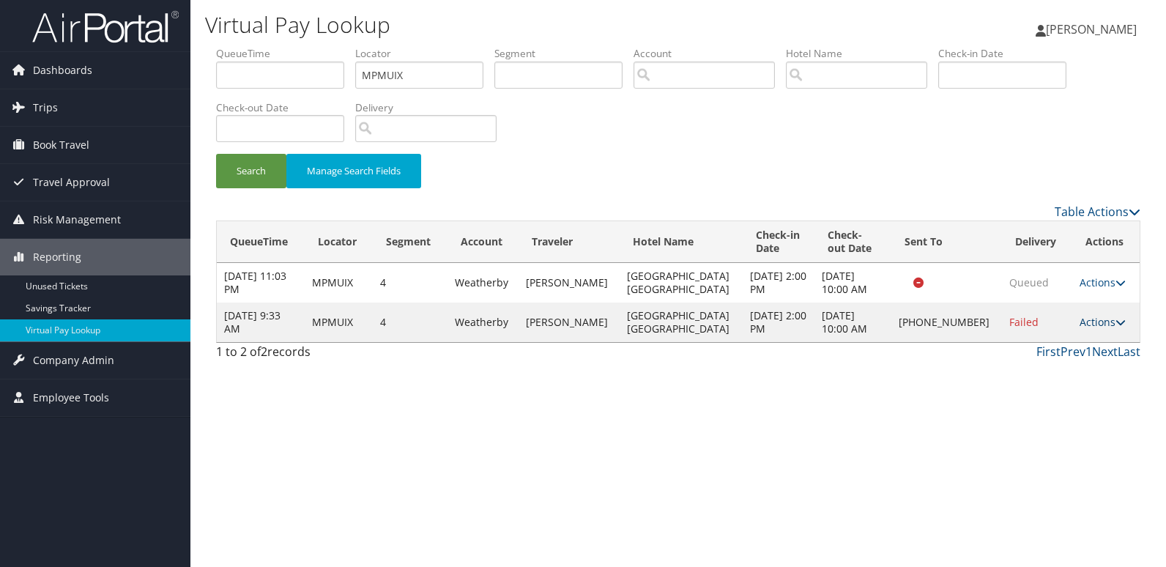
click at [1091, 328] on link "Actions" at bounding box center [1103, 322] width 46 height 14
click at [1013, 376] on link "Logs" at bounding box center [1052, 375] width 125 height 25
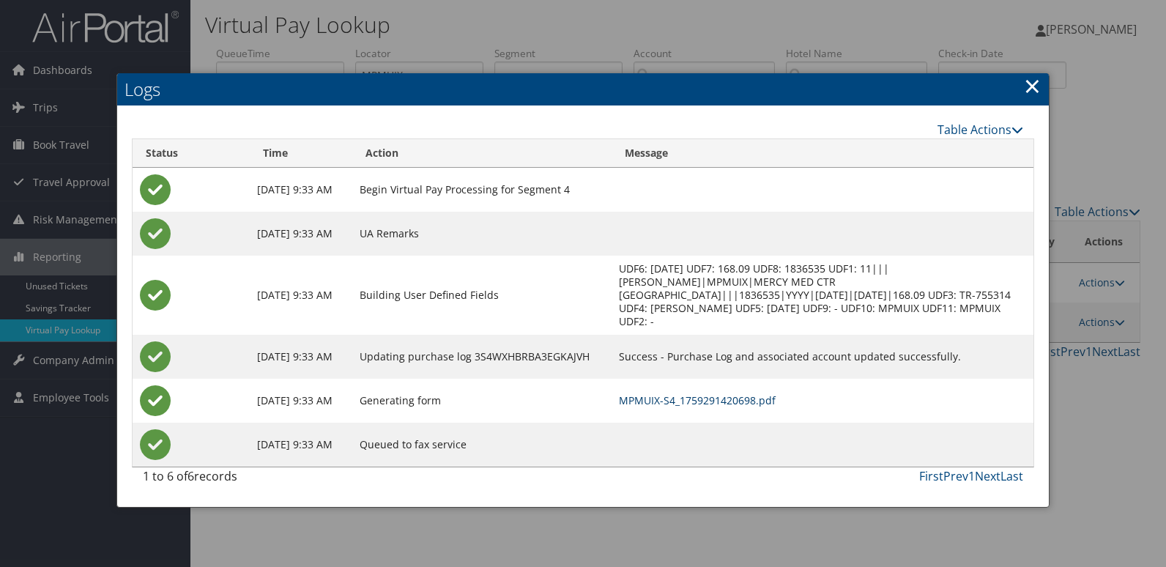
click at [738, 406] on link "MPMUIX-S4_1759291420698.pdf" at bounding box center [697, 400] width 157 height 14
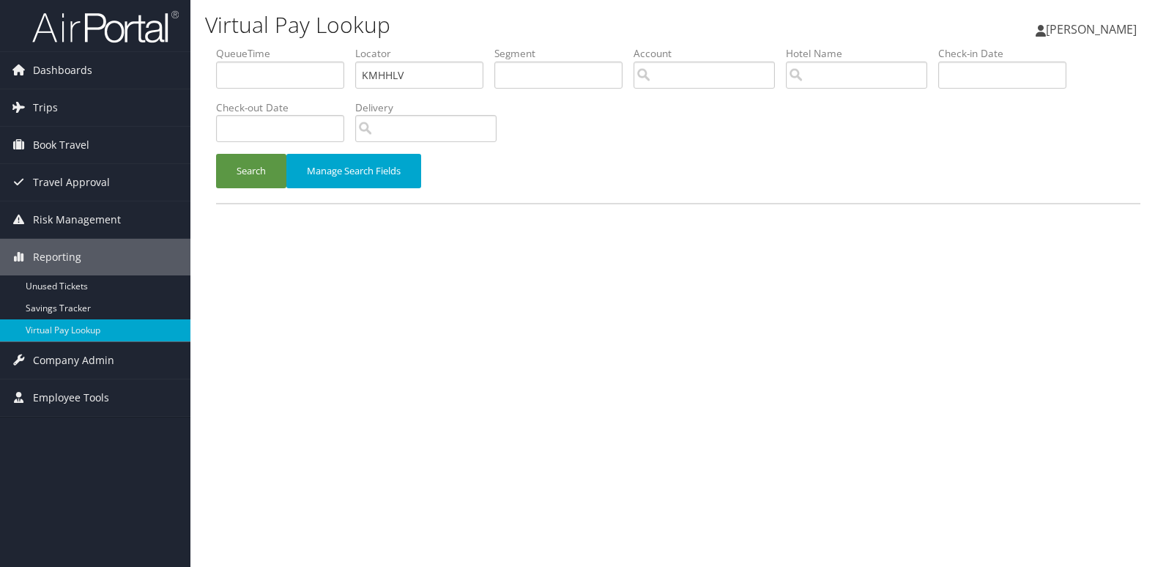
type input "KMHHLV"
click at [216, 154] on button "Search" at bounding box center [251, 171] width 70 height 34
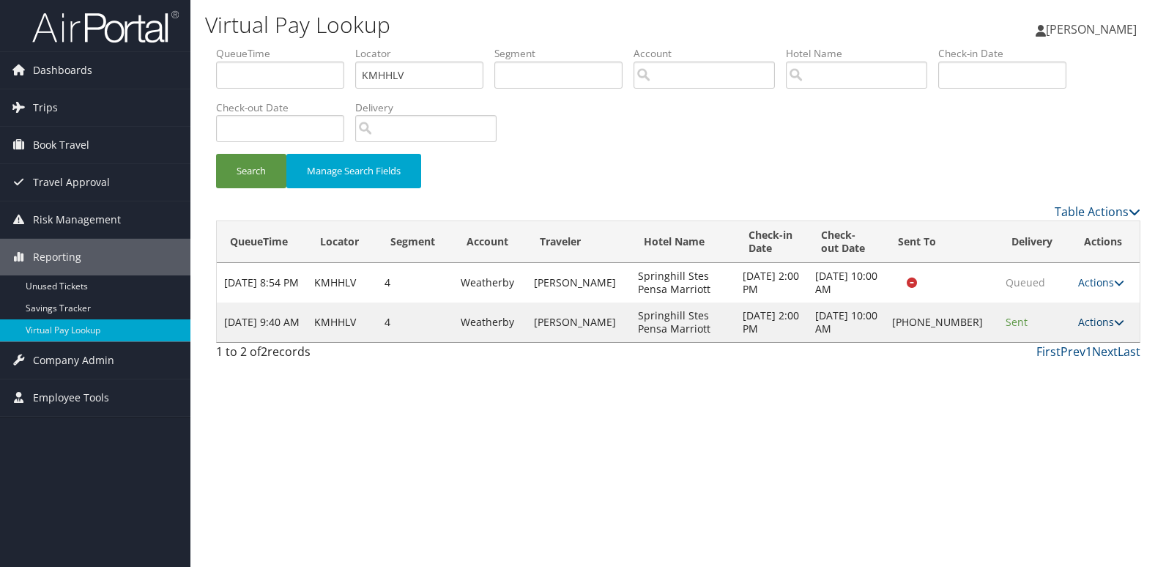
click at [1089, 319] on link "Actions" at bounding box center [1102, 322] width 46 height 14
click at [1046, 369] on link "Logs" at bounding box center [1052, 368] width 125 height 25
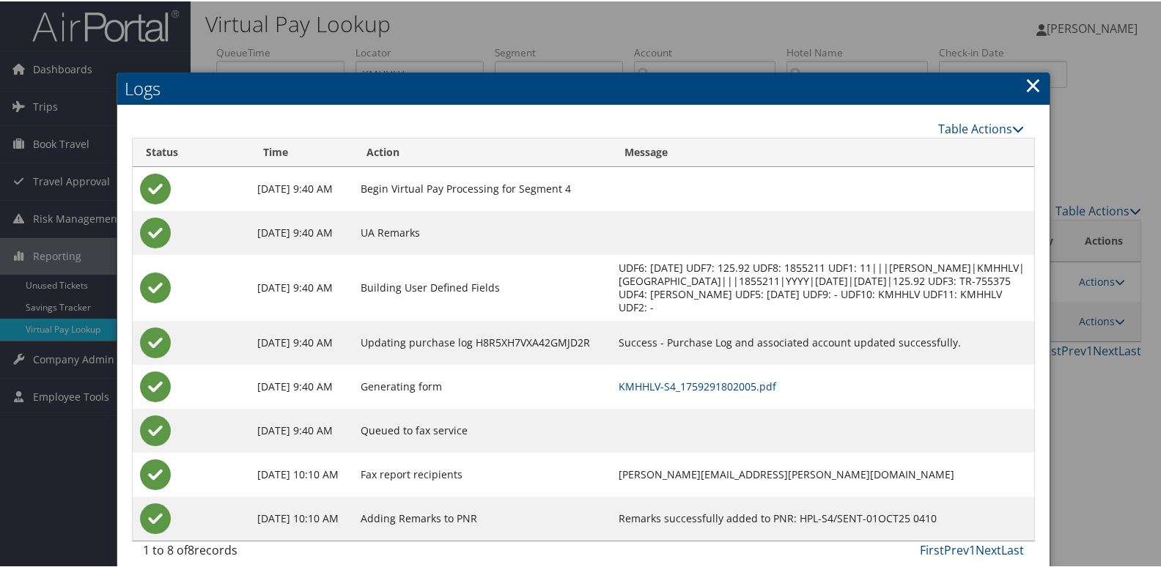
scroll to position [15, 0]
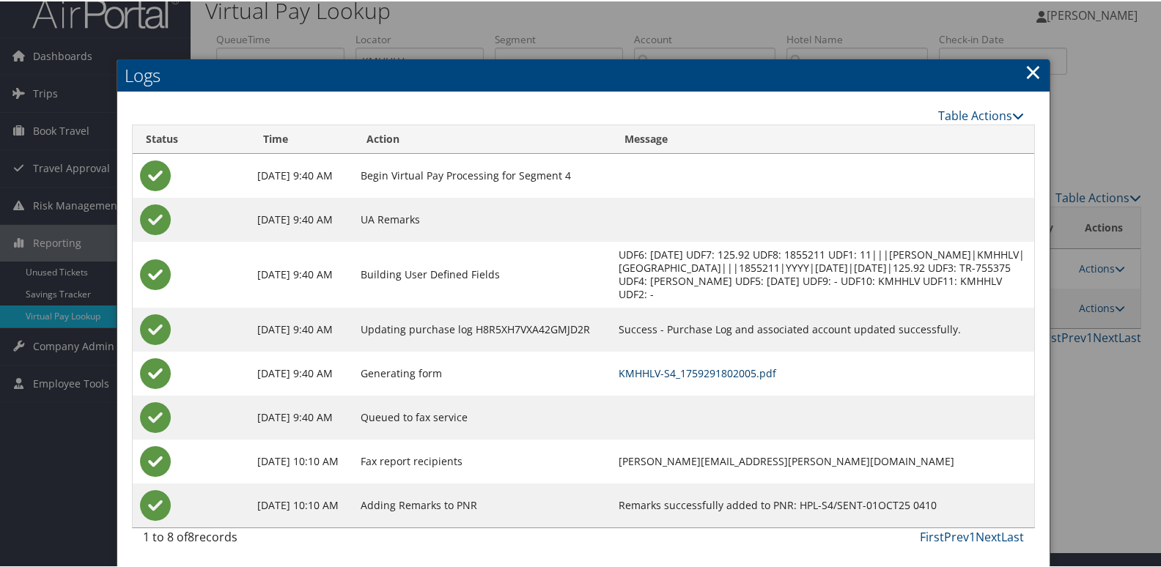
click at [734, 368] on link "KMHHLV-S4_1759291802005.pdf" at bounding box center [697, 372] width 158 height 14
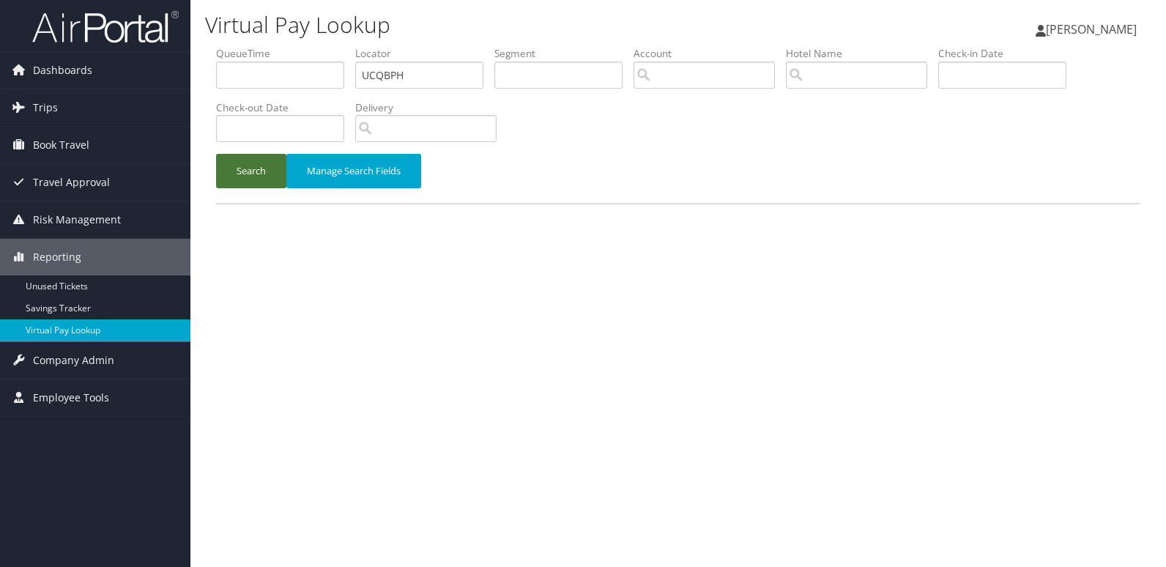
type input "UCQBPH"
click at [216, 154] on button "Search" at bounding box center [251, 171] width 70 height 34
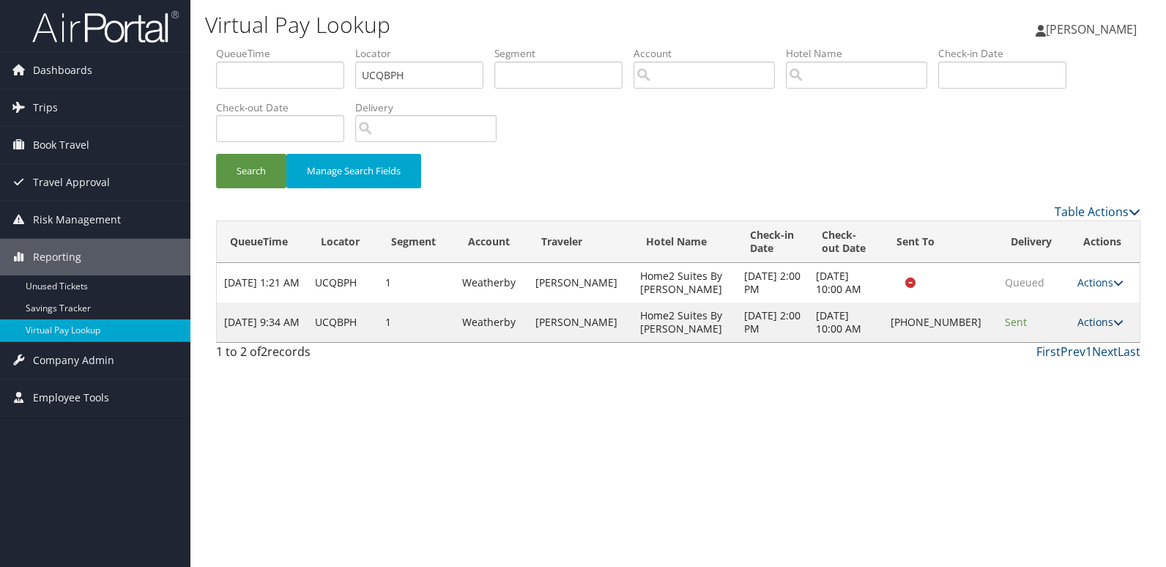
click at [1084, 325] on link "Actions" at bounding box center [1101, 322] width 46 height 14
click at [1046, 366] on link "Logs" at bounding box center [1051, 368] width 125 height 25
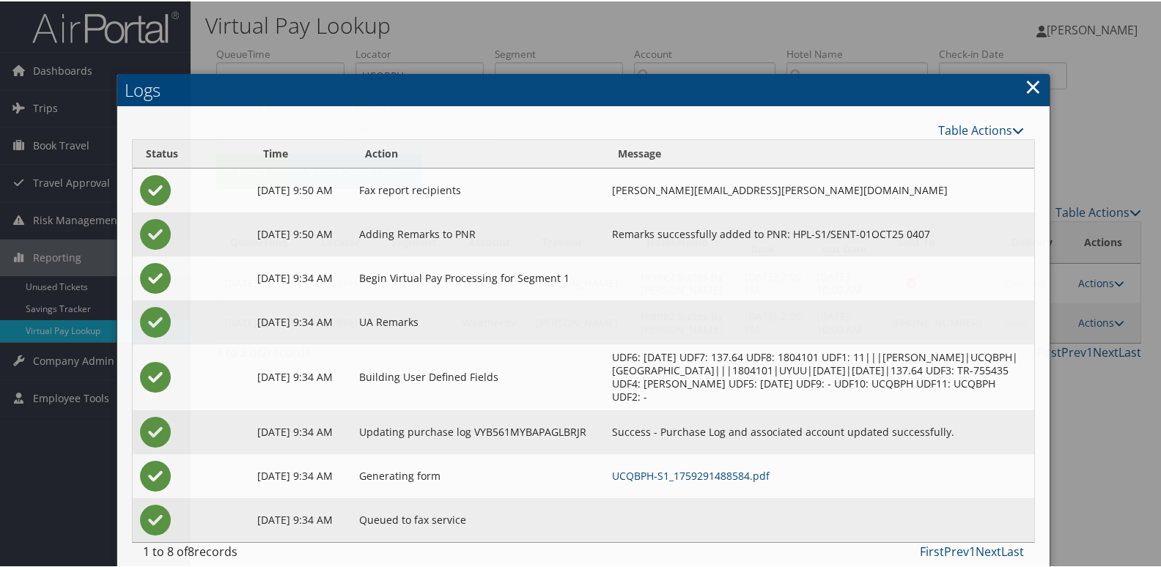
scroll to position [15, 0]
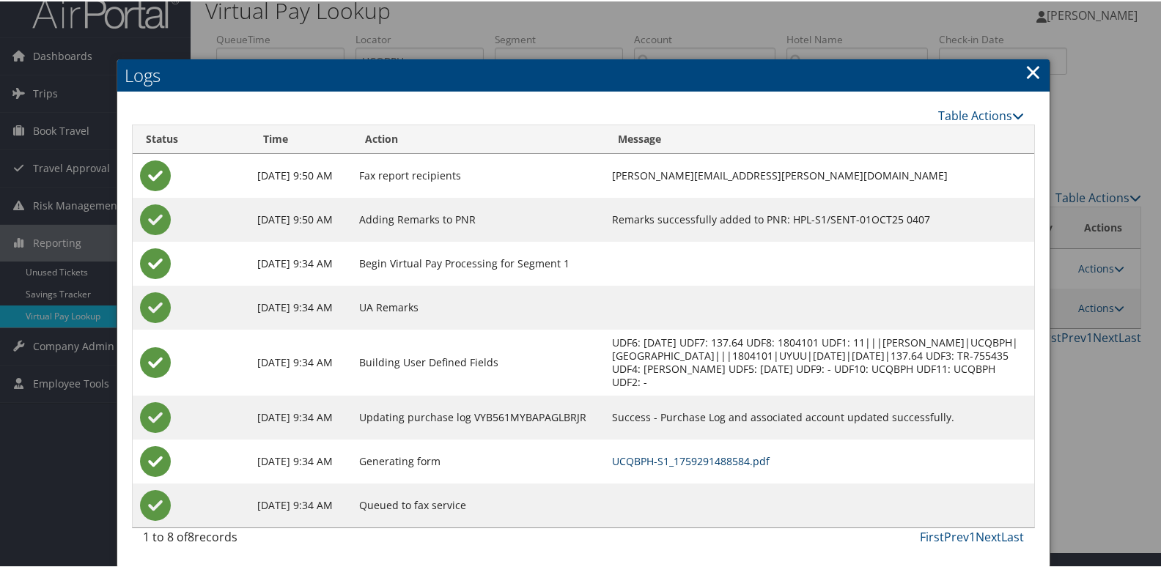
drag, startPoint x: 725, startPoint y: 456, endPoint x: 747, endPoint y: 466, distance: 23.3
click at [725, 456] on link "UCQBPH-S1_1759291488584.pdf" at bounding box center [691, 460] width 158 height 14
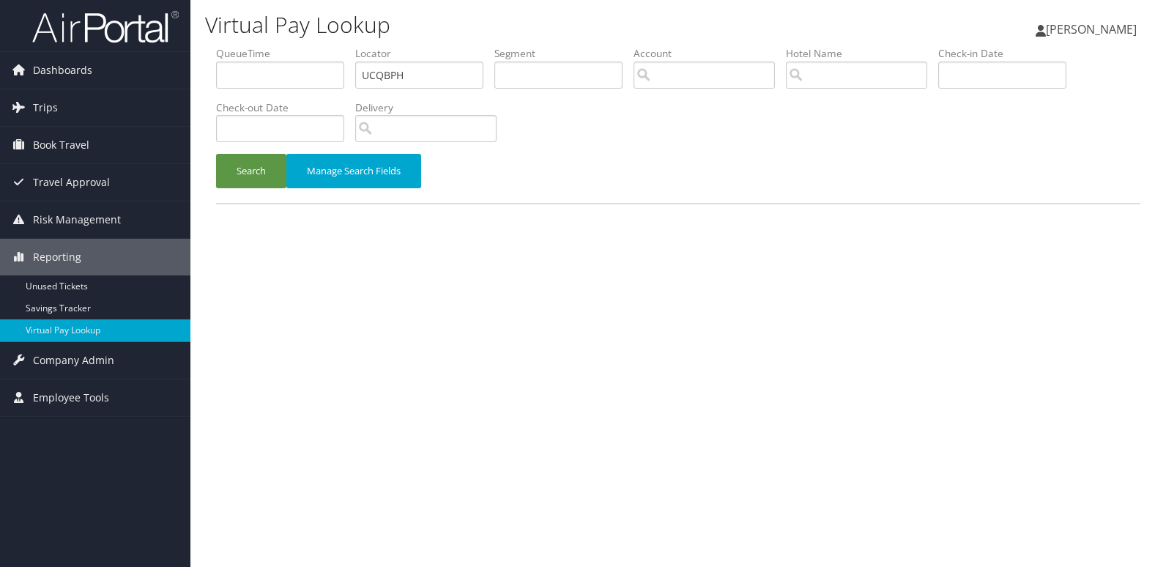
click at [262, 169] on button "Search" at bounding box center [251, 171] width 70 height 34
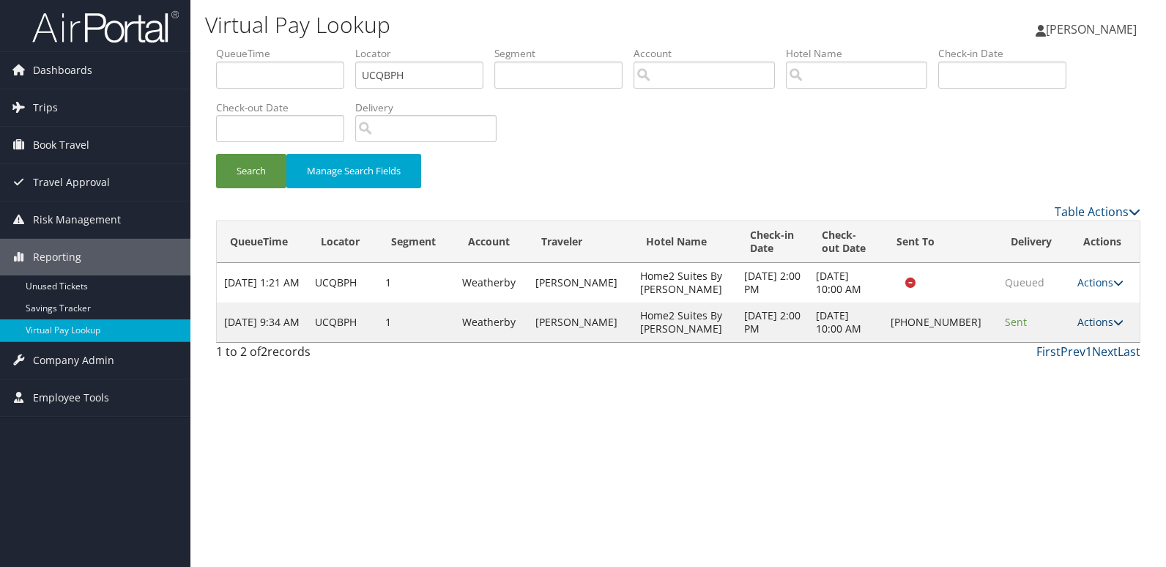
click at [1089, 327] on link "Actions" at bounding box center [1101, 322] width 46 height 14
click at [1045, 347] on link "Resend" at bounding box center [1051, 343] width 125 height 25
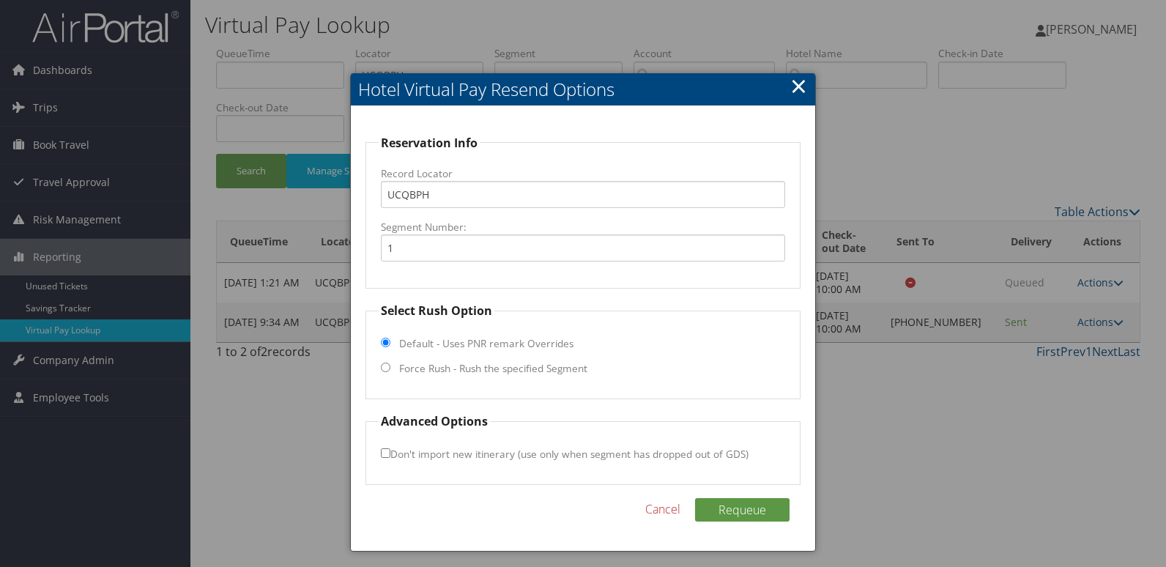
drag, startPoint x: 420, startPoint y: 369, endPoint x: 517, endPoint y: 346, distance: 100.1
click at [419, 369] on label "Force Rush - Rush the specified Segment" at bounding box center [493, 368] width 188 height 15
click at [391, 369] on input "Force Rush - Rush the specified Segment" at bounding box center [386, 368] width 10 height 10
radio input "true"
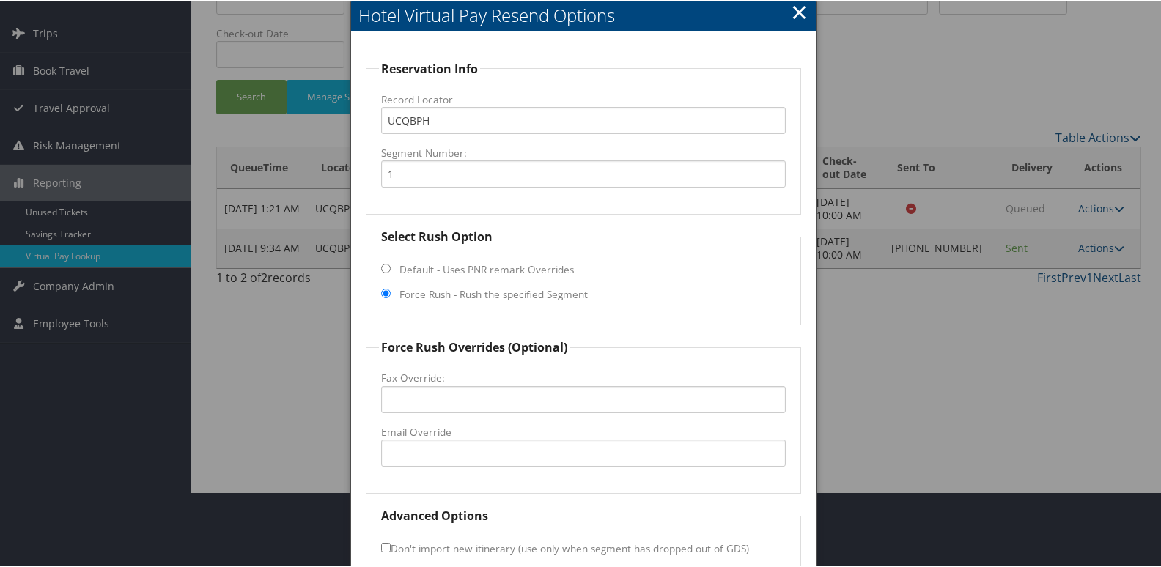
scroll to position [153, 0]
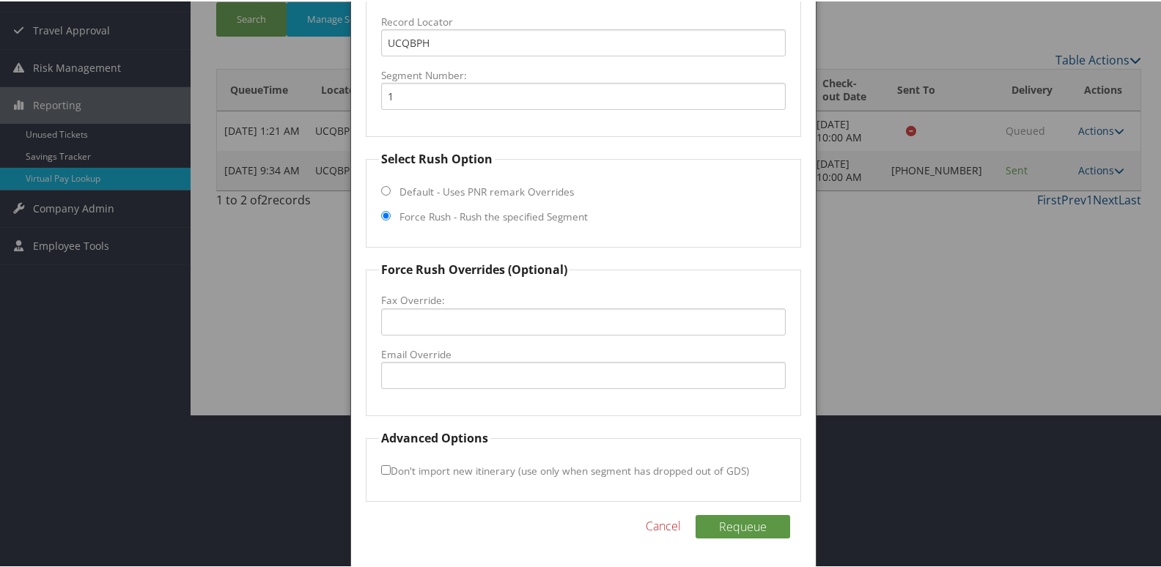
click at [450, 352] on label "Email Override" at bounding box center [583, 353] width 405 height 15
click at [450, 360] on input "Email Override" at bounding box center [583, 373] width 405 height 27
type input "mcarolus@highhotels.com"
click at [739, 524] on button "Requeue" at bounding box center [742, 525] width 95 height 23
drag, startPoint x: 531, startPoint y: 372, endPoint x: 210, endPoint y: 371, distance: 321.6
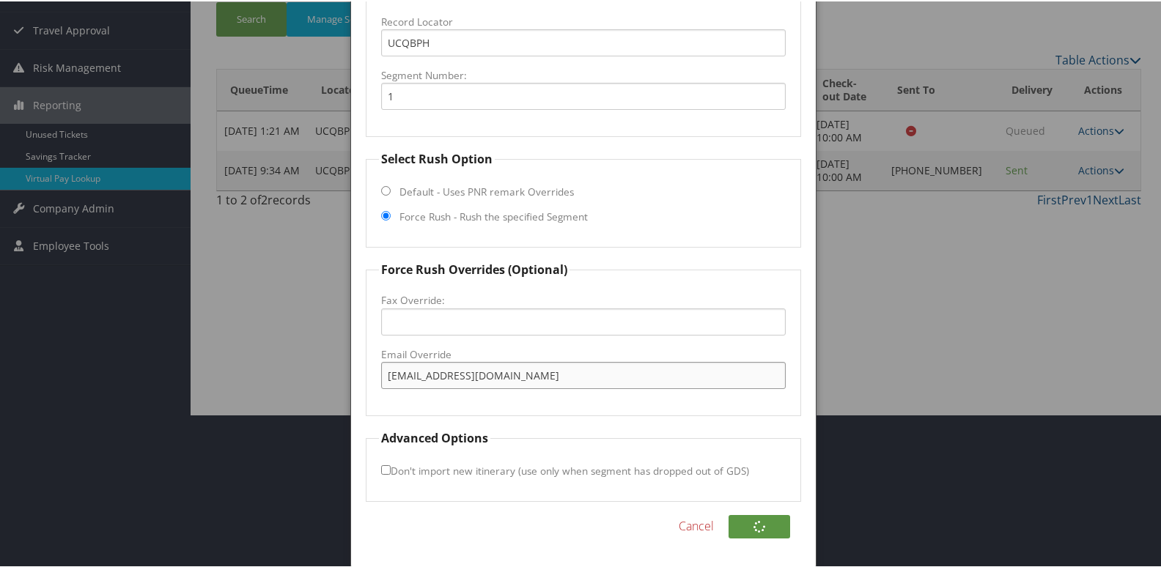
click at [210, 371] on body "Menu Dashboards ► AirPortal 360™ (Manager) My Travel Dashboard Trips ► Airtiner…" at bounding box center [583, 130] width 1166 height 567
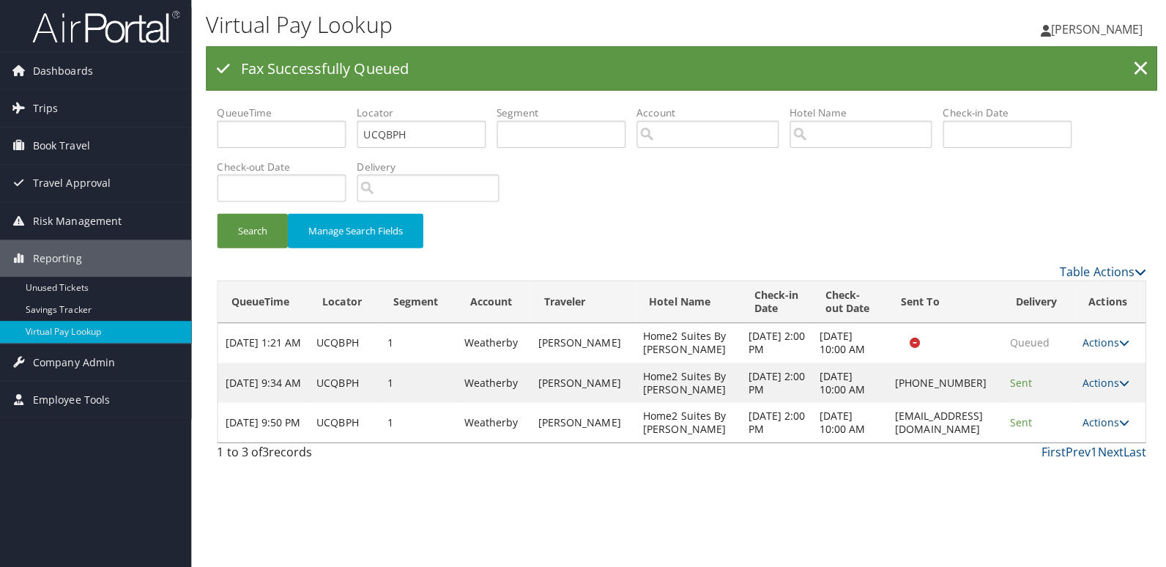
scroll to position [0, 0]
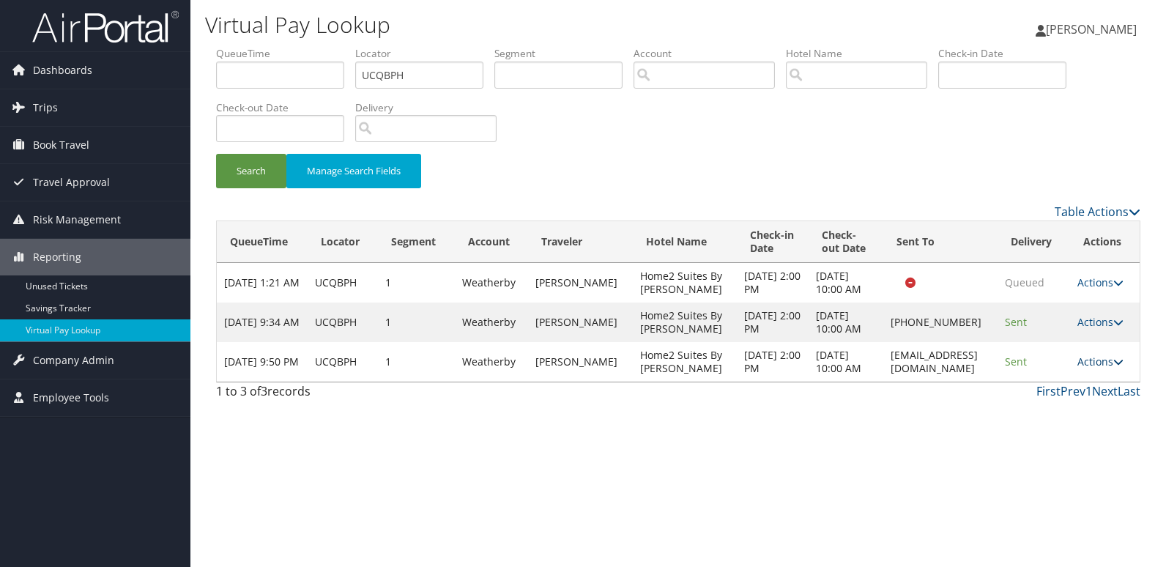
click at [1091, 358] on link "Actions" at bounding box center [1101, 362] width 46 height 14
click at [1062, 401] on link "Logs" at bounding box center [1075, 408] width 92 height 25
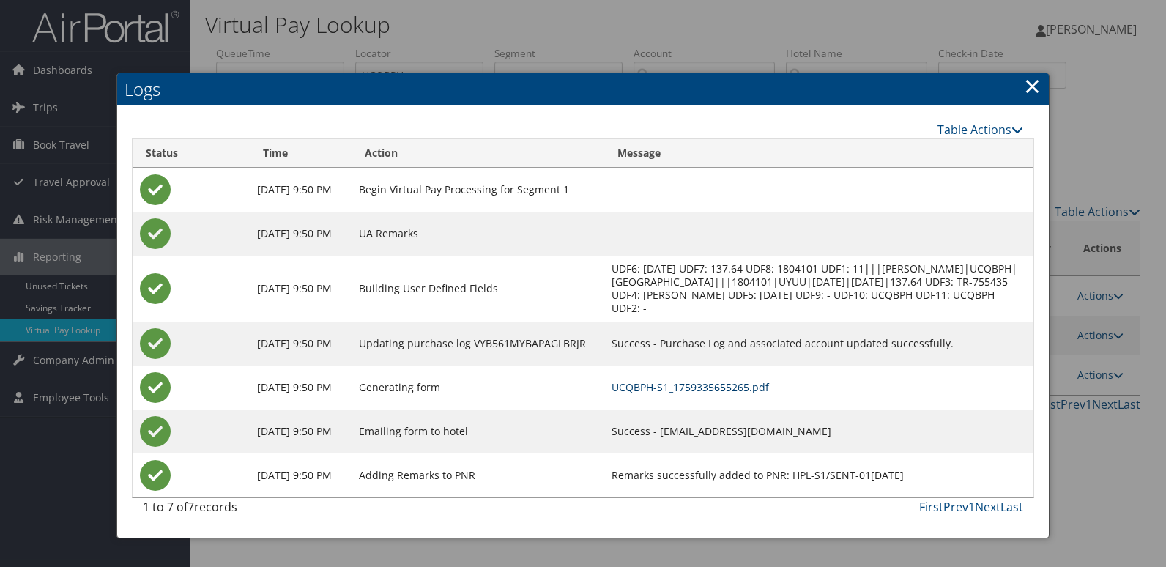
click at [733, 393] on link "UCQBPH-S1_1759335655265.pdf" at bounding box center [691, 387] width 158 height 14
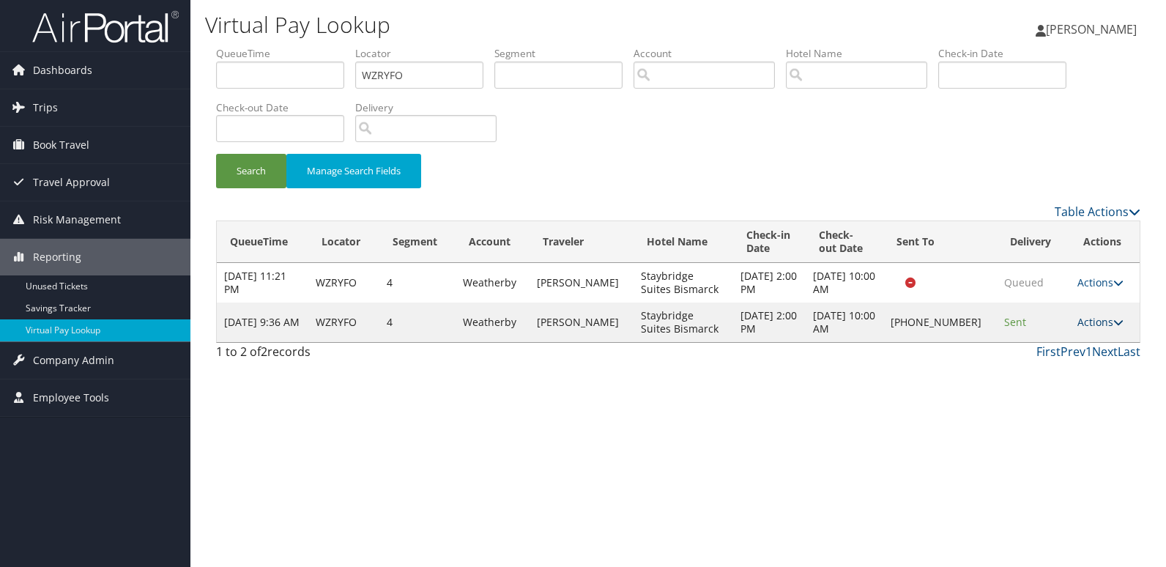
click at [1099, 318] on link "Actions" at bounding box center [1101, 322] width 46 height 14
click at [1057, 363] on link "Logs" at bounding box center [1051, 368] width 125 height 25
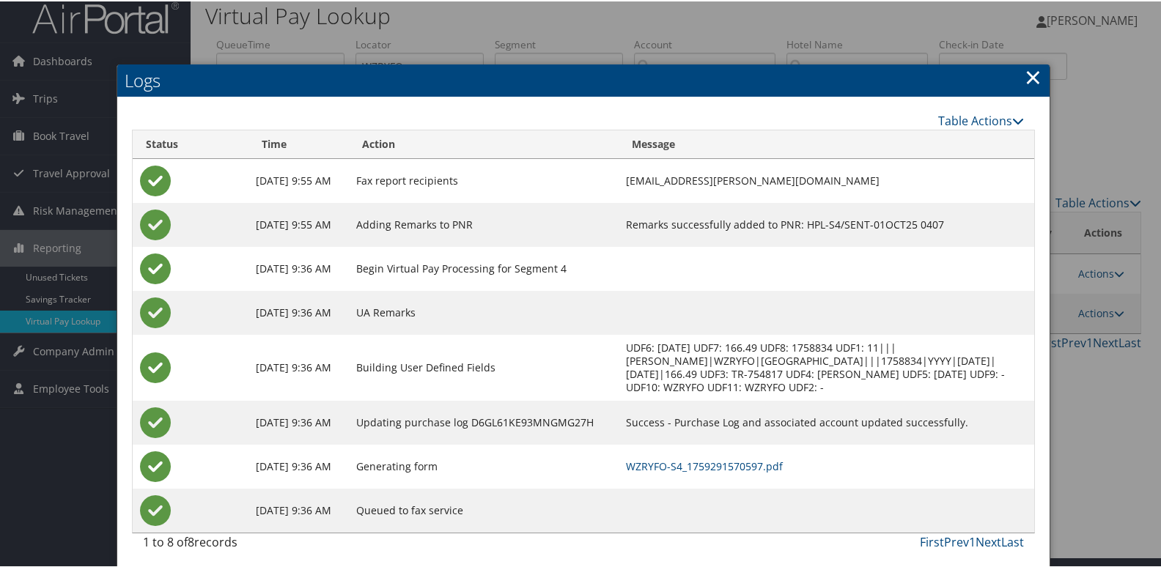
scroll to position [15, 0]
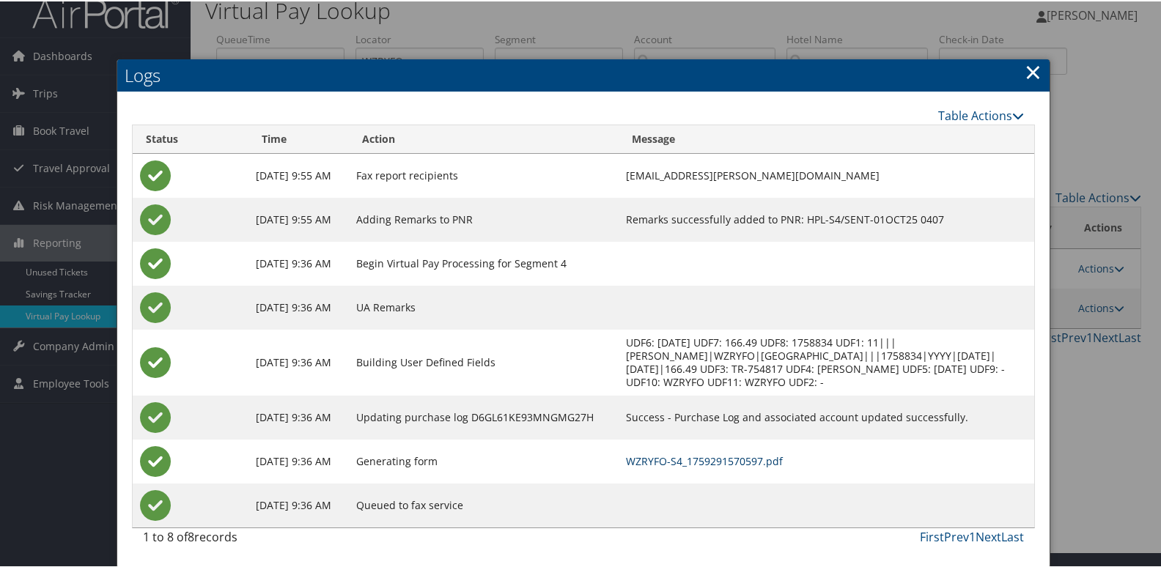
click at [745, 459] on link "WZRYFO-S4_1759291570597.pdf" at bounding box center [704, 460] width 157 height 14
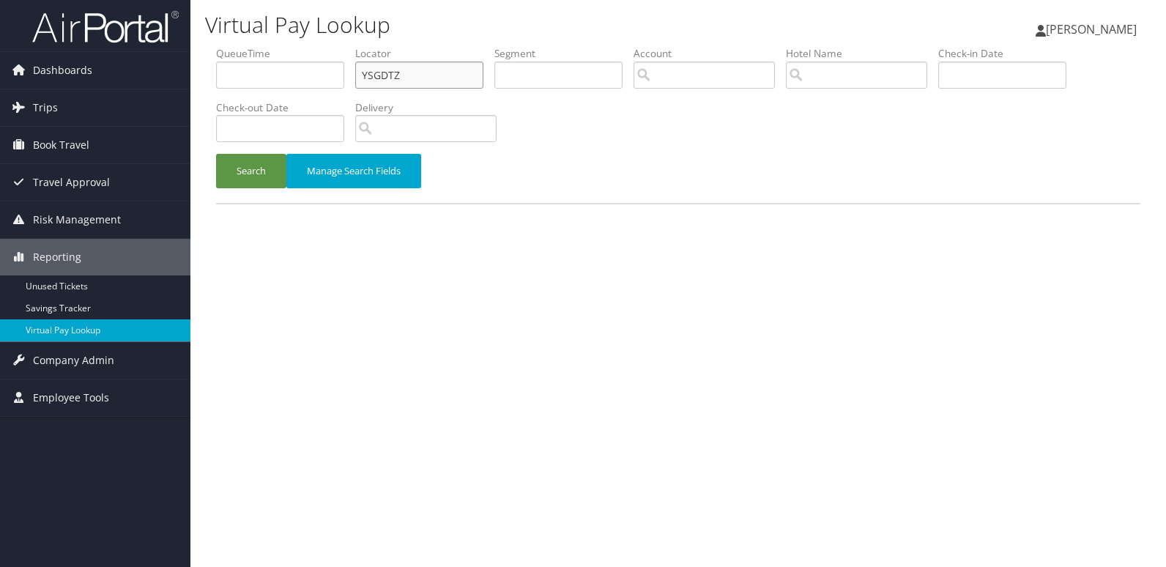
drag, startPoint x: 414, startPoint y: 70, endPoint x: 259, endPoint y: 84, distance: 155.2
click at [260, 46] on ul "QueueTime Locator YSGDTZ Segment Account Traveler Hotel Name Check-in Date Chec…" at bounding box center [678, 46] width 925 height 0
paste input "IGBSAT"
type input "IGBSAT"
click at [216, 154] on button "Search" at bounding box center [251, 171] width 70 height 34
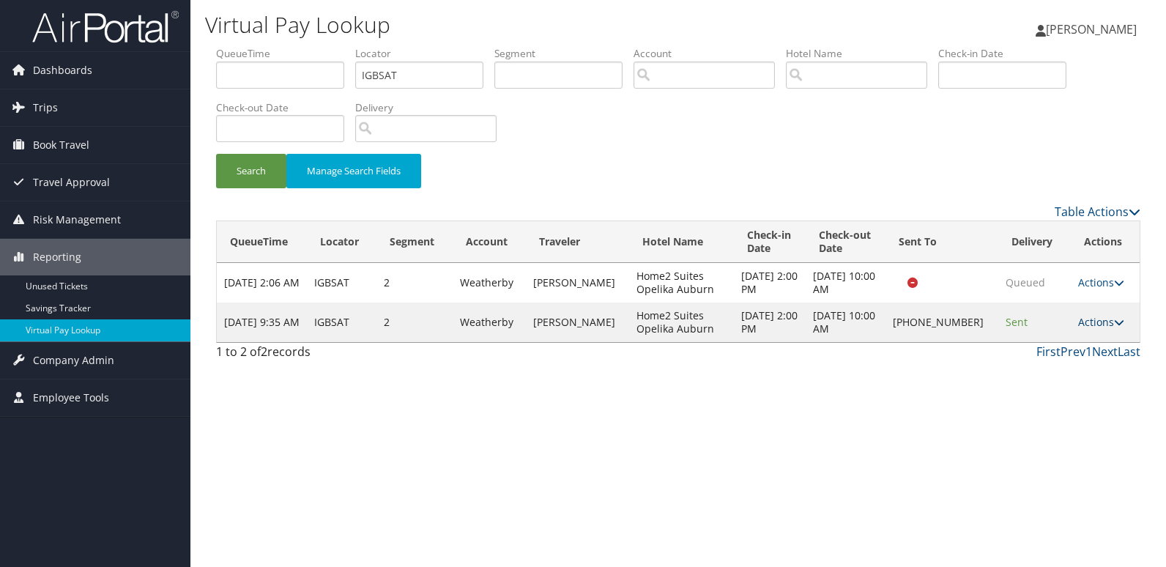
click at [1088, 322] on link "Actions" at bounding box center [1102, 322] width 46 height 14
click at [1035, 361] on link "Logs" at bounding box center [1052, 368] width 125 height 25
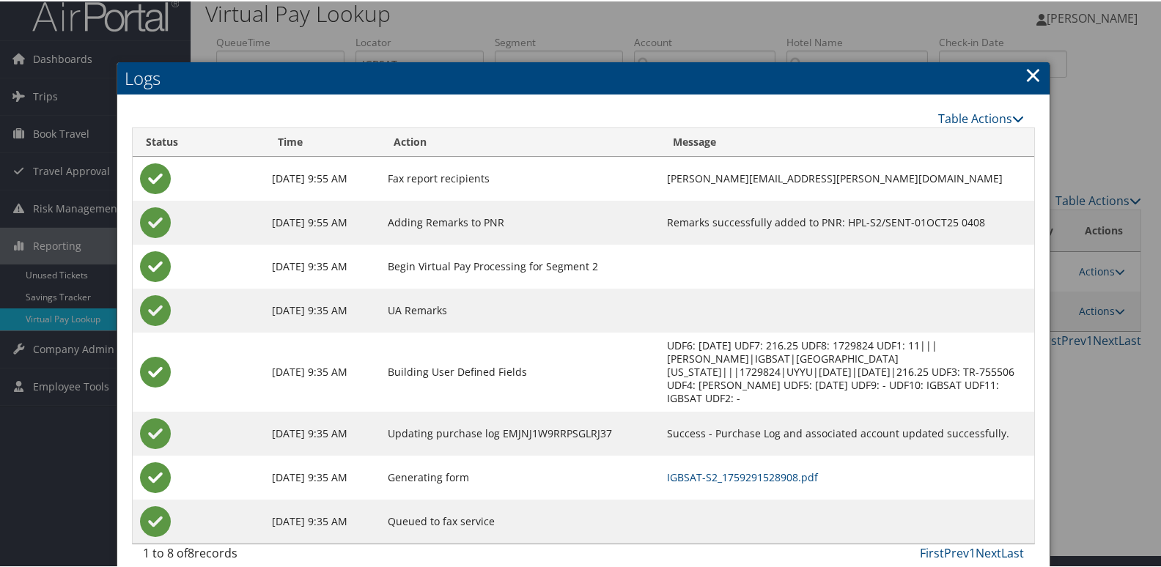
scroll to position [15, 0]
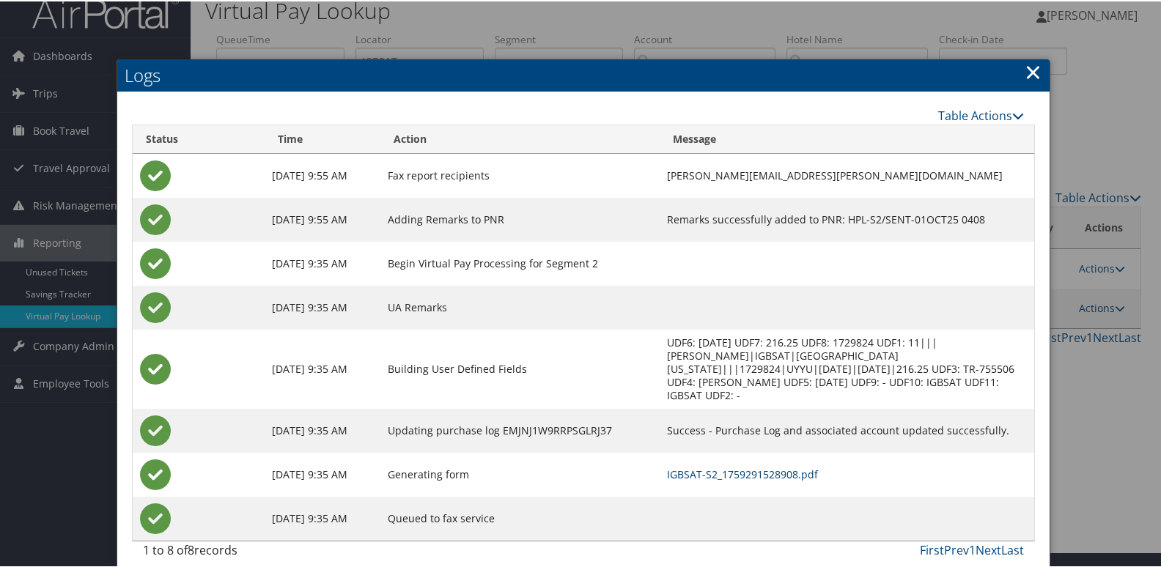
click at [703, 466] on link "IGBSAT-S2_1759291528908.pdf" at bounding box center [742, 473] width 151 height 14
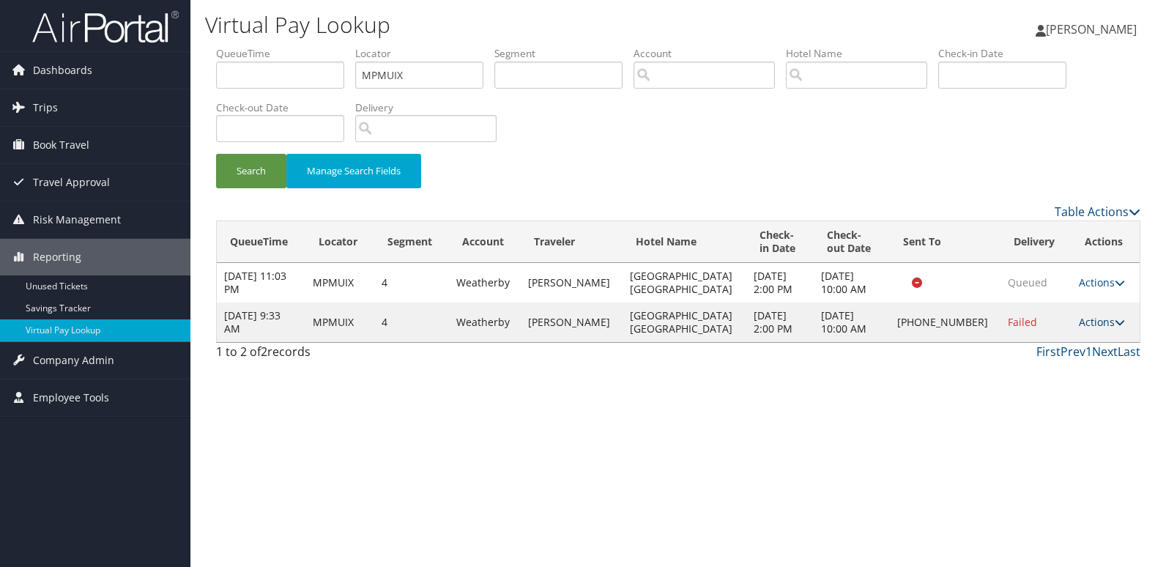
click at [1100, 322] on link "Actions" at bounding box center [1102, 322] width 46 height 14
click at [1051, 347] on link "Resend" at bounding box center [1050, 343] width 125 height 25
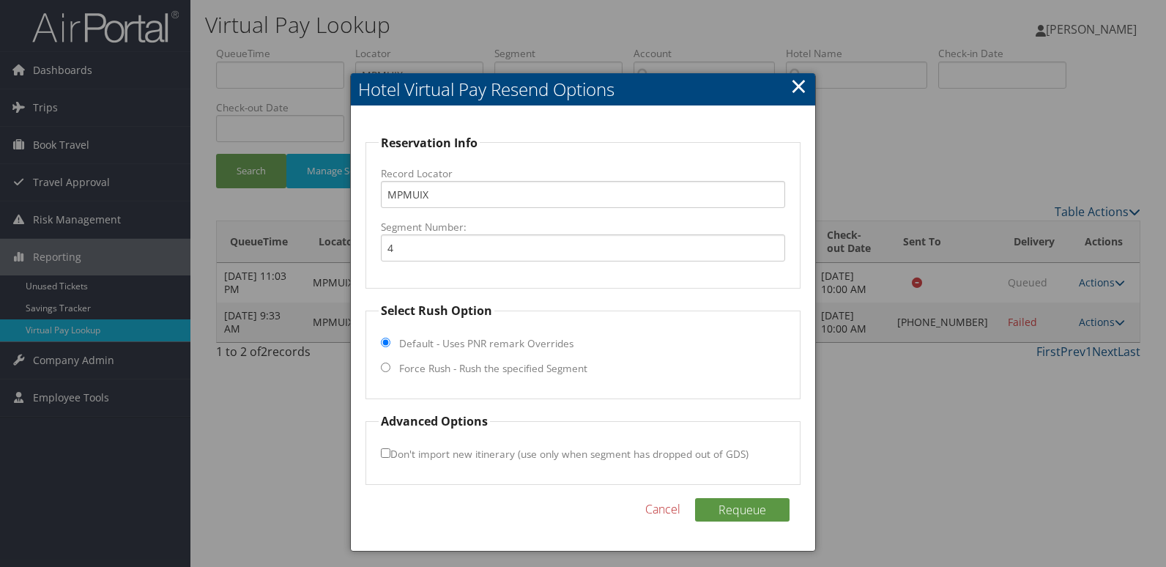
click at [422, 366] on label "Force Rush - Rush the specified Segment" at bounding box center [493, 368] width 188 height 15
click at [391, 366] on input "Force Rush - Rush the specified Segment" at bounding box center [386, 368] width 10 height 10
radio input "true"
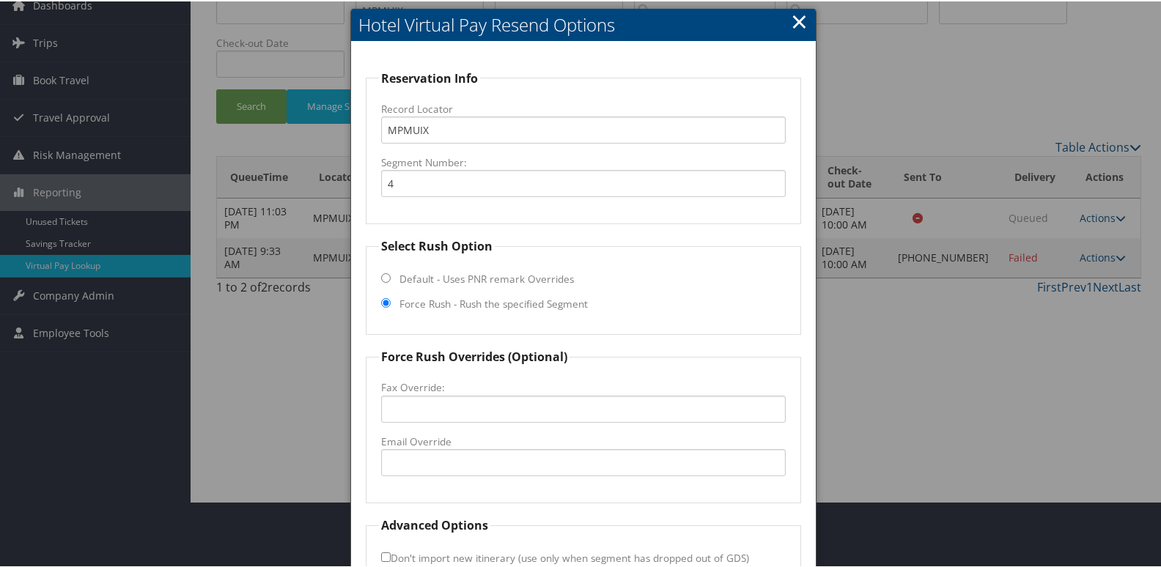
scroll to position [153, 0]
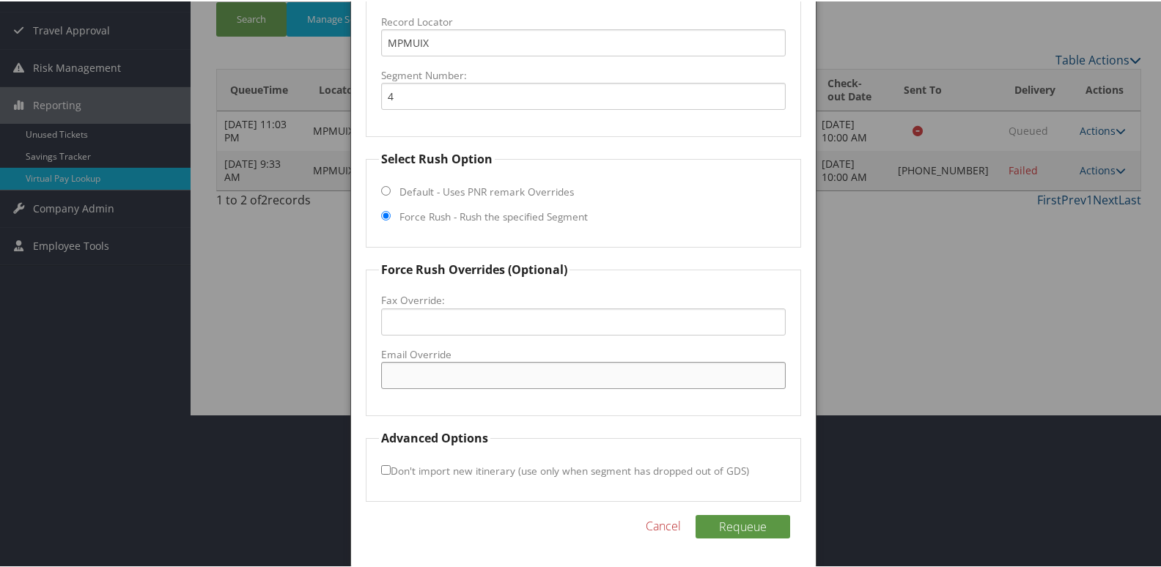
click at [466, 361] on input "Email Override" at bounding box center [583, 373] width 405 height 27
drag, startPoint x: 570, startPoint y: 371, endPoint x: 188, endPoint y: 371, distance: 381.7
click at [188, 371] on body "Menu Dashboards ► AirPortal 360™ (Manager) My Travel Dashboard Trips ► Airtiner…" at bounding box center [583, 130] width 1166 height 567
click at [404, 378] on input "reseidenceinncr.south@gmail.com" at bounding box center [583, 373] width 405 height 27
type input "residenceinncr.south@gmail.com"
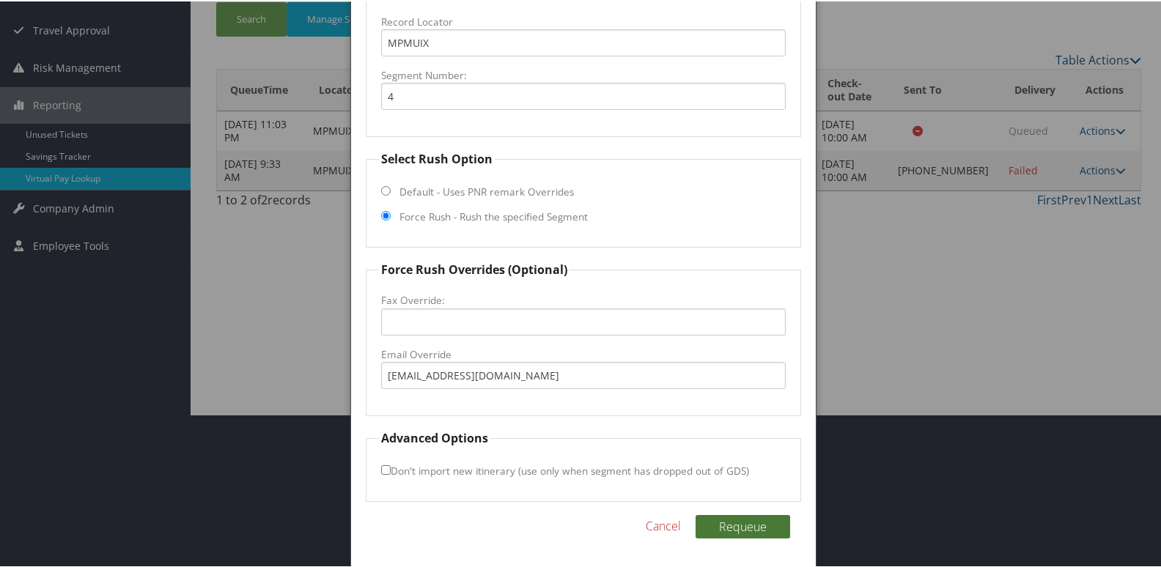
click at [734, 522] on button "Requeue" at bounding box center [742, 525] width 95 height 23
drag, startPoint x: 241, startPoint y: 377, endPoint x: 218, endPoint y: 377, distance: 22.7
click at [218, 377] on body "Menu Dashboards ► AirPortal 360™ (Manager) My Travel Dashboard Trips ► Airtiner…" at bounding box center [583, 130] width 1166 height 567
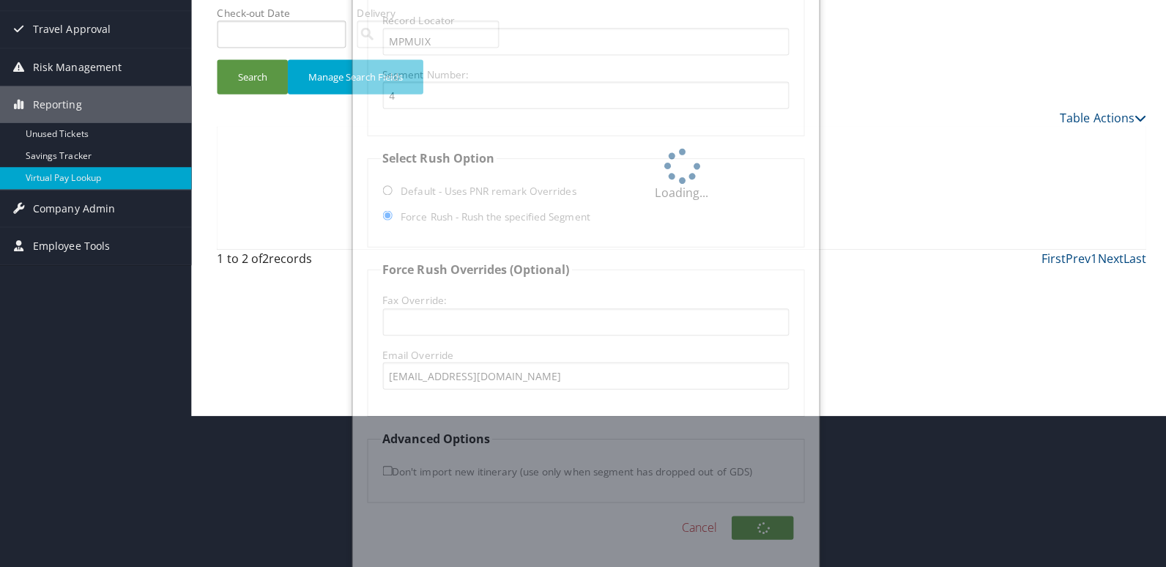
scroll to position [0, 0]
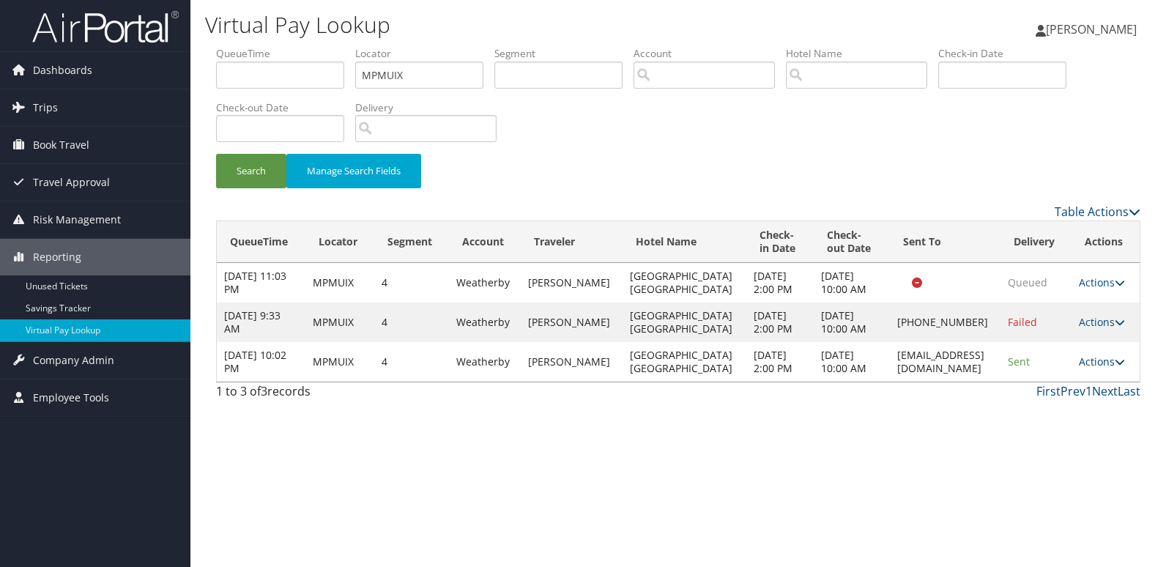
click at [1099, 369] on link "Actions" at bounding box center [1102, 362] width 46 height 14
drag, startPoint x: 1078, startPoint y: 438, endPoint x: 1068, endPoint y: 438, distance: 10.3
click at [1078, 438] on link "Logs" at bounding box center [1078, 441] width 92 height 25
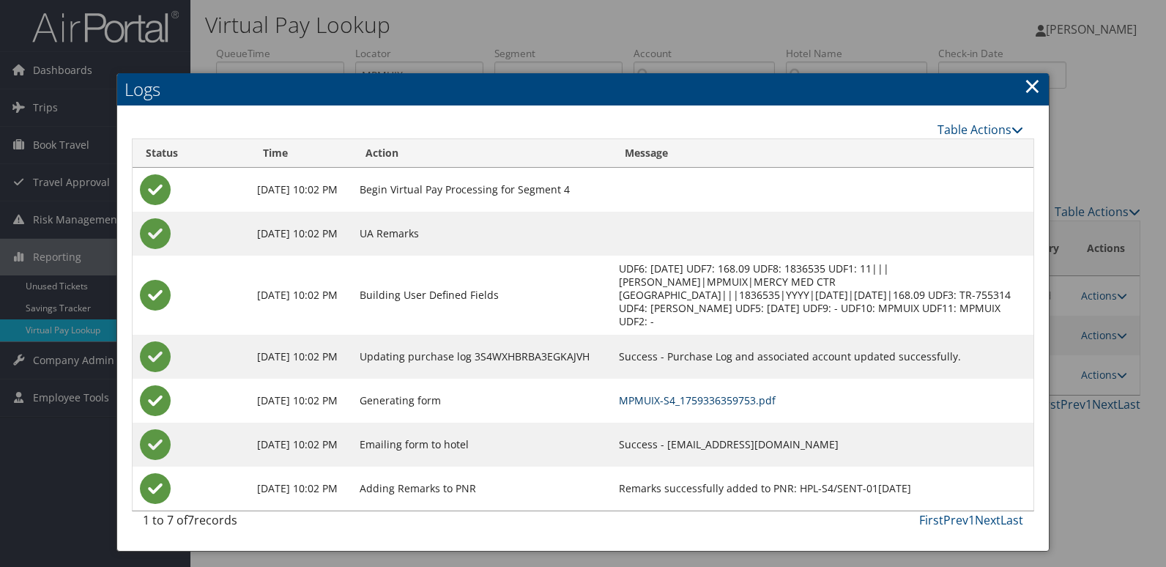
click at [738, 402] on link "MPMUIX-S4_1759336359753.pdf" at bounding box center [697, 400] width 157 height 14
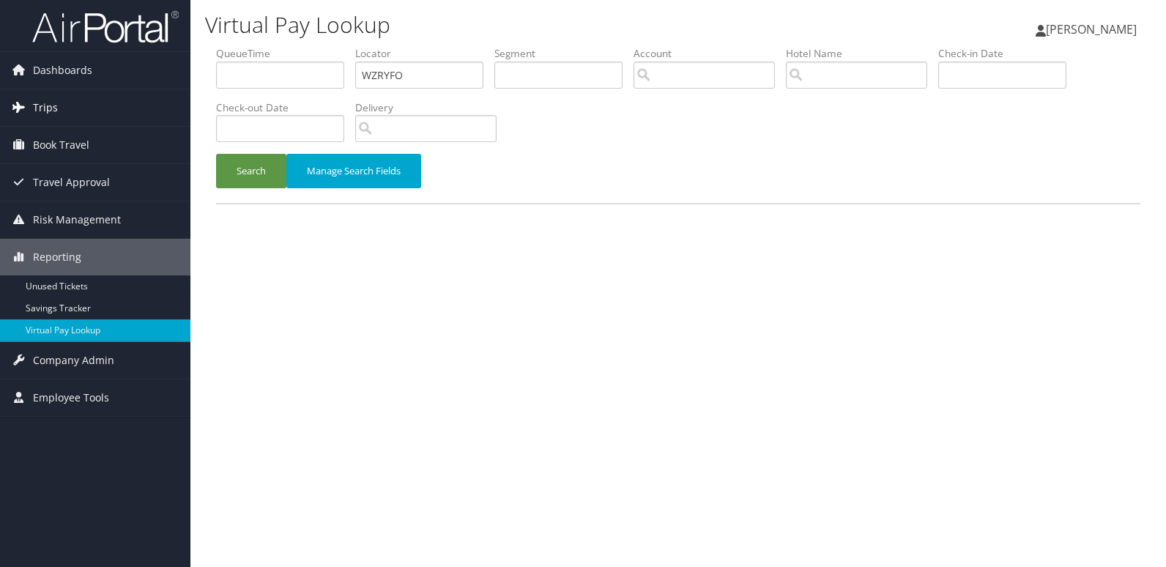
click at [184, 100] on div "Dashboards AirPortal 360™ (Manager) My Travel Dashboard Trips Airtinerary® Look…" at bounding box center [583, 283] width 1166 height 567
type input "FKMIXN"
click at [216, 154] on button "Search" at bounding box center [251, 171] width 70 height 34
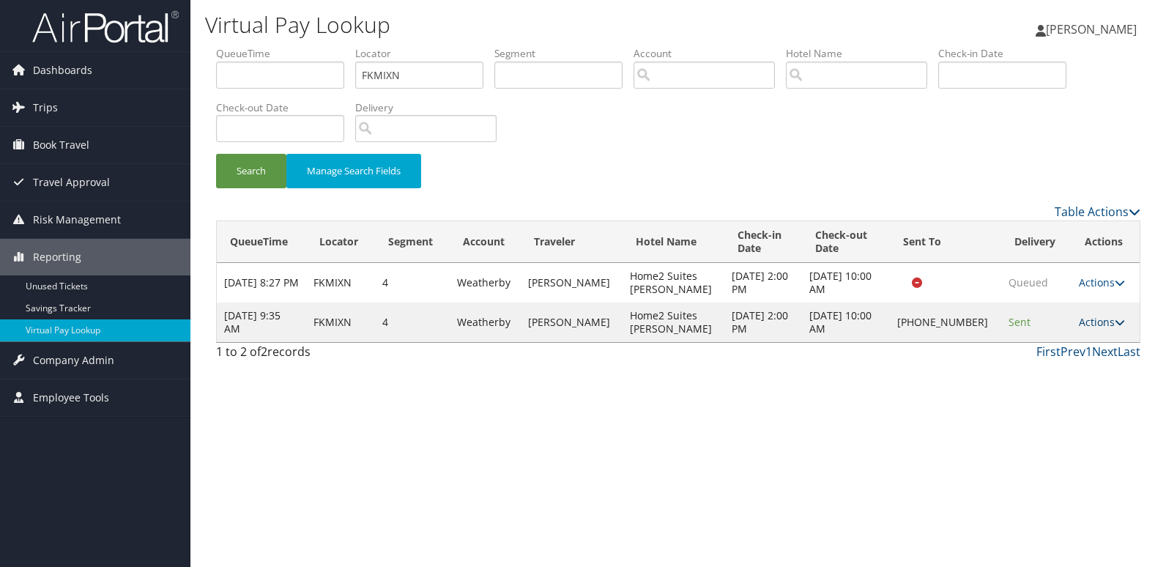
click at [1096, 325] on link "Actions" at bounding box center [1102, 322] width 46 height 14
click at [1035, 364] on link "Logs" at bounding box center [1052, 368] width 125 height 25
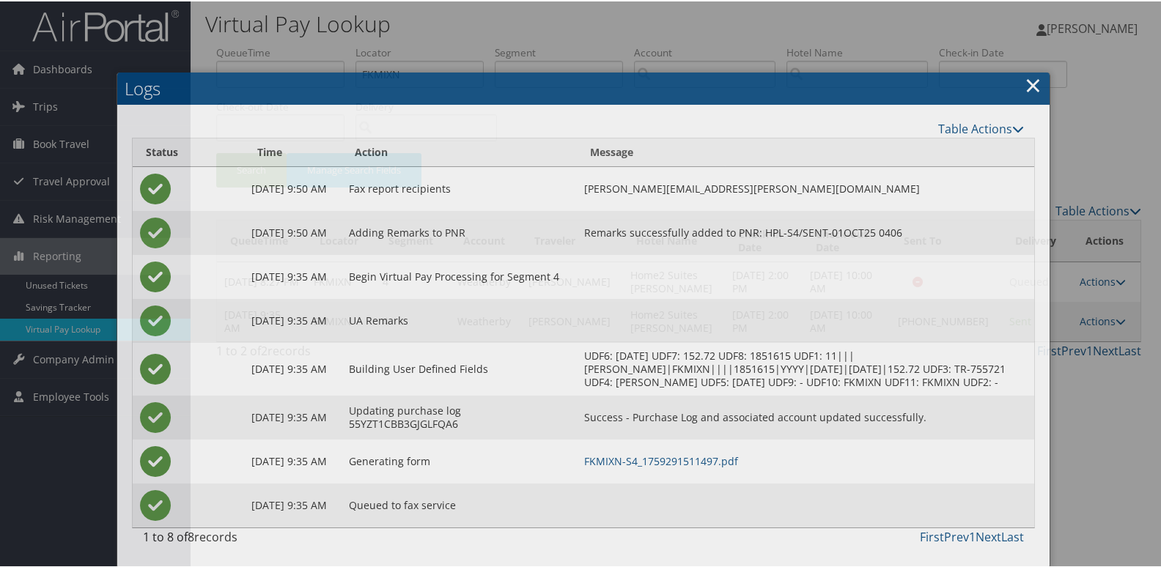
scroll to position [15, 0]
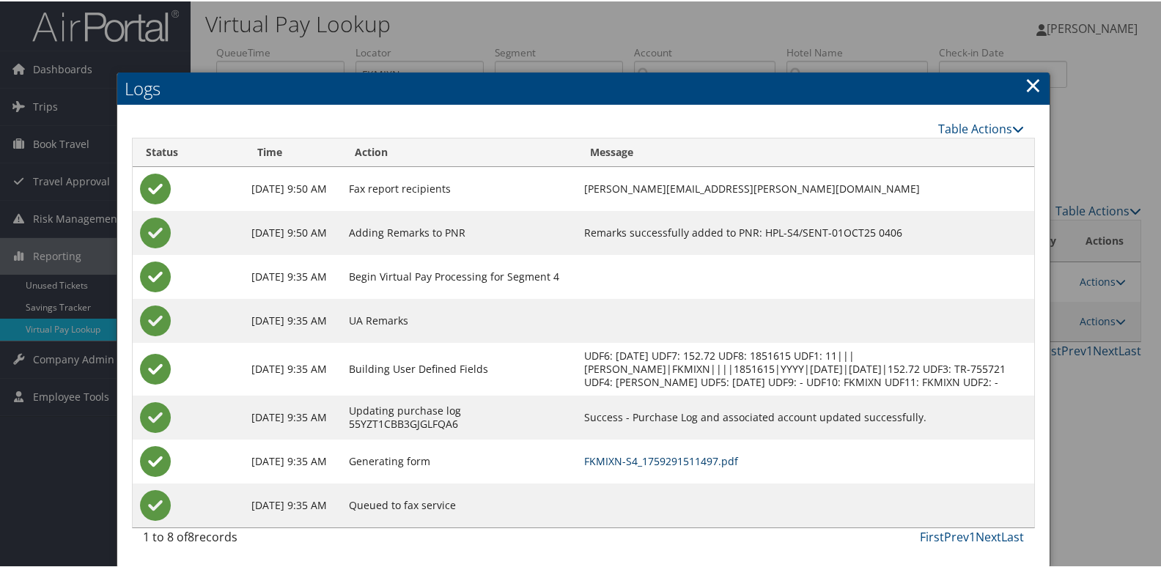
click at [666, 457] on link "FKMIXN-S4_1759291511497.pdf" at bounding box center [661, 460] width 154 height 14
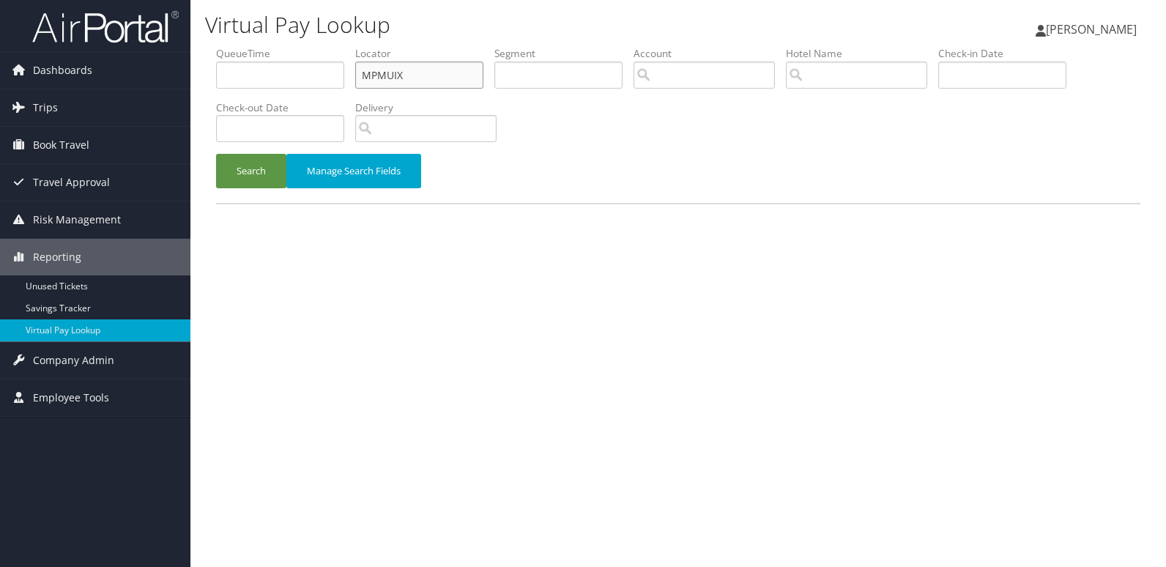
drag, startPoint x: 0, startPoint y: 0, endPoint x: 287, endPoint y: 83, distance: 298.9
click at [287, 46] on ul "QueueTime Locator MPMUIX Segment Account Traveler Hotel Name Check-in Date Chec…" at bounding box center [678, 46] width 925 height 0
paste input "KXFVDG"
click at [216, 154] on button "Search" at bounding box center [251, 171] width 70 height 34
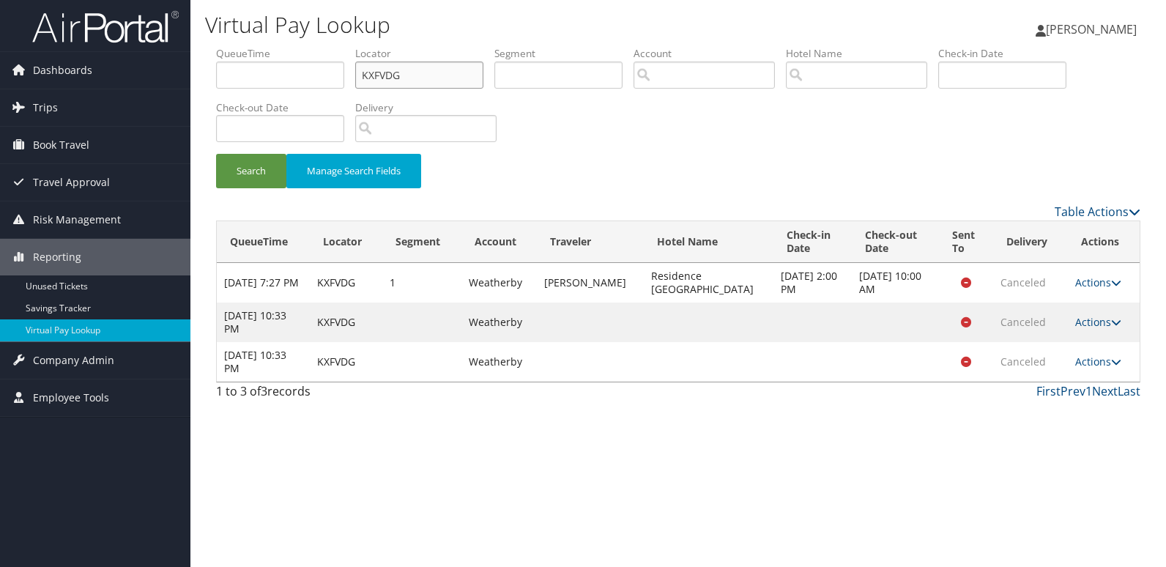
drag, startPoint x: 329, startPoint y: 98, endPoint x: 306, endPoint y: 103, distance: 23.9
click at [306, 46] on ul "QueueTime Locator KXFVDG Segment Account Traveler Hotel Name Check-in Date Chec…" at bounding box center [678, 46] width 925 height 0
click at [402, 71] on input "KXFVDG" at bounding box center [419, 75] width 128 height 27
drag, startPoint x: 402, startPoint y: 73, endPoint x: 320, endPoint y: 87, distance: 83.4
click at [320, 46] on ul "QueueTime Locator KXFVDG Segment Account Traveler Hotel Name Check-in Date Chec…" at bounding box center [678, 46] width 925 height 0
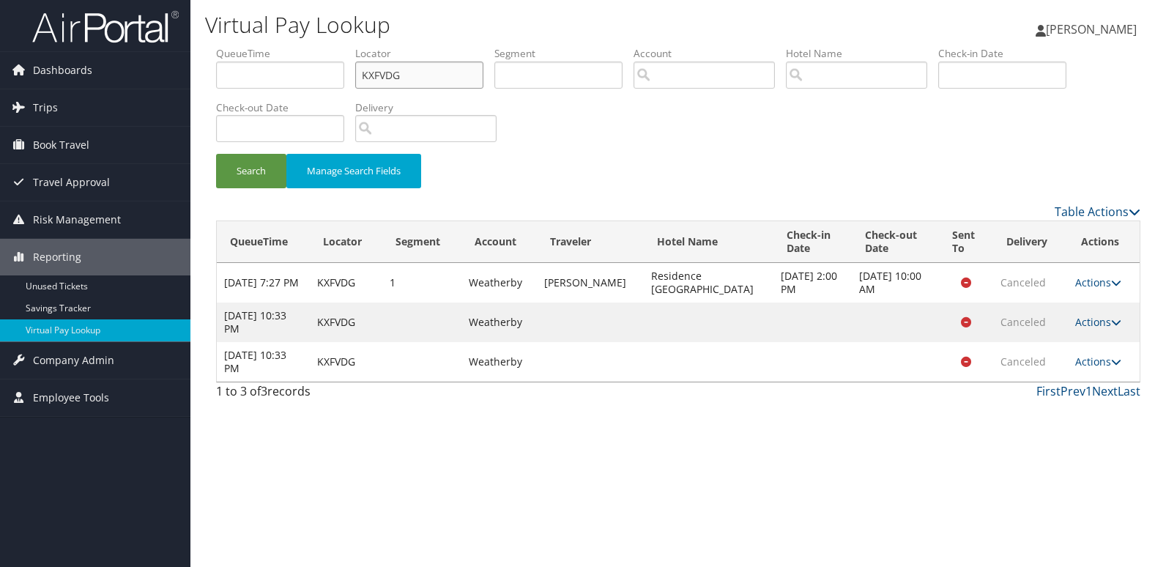
paste input "SNGPWZ"
type input "SNGPWZ"
click at [264, 179] on button "Search" at bounding box center [251, 171] width 70 height 34
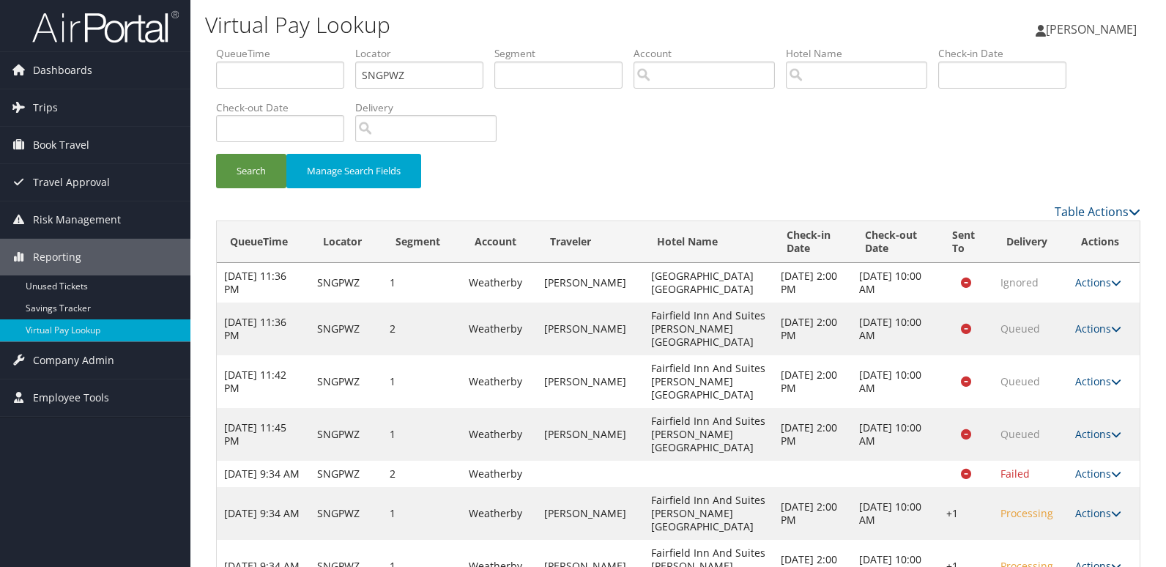
click at [1100, 559] on link "Actions" at bounding box center [1099, 566] width 46 height 14
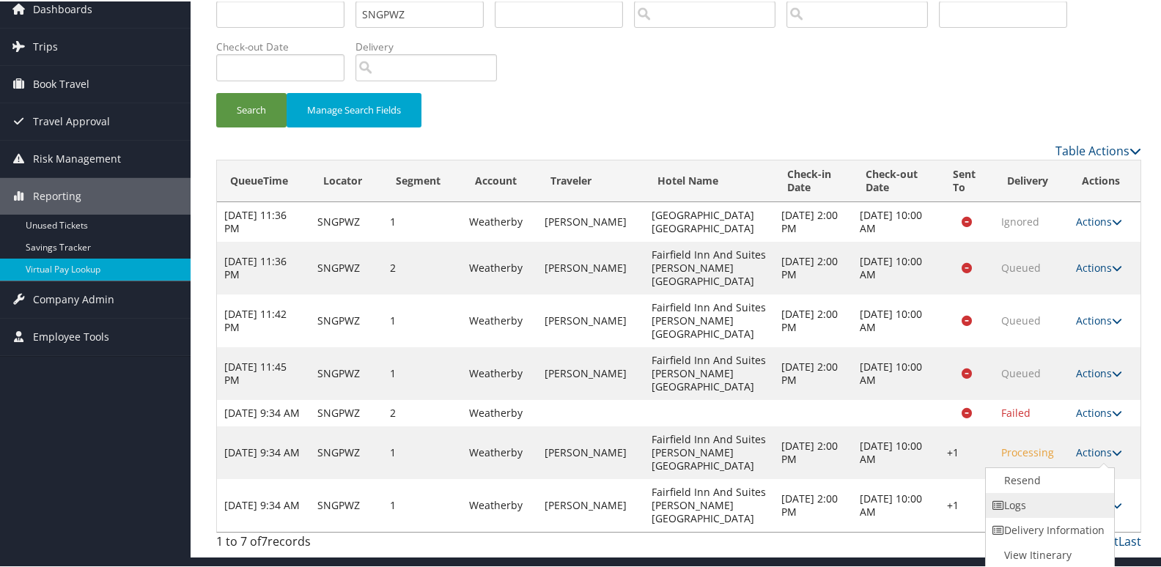
click at [1035, 507] on link "Logs" at bounding box center [1047, 504] width 125 height 25
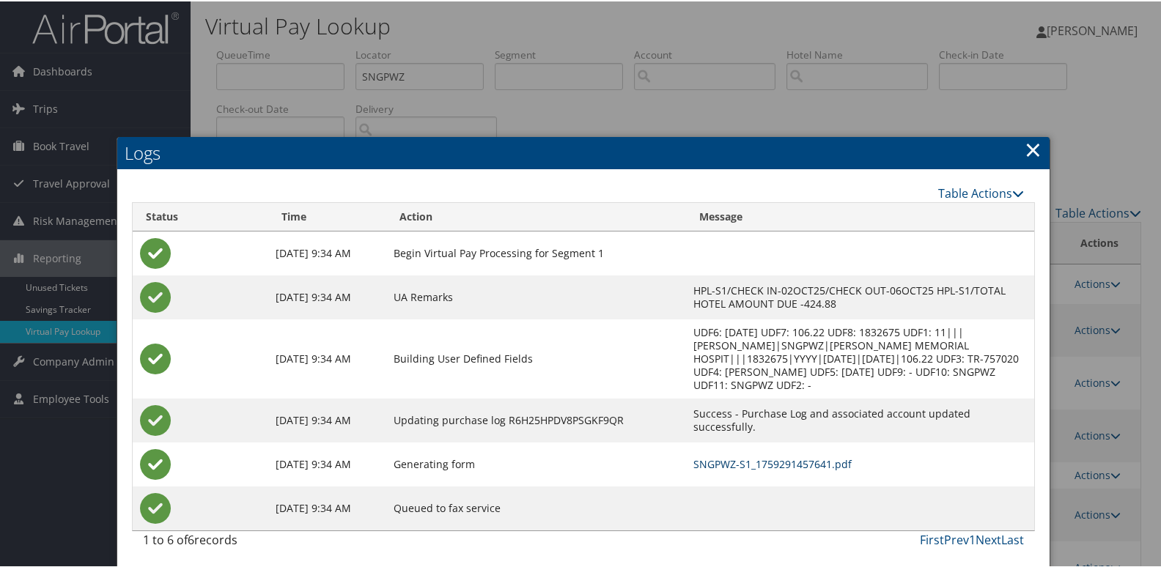
click at [750, 466] on link "SNGPWZ-S1_1759291457641.pdf" at bounding box center [772, 463] width 158 height 14
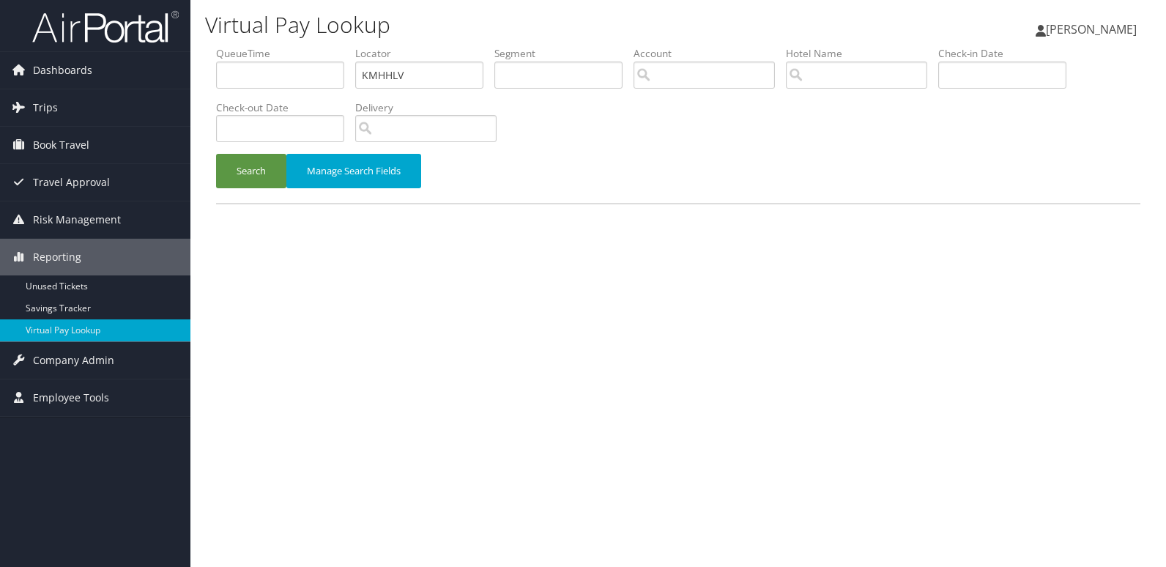
click at [254, 46] on ul "QueueTime Locator KMHHLV Segment Account Traveler Hotel Name Check-in Date Chec…" at bounding box center [678, 46] width 925 height 0
type input "JUXTOK"
click at [216, 154] on button "Search" at bounding box center [251, 171] width 70 height 34
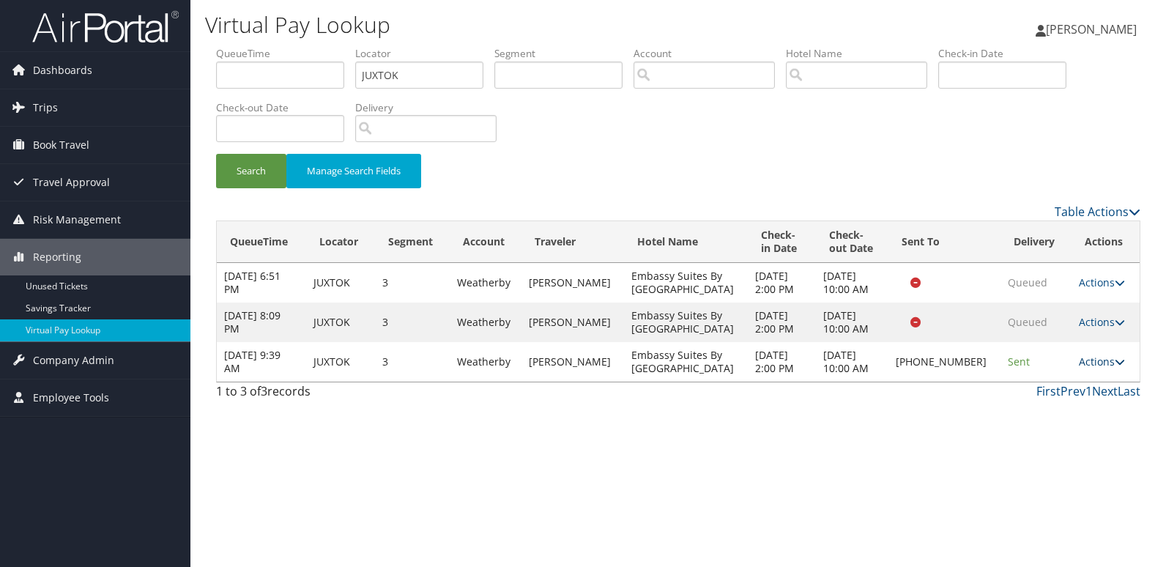
click at [1086, 358] on link "Actions" at bounding box center [1102, 362] width 46 height 14
click at [1032, 408] on link "Logs" at bounding box center [1050, 408] width 125 height 25
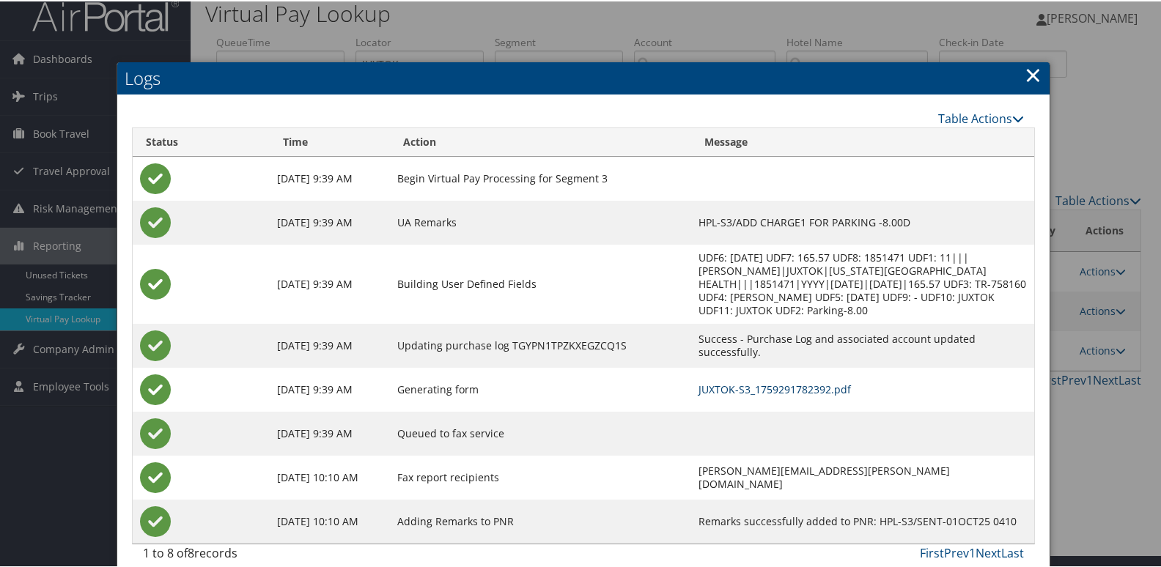
scroll to position [15, 0]
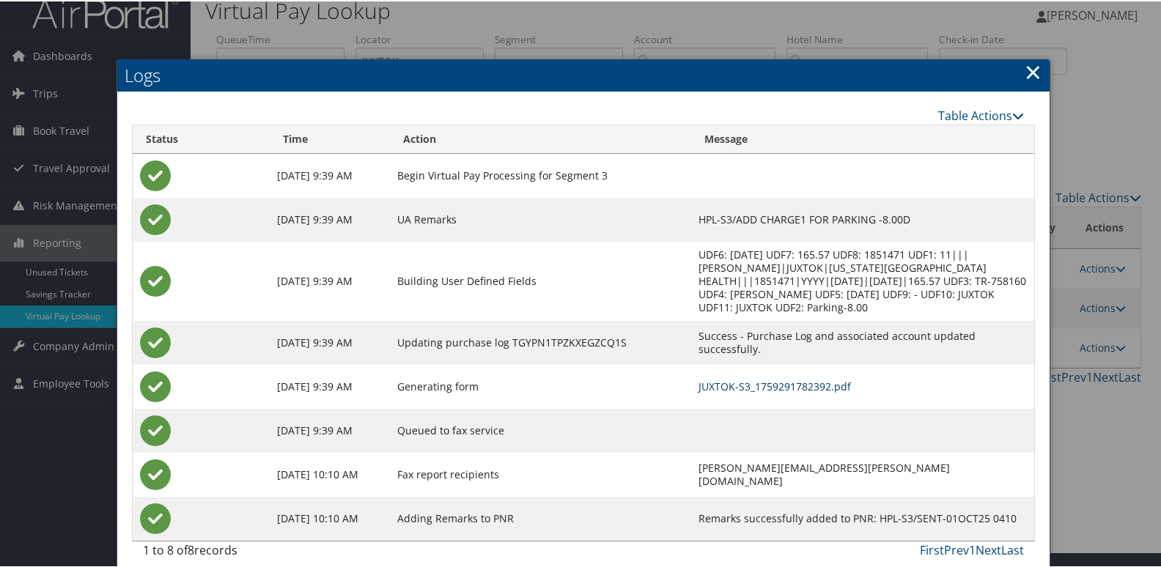
click at [698, 378] on link "JUXTOK-S3_1759291782392.pdf" at bounding box center [774, 385] width 152 height 14
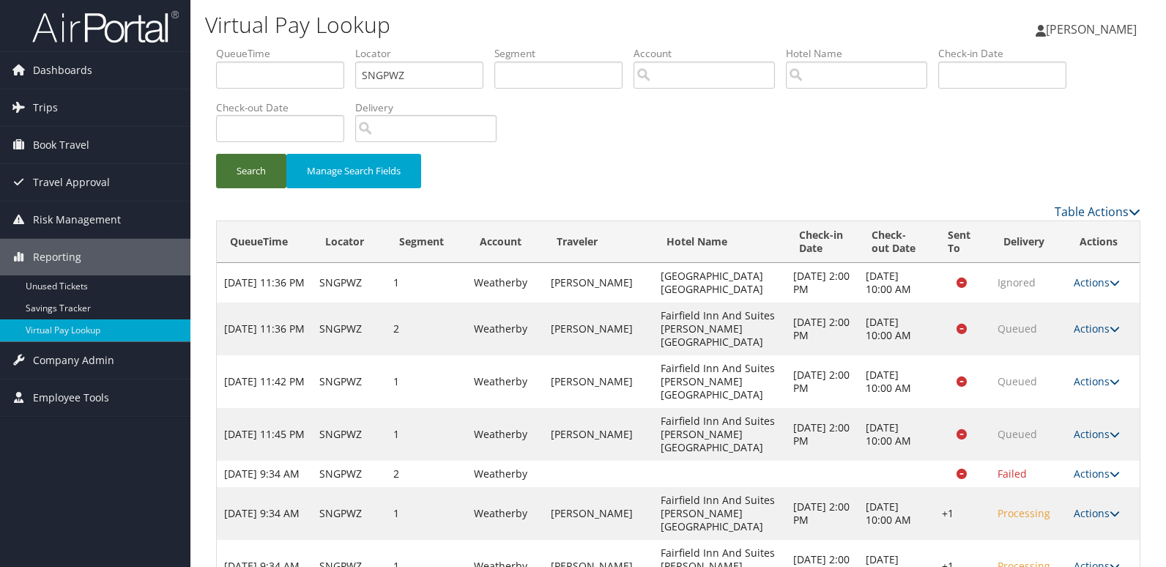
click at [251, 163] on button "Search" at bounding box center [251, 171] width 70 height 34
click at [1095, 559] on link "Actions" at bounding box center [1097, 566] width 46 height 14
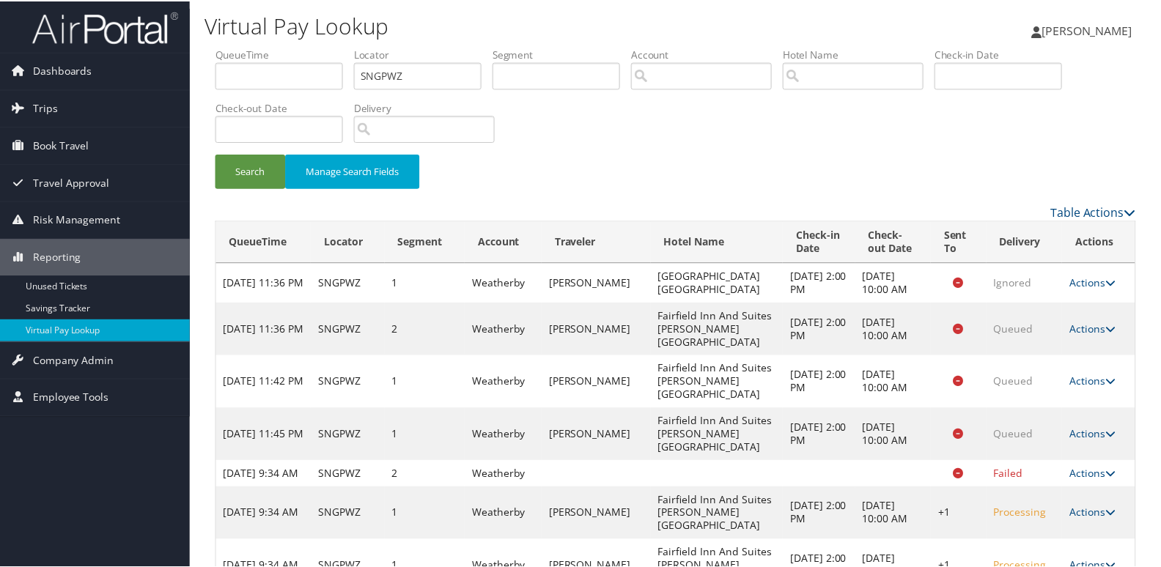
scroll to position [62, 0]
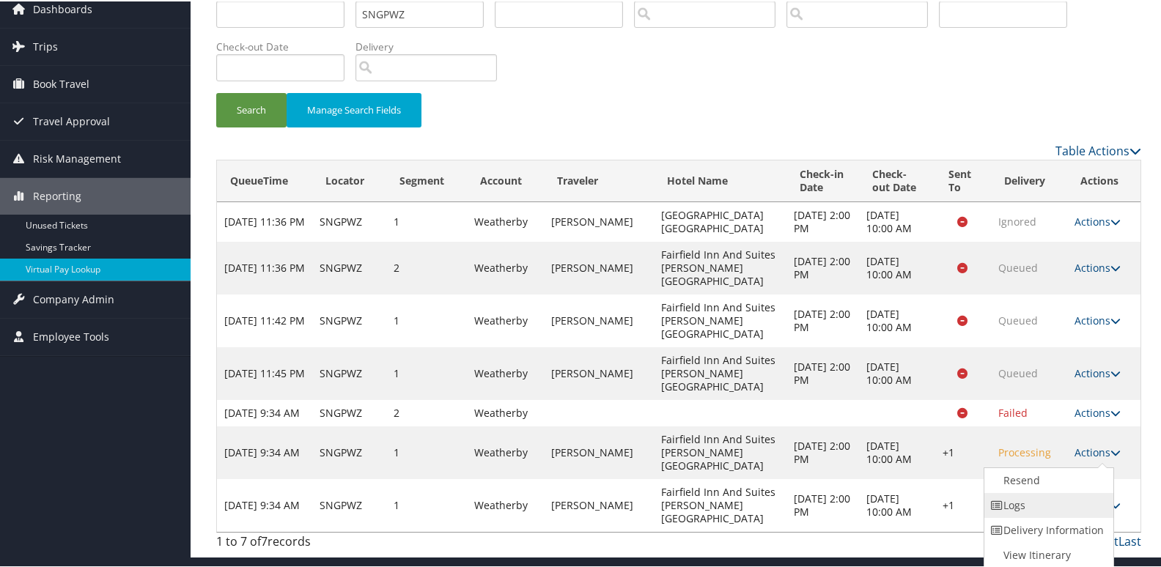
click at [1048, 511] on link "Logs" at bounding box center [1046, 504] width 125 height 25
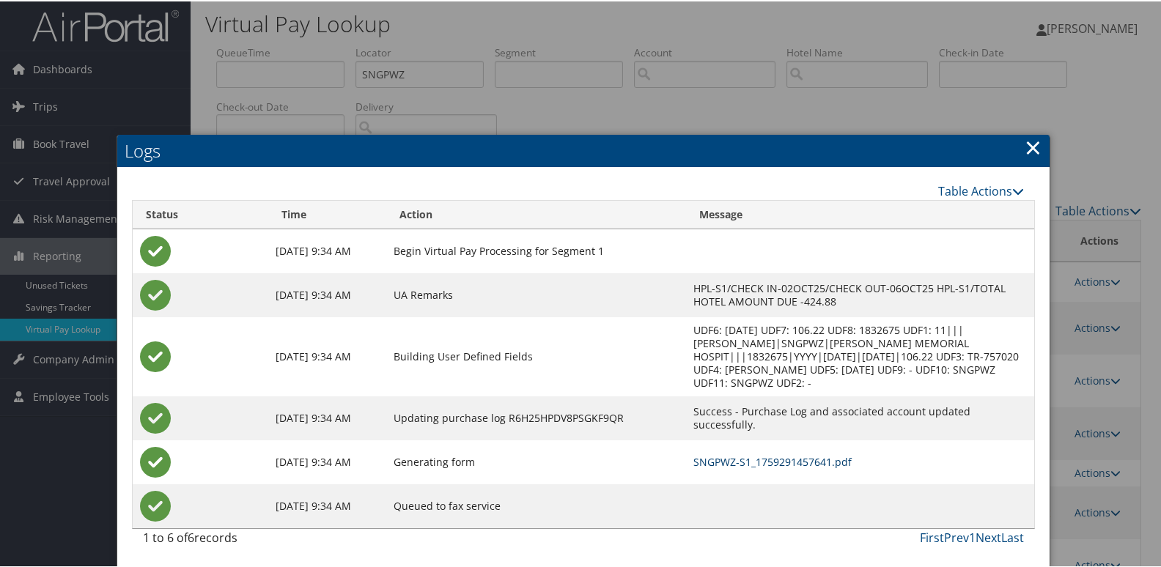
scroll to position [3, 0]
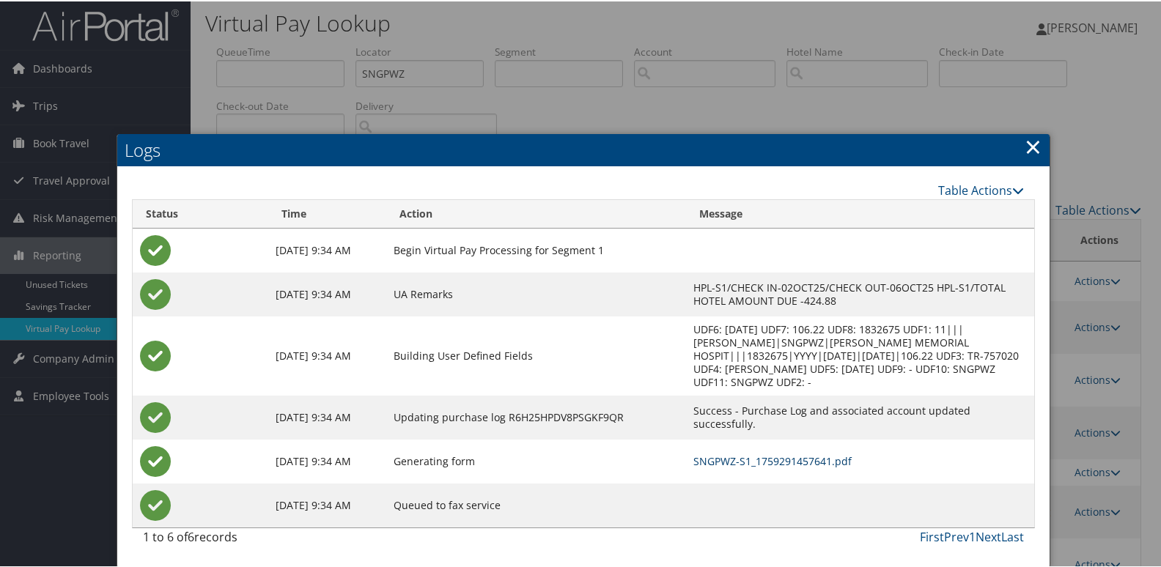
click at [733, 456] on link "SNGPWZ-S1_1759291457641.pdf" at bounding box center [772, 460] width 158 height 14
